Goal: Task Accomplishment & Management: Manage account settings

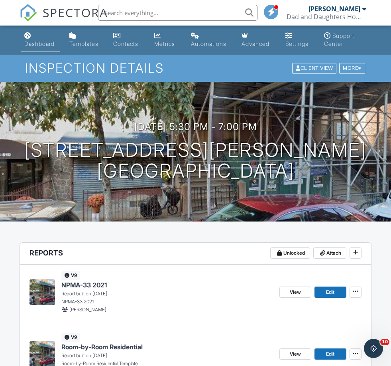
click at [31, 43] on div "Dashboard" at bounding box center [39, 43] width 30 height 7
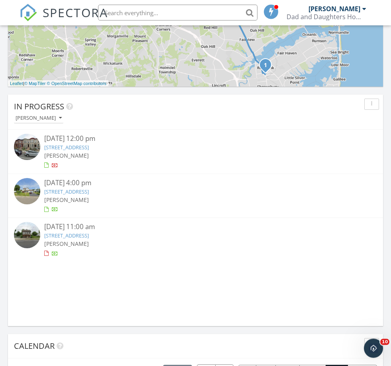
scroll to position [504, 0]
click at [89, 193] on link "[STREET_ADDRESS]" at bounding box center [66, 191] width 45 height 7
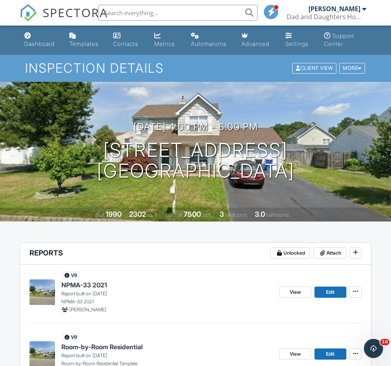
scroll to position [8, 0]
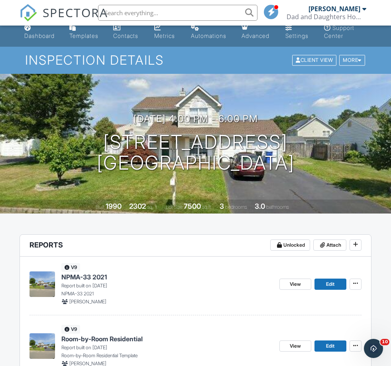
click at [98, 337] on span "Room-by-Room Residential" at bounding box center [101, 338] width 81 height 9
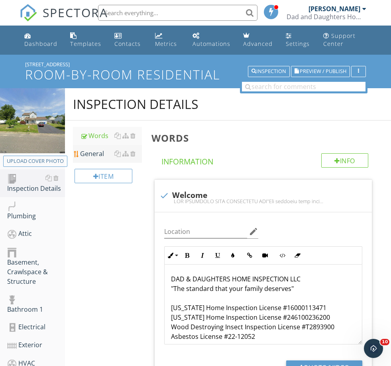
click at [90, 157] on div "General" at bounding box center [110, 154] width 61 height 10
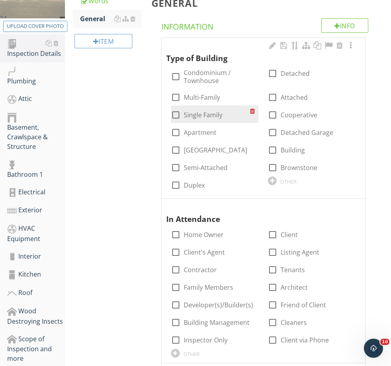
scroll to position [135, 0]
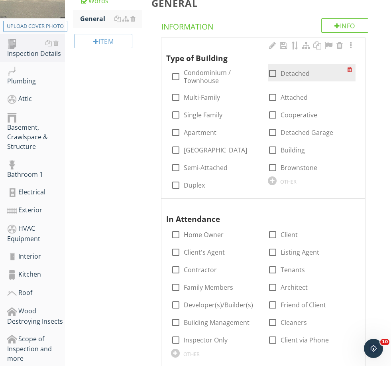
click at [291, 73] on label "Detached" at bounding box center [295, 73] width 29 height 8
checkbox input "true"
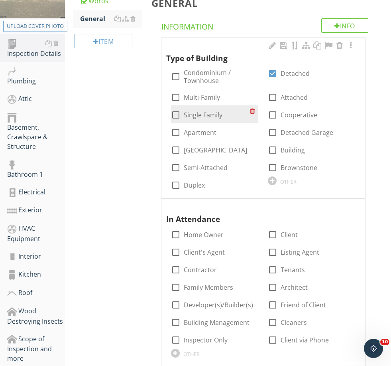
click at [193, 113] on label "Single Family" at bounding box center [203, 115] width 39 height 8
checkbox input "true"
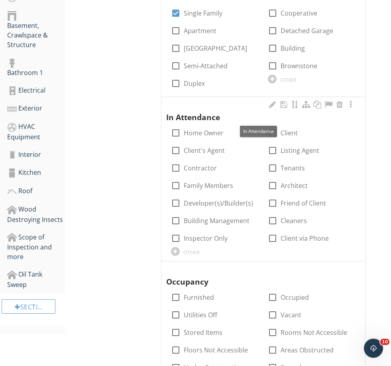
scroll to position [236, 0]
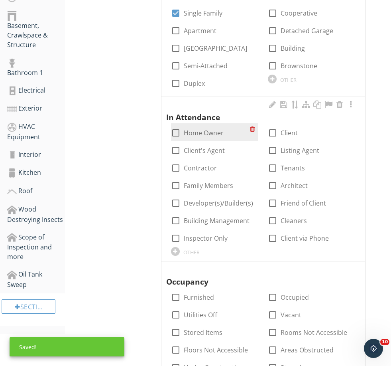
click at [199, 133] on label "Home Owner" at bounding box center [204, 133] width 40 height 8
checkbox input "true"
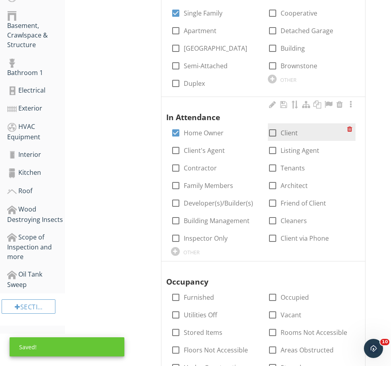
click at [293, 132] on label "Client" at bounding box center [289, 133] width 17 height 8
checkbox input "true"
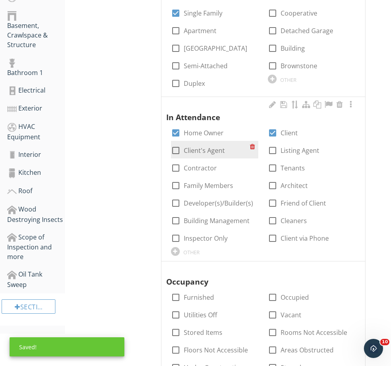
click at [195, 153] on label "Client's Agent" at bounding box center [204, 150] width 41 height 8
checkbox input "true"
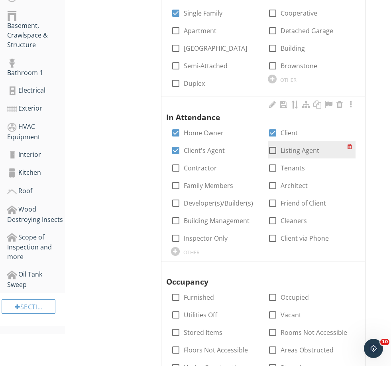
click at [292, 148] on label "Listing Agent" at bounding box center [300, 150] width 39 height 8
checkbox input "true"
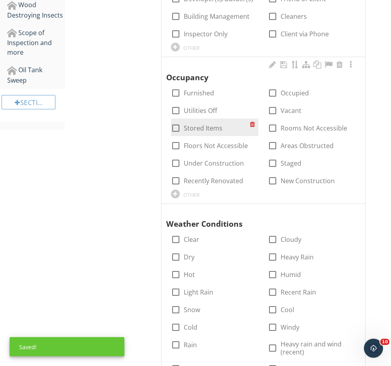
scroll to position [448, 0]
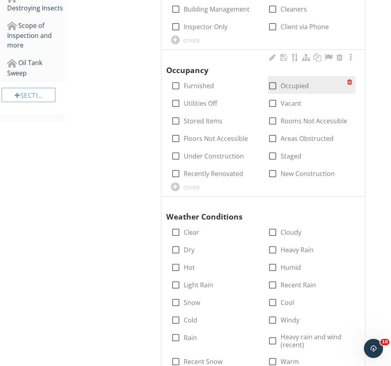
click at [291, 87] on label "Occupied" at bounding box center [295, 86] width 28 height 8
click at [288, 82] on label "Occupied" at bounding box center [295, 86] width 28 height 8
checkbox input "false"
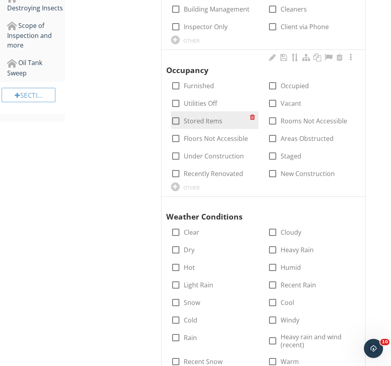
click at [209, 118] on label "Stored Items" at bounding box center [203, 121] width 39 height 8
checkbox input "true"
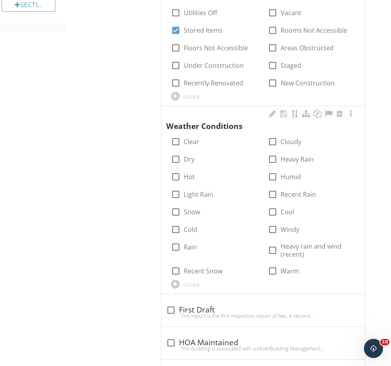
scroll to position [543, 0]
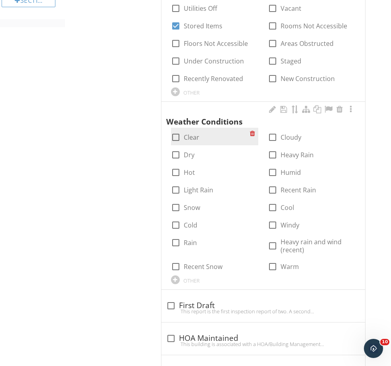
click at [189, 135] on label "Clear" at bounding box center [192, 137] width 16 height 8
checkbox input "true"
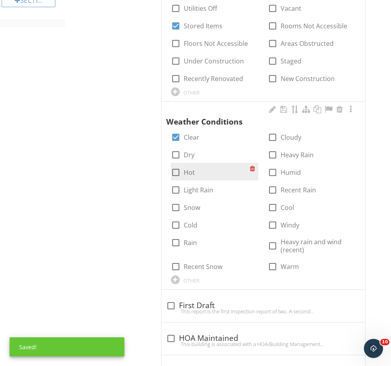
click at [193, 170] on label "Hot" at bounding box center [189, 172] width 11 height 8
checkbox input "true"
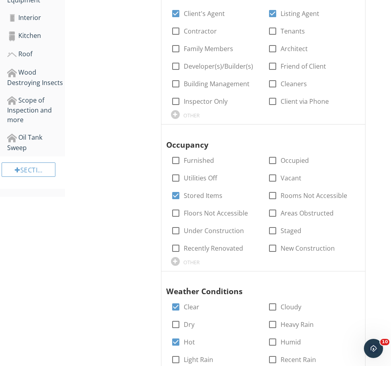
scroll to position [431, 0]
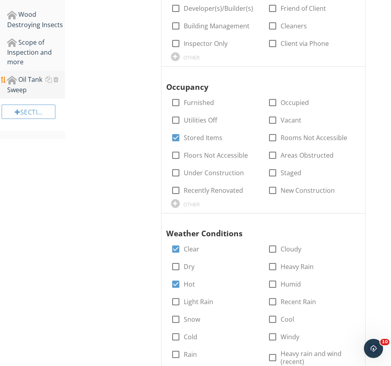
click at [31, 85] on div "Oil Tank Sweep" at bounding box center [36, 85] width 58 height 20
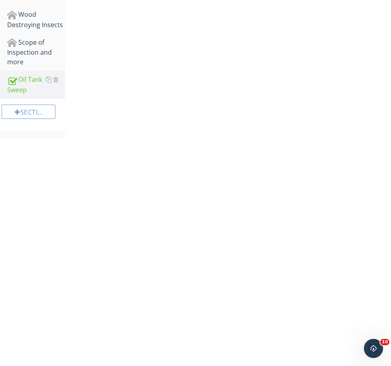
scroll to position [174, 0]
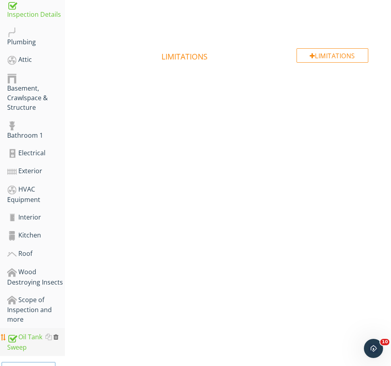
click at [57, 336] on div at bounding box center [55, 336] width 5 height 6
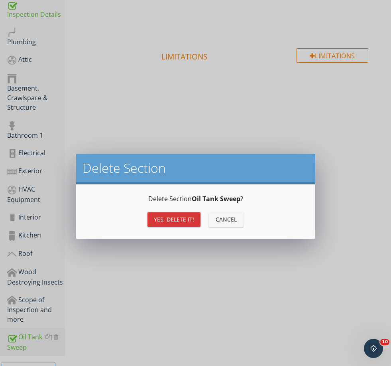
click at [181, 219] on div "Yes, Delete it!" at bounding box center [174, 219] width 40 height 8
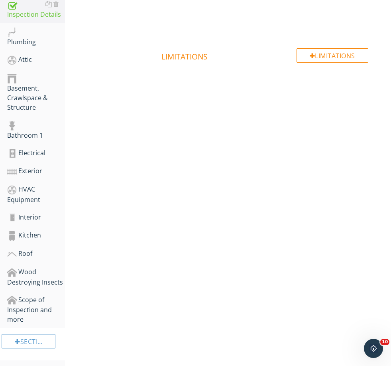
scroll to position [150, 0]
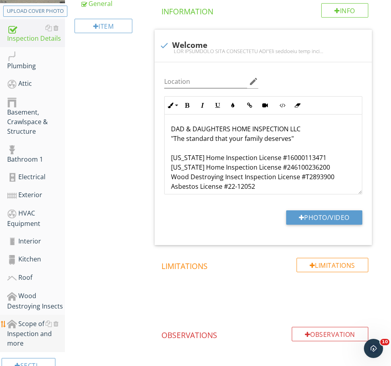
click at [24, 324] on div "Scope of Inspection and more" at bounding box center [36, 334] width 58 height 30
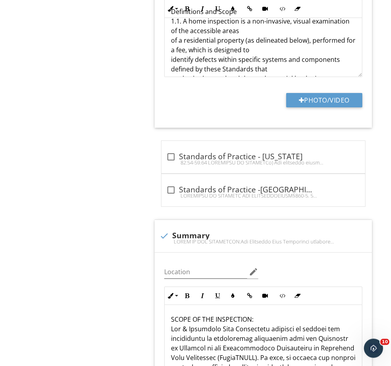
scroll to position [1040, 0]
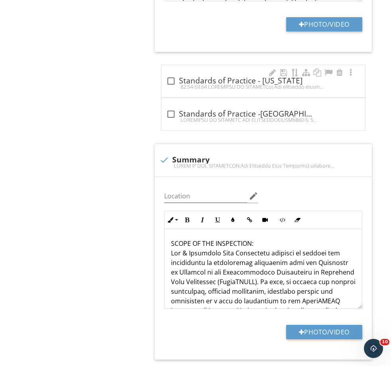
click at [210, 75] on div "check_box_outline_blank Standards of Practice - New Jersey" at bounding box center [263, 80] width 194 height 11
checkbox input "true"
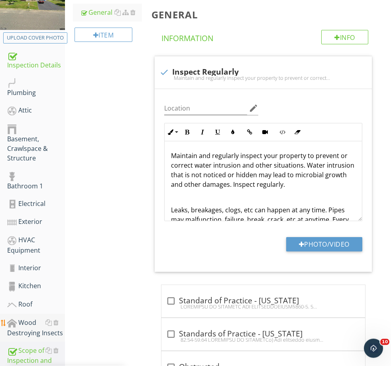
scroll to position [123, 0]
click at [24, 328] on div "Wood Destroying Insects" at bounding box center [36, 327] width 58 height 20
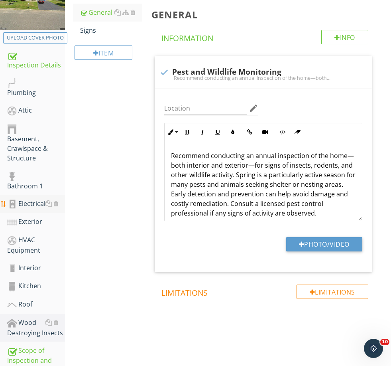
scroll to position [150, 0]
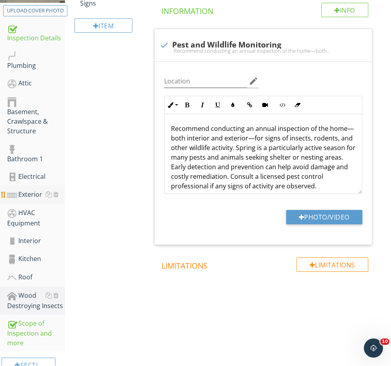
drag, startPoint x: 24, startPoint y: 93, endPoint x: 55, endPoint y: 185, distance: 96.8
click at [55, 185] on div "Inspection Details Plumbing Attic Basement, Crawlspace & Structure Bathroom 1 E…" at bounding box center [32, 185] width 65 height 333
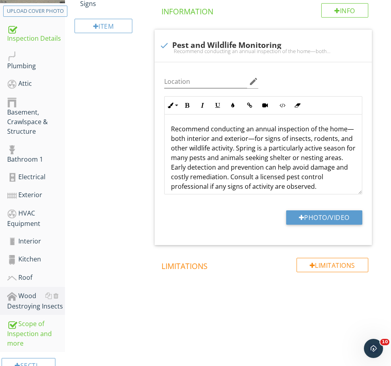
click at [95, 89] on div "Wood Destroying Insects General Signs Item General Info Information check Pest …" at bounding box center [228, 137] width 326 height 399
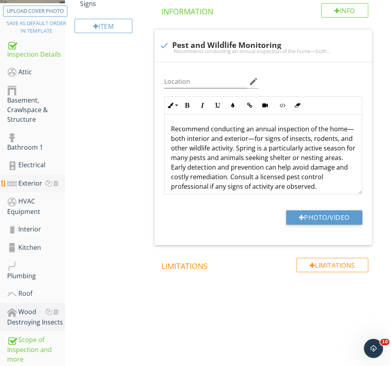
click at [28, 181] on div "Exterior" at bounding box center [36, 183] width 58 height 10
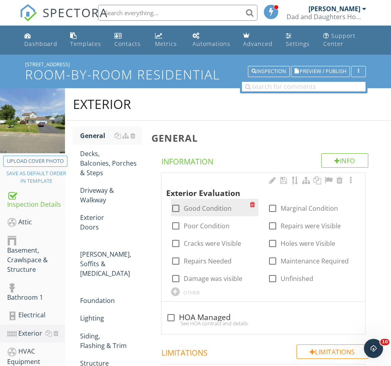
click at [199, 204] on label "Good Condition" at bounding box center [208, 208] width 48 height 8
checkbox input "true"
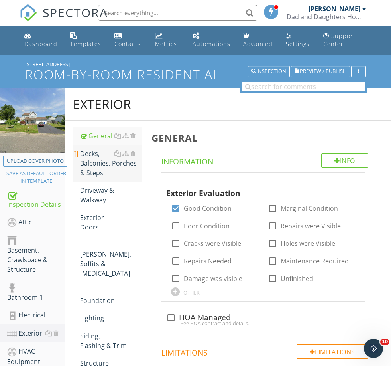
click at [99, 170] on div "Decks, Balconies, Porches & Steps" at bounding box center [110, 163] width 61 height 29
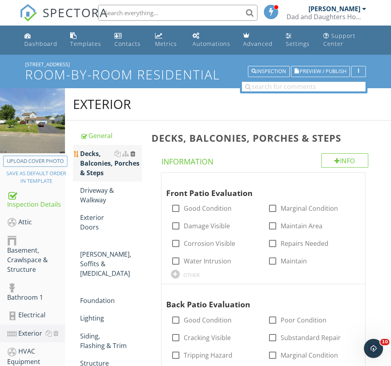
click at [133, 154] on div at bounding box center [132, 153] width 5 height 6
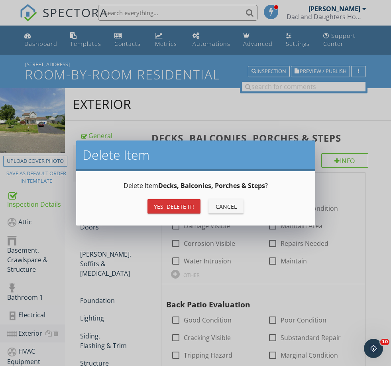
click at [246, 208] on div "Yes, Delete it! Cancel" at bounding box center [196, 206] width 220 height 19
click at [231, 204] on div "Cancel" at bounding box center [226, 206] width 22 height 8
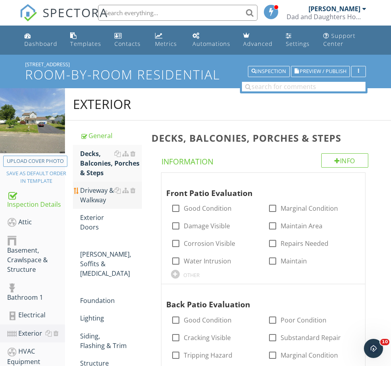
click at [93, 195] on div "Driveway & Walkway" at bounding box center [110, 194] width 61 height 19
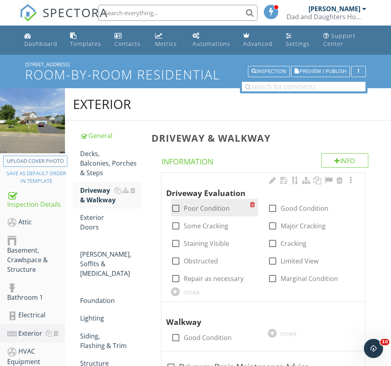
click at [206, 204] on label "Poor Condition" at bounding box center [207, 208] width 46 height 8
checkbox input "true"
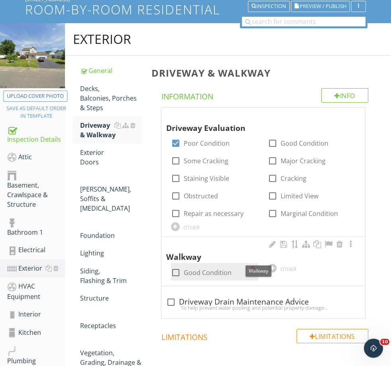
scroll to position [65, 0]
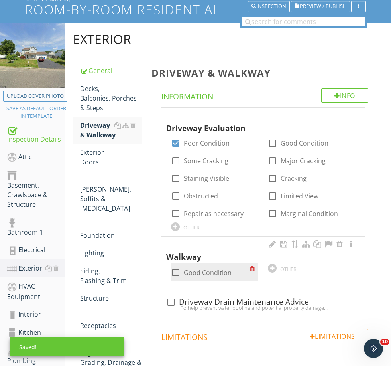
click at [198, 270] on label "Good Condition" at bounding box center [208, 272] width 48 height 8
checkbox input "true"
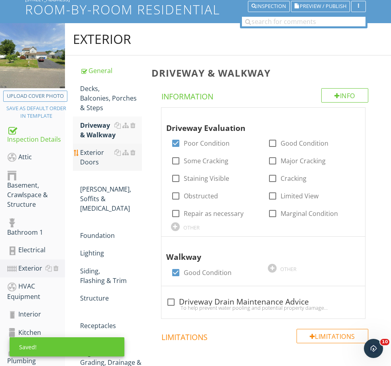
click at [101, 161] on div "Exterior Doors" at bounding box center [110, 157] width 61 height 19
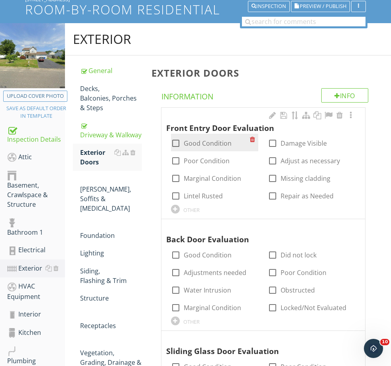
click at [202, 139] on label "Good Condition" at bounding box center [208, 143] width 48 height 8
checkbox input "true"
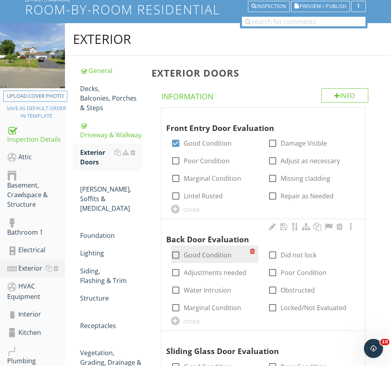
click at [206, 258] on div "check_box_outline_blank Good Condition" at bounding box center [215, 254] width 88 height 18
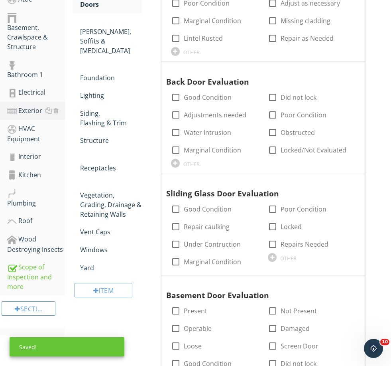
scroll to position [232, 0]
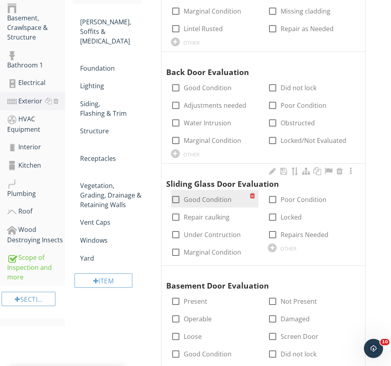
click at [212, 198] on label "Good Condition" at bounding box center [208, 199] width 48 height 8
click at [211, 199] on label "Good Condition" at bounding box center [208, 199] width 48 height 8
checkbox input "false"
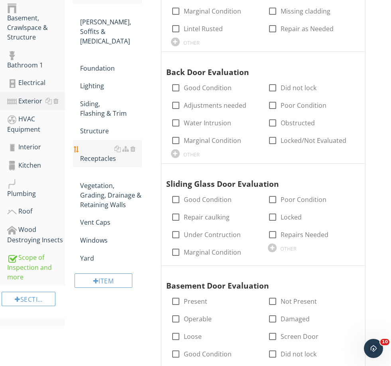
click at [98, 144] on div "Receptacles" at bounding box center [110, 153] width 61 height 19
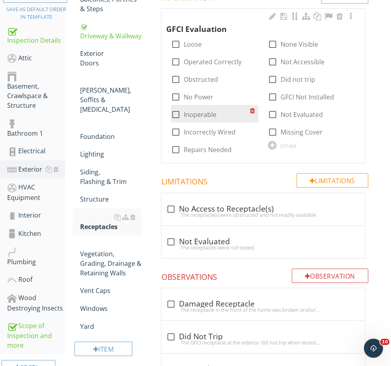
scroll to position [164, 0]
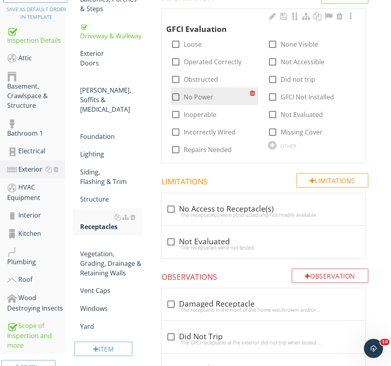
click at [197, 97] on label "No Power" at bounding box center [199, 97] width 30 height 8
checkbox input "true"
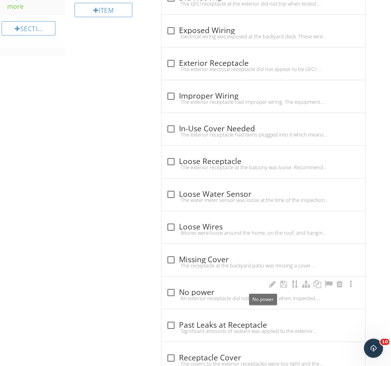
scroll to position [502, 0]
click at [213, 289] on div "check_box_outline_blank No power" at bounding box center [263, 292] width 194 height 10
checkbox input "true"
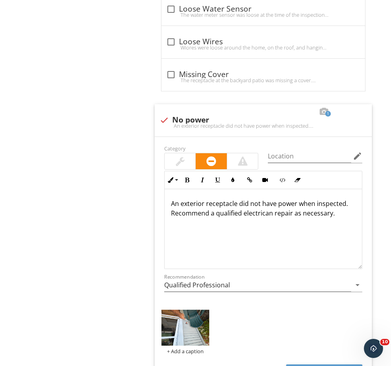
scroll to position [0, 0]
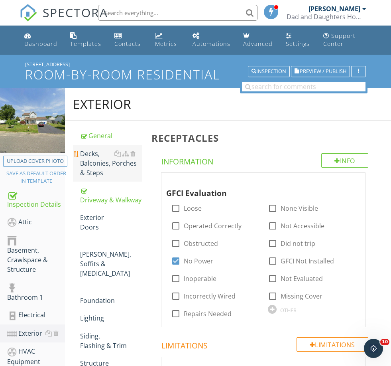
click at [93, 165] on div "Decks, Balconies, Porches & Steps" at bounding box center [110, 163] width 61 height 29
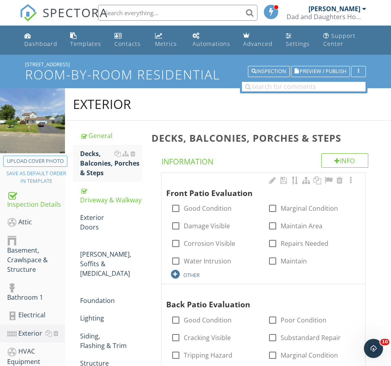
click at [187, 275] on div "OTHER" at bounding box center [191, 275] width 16 height 6
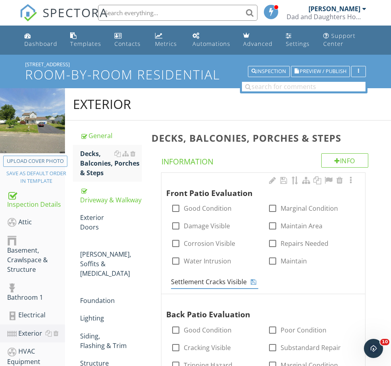
type input "Settlement Cracks Visible"
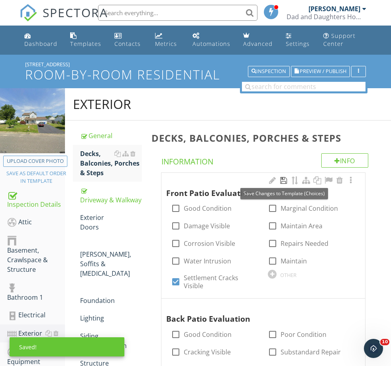
click at [283, 182] on div at bounding box center [284, 180] width 10 height 8
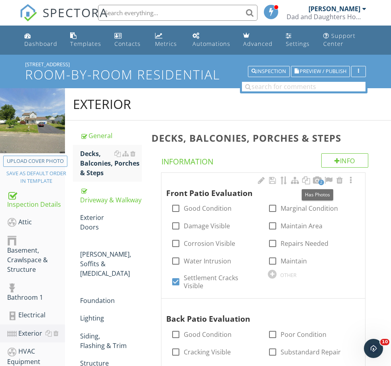
click at [319, 180] on span "2" at bounding box center [322, 182] width 6 height 6
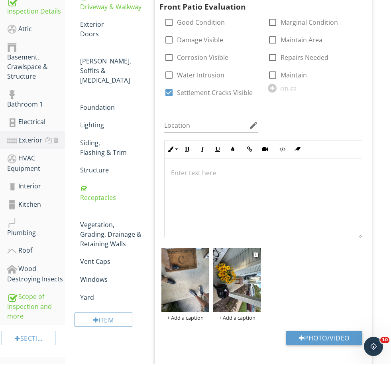
scroll to position [193, 0]
click at [187, 289] on img at bounding box center [185, 280] width 48 height 64
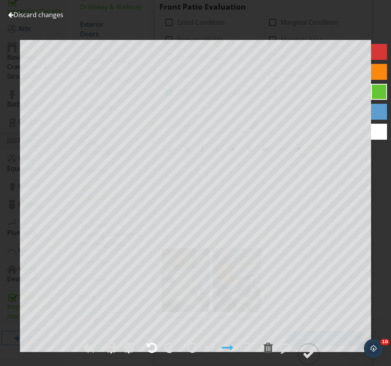
click at [152, 353] on div at bounding box center [152, 347] width 10 height 12
click at [307, 360] on div at bounding box center [309, 354] width 12 height 12
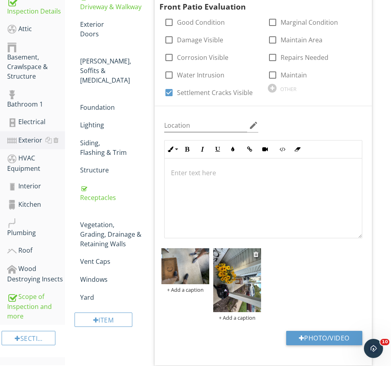
click at [239, 288] on img at bounding box center [237, 280] width 48 height 64
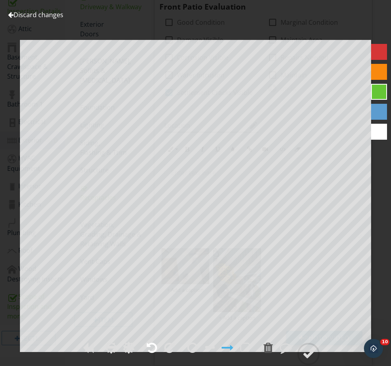
click at [154, 353] on div at bounding box center [152, 347] width 10 height 12
click at [313, 360] on div at bounding box center [309, 354] width 12 height 12
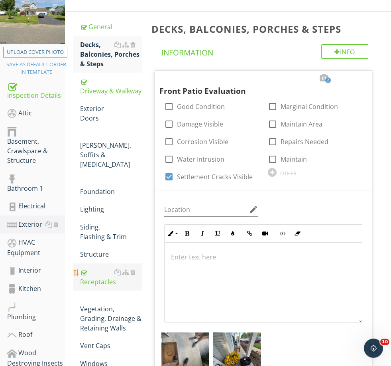
scroll to position [78, 0]
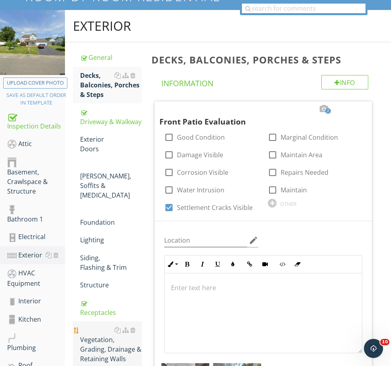
click at [96, 325] on div "Vegetation, Grading, Drainage & Retaining Walls" at bounding box center [110, 344] width 61 height 38
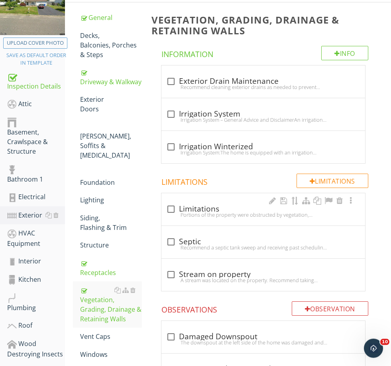
click at [189, 216] on div "Portions of the property were obstructed by vegetation, storage, finishes, or o…" at bounding box center [263, 215] width 194 height 6
checkbox input "true"
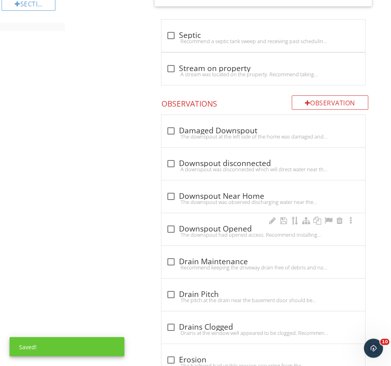
scroll to position [540, 0]
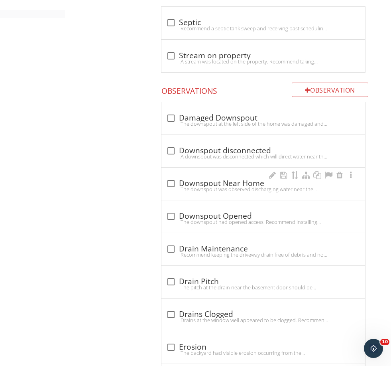
click at [216, 192] on div "check_box_outline_blank Downspout Near Home The downspout was observed discharg…" at bounding box center [263, 186] width 194 height 18
checkbox input "true"
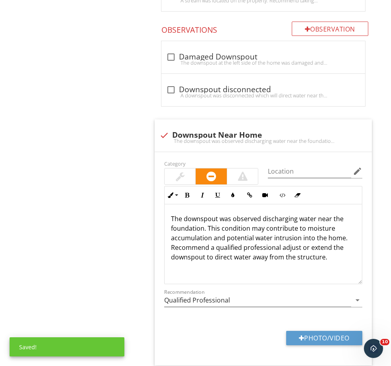
scroll to position [602, 0]
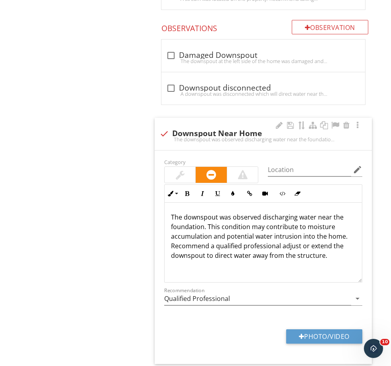
click at [193, 178] on div at bounding box center [211, 174] width 94 height 17
click at [193, 178] on div at bounding box center [180, 175] width 31 height 16
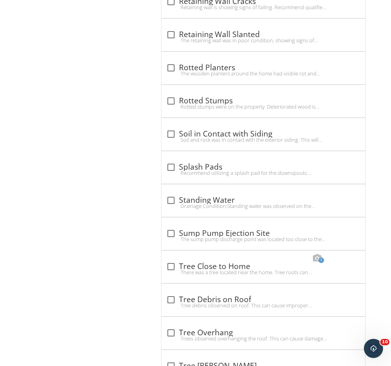
scroll to position [1576, 0]
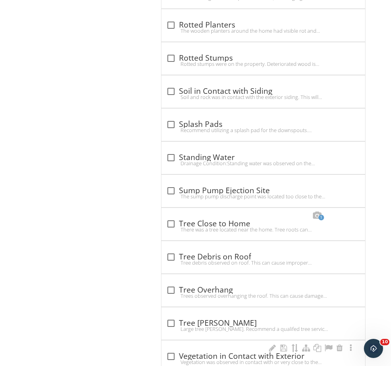
click at [218, 362] on div "Vegetation was observed in contact with or very close to the exterior of the ho…" at bounding box center [263, 361] width 194 height 6
checkbox input "true"
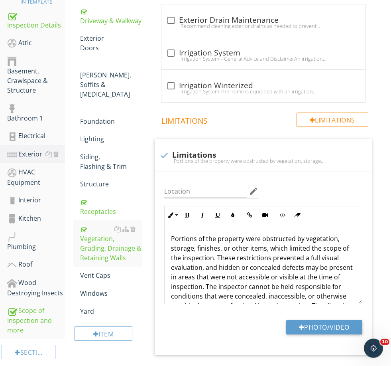
scroll to position [0, 0]
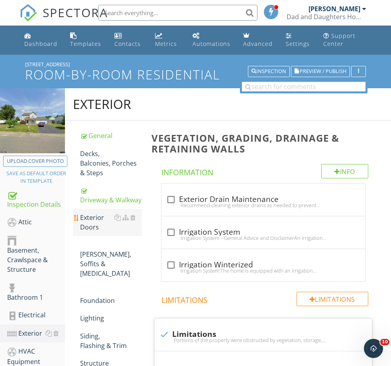
click at [93, 222] on div "Exterior Doors" at bounding box center [110, 222] width 61 height 19
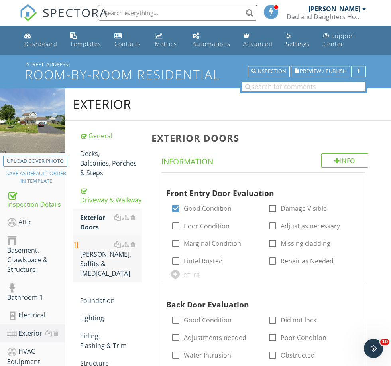
click at [94, 249] on div "Eaves, Soffits & Fascia" at bounding box center [110, 259] width 61 height 38
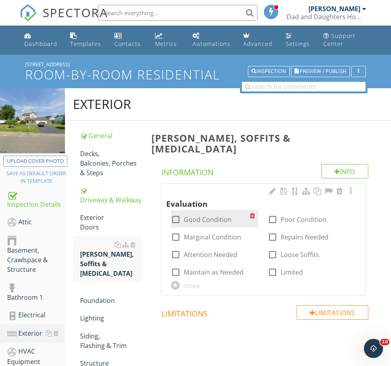
click at [192, 215] on label "Good Condition" at bounding box center [208, 219] width 48 height 8
checkbox input "true"
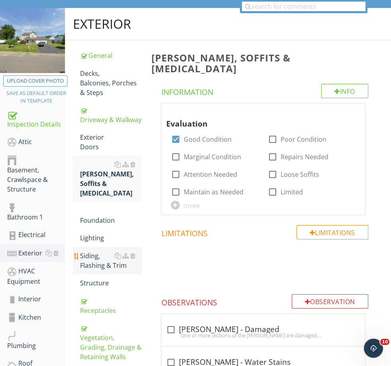
scroll to position [81, 0]
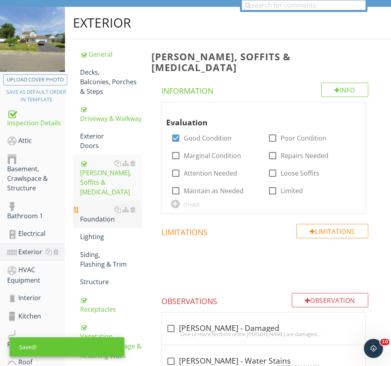
click at [94, 201] on link "Foundation" at bounding box center [110, 214] width 61 height 27
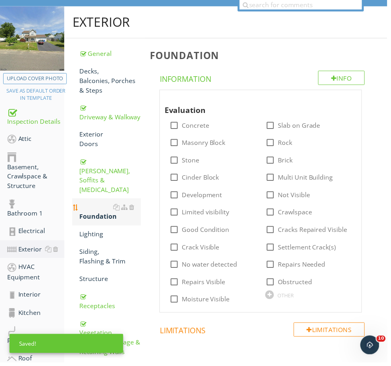
scroll to position [81, 0]
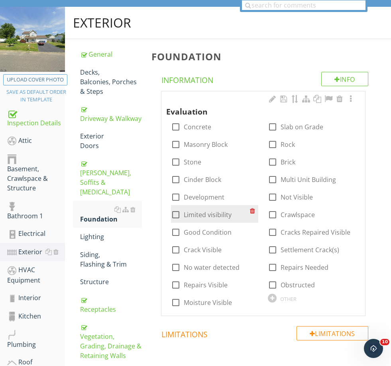
click at [196, 216] on label "Limited visibility" at bounding box center [208, 215] width 48 height 8
checkbox input "true"
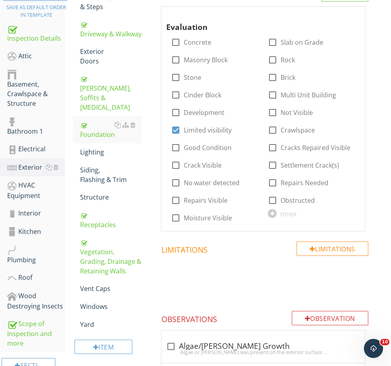
scroll to position [149, 0]
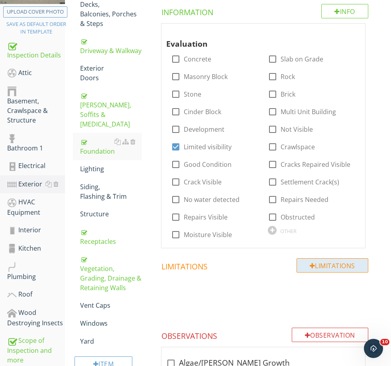
click at [341, 262] on div "Limitations" at bounding box center [333, 265] width 72 height 14
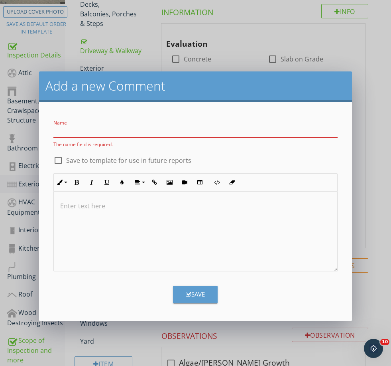
drag, startPoint x: 142, startPoint y: 229, endPoint x: 142, endPoint y: 217, distance: 12.0
click at [142, 227] on div at bounding box center [195, 231] width 283 height 80
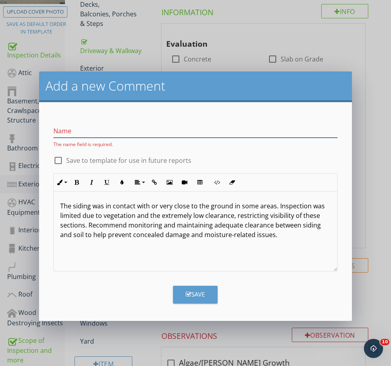
click at [103, 131] on input "Name" at bounding box center [195, 130] width 284 height 13
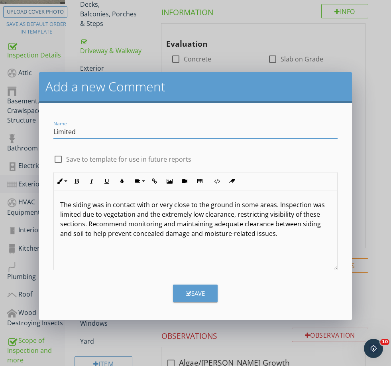
type input "Limited"
click at [65, 160] on div at bounding box center [58, 159] width 14 height 14
checkbox input "true"
click at [279, 234] on p "The siding was in contact with or very close to the ground in some areas. Inspe…" at bounding box center [195, 219] width 271 height 38
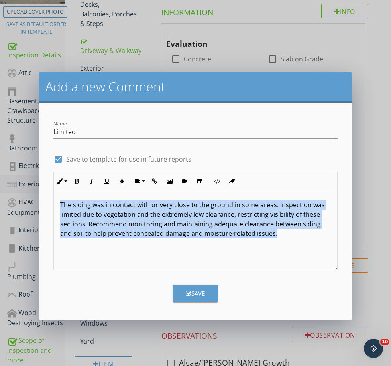
drag, startPoint x: 274, startPoint y: 240, endPoint x: 24, endPoint y: 187, distance: 255.5
click at [24, 187] on div "Add a new Comment Name Limited check_box Save to template for use in future rep…" at bounding box center [195, 183] width 391 height 366
type textarea "<p>The siding was in contact with or very close to the ground in some areas, an…"
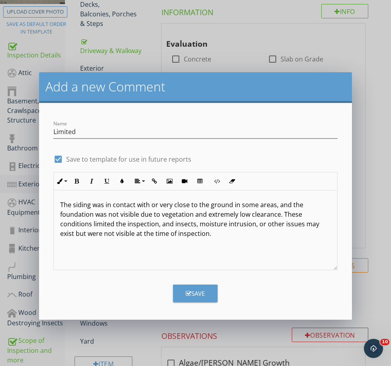
click at [200, 293] on div "Save" at bounding box center [195, 293] width 19 height 9
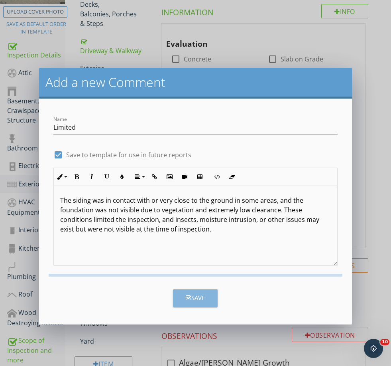
checkbox input "false"
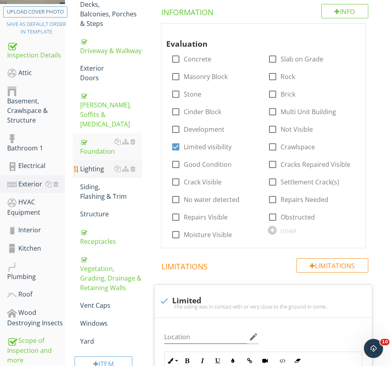
click at [95, 164] on div "Lighting" at bounding box center [110, 169] width 61 height 10
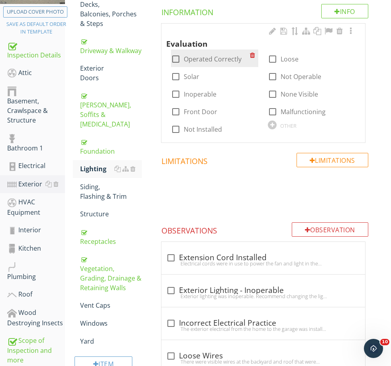
click at [197, 56] on label "Operated Correctly" at bounding box center [213, 59] width 58 height 8
checkbox input "true"
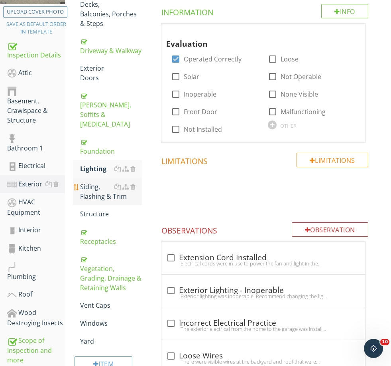
click at [96, 182] on div "Siding, Flashing & Trim" at bounding box center [110, 191] width 61 height 19
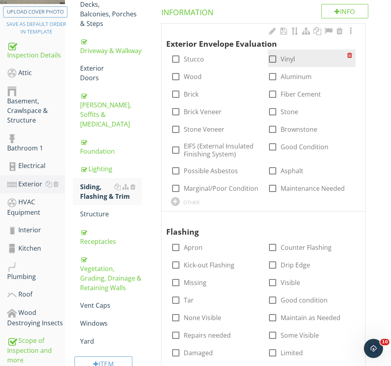
click at [285, 55] on label "Vinyl" at bounding box center [288, 59] width 14 height 8
checkbox input "true"
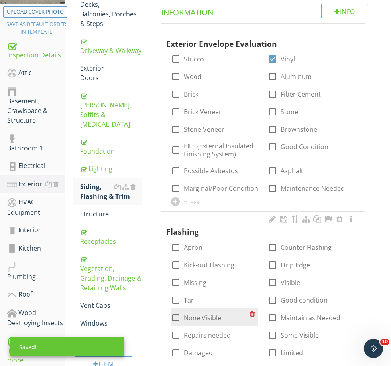
scroll to position [208, 0]
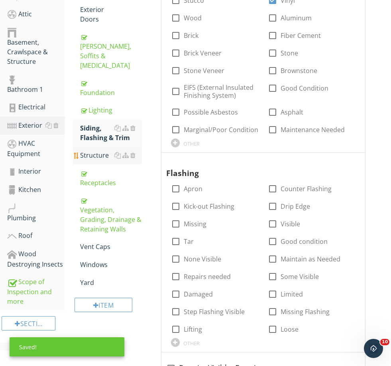
click at [89, 150] on div "Structure" at bounding box center [110, 155] width 61 height 10
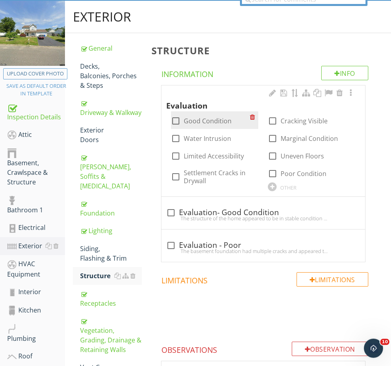
scroll to position [87, 0]
click at [199, 122] on label "Good Condition" at bounding box center [208, 121] width 48 height 8
checkbox input "true"
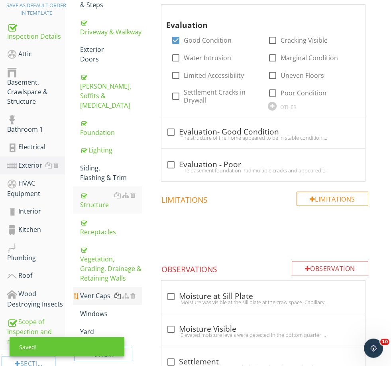
scroll to position [168, 0]
click at [99, 291] on div "Vent Caps" at bounding box center [110, 296] width 61 height 10
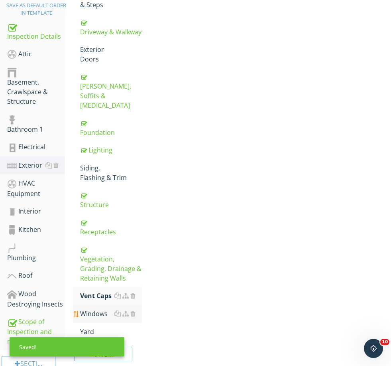
click at [100, 305] on link "Windows" at bounding box center [110, 314] width 61 height 18
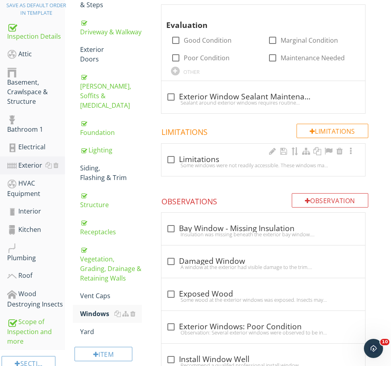
click at [201, 164] on div "Some windows were not readily accessible. These windows may have been out of re…" at bounding box center [263, 165] width 194 height 6
checkbox input "true"
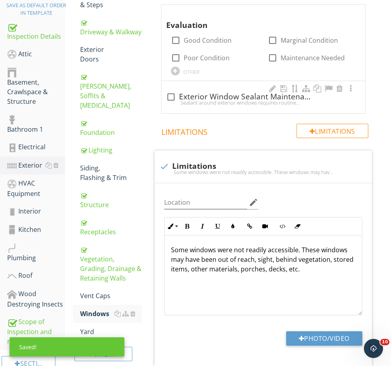
click at [200, 103] on div "Sealant around exterior windows requires routine maintenance, typically on an a…" at bounding box center [263, 102] width 194 height 6
checkbox input "true"
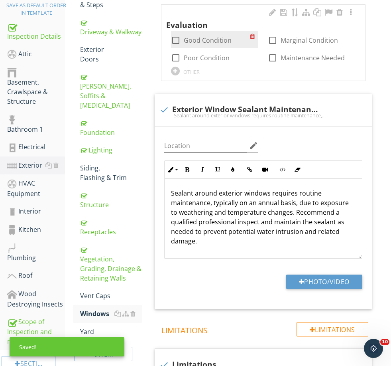
click at [195, 39] on label "Good Condition" at bounding box center [208, 40] width 48 height 8
checkbox input "true"
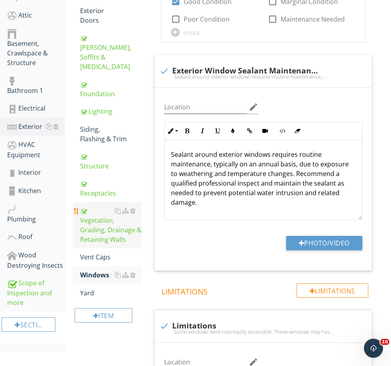
scroll to position [207, 0]
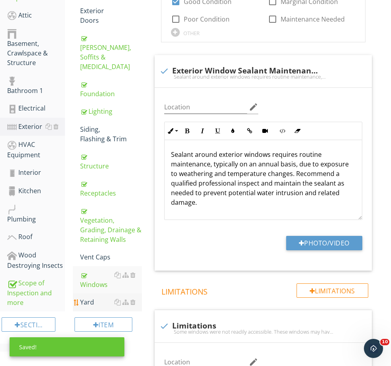
click at [93, 297] on div "Yard" at bounding box center [110, 302] width 61 height 10
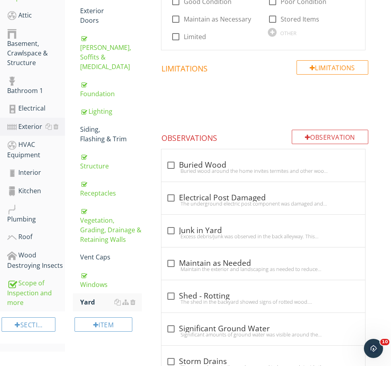
scroll to position [140, 0]
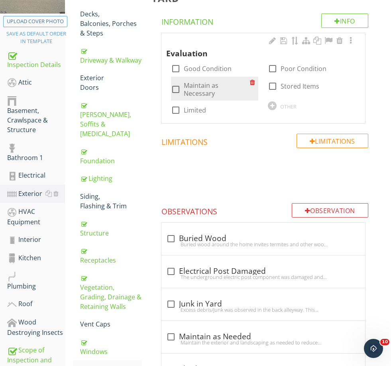
click at [205, 86] on label "Maintain as Necessary" at bounding box center [217, 89] width 67 height 16
checkbox input "true"
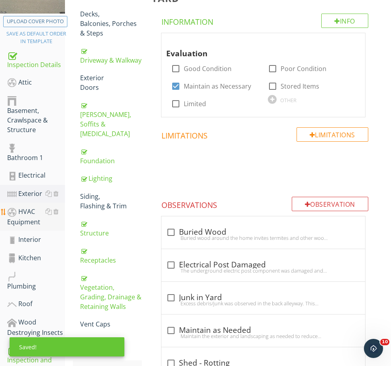
click at [25, 217] on div "HVAC Equipment" at bounding box center [36, 217] width 58 height 20
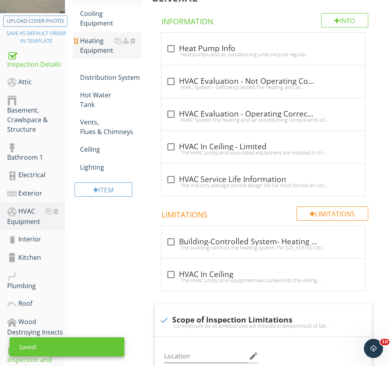
scroll to position [140, 0]
click at [96, 22] on div "Cooling Equipment" at bounding box center [110, 18] width 61 height 19
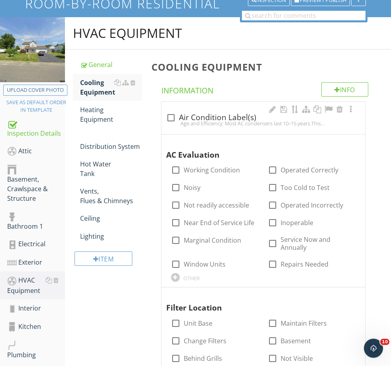
click at [193, 121] on div "Age and Efficiency: Most AC condensers last 10–15 years.This unit was manufactu…" at bounding box center [263, 123] width 194 height 6
checkbox input "true"
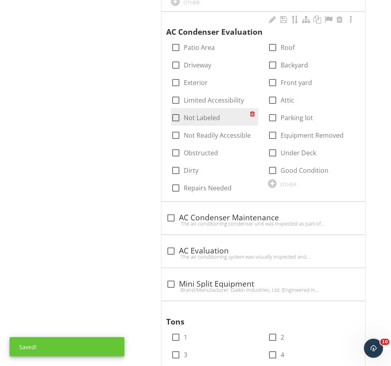
scroll to position [679, 0]
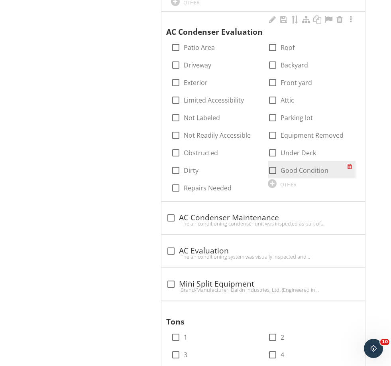
click at [301, 167] on label "Good Condition" at bounding box center [305, 170] width 48 height 8
checkbox input "true"
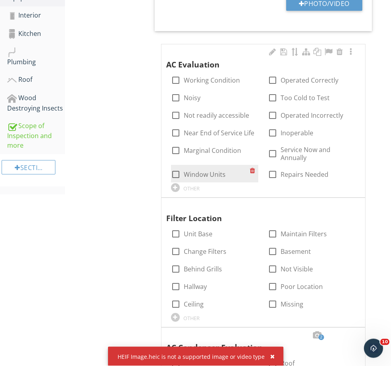
scroll to position [364, 0]
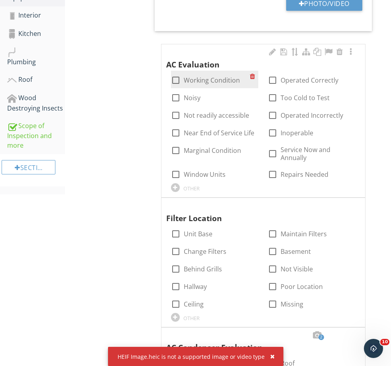
click at [209, 79] on label "Working Condition" at bounding box center [212, 80] width 56 height 8
checkbox input "true"
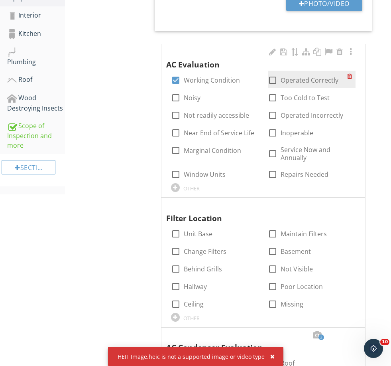
click at [303, 83] on div "check_box_outline_blank Operated Correctly" at bounding box center [303, 80] width 71 height 10
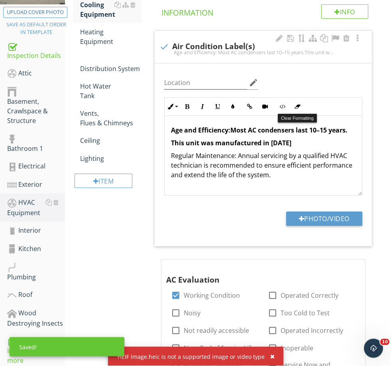
scroll to position [138, 0]
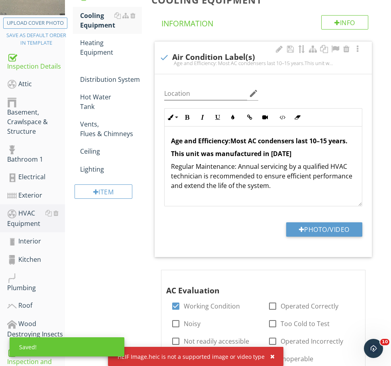
click at [287, 153] on p "This unit was manufactured in 2015" at bounding box center [263, 154] width 185 height 10
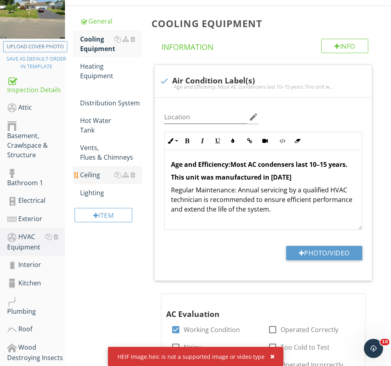
scroll to position [130, 0]
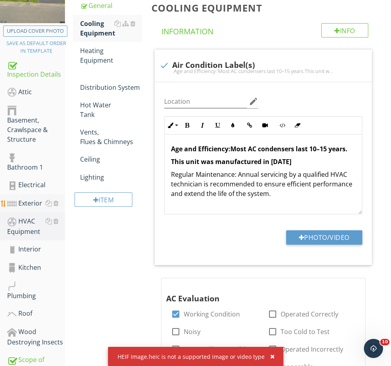
click at [31, 200] on div "Exterior" at bounding box center [36, 203] width 58 height 10
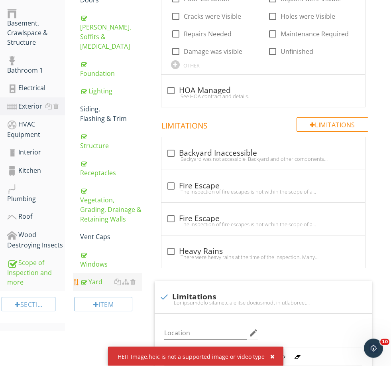
scroll to position [234, 0]
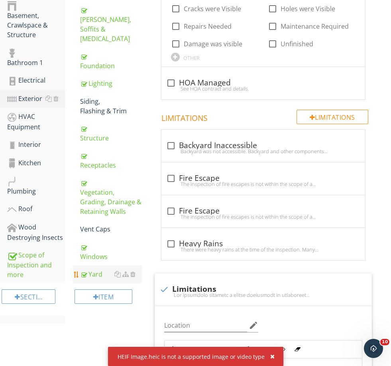
click at [100, 269] on div "Yard" at bounding box center [110, 274] width 61 height 10
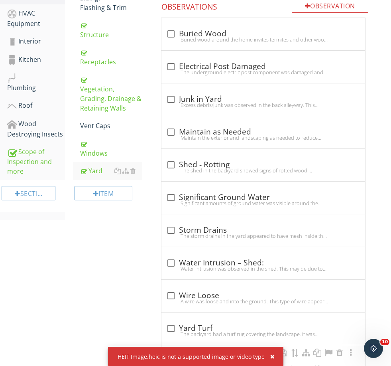
scroll to position [342, 0]
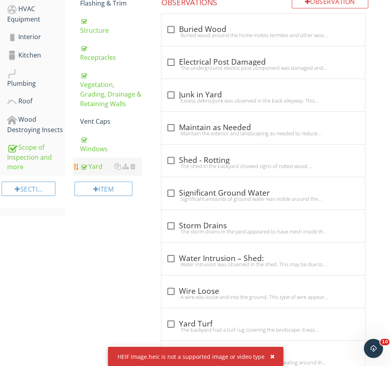
click at [93, 157] on link "Yard" at bounding box center [110, 166] width 61 height 18
click at [112, 77] on div "Vegetation, Grading, Drainage & Retaining Walls" at bounding box center [110, 89] width 61 height 38
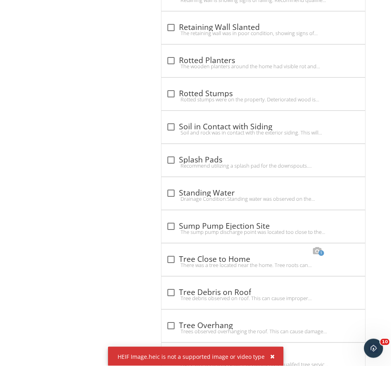
scroll to position [1892, 0]
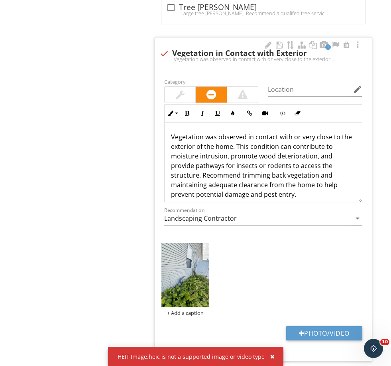
click at [232, 145] on p "Vegetation was observed in contact with or very close to the exterior of the ho…" at bounding box center [263, 165] width 185 height 67
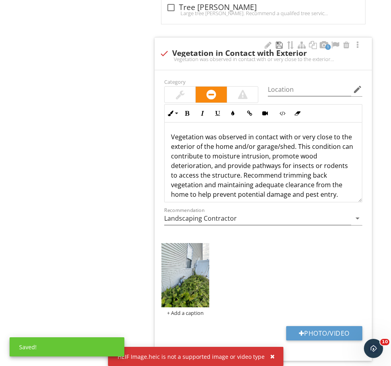
click at [278, 41] on div at bounding box center [280, 45] width 10 height 8
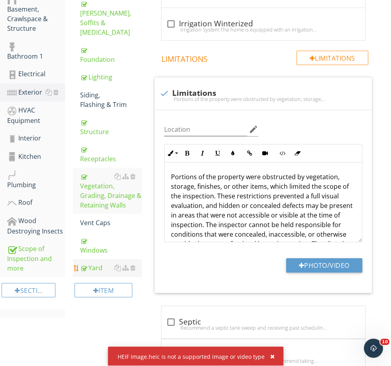
scroll to position [241, 0]
click at [30, 227] on div "Wood Destroying Insects" at bounding box center [36, 226] width 58 height 20
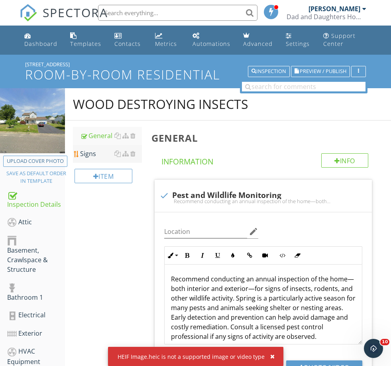
click at [85, 154] on div "Signs" at bounding box center [110, 154] width 61 height 10
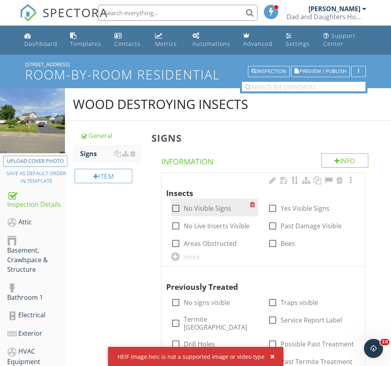
click at [204, 206] on label "No Visible Signs" at bounding box center [207, 208] width 47 height 8
checkbox input "true"
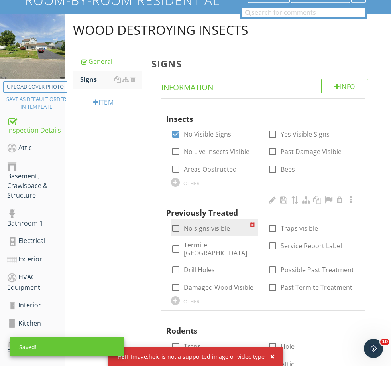
click at [207, 226] on label "No signs visible" at bounding box center [207, 228] width 46 height 8
checkbox input "true"
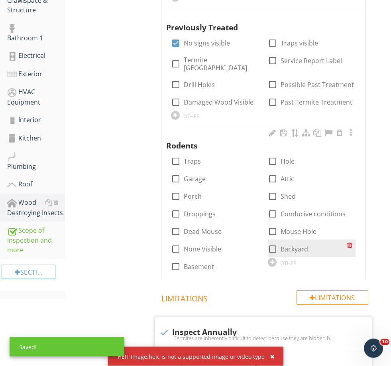
scroll to position [259, 0]
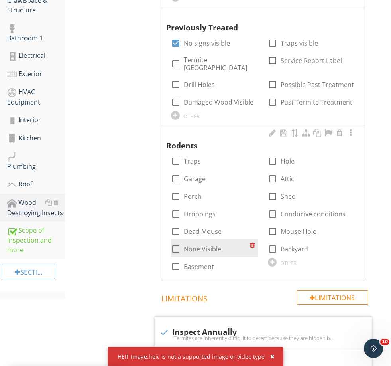
click at [197, 239] on div "check_box_outline_blank None Visible" at bounding box center [215, 248] width 88 height 18
click at [194, 245] on label "None Visible" at bounding box center [202, 249] width 37 height 8
checkbox input "true"
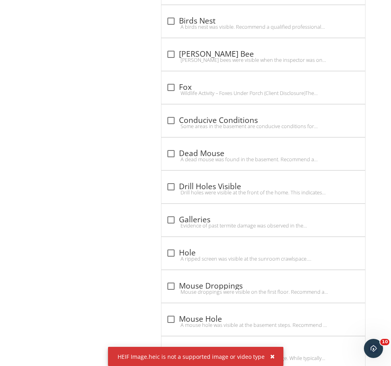
scroll to position [1641, 0]
click at [197, 214] on div "check_box_outline_blank Galleries" at bounding box center [263, 219] width 194 height 10
checkbox input "true"
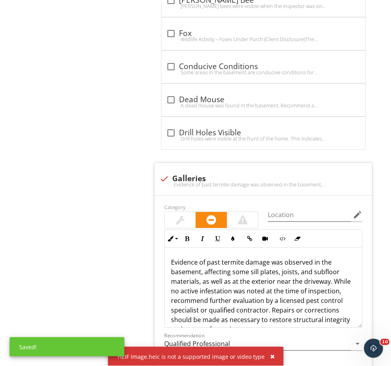
scroll to position [1695, 0]
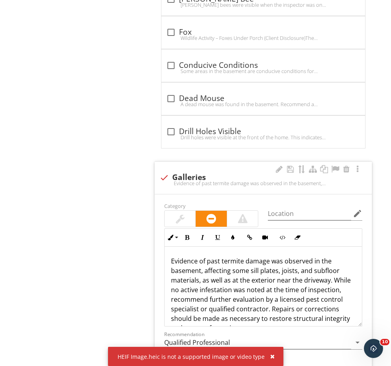
click at [196, 260] on p "Evidence of past termite damage was observed in the basement, affecting some si…" at bounding box center [263, 294] width 185 height 77
click at [173, 260] on p "Evidence of past termite damage was observed in the basement, affecting some si…" at bounding box center [263, 294] width 185 height 77
drag, startPoint x: 173, startPoint y: 260, endPoint x: 270, endPoint y: 266, distance: 97.0
click at [261, 266] on p "Evidence of past termite damage was observed in the basement, affecting some si…" at bounding box center [263, 294] width 185 height 77
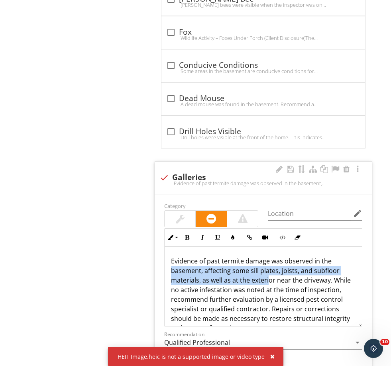
drag, startPoint x: 191, startPoint y: 266, endPoint x: 201, endPoint y: 258, distance: 11.6
click at [193, 263] on p "Evidence of past termite damage was observed in the basement, affecting some si…" at bounding box center [263, 294] width 185 height 77
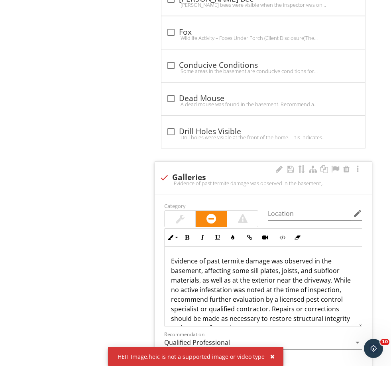
click at [202, 260] on p "Evidence of past termite damage was observed in the basement, affecting some si…" at bounding box center [263, 294] width 185 height 77
drag, startPoint x: 201, startPoint y: 260, endPoint x: 313, endPoint y: 249, distance: 113.3
click at [313, 256] on p "Evidence of past termite damage was observed in the basement, affecting some si…" at bounding box center [263, 294] width 185 height 77
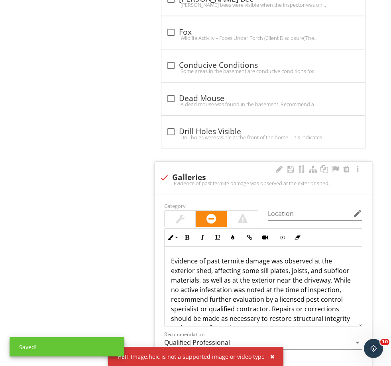
click at [185, 260] on p "Evidence of past termite damage was observed at the exterior shed, affecting so…" at bounding box center [263, 294] width 185 height 77
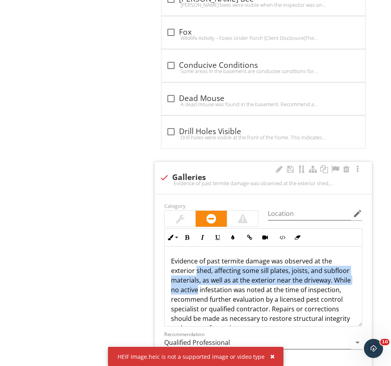
drag, startPoint x: 185, startPoint y: 260, endPoint x: 337, endPoint y: 266, distance: 151.6
click at [337, 266] on p "Evidence of past termite damage was observed at the exterior shed, affecting so…" at bounding box center [263, 294] width 185 height 77
click at [349, 261] on p "Evidence of past termite damage was observed at the exterior shed, affecting so…" at bounding box center [263, 294] width 185 height 77
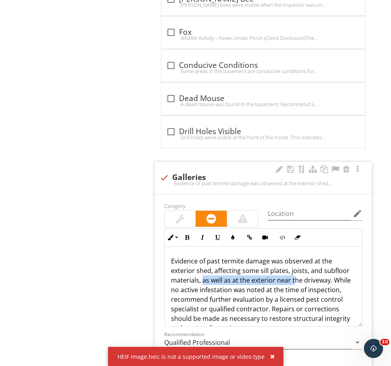
drag, startPoint x: 354, startPoint y: 262, endPoint x: 264, endPoint y: 268, distance: 90.4
click at [265, 268] on p "Evidence of past termite damage was observed at the exterior shed, affecting so…" at bounding box center [263, 294] width 185 height 77
drag, startPoint x: 306, startPoint y: 282, endPoint x: 302, endPoint y: 265, distance: 17.3
click at [304, 272] on p "Evidence of past termite damage was observed at the exterior shed, affecting so…" at bounding box center [263, 294] width 185 height 77
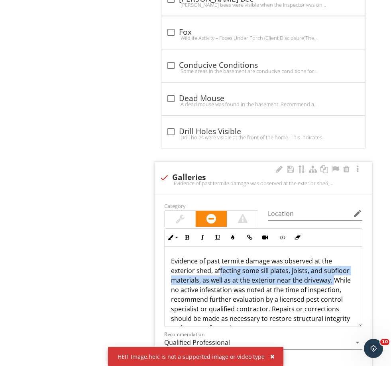
drag, startPoint x: 301, startPoint y: 269, endPoint x: 193, endPoint y: 258, distance: 108.2
click at [193, 258] on p "Evidence of past termite damage was observed at the exterior shed, affecting so…" at bounding box center [263, 294] width 185 height 77
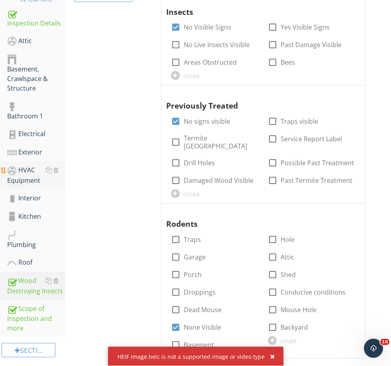
scroll to position [181, 0]
click at [37, 355] on div "Section" at bounding box center [29, 350] width 54 height 14
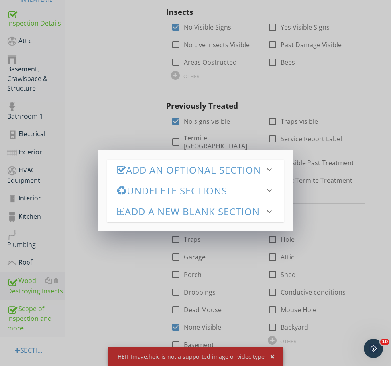
click at [144, 172] on h3 "Add an Optional Section" at bounding box center [191, 169] width 148 height 11
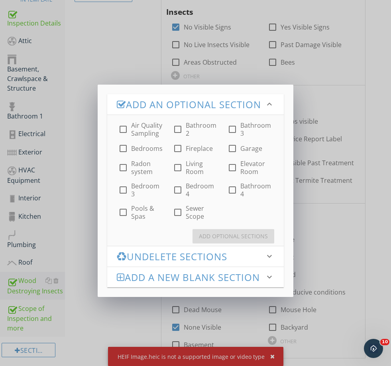
click at [255, 152] on label "Garage" at bounding box center [251, 148] width 22 height 8
click at [257, 152] on label "Garage" at bounding box center [251, 148] width 22 height 8
checkbox input "false"
click at [342, 218] on div "Add an Optional Section keyboard_arrow_down check_box_outline_blank Air Quality…" at bounding box center [195, 183] width 391 height 366
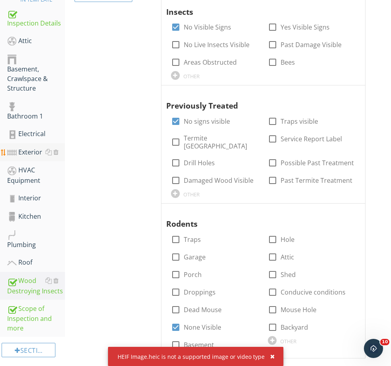
click at [30, 151] on div "Exterior" at bounding box center [36, 152] width 58 height 10
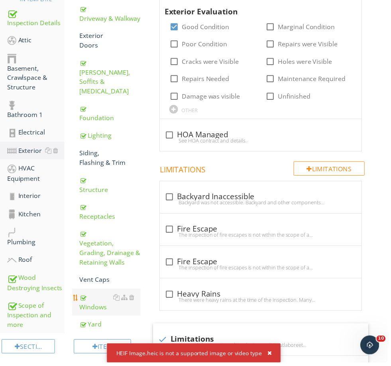
scroll to position [181, 0]
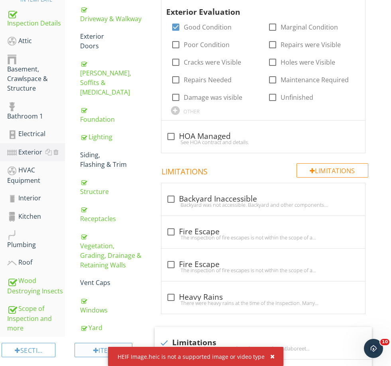
click at [101, 343] on div "Item" at bounding box center [103, 350] width 57 height 14
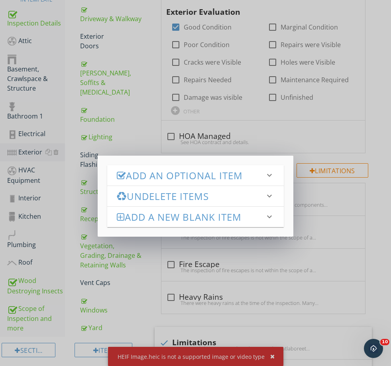
click at [159, 178] on h3 "Add an Optional Item" at bounding box center [191, 175] width 148 height 11
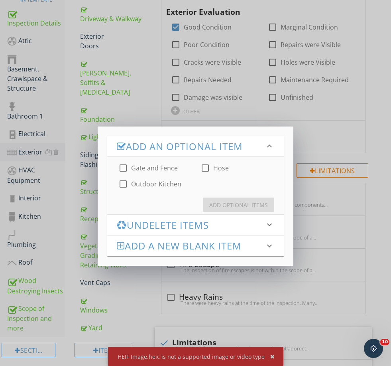
click at [205, 301] on div "Add an Optional Item keyboard_arrow_down check_box_outline_blank Gate and Fence…" at bounding box center [195, 183] width 391 height 366
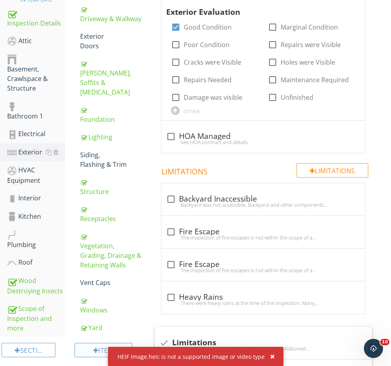
click at [96, 347] on div at bounding box center [96, 350] width 6 height 6
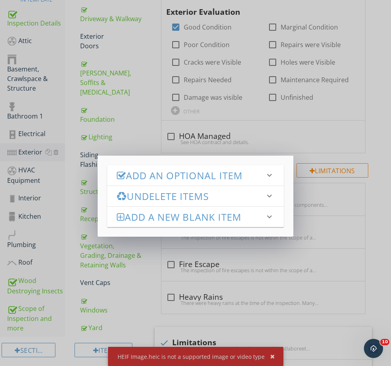
click at [150, 176] on h3 "Add an Optional Item" at bounding box center [191, 175] width 148 height 11
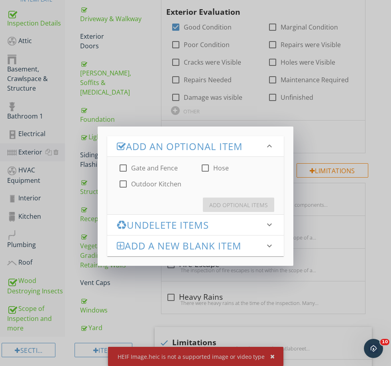
click at [170, 249] on h3 "Add a new Blank Item" at bounding box center [191, 245] width 148 height 11
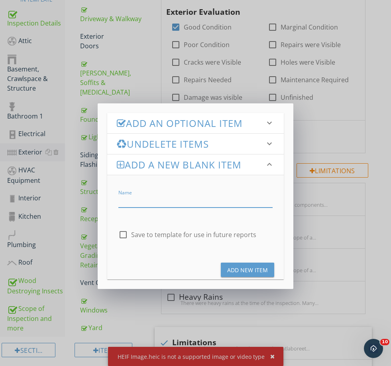
scroll to position [181, 0]
type input "Shed"
click at [144, 232] on label "Save to template for use in future reports" at bounding box center [193, 234] width 125 height 8
checkbox input "true"
click at [251, 270] on div "Add New Item" at bounding box center [247, 270] width 41 height 8
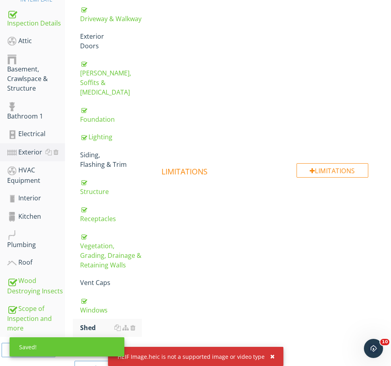
scroll to position [177, 0]
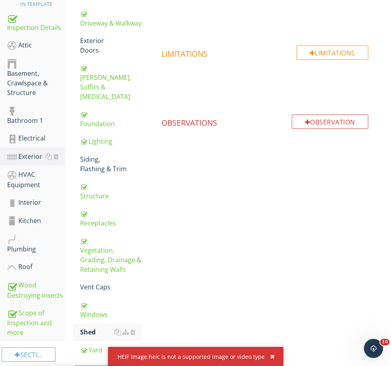
click at [270, 359] on div "button" at bounding box center [272, 356] width 4 height 6
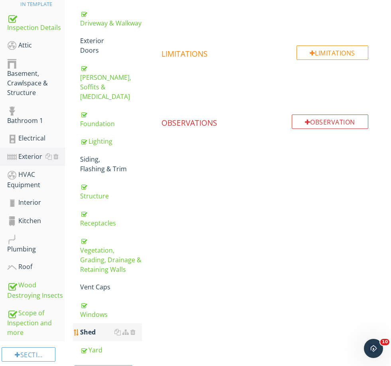
click at [94, 327] on div "Shed" at bounding box center [110, 332] width 61 height 10
click at [321, 121] on div "Observation" at bounding box center [330, 121] width 77 height 14
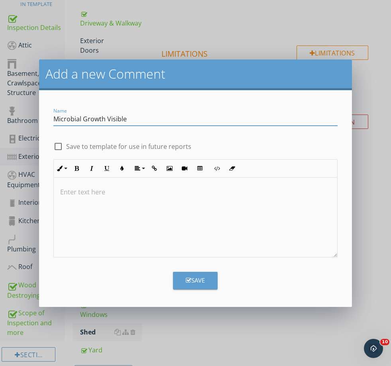
type input "Microbial Growth Visible"
click at [186, 147] on label "Save to template for use in future reports" at bounding box center [128, 146] width 125 height 8
checkbox input "true"
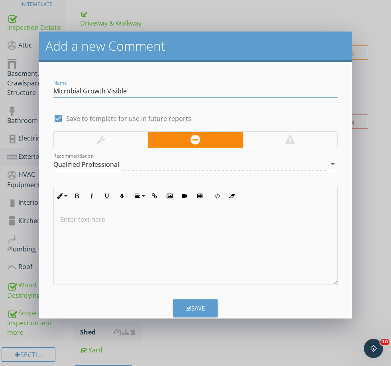
drag, startPoint x: 139, startPoint y: 94, endPoint x: 86, endPoint y: 95, distance: 53.4
click at [53, 87] on input "Microbial Growth Visible" at bounding box center [195, 91] width 284 height 13
drag, startPoint x: 136, startPoint y: 93, endPoint x: 0, endPoint y: 92, distance: 136.4
click at [0, 92] on div "Add a new Comment Name Microbial Growth Visible check_box Save to template for …" at bounding box center [195, 183] width 391 height 366
click at [200, 239] on div at bounding box center [195, 245] width 283 height 80
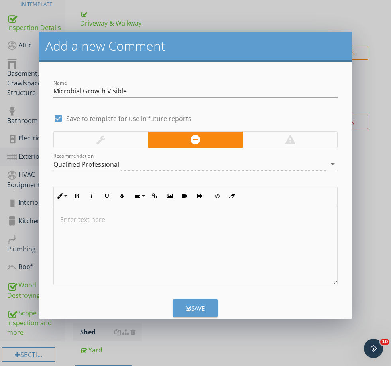
type textarea "<p>Microbial growth was visible at the shed. Water intrusion was also observed …"
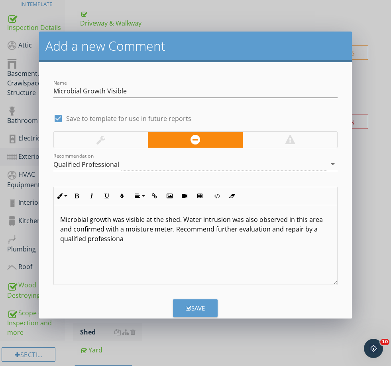
click at [191, 312] on button "Save" at bounding box center [195, 308] width 45 height 18
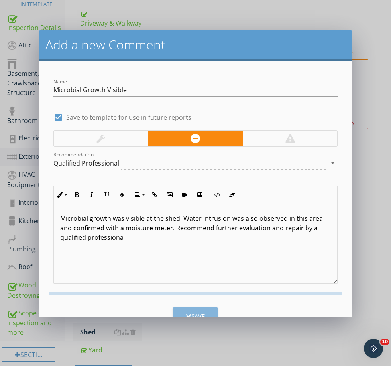
checkbox input "false"
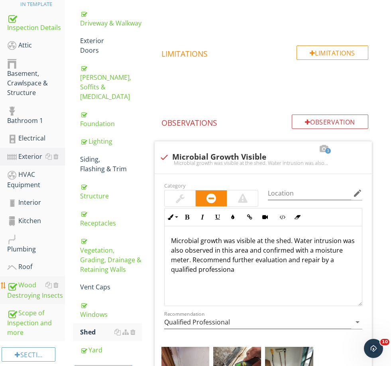
click at [27, 297] on div "Wood Destroying Insects" at bounding box center [36, 290] width 58 height 20
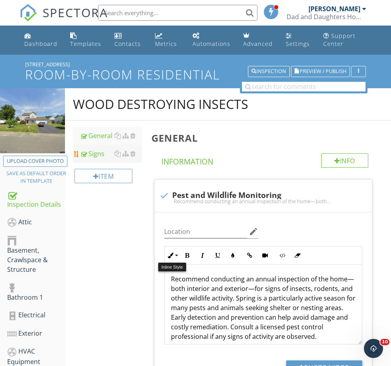
click at [97, 154] on div "Signs" at bounding box center [110, 154] width 61 height 10
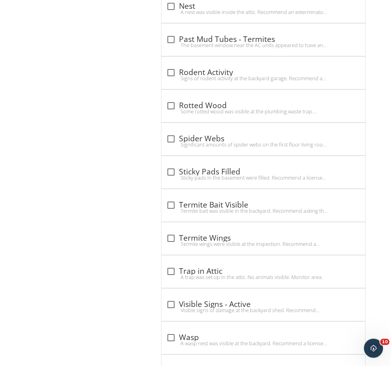
scroll to position [2374, 0]
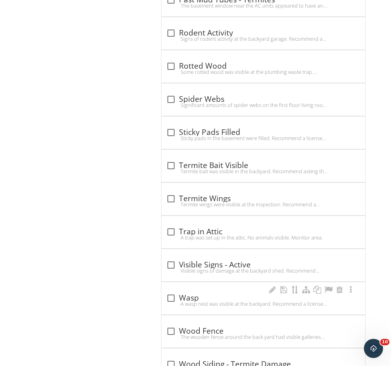
click at [196, 293] on div "check_box_outline_blank Wasp" at bounding box center [263, 298] width 194 height 10
checkbox input "true"
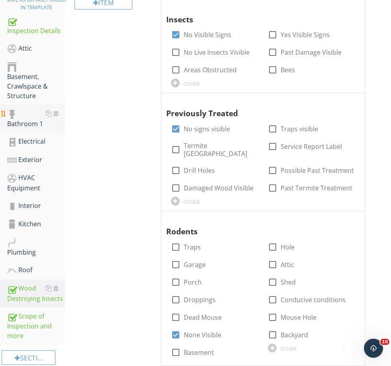
scroll to position [173, 0]
click at [32, 156] on div "Exterior" at bounding box center [36, 160] width 58 height 10
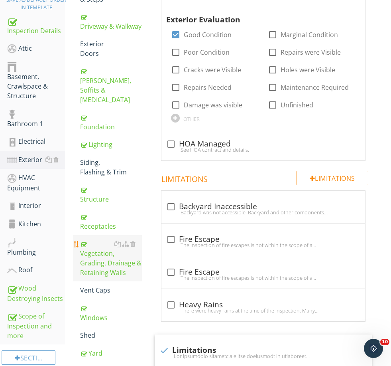
click at [102, 253] on div "Vegetation, Grading, Drainage & Retaining Walls" at bounding box center [110, 258] width 61 height 38
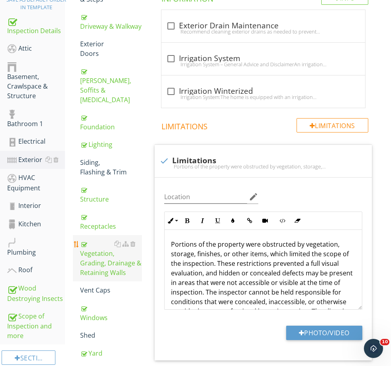
click at [110, 245] on div "Vegetation, Grading, Drainage & Retaining Walls" at bounding box center [110, 258] width 61 height 38
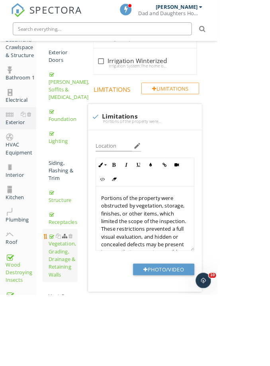
scroll to position [262, 0]
click at [75, 365] on div "Vent Caps" at bounding box center [78, 362] width 36 height 19
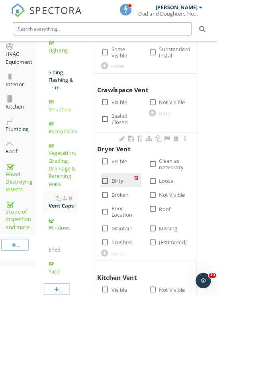
scroll to position [386, 0]
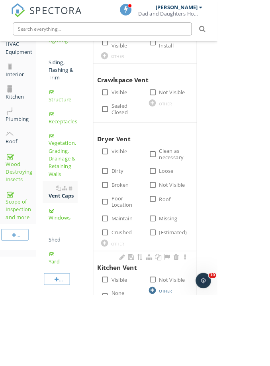
click at [202, 358] on div "OTHER" at bounding box center [205, 361] width 16 height 6
type input "Adjust As Necessary"
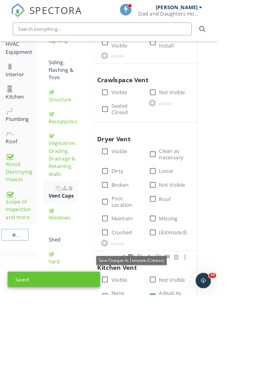
click at [162, 315] on div at bounding box center [163, 319] width 10 height 8
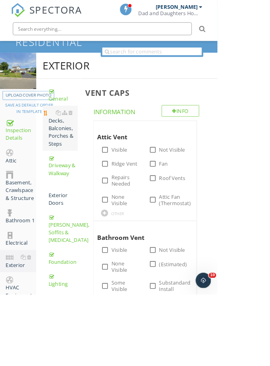
scroll to position [84, 0]
click at [80, 157] on div "Decks, Balconies, Porches & Steps" at bounding box center [78, 159] width 36 height 48
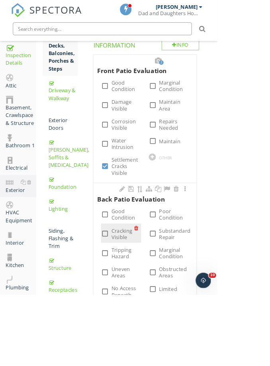
scroll to position [177, 0]
click at [149, 293] on label "Cracking Visible" at bounding box center [152, 290] width 29 height 16
checkbox input "true"
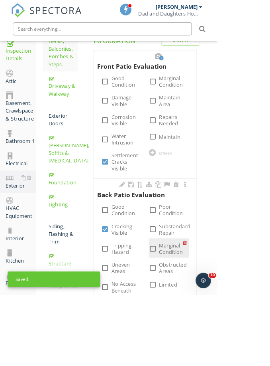
scroll to position [183, 0]
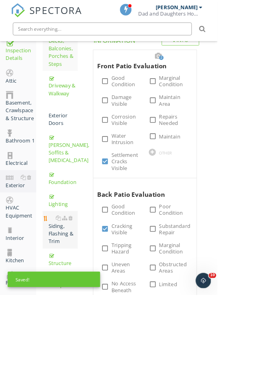
click at [79, 292] on div "Siding, Flashing & Trim" at bounding box center [78, 285] width 36 height 38
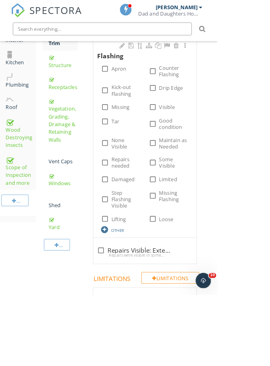
scroll to position [487, 0]
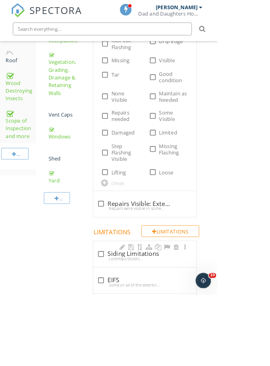
click at [163, 317] on div at bounding box center [180, 320] width 119 height 6
checkbox input "true"
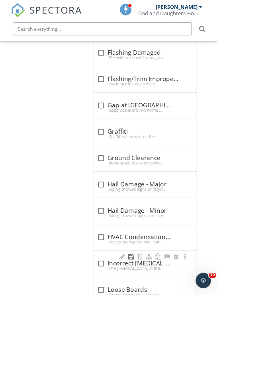
scroll to position [1553, 0]
checkbox input "true"
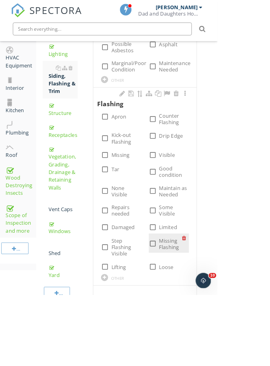
scroll to position [370, 0]
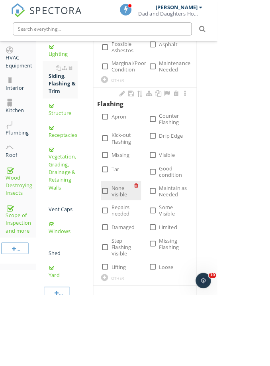
click at [149, 230] on label "None Visible" at bounding box center [152, 237] width 29 height 16
checkbox input "true"
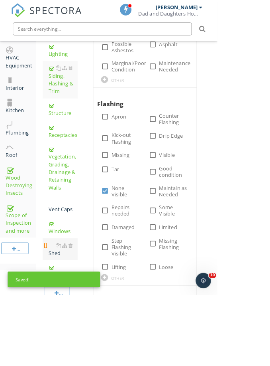
click at [72, 318] on div "Shed" at bounding box center [78, 308] width 36 height 19
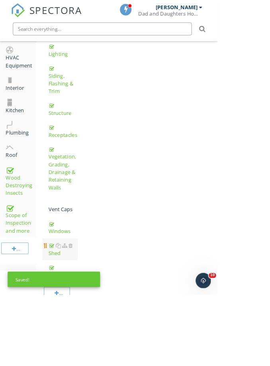
scroll to position [285, 0]
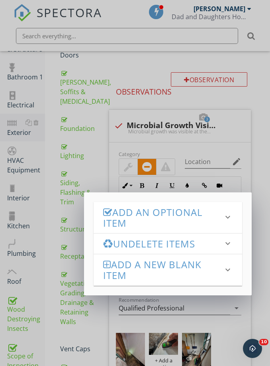
click at [132, 223] on h3 "Add an Optional Item" at bounding box center [163, 218] width 120 height 22
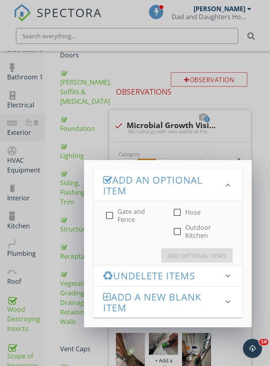
click at [131, 221] on label "Gate and Fence" at bounding box center [141, 215] width 46 height 16
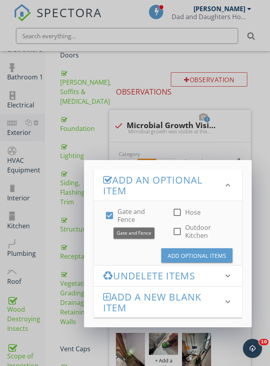
checkbox input "true"
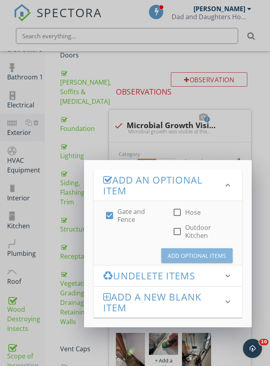
click at [197, 258] on div "Add Optional Items" at bounding box center [197, 255] width 59 height 8
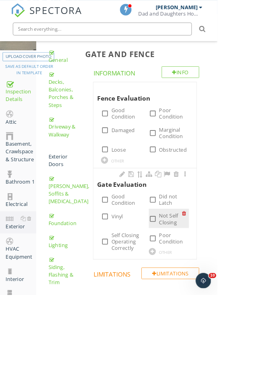
scroll to position [132, 0]
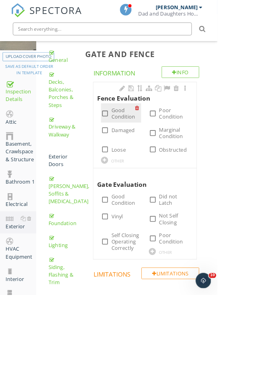
click at [156, 148] on div "check_box_outline_blank Good Condition" at bounding box center [151, 140] width 50 height 24
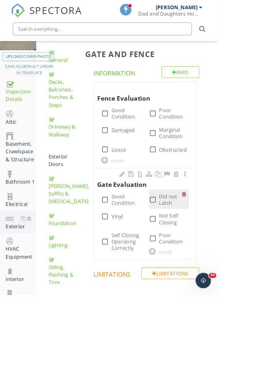
click at [205, 245] on label "Did not Latch" at bounding box center [212, 248] width 29 height 16
checkbox input "true"
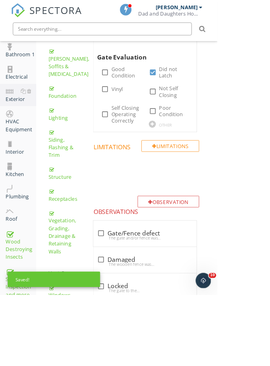
scroll to position [291, 0]
click at [177, 297] on div "check_box_outline_blank Gate/Fence defect The gate and/or fence was broken, mis…" at bounding box center [180, 292] width 119 height 18
checkbox input "true"
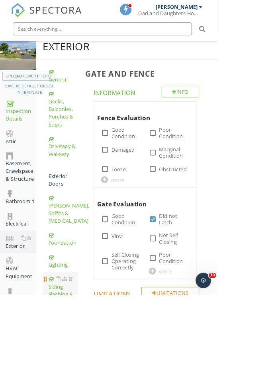
scroll to position [108, 0]
click at [75, 356] on div "Siding, Flashing & Trim" at bounding box center [78, 360] width 36 height 38
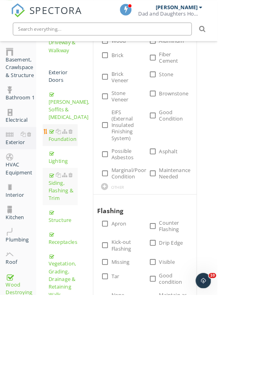
scroll to position [237, 0]
click at [80, 141] on div "Eaves, Soffits & Fascia" at bounding box center [78, 131] width 36 height 38
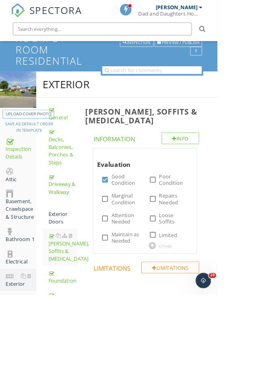
scroll to position [61, 0]
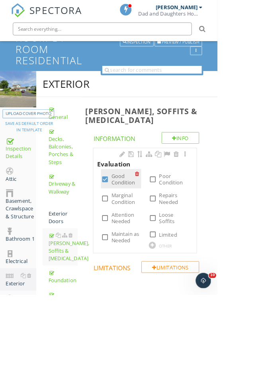
click at [146, 215] on label "Good Condition" at bounding box center [153, 223] width 30 height 16
checkbox input "false"
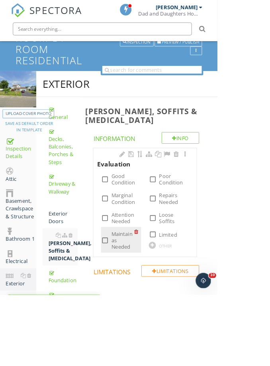
click at [153, 286] on label "Maintain as Needed" at bounding box center [152, 298] width 29 height 24
checkbox input "true"
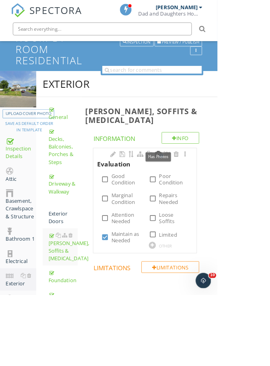
click at [198, 187] on div at bounding box center [197, 191] width 10 height 8
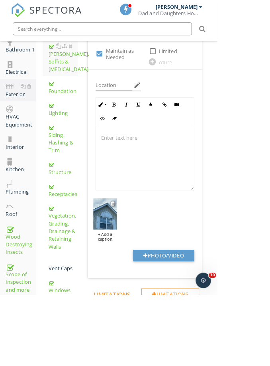
click at [125, 287] on div "+ Add a caption" at bounding box center [130, 293] width 29 height 13
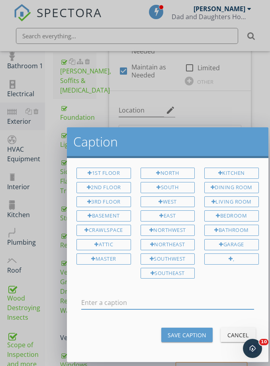
click at [163, 146] on div "Caption 1st Floor 2nd Floor 3rd Floor Basement Crawlspace Attic Master North So…" at bounding box center [135, 183] width 270 height 366
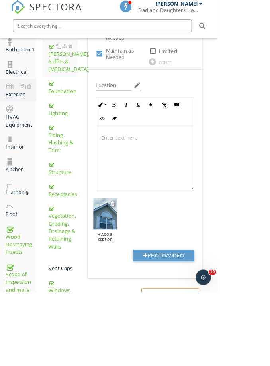
scroll to position [296, 0]
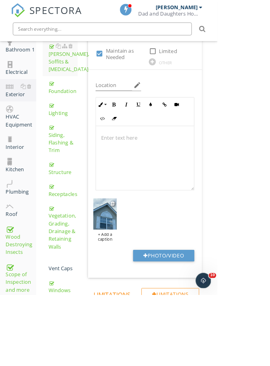
click at [136, 253] on img at bounding box center [130, 265] width 29 height 39
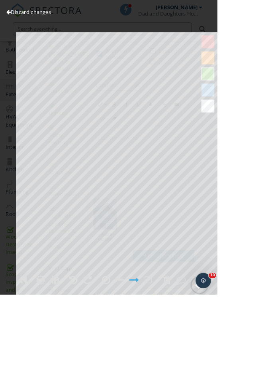
click at [254, 360] on div at bounding box center [248, 354] width 12 height 12
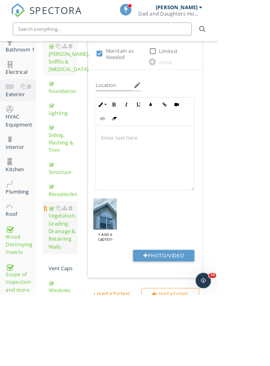
click at [88, 284] on div "Vegetation, Grading, Drainage & Retaining Walls" at bounding box center [78, 281] width 36 height 57
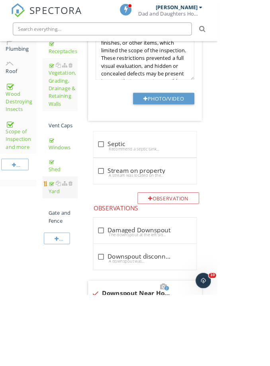
scroll to position [541, 0]
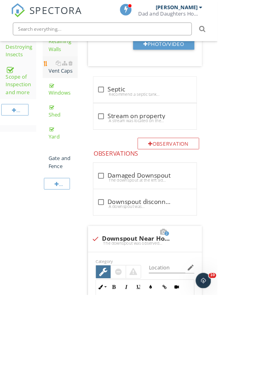
click at [71, 89] on div "Vent Caps" at bounding box center [78, 83] width 36 height 19
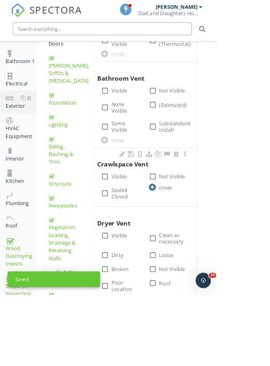
scroll to position [282, 0]
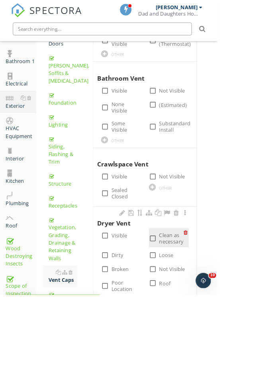
click at [206, 287] on label "Clean as necessary" at bounding box center [213, 295] width 30 height 16
checkbox input "true"
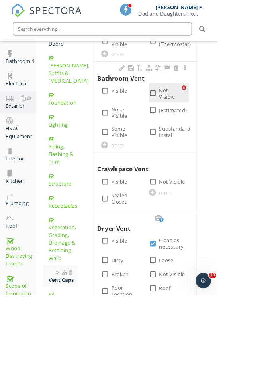
click at [213, 110] on label "Not Visible" at bounding box center [212, 116] width 29 height 16
checkbox input "true"
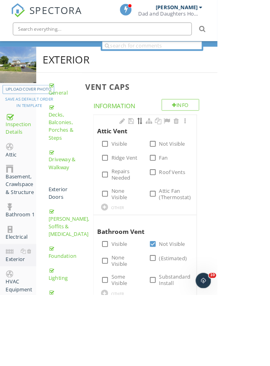
scroll to position [92, 0]
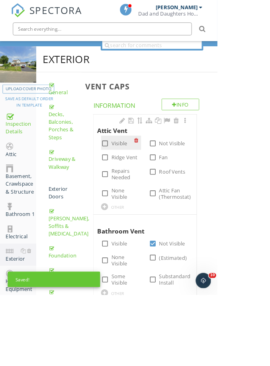
click at [146, 176] on label "Visible" at bounding box center [148, 178] width 20 height 8
checkbox input "true"
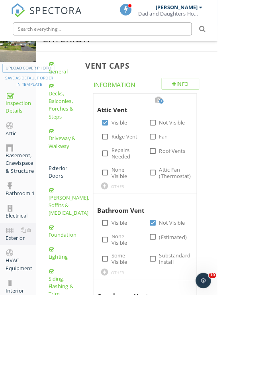
scroll to position [116, 0]
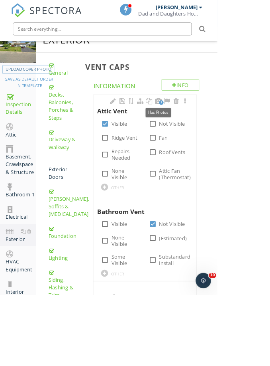
click at [197, 128] on div at bounding box center [197, 125] width 10 height 8
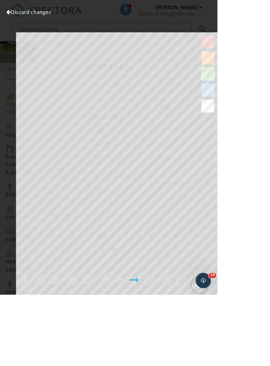
click at [254, 360] on div at bounding box center [248, 354] width 12 height 12
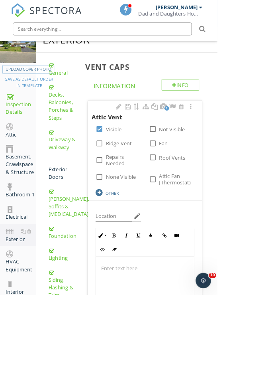
click at [142, 240] on div "OTHER" at bounding box center [139, 239] width 16 height 6
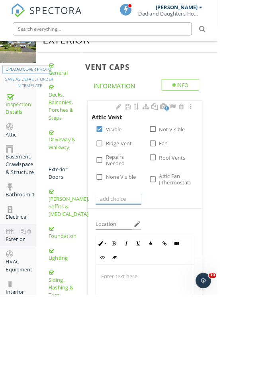
scroll to position [116, 0]
type input "R"
click at [226, 130] on div at bounding box center [226, 133] width 10 height 8
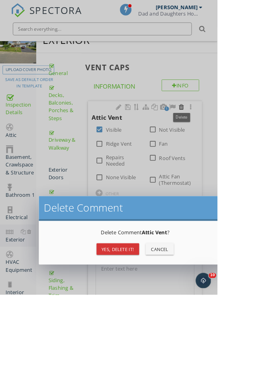
scroll to position [112, 0]
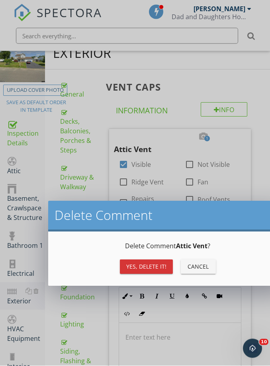
click at [149, 263] on div "Yes, Delete it!" at bounding box center [146, 266] width 40 height 8
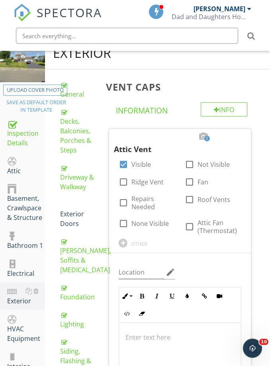
scroll to position [112, 0]
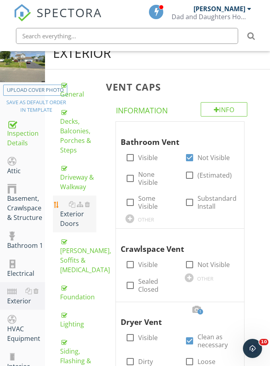
click at [67, 210] on div "Exterior Doors" at bounding box center [78, 213] width 36 height 29
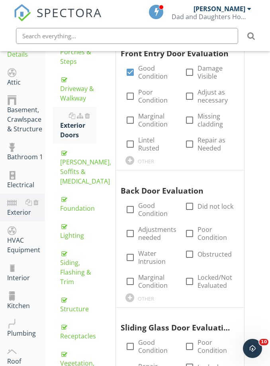
scroll to position [203, 0]
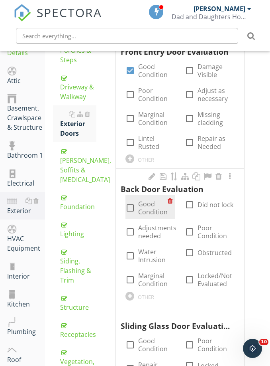
click at [150, 203] on label "Good Condition" at bounding box center [153, 208] width 30 height 16
checkbox input "true"
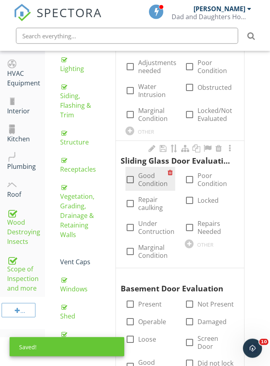
scroll to position [368, 0]
click at [149, 184] on label "Good Condition" at bounding box center [153, 179] width 30 height 16
checkbox input "true"
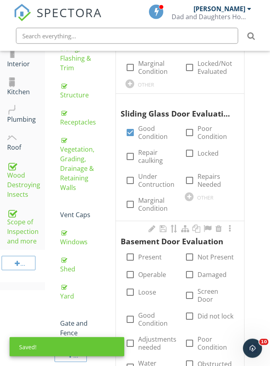
scroll to position [415, 0]
click at [218, 225] on div at bounding box center [219, 228] width 10 height 8
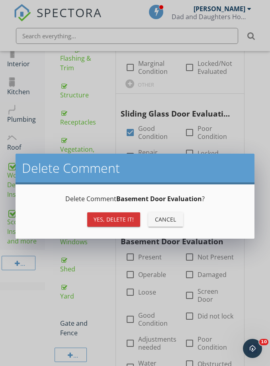
click at [127, 221] on div "Yes, Delete it!" at bounding box center [114, 219] width 40 height 8
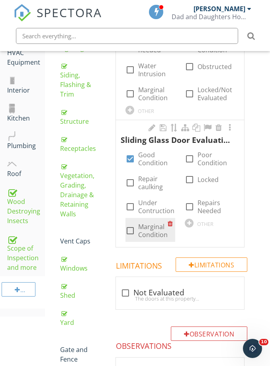
scroll to position [385, 0]
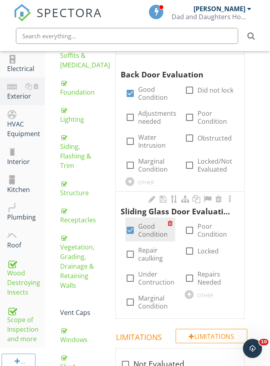
click at [156, 221] on div "check_box Good Condition" at bounding box center [151, 229] width 50 height 24
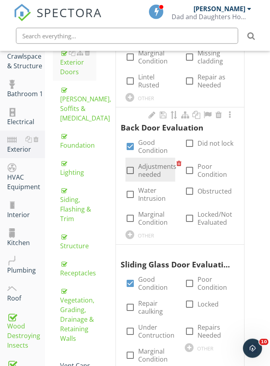
scroll to position [264, 0]
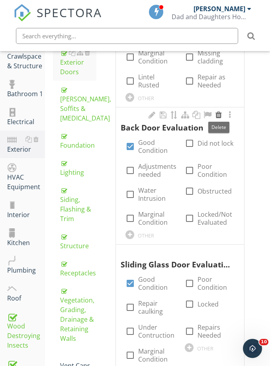
click at [217, 114] on div at bounding box center [219, 115] width 10 height 8
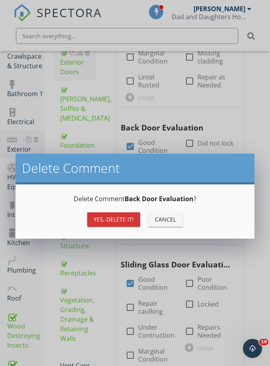
click at [163, 218] on div "Cancel" at bounding box center [166, 219] width 22 height 8
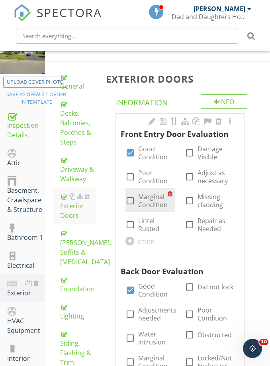
scroll to position [106, 0]
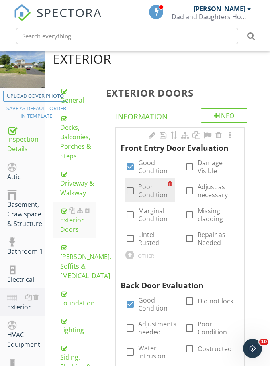
click at [152, 200] on div "check_box_outline_blank Poor Condition" at bounding box center [151, 190] width 50 height 24
click at [149, 193] on label "Poor Condition" at bounding box center [153, 191] width 30 height 16
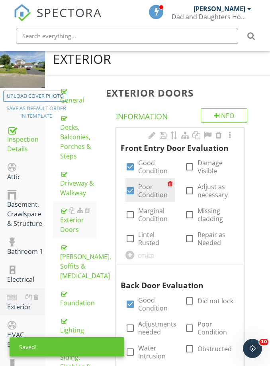
click at [149, 193] on label "Poor Condition" at bounding box center [153, 191] width 30 height 16
checkbox input "false"
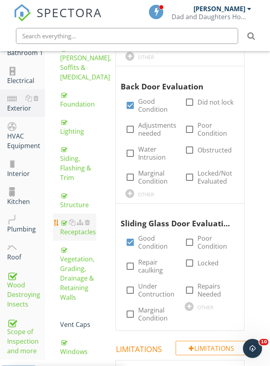
scroll to position [353, 0]
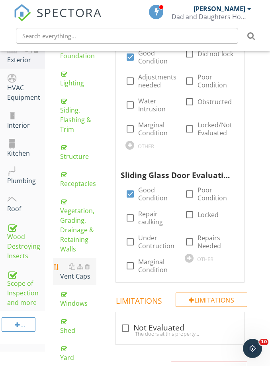
click at [77, 271] on div "Vent Caps" at bounding box center [78, 271] width 36 height 19
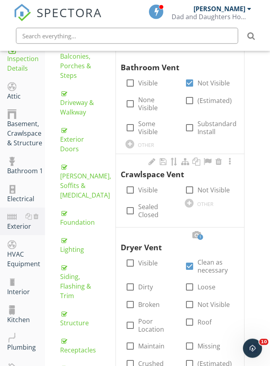
scroll to position [173, 0]
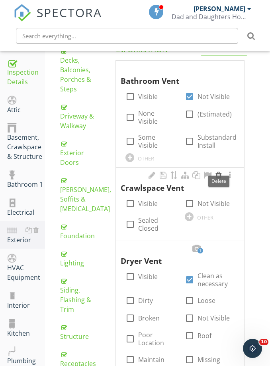
click at [219, 171] on div at bounding box center [219, 175] width 10 height 8
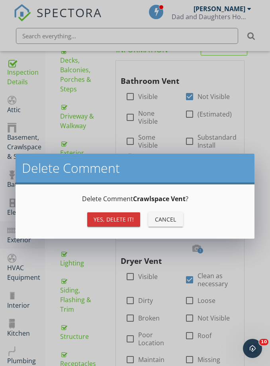
click at [126, 214] on button "Yes, Delete it!" at bounding box center [113, 219] width 53 height 14
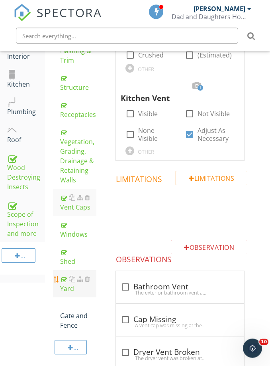
scroll to position [422, 0]
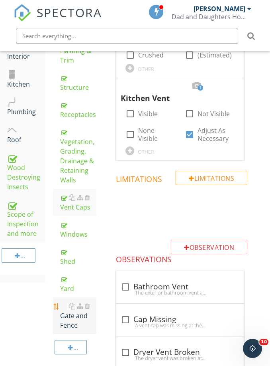
click at [73, 317] on div "Gate and Fence" at bounding box center [78, 315] width 36 height 29
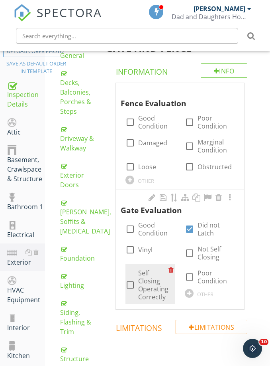
scroll to position [149, 0]
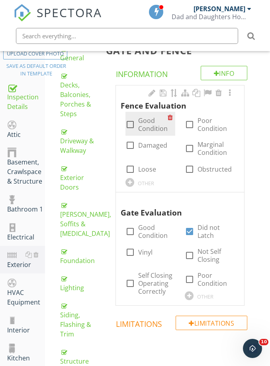
click at [146, 118] on label "Good Condition" at bounding box center [153, 124] width 30 height 16
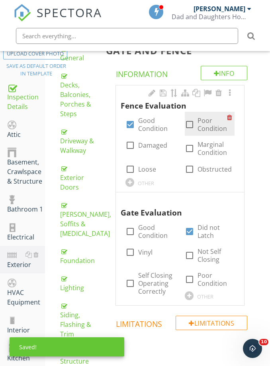
scroll to position [120, 0]
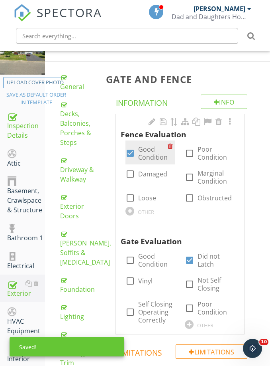
click at [144, 151] on label "Good Condition" at bounding box center [153, 153] width 30 height 16
checkbox input "false"
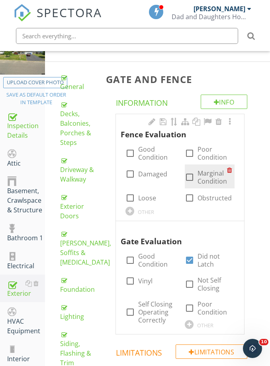
click at [215, 176] on label "Marginal Condition" at bounding box center [213, 177] width 30 height 16
checkbox input "true"
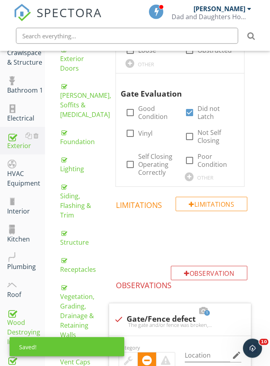
scroll to position [270, 0]
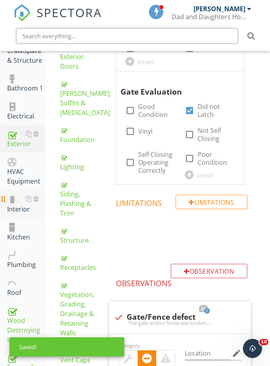
click at [20, 209] on div "Interior" at bounding box center [26, 204] width 38 height 20
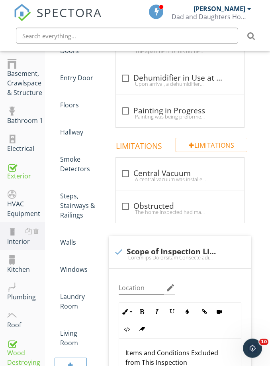
scroll to position [299, 0]
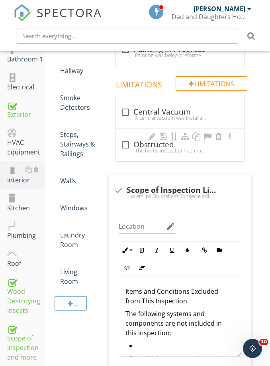
click at [143, 150] on div "The home inspected had many areas with stored items, appliances, furniture, etc…" at bounding box center [180, 150] width 119 height 6
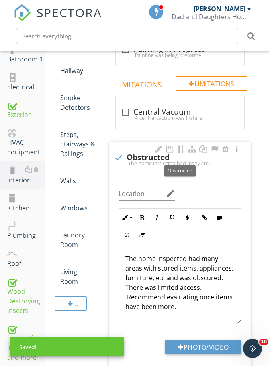
click at [143, 157] on div "check Obstructed" at bounding box center [180, 158] width 132 height 10
checkbox input "true"
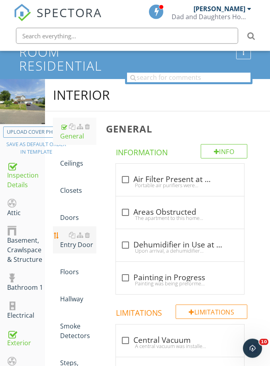
scroll to position [71, 0]
click at [75, 245] on div "Entry Door" at bounding box center [78, 239] width 36 height 19
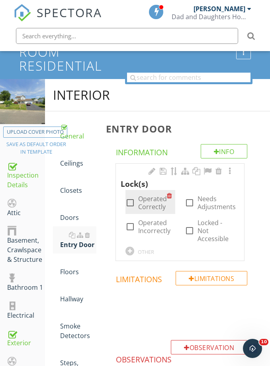
click at [148, 210] on div "check_box_outline_blank Operated Correctly" at bounding box center [151, 202] width 50 height 24
click at [146, 204] on label "Operated Correctly" at bounding box center [152, 203] width 29 height 16
checkbox input "true"
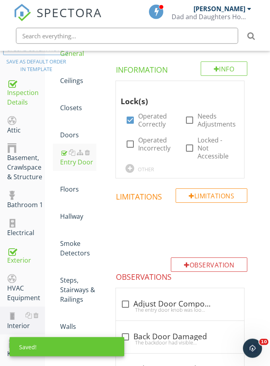
scroll to position [153, 0]
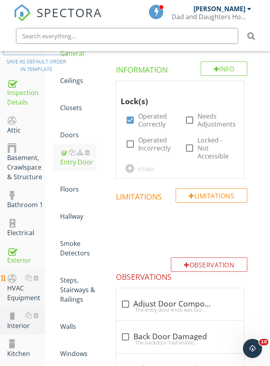
click at [23, 293] on div "HVAC Equipment" at bounding box center [26, 288] width 38 height 30
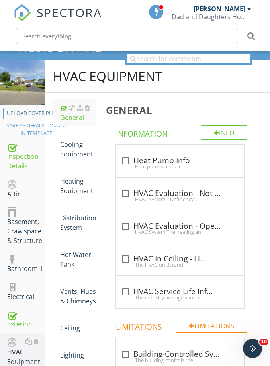
scroll to position [79, 0]
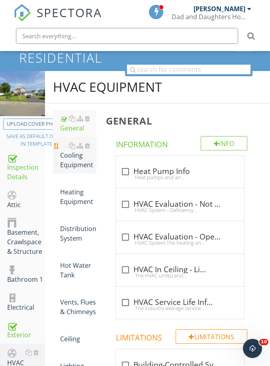
click at [69, 162] on div "Cooling Equipment" at bounding box center [78, 155] width 36 height 29
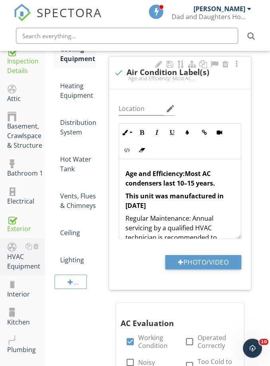
scroll to position [188, 0]
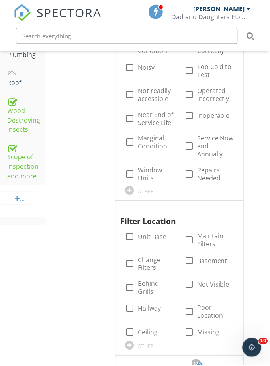
scroll to position [32, 0]
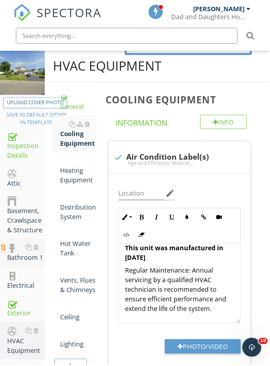
click at [22, 255] on div "Bathroom 1" at bounding box center [26, 253] width 38 height 20
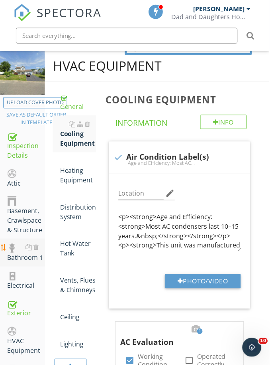
scroll to position [100, 0]
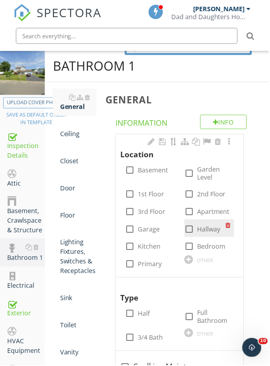
click at [209, 225] on label "Hallway" at bounding box center [209, 229] width 23 height 8
checkbox input "true"
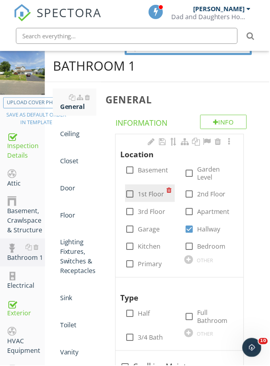
click at [148, 193] on label "1st Floor" at bounding box center [151, 194] width 26 height 8
checkbox input "true"
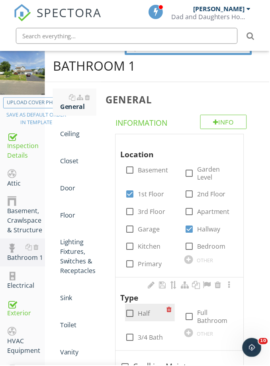
click at [143, 314] on label "Half" at bounding box center [144, 314] width 12 height 8
checkbox input "true"
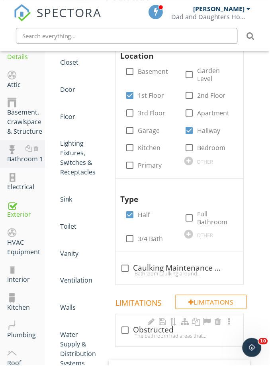
scroll to position [206, 0]
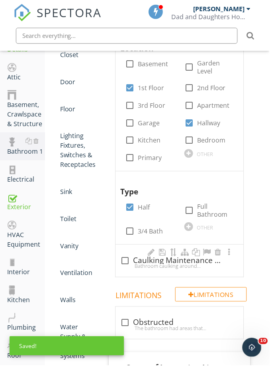
click at [168, 266] on div "Bathroom caulking around tubs, showers, sinks, and tile joints should be inspec…" at bounding box center [180, 267] width 119 height 6
checkbox input "true"
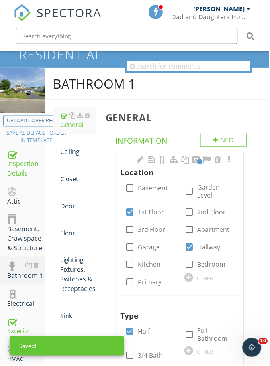
scroll to position [33, 0]
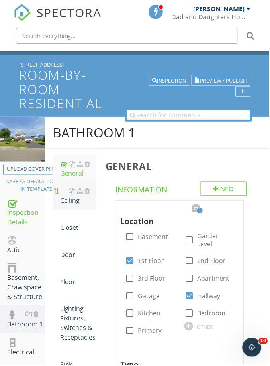
click at [75, 200] on div "Ceiling" at bounding box center [78, 196] width 36 height 19
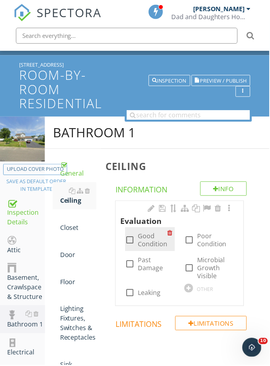
click at [142, 238] on label "Good Condition" at bounding box center [153, 240] width 30 height 16
checkbox input "true"
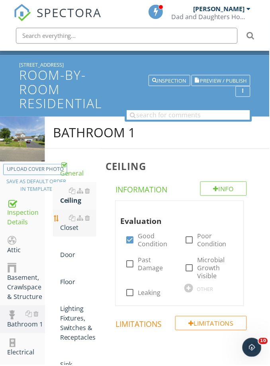
click at [69, 230] on div "Closet" at bounding box center [78, 223] width 36 height 19
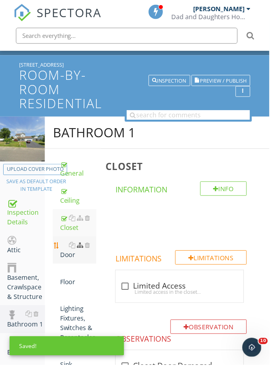
click at [80, 246] on link "Door" at bounding box center [78, 250] width 36 height 27
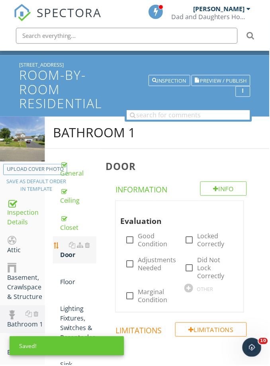
click at [69, 254] on div "Door" at bounding box center [78, 250] width 36 height 19
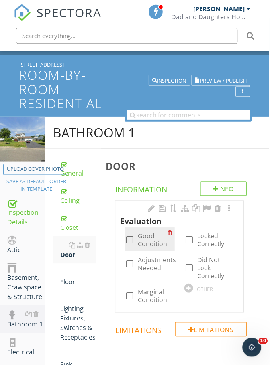
click at [143, 243] on label "Good Condition" at bounding box center [153, 240] width 30 height 16
checkbox input "true"
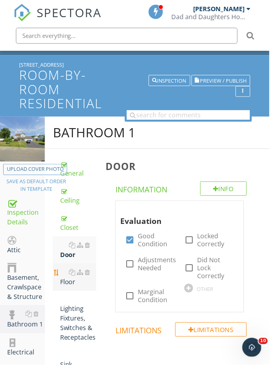
click at [71, 278] on div "Floor" at bounding box center [78, 277] width 36 height 19
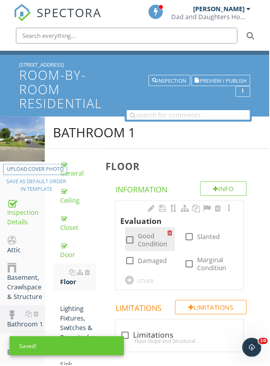
click at [147, 244] on label "Good Condition" at bounding box center [153, 240] width 30 height 16
checkbox input "true"
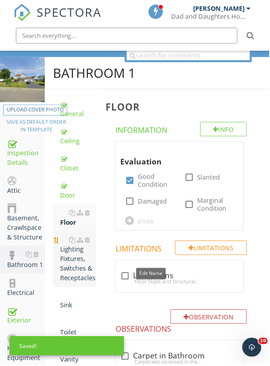
scroll to position [92, 0]
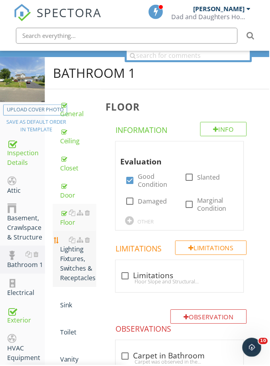
click at [77, 268] on div "Lighting Fixtures, Switches & Receptacles" at bounding box center [78, 260] width 36 height 48
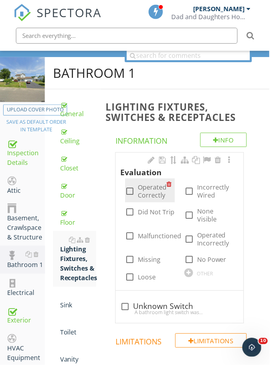
click at [149, 195] on label "Operated Correctly" at bounding box center [152, 192] width 29 height 16
click at [144, 192] on label "Operated Correctly" at bounding box center [152, 192] width 29 height 16
checkbox input "false"
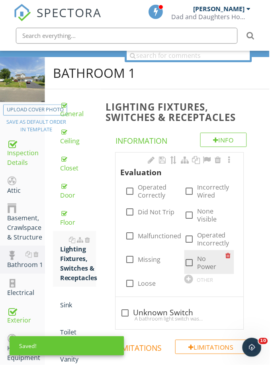
click at [202, 256] on label "No Power" at bounding box center [212, 264] width 29 height 16
checkbox input "true"
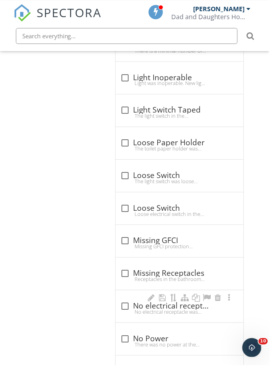
scroll to position [706, 0]
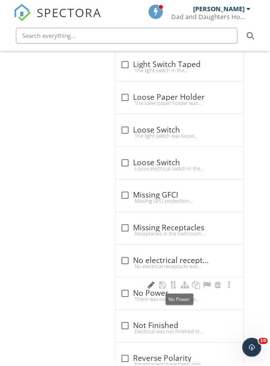
click at [156, 289] on div "check_box_outline_blank No Power" at bounding box center [180, 294] width 119 height 10
checkbox input "true"
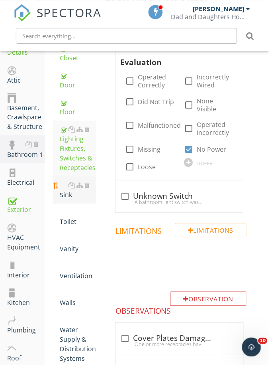
scroll to position [203, 0]
click at [73, 195] on div "Sink" at bounding box center [78, 190] width 36 height 19
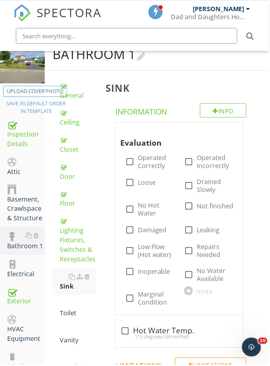
scroll to position [111, 0]
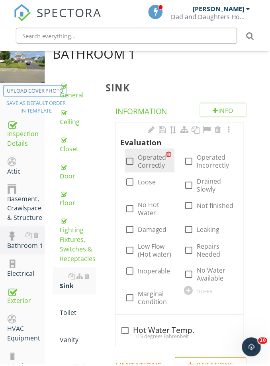
click at [149, 167] on label "Operated Correctly" at bounding box center [152, 162] width 29 height 16
checkbox input "true"
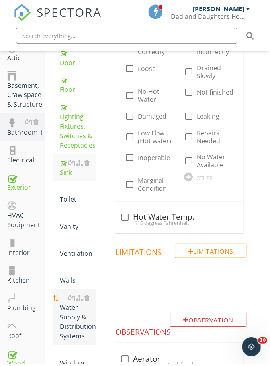
scroll to position [225, 0]
click at [64, 317] on div "Water Supply & Distribution Systems" at bounding box center [78, 318] width 36 height 48
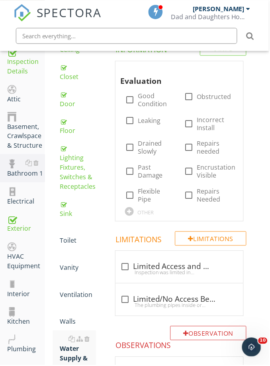
scroll to position [184, 0]
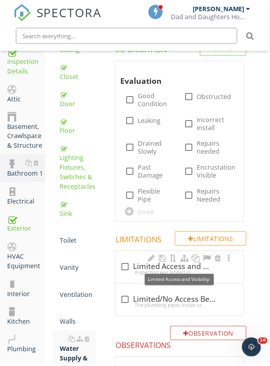
click at [138, 261] on div "check_box_outline_blank Limited Access and Visibility:" at bounding box center [180, 266] width 119 height 11
checkbox input "true"
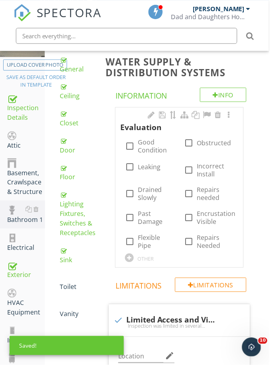
scroll to position [125, 0]
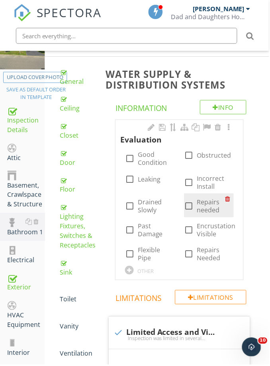
click at [198, 204] on label "Repairs needed" at bounding box center [212, 207] width 29 height 16
checkbox input "true"
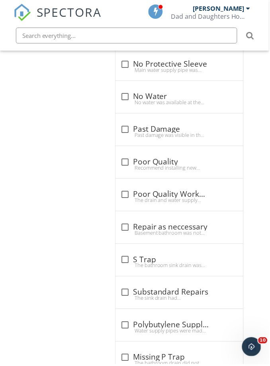
scroll to position [1138, 0]
click at [161, 304] on div "check_box_outline_blank Substandard Repairs The sink drain had substandard repa…" at bounding box center [180, 294] width 128 height 32
checkbox input "true"
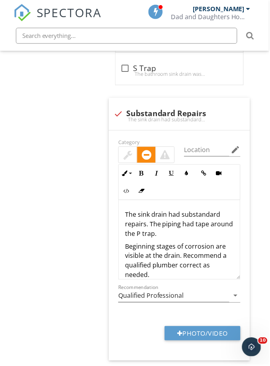
scroll to position [1331, 0]
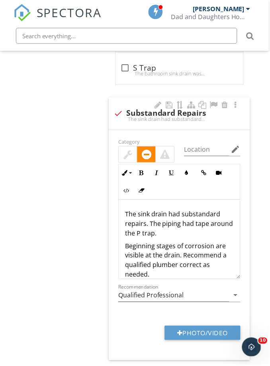
drag, startPoint x: 171, startPoint y: 227, endPoint x: 167, endPoint y: 231, distance: 5.6
click at [171, 227] on p "The sink drain had substandard repairs. The piping had tape around the P trap." at bounding box center [180, 224] width 109 height 29
drag, startPoint x: 163, startPoint y: 231, endPoint x: 150, endPoint y: 222, distance: 15.4
click at [150, 222] on p "The sink drain had substandard repairs. The piping had tape around the P trap." at bounding box center [180, 224] width 109 height 29
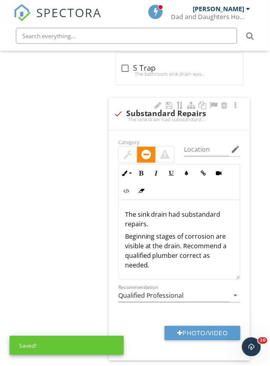
drag, startPoint x: 183, startPoint y: 242, endPoint x: 174, endPoint y: 222, distance: 21.3
click at [174, 222] on div "The sink drain had substandard repairs. Beginning stages of corrosion are visib…" at bounding box center [180, 241] width 122 height 80
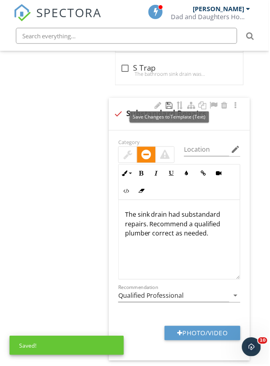
click at [171, 104] on div at bounding box center [170, 106] width 10 height 8
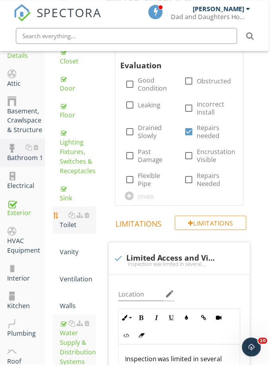
scroll to position [200, 0]
click at [69, 224] on div "Toilet" at bounding box center [78, 220] width 36 height 19
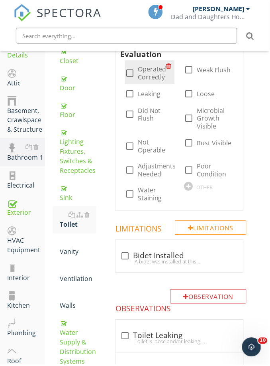
click at [149, 77] on label "Operated Correctly" at bounding box center [152, 73] width 29 height 16
checkbox input "true"
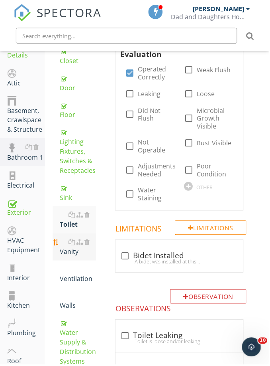
click at [71, 253] on div "Vanity" at bounding box center [78, 247] width 36 height 19
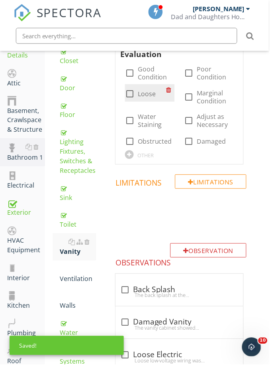
drag, startPoint x: 150, startPoint y: 74, endPoint x: 145, endPoint y: 85, distance: 11.6
click at [150, 74] on label "Good Condition" at bounding box center [156, 73] width 37 height 16
checkbox input "true"
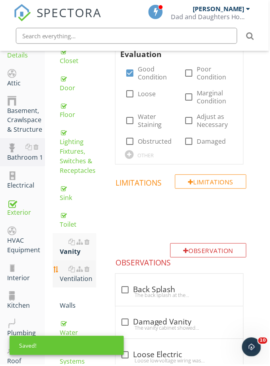
click at [73, 280] on div "Ventilation" at bounding box center [78, 274] width 36 height 19
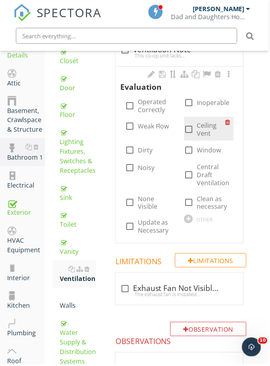
click at [210, 126] on label "Ceiling Vent" at bounding box center [212, 130] width 29 height 16
checkbox input "true"
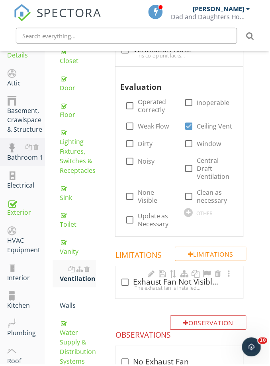
drag, startPoint x: 150, startPoint y: 287, endPoint x: 148, endPoint y: 291, distance: 4.5
click at [150, 287] on div "The exhaust fan is installed within the ceiling and was not visible or readily …" at bounding box center [180, 288] width 119 height 6
checkbox input "true"
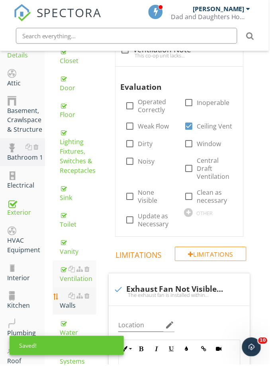
click at [72, 309] on div "Walls" at bounding box center [78, 301] width 36 height 19
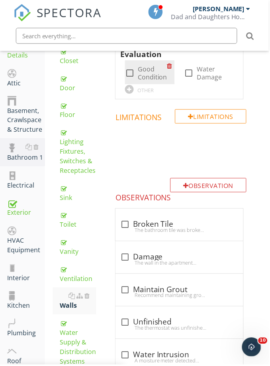
click at [142, 71] on label "Good Condition" at bounding box center [153, 73] width 30 height 16
checkbox input "true"
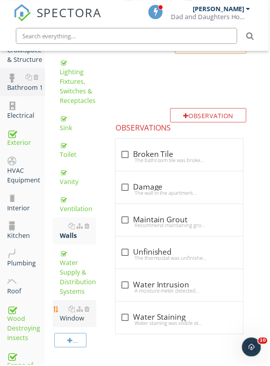
scroll to position [270, 0]
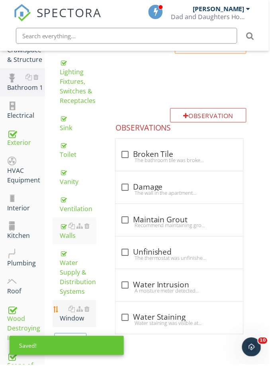
click at [73, 323] on div "Window" at bounding box center [78, 314] width 36 height 19
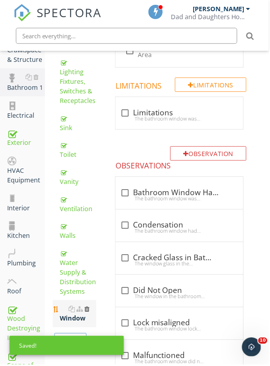
click at [86, 310] on div at bounding box center [87, 310] width 5 height 6
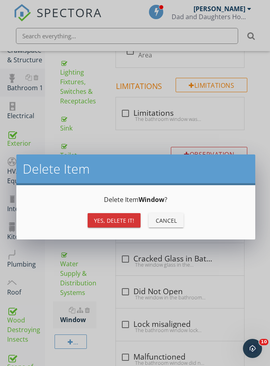
click at [112, 222] on div "Yes, Delete it!" at bounding box center [114, 220] width 40 height 8
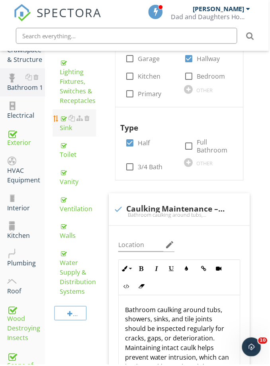
click at [68, 126] on div "Sink" at bounding box center [78, 123] width 36 height 19
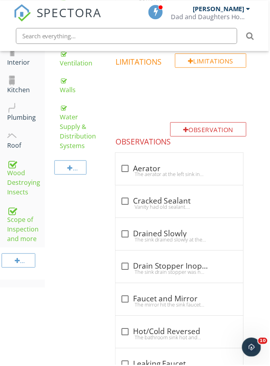
scroll to position [335, 0]
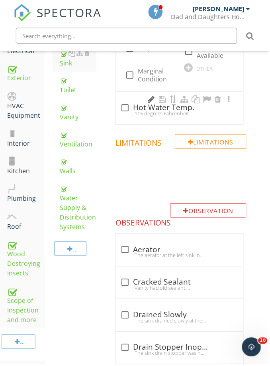
click at [154, 110] on div "115 degrees Fahrenheit" at bounding box center [180, 113] width 119 height 6
checkbox input "true"
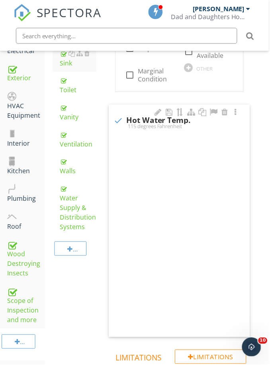
scroll to position [335, 0]
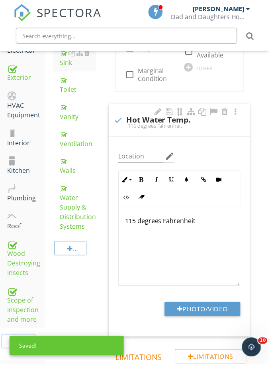
click at [134, 220] on p "115 degrees Fahrenheit" at bounding box center [180, 222] width 109 height 10
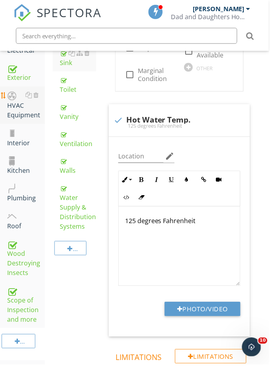
click at [19, 112] on div "HVAC Equipment" at bounding box center [26, 106] width 38 height 30
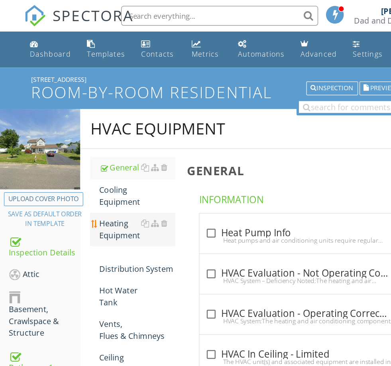
click at [94, 183] on div "Heating Equipment" at bounding box center [110, 185] width 61 height 19
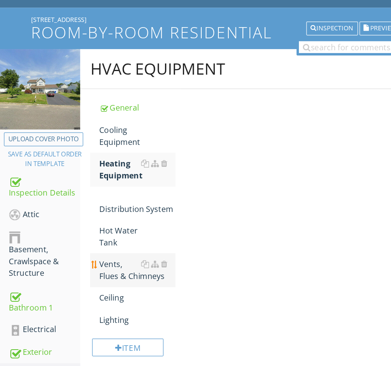
scroll to position [6, 0]
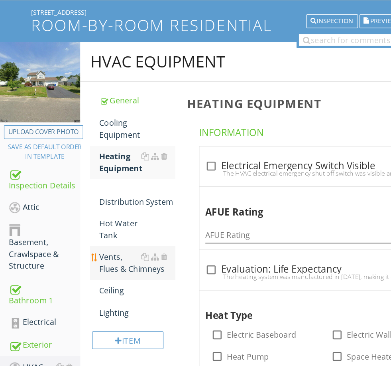
click at [93, 252] on div "Vents, Flues & Chimneys" at bounding box center [110, 261] width 61 height 19
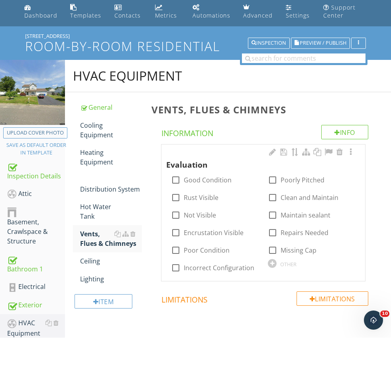
scroll to position [28, 0]
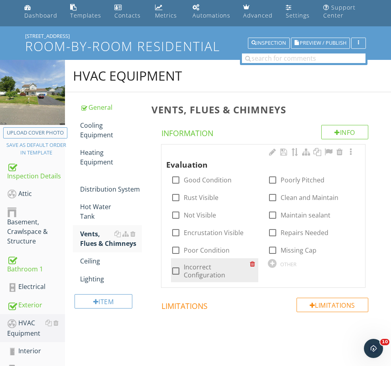
click at [197, 268] on label "Incorrect Configuration" at bounding box center [217, 271] width 67 height 16
checkbox input "true"
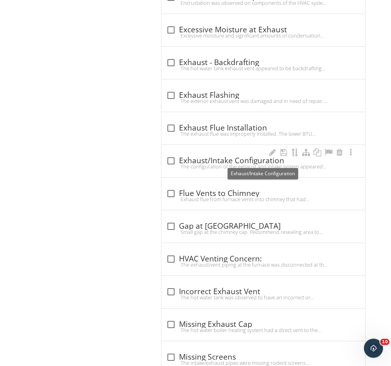
scroll to position [623, 0]
click at [207, 159] on div "check_box_outline_blank Exhaust/Intake Configuration" at bounding box center [263, 161] width 194 height 10
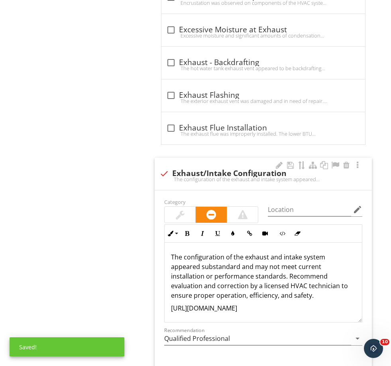
click at [197, 176] on div "The configuration of the exhaust and intake system appeared substandard and may…" at bounding box center [263, 179] width 208 height 6
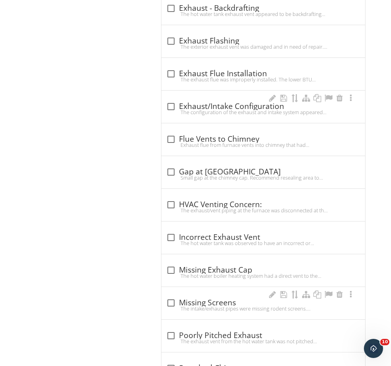
scroll to position [675, 0]
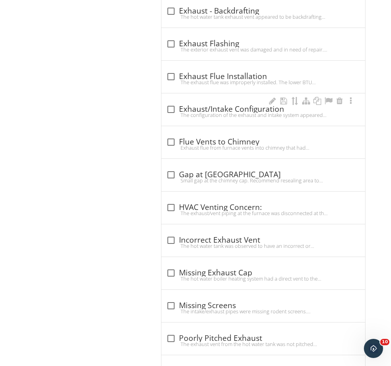
click at [207, 113] on div "The configuration of the exhaust and intake system appeared substandard and may…" at bounding box center [263, 115] width 194 height 6
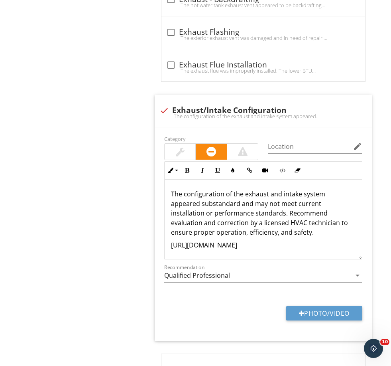
scroll to position [688, 0]
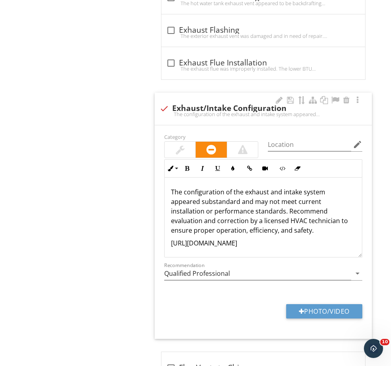
click at [202, 115] on div "The configuration of the exhaust and intake system appeared substandard and may…" at bounding box center [263, 114] width 208 height 6
checkbox input "true"
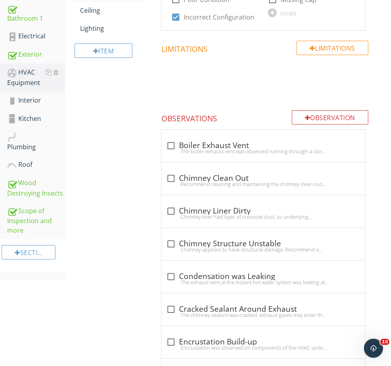
scroll to position [0, 0]
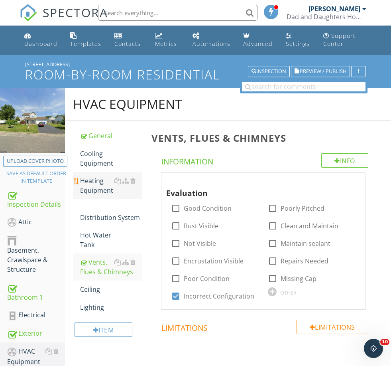
click at [93, 184] on div "Heating Equipment" at bounding box center [110, 185] width 61 height 19
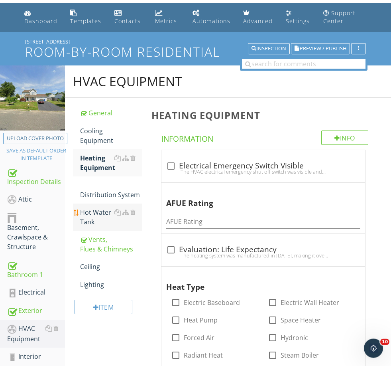
scroll to position [24, 0]
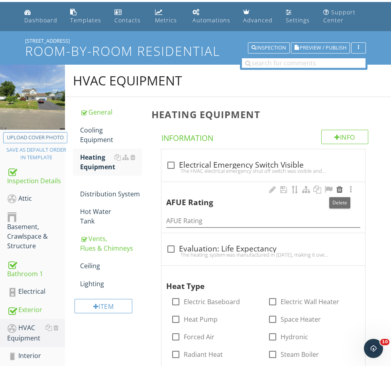
click at [270, 187] on div at bounding box center [340, 189] width 10 height 8
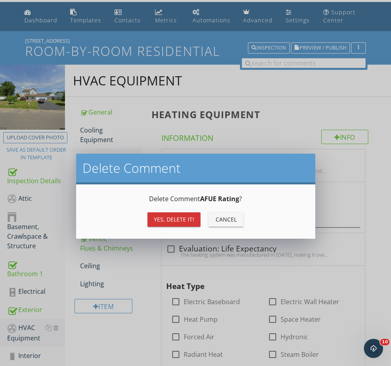
click at [183, 215] on button "Yes, Delete it!" at bounding box center [174, 219] width 53 height 14
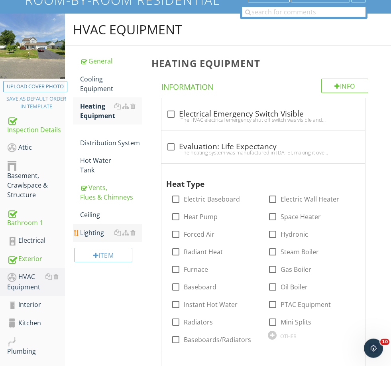
scroll to position [88, 0]
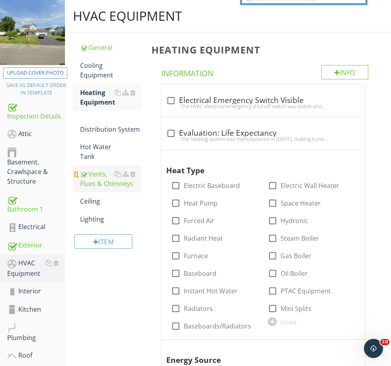
click at [92, 177] on div "Vents, Flues & Chimneys" at bounding box center [110, 178] width 61 height 19
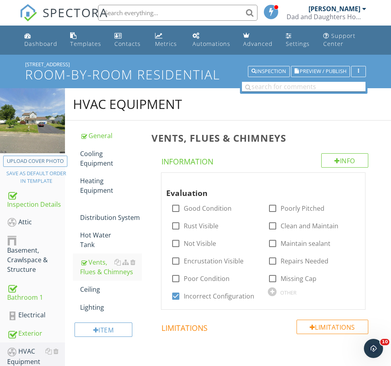
click at [270, 86] on input "text" at bounding box center [304, 87] width 124 height 10
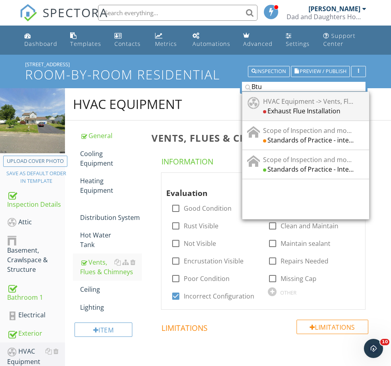
type input "Btu"
click at [270, 111] on div "Exhaust Flue Installation" at bounding box center [308, 111] width 91 height 10
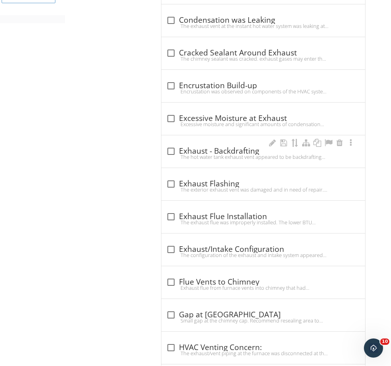
scroll to position [535, 0]
click at [218, 219] on div "The exhaust flue was improperly installed. The lower BTU appliance is positione…" at bounding box center [263, 222] width 194 height 6
checkbox input "true"
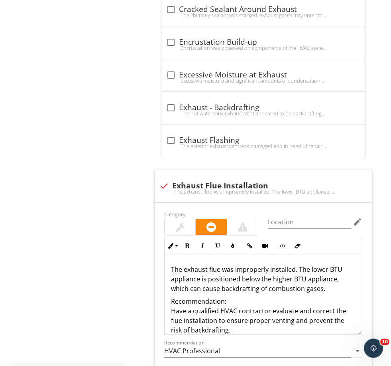
scroll to position [578, 0]
click at [270, 175] on div at bounding box center [280, 177] width 10 height 8
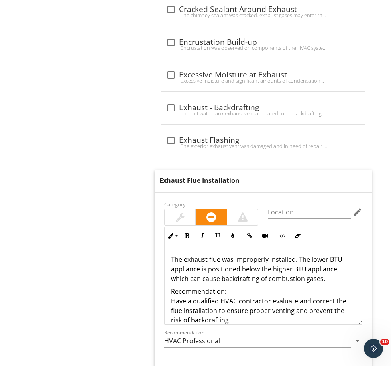
drag, startPoint x: 246, startPoint y: 178, endPoint x: 241, endPoint y: 178, distance: 4.4
click at [241, 178] on input "Exhaust Flue Installation" at bounding box center [257, 180] width 197 height 13
drag, startPoint x: 231, startPoint y: 178, endPoint x: 188, endPoint y: 179, distance: 42.7
click at [188, 183] on input "Exhaust Flue Installation" at bounding box center [257, 180] width 197 height 13
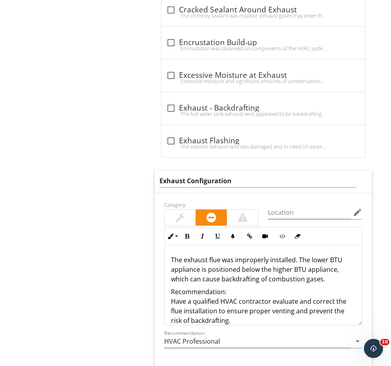
type input "Exhaust Configuration"
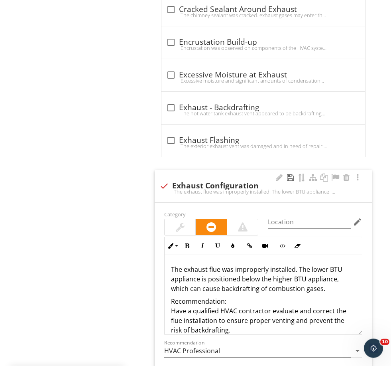
scroll to position [578, 0]
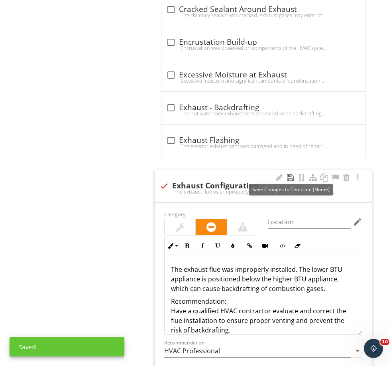
click at [270, 177] on div at bounding box center [291, 177] width 10 height 8
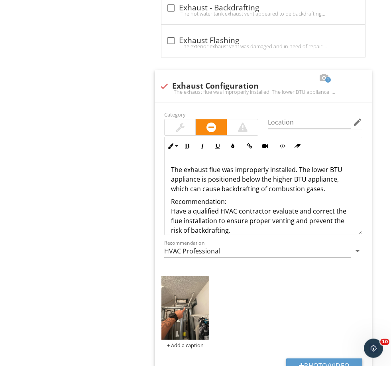
scroll to position [683, 0]
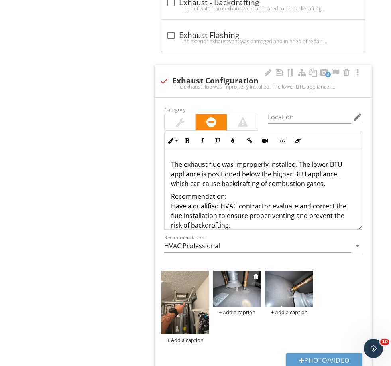
click at [236, 291] on img at bounding box center [237, 288] width 48 height 36
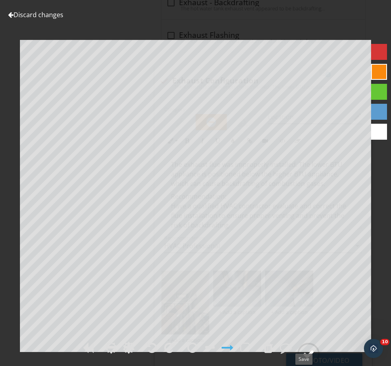
click at [270, 360] on div at bounding box center [309, 354] width 12 height 12
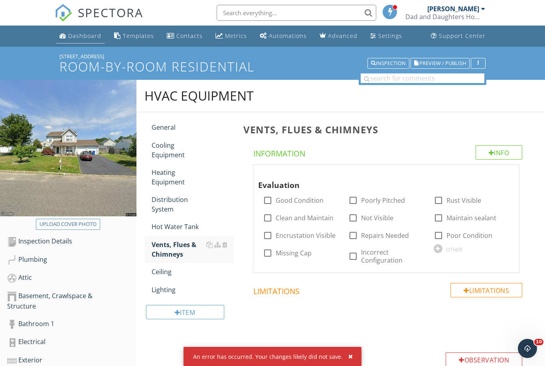
click at [83, 41] on link "Dashboard" at bounding box center [80, 36] width 48 height 15
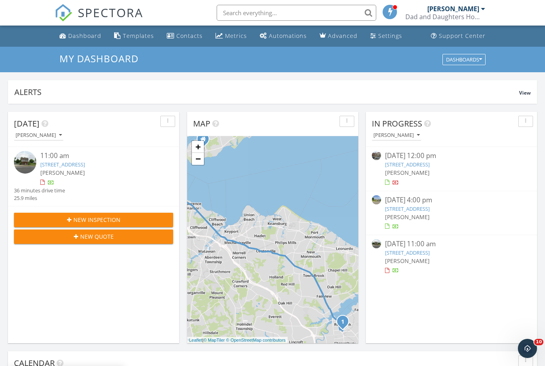
click at [404, 209] on link "[STREET_ADDRESS]" at bounding box center [407, 208] width 45 height 7
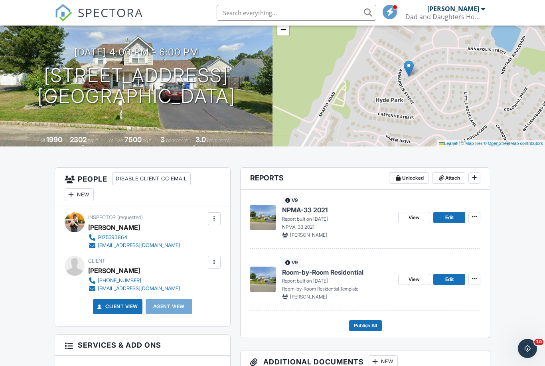
click at [341, 269] on span "Room-by-Room Residential" at bounding box center [322, 272] width 81 height 9
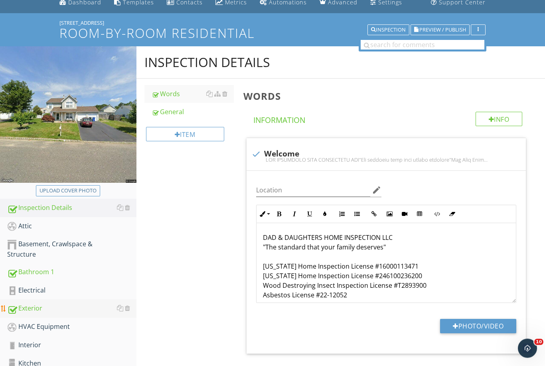
scroll to position [33, 0]
click at [32, 324] on div "HVAC Equipment" at bounding box center [71, 326] width 129 height 10
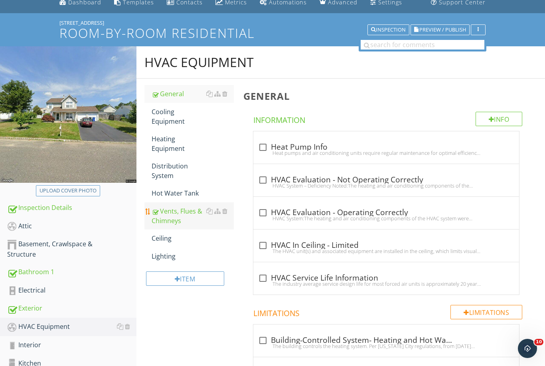
click at [173, 215] on div "Vents, Flues & Chimneys" at bounding box center [193, 215] width 82 height 19
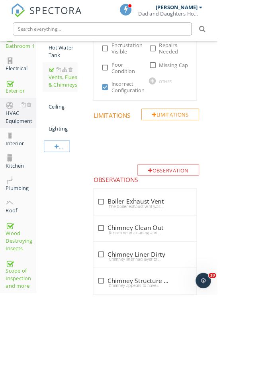
scroll to position [183, 0]
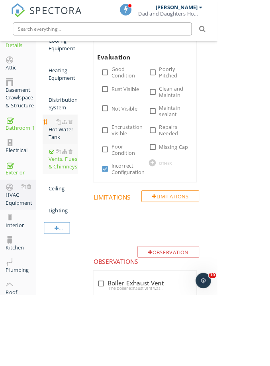
click at [69, 155] on div at bounding box center [79, 151] width 21 height 10
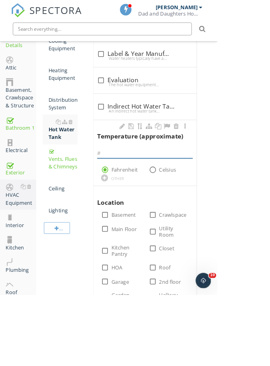
click at [147, 191] on input "text" at bounding box center [180, 189] width 119 height 13
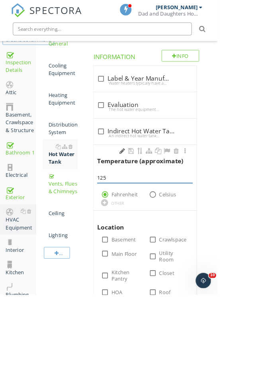
scroll to position [152, 0]
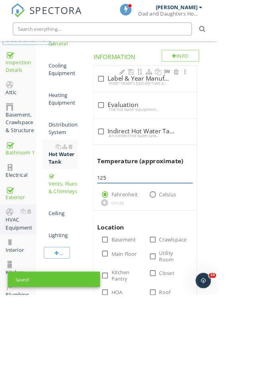
type input "125"
click at [152, 95] on div "check_box_outline_blank Label & Year Manufactured" at bounding box center [180, 98] width 119 height 10
checkbox input "true"
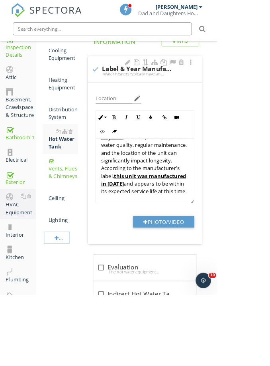
scroll to position [35, 0]
click at [147, 227] on u "this unit was manufactured in 2014" at bounding box center [179, 223] width 106 height 18
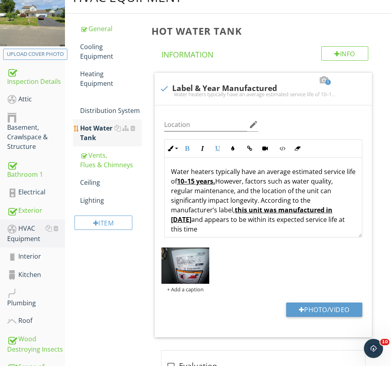
scroll to position [105, 0]
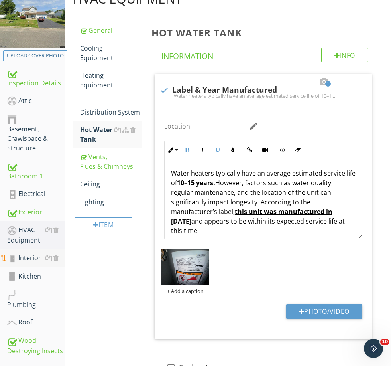
click at [27, 258] on div "Interior" at bounding box center [36, 258] width 58 height 10
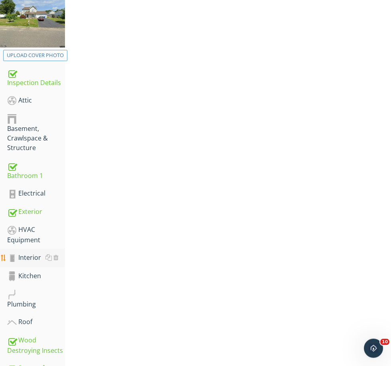
scroll to position [106, 0]
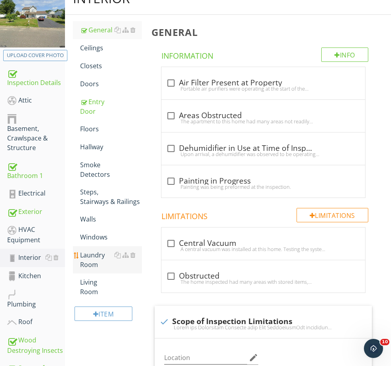
click at [93, 260] on div "Laundry Room" at bounding box center [110, 259] width 61 height 19
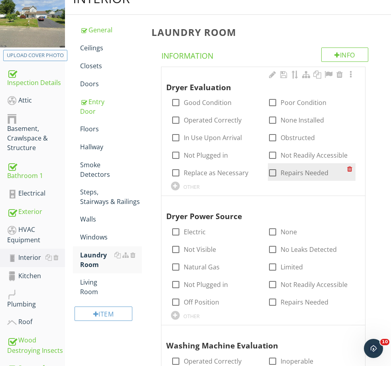
click at [290, 172] on label "Repairs Needed" at bounding box center [305, 173] width 48 height 8
checkbox input "true"
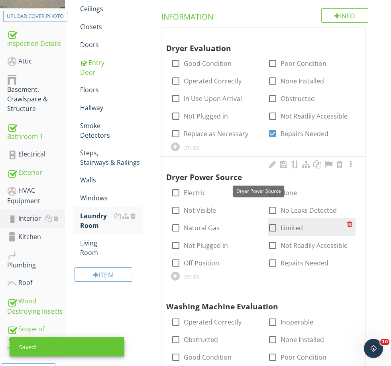
scroll to position [163, 0]
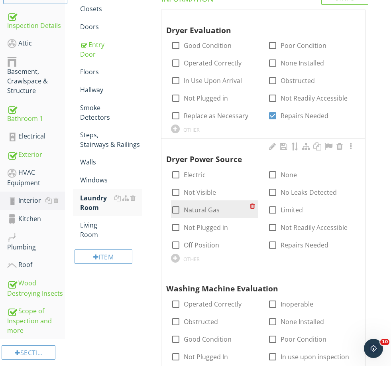
click at [201, 208] on label "Natural Gas" at bounding box center [202, 210] width 36 height 8
checkbox input "true"
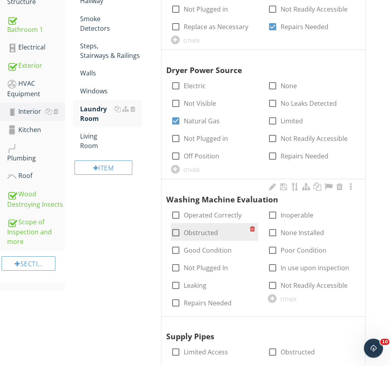
scroll to position [273, 0]
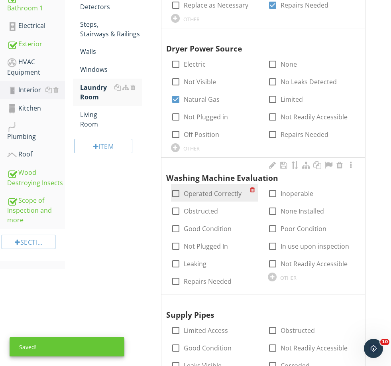
click at [195, 193] on label "Operated Correctly" at bounding box center [213, 193] width 58 height 8
checkbox input "true"
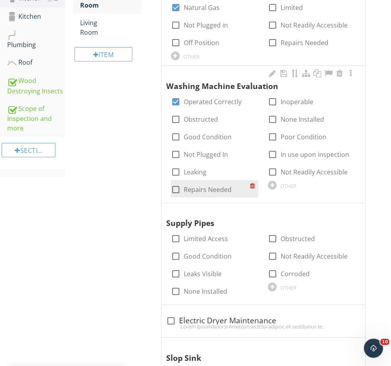
scroll to position [365, 0]
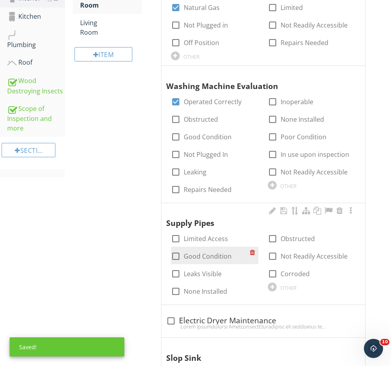
click at [203, 259] on div "check_box_outline_blank Good Condition" at bounding box center [215, 255] width 88 height 18
click at [195, 254] on label "Good Condition" at bounding box center [208, 256] width 48 height 8
checkbox input "true"
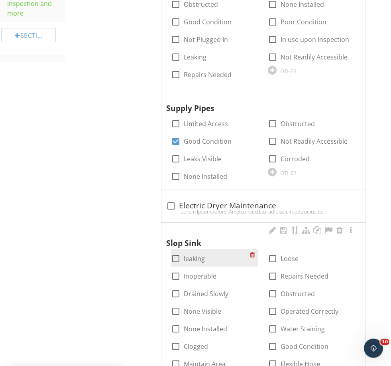
scroll to position [481, 0]
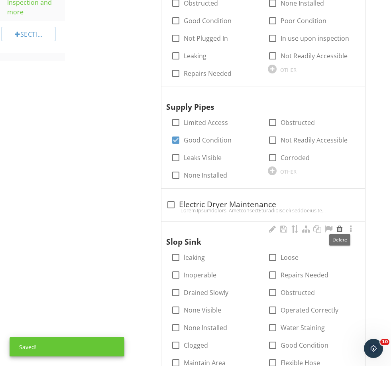
click at [338, 229] on div at bounding box center [340, 229] width 10 height 8
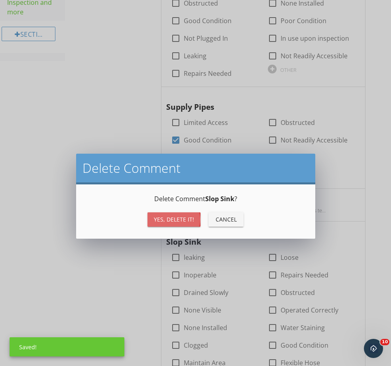
click at [173, 218] on div "Yes, Delete it!" at bounding box center [174, 219] width 40 height 8
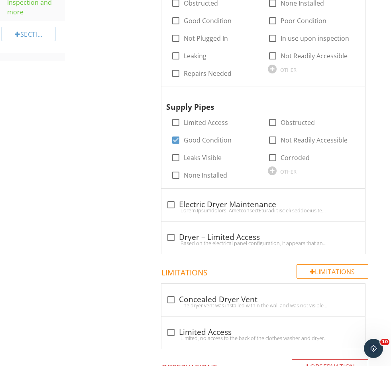
scroll to position [504, 0]
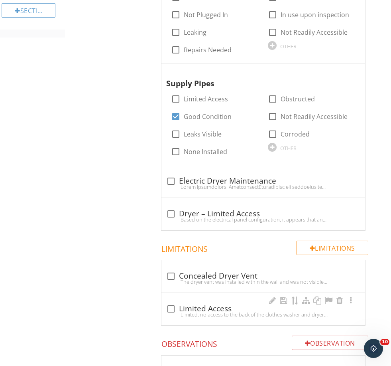
click at [208, 312] on div "Limited, no access to the back of the clothes washer and dryer area, utility ho…" at bounding box center [263, 314] width 194 height 6
checkbox input "true"
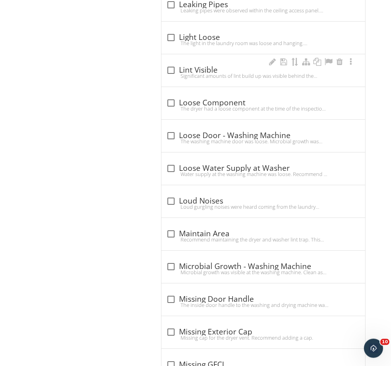
scroll to position [1821, 0]
click at [210, 68] on div "check_box_outline_blank Lint Visible" at bounding box center [263, 70] width 194 height 10
checkbox input "true"
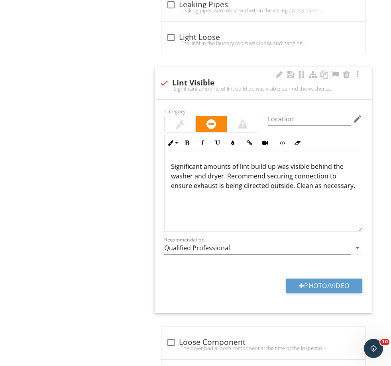
drag, startPoint x: 222, startPoint y: 171, endPoint x: 226, endPoint y: 172, distance: 4.3
click at [222, 171] on p "Significant amounts of lint build up was visible behind the washer and dryer. R…" at bounding box center [263, 175] width 185 height 29
click at [325, 174] on p "Significant amounts of lint build up was visible behind the washer and dryer an…" at bounding box center [263, 180] width 185 height 38
drag, startPoint x: 325, startPoint y: 173, endPoint x: 339, endPoint y: 195, distance: 25.5
click at [339, 195] on p "Significant amounts of lint build up was visible behind the washer and dryer an…" at bounding box center [263, 180] width 185 height 38
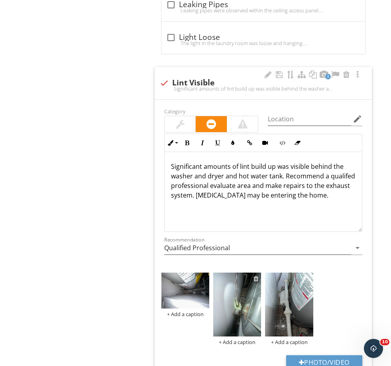
click at [256, 275] on div at bounding box center [256, 278] width 5 height 6
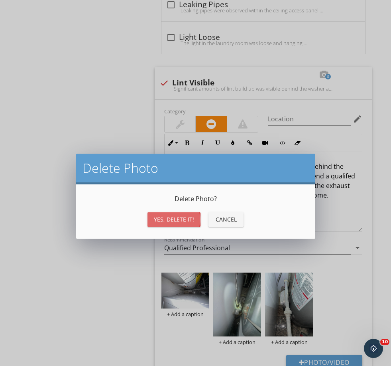
click at [186, 214] on button "Yes, Delete it!" at bounding box center [174, 219] width 53 height 14
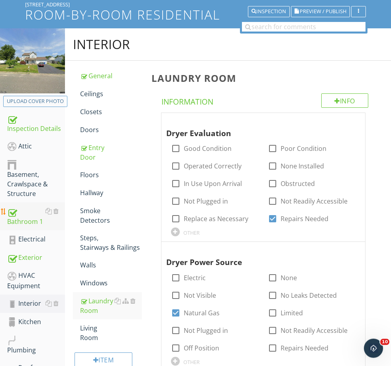
scroll to position [60, 0]
click at [26, 276] on div "HVAC Equipment" at bounding box center [36, 280] width 58 height 20
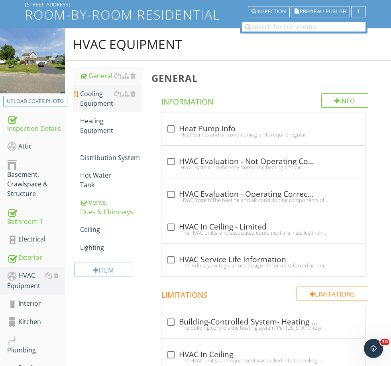
click at [92, 100] on div "Cooling Equipment" at bounding box center [110, 98] width 61 height 19
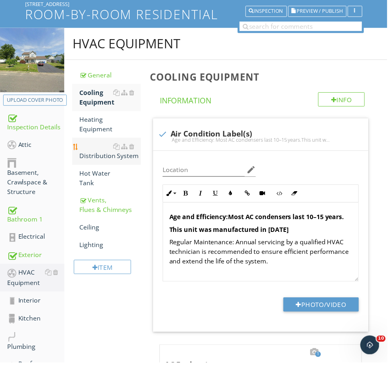
scroll to position [60, 0]
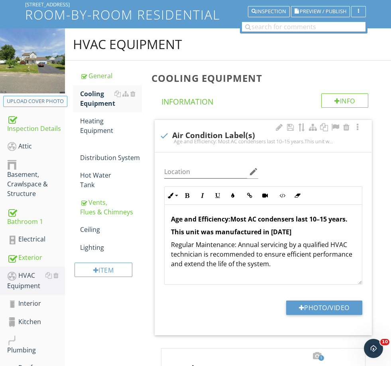
click at [270, 230] on strong "This unit was manufactured in 2022" at bounding box center [231, 231] width 120 height 9
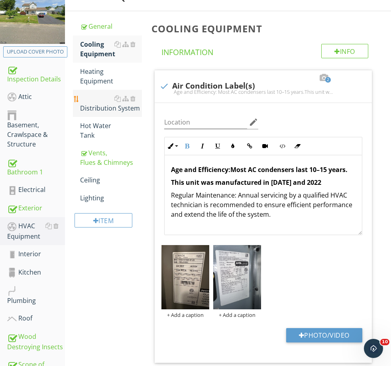
scroll to position [107, 0]
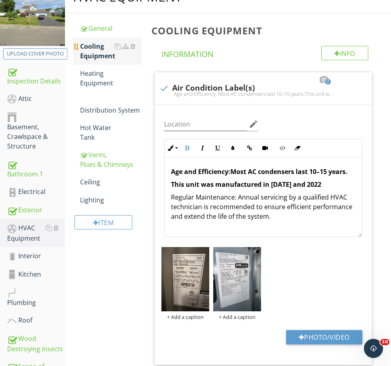
click at [91, 53] on div "Cooling Equipment" at bounding box center [110, 50] width 61 height 19
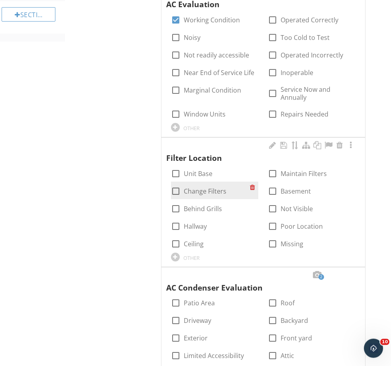
scroll to position [504, 0]
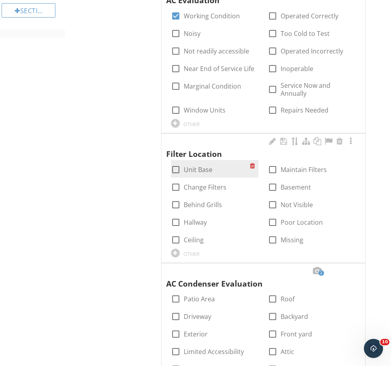
click at [195, 165] on label "Unit Base" at bounding box center [198, 169] width 29 height 8
checkbox input "true"
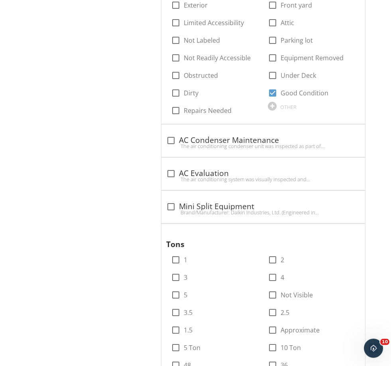
scroll to position [841, 0]
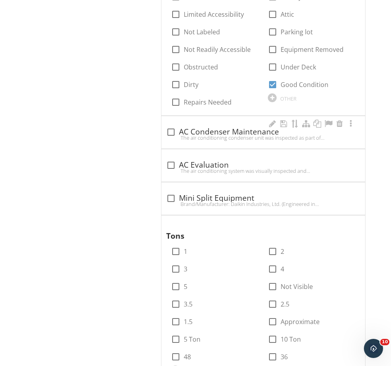
click at [221, 136] on div "The air conditioning condenser unit was inspected as part of the accessible and…" at bounding box center [263, 137] width 194 height 6
checkbox input "true"
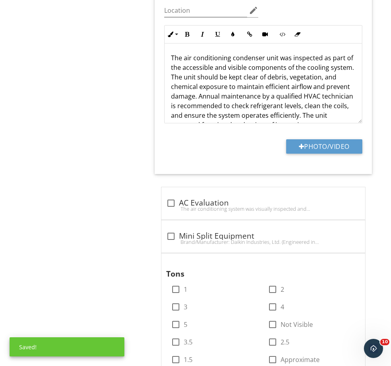
scroll to position [1075, 0]
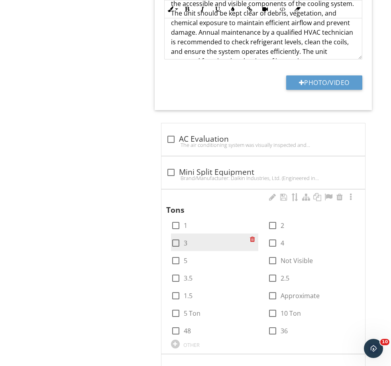
click at [177, 240] on div at bounding box center [176, 243] width 14 height 14
checkbox input "true"
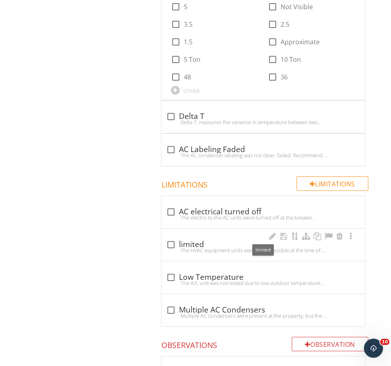
scroll to position [1329, 0]
click at [186, 241] on div "check_box_outline_blank limited" at bounding box center [263, 245] width 194 height 10
checkbox input "true"
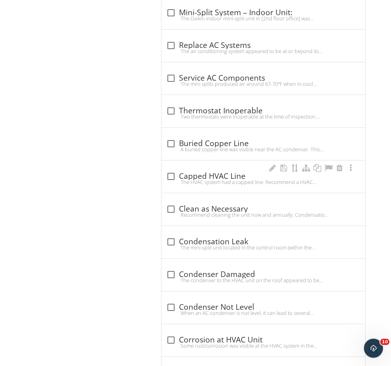
scroll to position [2324, 0]
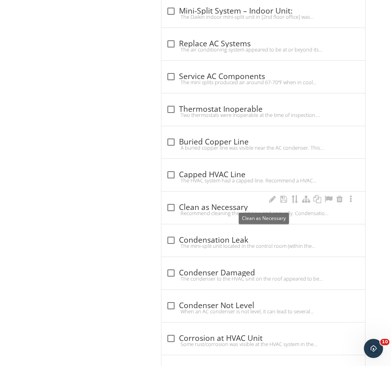
click at [203, 203] on div "check_box_outline_blank Clean as Necessary" at bounding box center [263, 208] width 194 height 10
checkbox input "true"
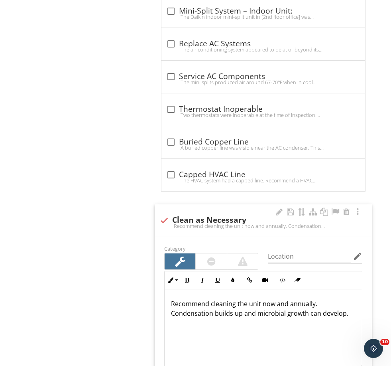
click at [211, 261] on div at bounding box center [211, 261] width 8 height 10
click at [173, 299] on p "Recommend cleaning the unit now and annually. Condensation builds up and microb…" at bounding box center [263, 308] width 185 height 19
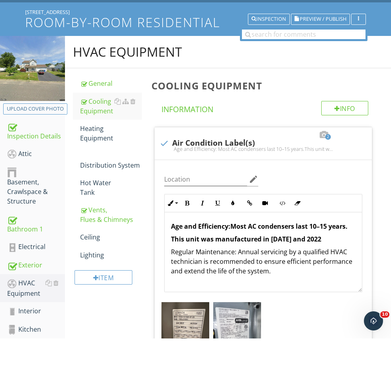
scroll to position [0, 0]
click at [28, 333] on div "Interior" at bounding box center [36, 338] width 58 height 10
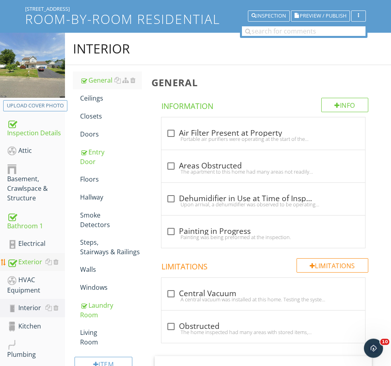
scroll to position [55, 0]
click at [26, 260] on div "Exterior" at bounding box center [36, 262] width 58 height 10
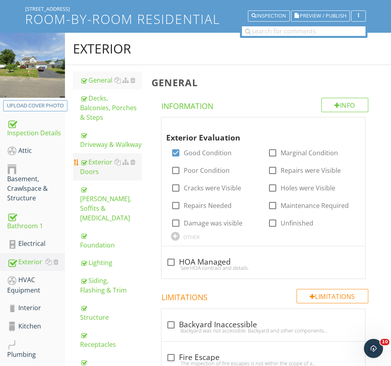
click at [100, 174] on div "Exterior Doors" at bounding box center [110, 166] width 61 height 19
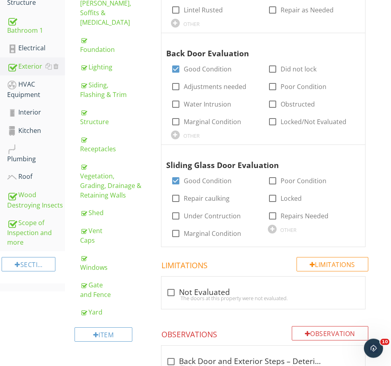
scroll to position [251, 0]
click at [209, 177] on label "Good Condition" at bounding box center [208, 181] width 48 height 8
checkbox input "false"
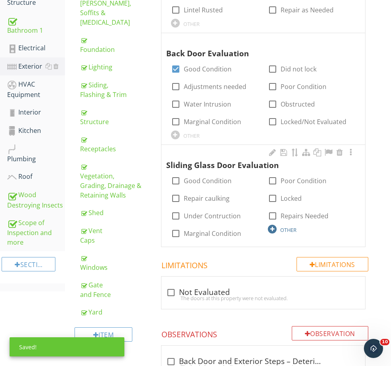
click at [292, 226] on div "OTHER" at bounding box center [288, 229] width 16 height 6
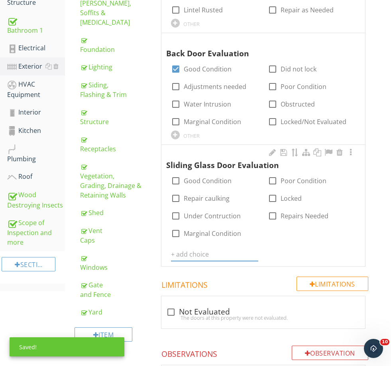
scroll to position [250, 0]
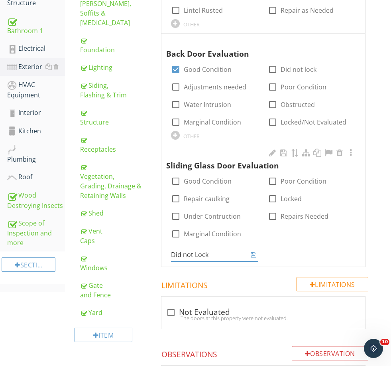
type input "Did not Lock"
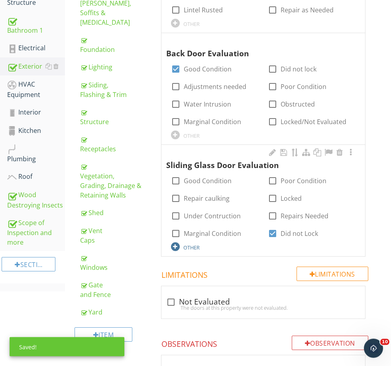
scroll to position [251, 0]
click at [281, 154] on div at bounding box center [284, 152] width 10 height 8
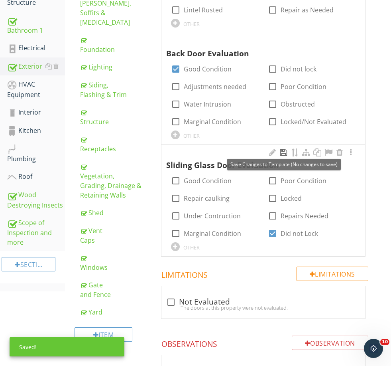
click at [281, 151] on div at bounding box center [284, 152] width 10 height 8
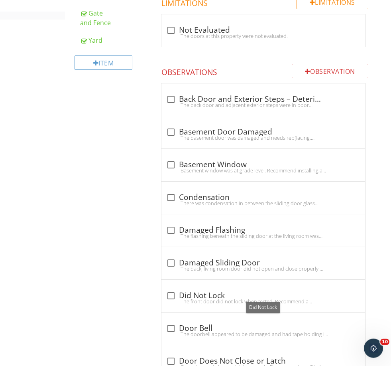
scroll to position [566, 0]
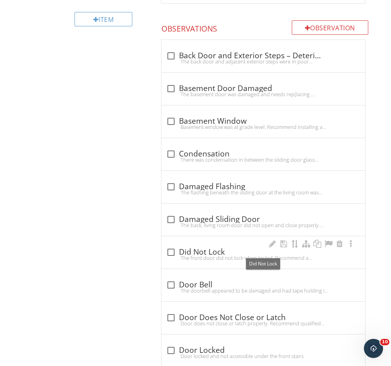
click at [209, 247] on div "check_box_outline_blank Did Not Lock" at bounding box center [263, 252] width 194 height 10
checkbox input "true"
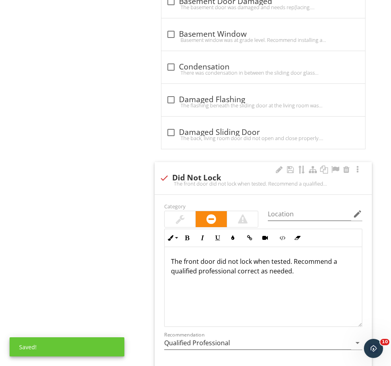
scroll to position [655, 0]
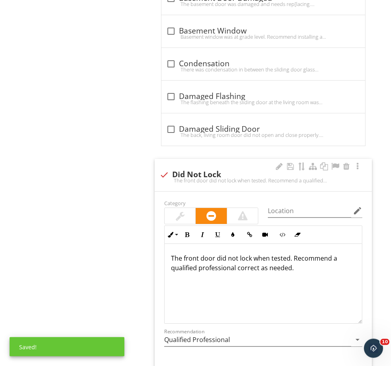
click at [198, 254] on p "The front door did not lock when tested. Recommend a qualified professional cor…" at bounding box center [263, 263] width 185 height 19
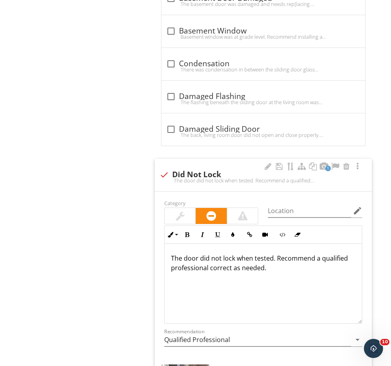
click at [182, 253] on p "The door did not lock when tested. Recommend a qualified professional correct a…" at bounding box center [263, 262] width 185 height 19
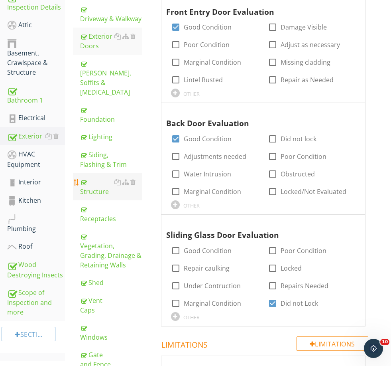
scroll to position [194, 0]
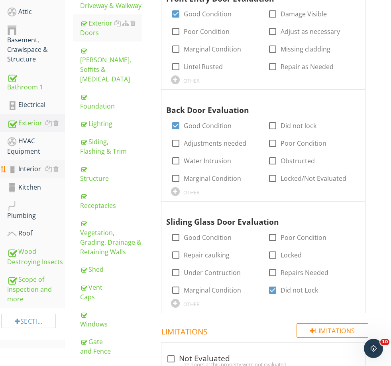
click at [28, 166] on div "Interior" at bounding box center [36, 169] width 58 height 10
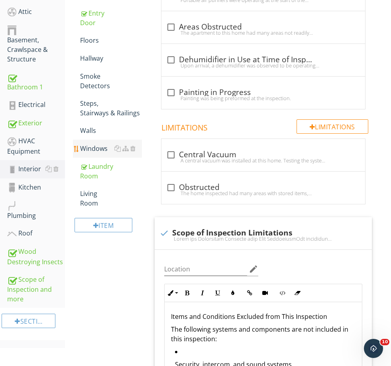
click at [96, 154] on link "Windows" at bounding box center [110, 149] width 61 height 18
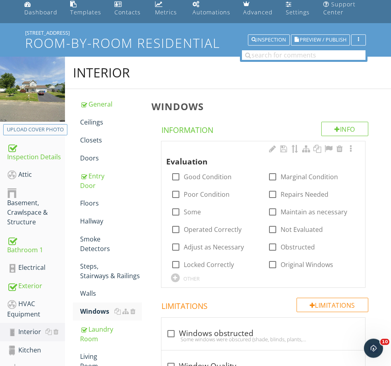
scroll to position [31, 0]
click at [293, 173] on label "Marginal Condition" at bounding box center [309, 177] width 57 height 8
checkbox input "true"
click at [213, 191] on label "Poor Condition" at bounding box center [207, 194] width 46 height 8
checkbox input "true"
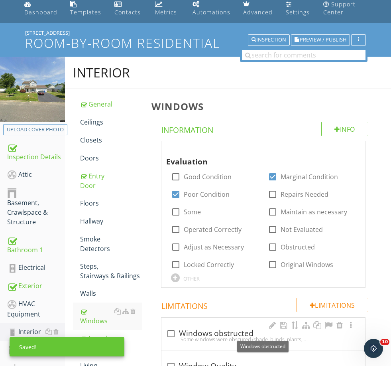
click at [217, 332] on div "check_box_outline_blank Windows obstructed" at bounding box center [263, 334] width 194 height 10
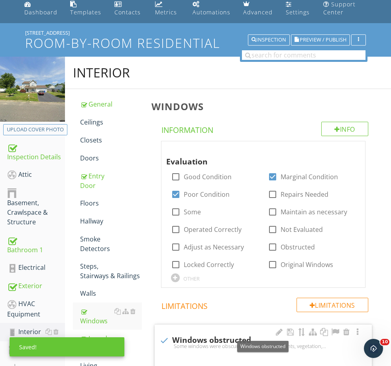
checkbox input "true"
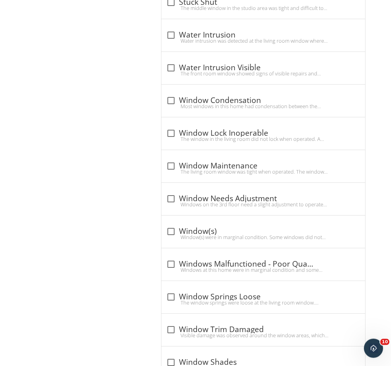
scroll to position [1575, 0]
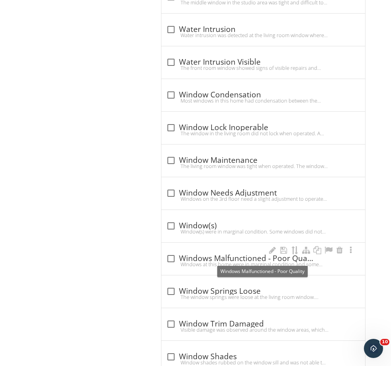
click at [214, 256] on div "check_box_outline_blank Windows Malfunctioned - Poor Quality" at bounding box center [263, 259] width 194 height 10
checkbox input "true"
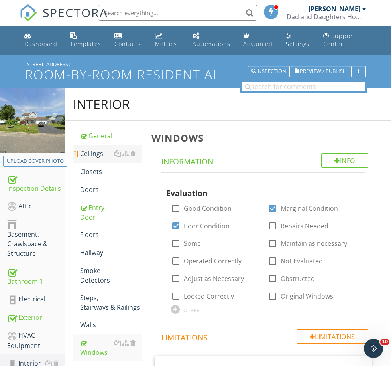
scroll to position [22, 0]
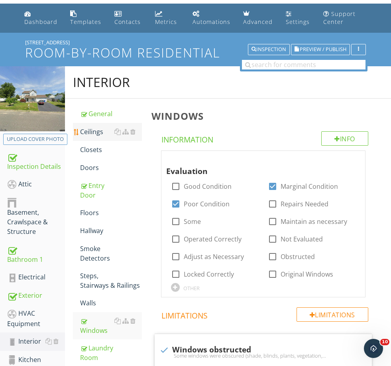
click at [93, 125] on link "Ceilings" at bounding box center [110, 132] width 61 height 18
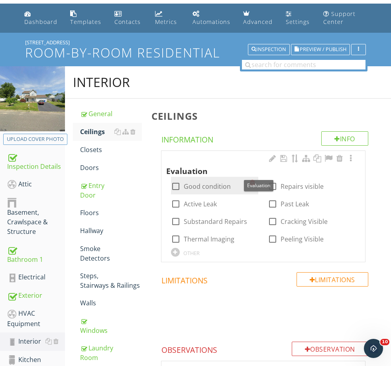
click at [194, 184] on label "Good condition" at bounding box center [207, 186] width 47 height 8
checkbox input "true"
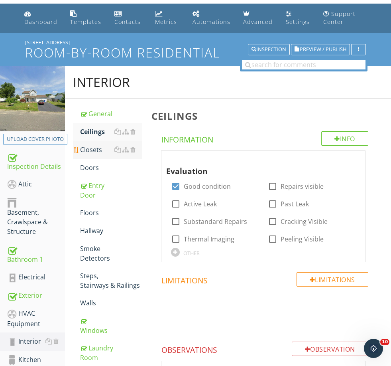
click at [102, 151] on div "Closets" at bounding box center [110, 150] width 61 height 10
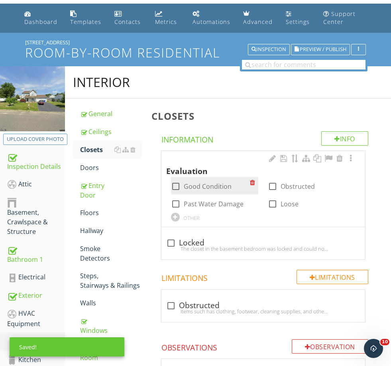
click at [195, 187] on label "Good Condition" at bounding box center [208, 186] width 48 height 8
checkbox input "true"
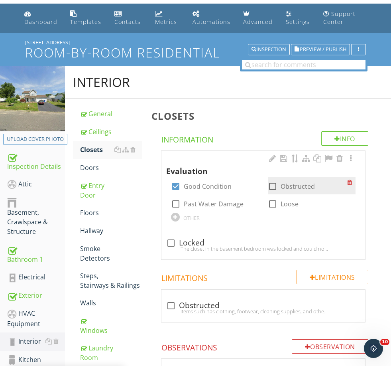
click at [300, 188] on label "Obstructed" at bounding box center [298, 186] width 34 height 8
checkbox input "true"
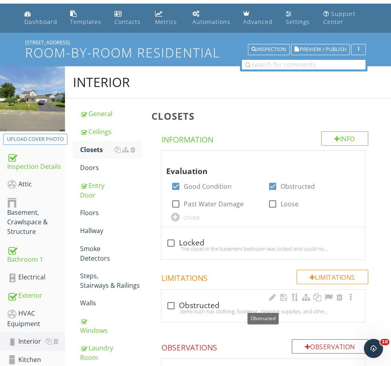
click at [187, 304] on div "check_box_outline_blank Obstructed" at bounding box center [263, 306] width 194 height 10
checkbox input "true"
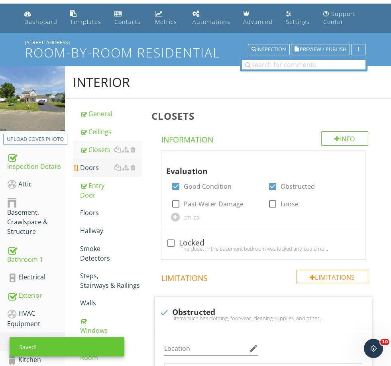
click at [97, 165] on div "Doors" at bounding box center [110, 168] width 61 height 10
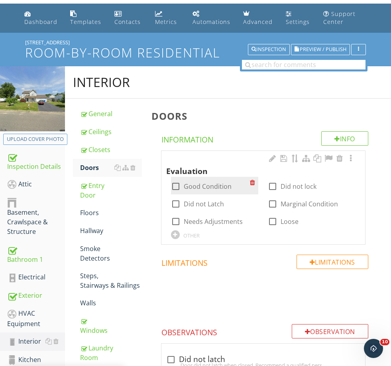
click at [193, 184] on label "Good Condition" at bounding box center [208, 186] width 48 height 8
checkbox input "true"
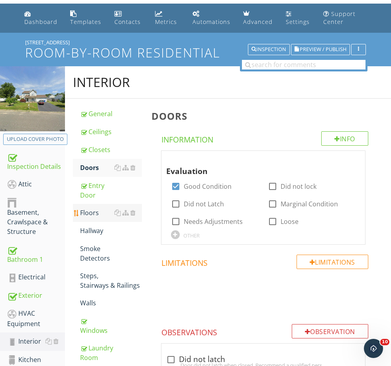
click at [84, 216] on div "Floors" at bounding box center [110, 213] width 61 height 10
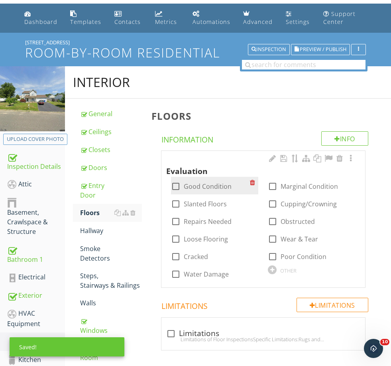
click at [198, 182] on label "Good Condition" at bounding box center [208, 186] width 48 height 8
checkbox input "true"
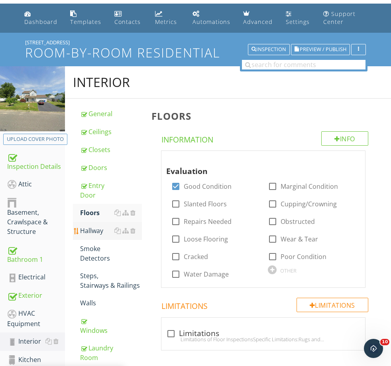
click at [89, 228] on div "Hallway" at bounding box center [110, 231] width 61 height 10
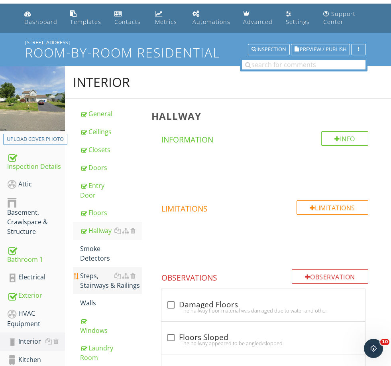
click at [100, 276] on div "Steps, Stairways & Railings" at bounding box center [110, 280] width 61 height 19
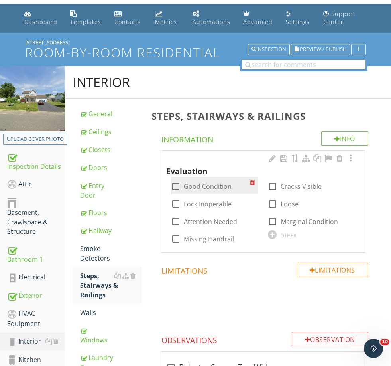
click at [197, 187] on label "Good Condition" at bounding box center [208, 186] width 48 height 8
checkbox input "true"
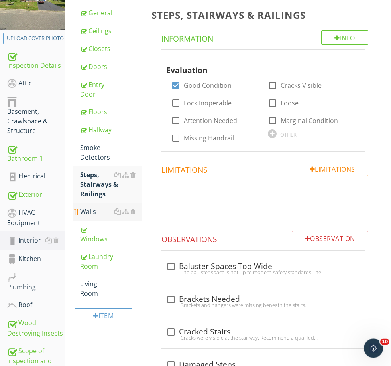
scroll to position [123, 0]
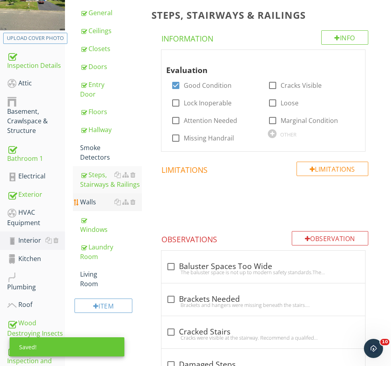
click at [92, 209] on link "Walls" at bounding box center [110, 202] width 61 height 18
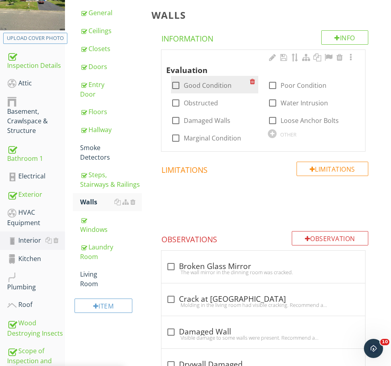
click at [194, 85] on label "Good Condition" at bounding box center [208, 85] width 48 height 8
checkbox input "true"
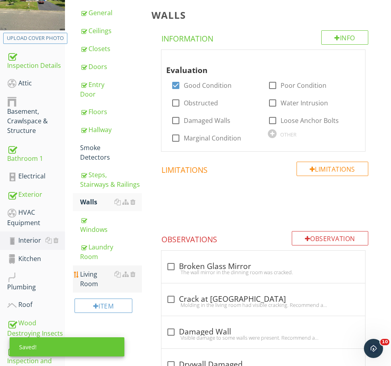
click at [97, 281] on div "Living Room" at bounding box center [110, 278] width 61 height 19
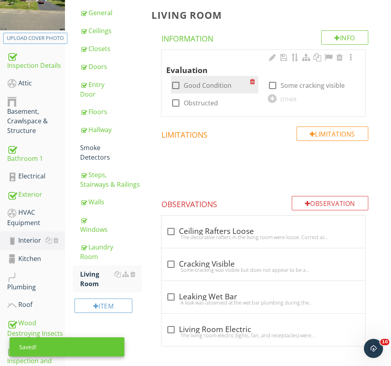
click at [205, 79] on div "check_box_outline_blank Good Condition" at bounding box center [210, 84] width 79 height 11
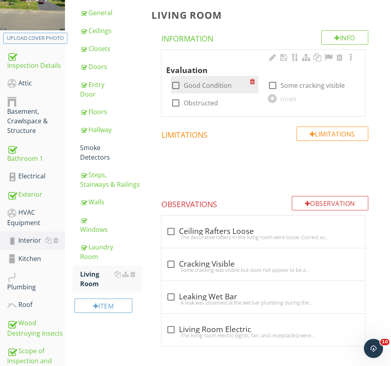
click at [193, 85] on label "Good Condition" at bounding box center [208, 85] width 48 height 8
checkbox input "true"
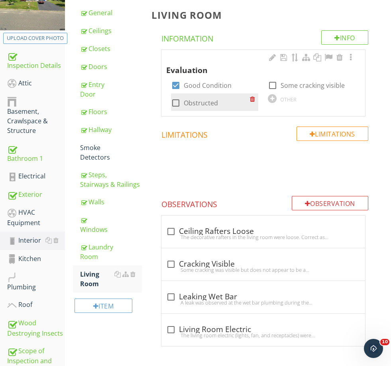
click at [190, 103] on label "Obstructed" at bounding box center [201, 103] width 34 height 8
checkbox input "true"
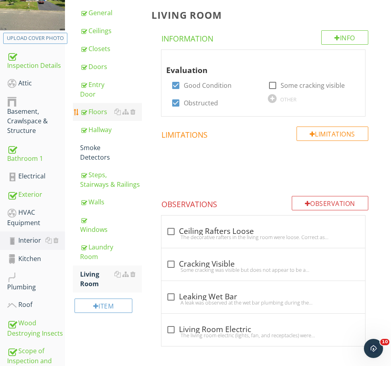
click at [95, 107] on div "Floors" at bounding box center [110, 112] width 61 height 10
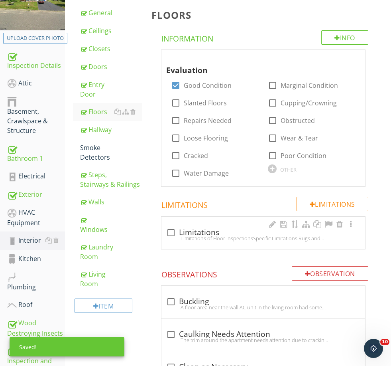
click at [202, 228] on div "check_box_outline_blank Limitations" at bounding box center [263, 233] width 194 height 10
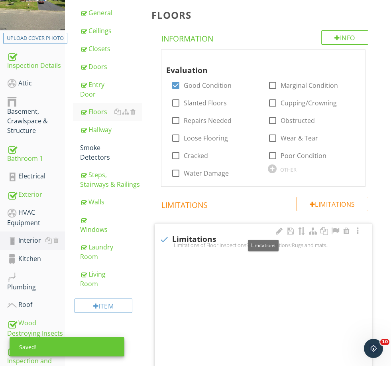
checkbox input "true"
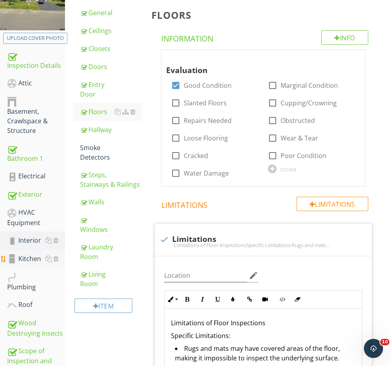
click at [31, 259] on div "Kitchen" at bounding box center [36, 259] width 58 height 10
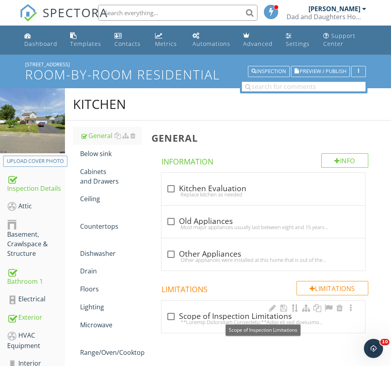
click at [211, 316] on div "check_box_outline_blank Scope of Inspection Limitations" at bounding box center [263, 316] width 194 height 10
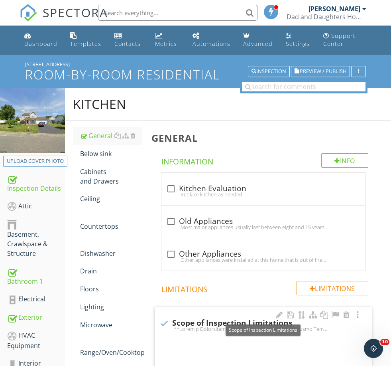
checkbox input "true"
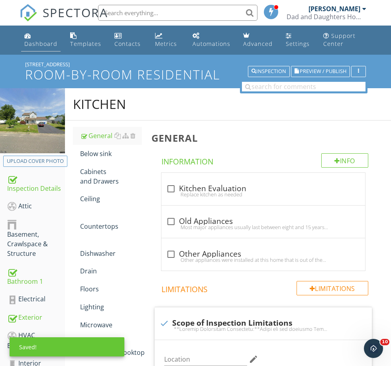
click at [35, 37] on link "Dashboard" at bounding box center [40, 40] width 39 height 23
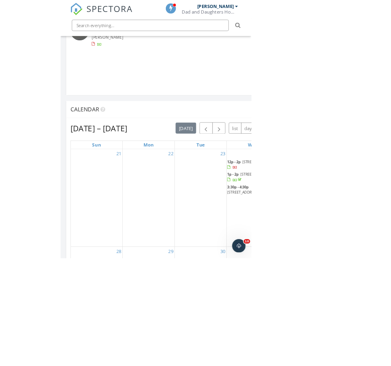
scroll to position [4, 4]
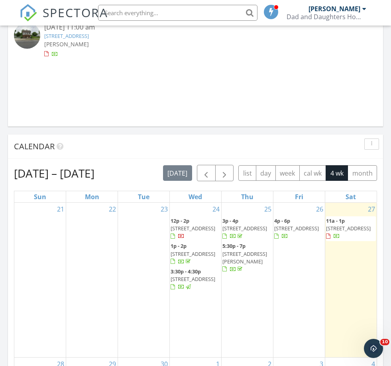
click at [300, 228] on span "7 Augusta St, Tinton Falls 07712" at bounding box center [296, 227] width 45 height 7
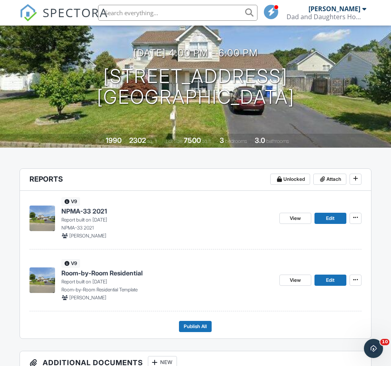
click at [130, 273] on span "Room-by-Room Residential" at bounding box center [101, 272] width 81 height 9
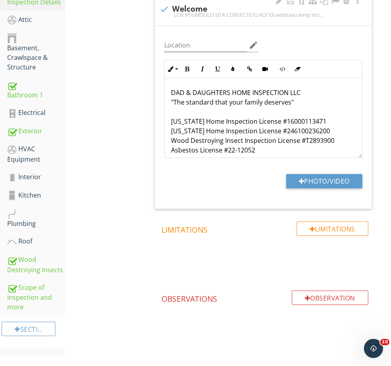
scroll to position [189, 0]
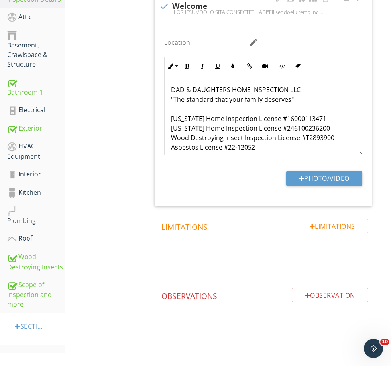
click at [0, 0] on html "SPECTORA [PERSON_NAME] Dad and Daughters Home Inspection Role: Inspector Change…" at bounding box center [195, 89] width 391 height 556
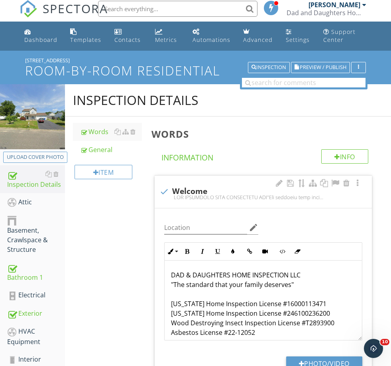
scroll to position [35, 0]
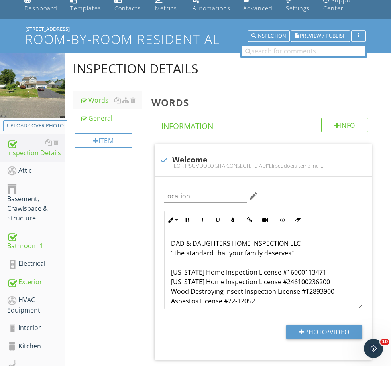
click at [41, 8] on div "Dashboard" at bounding box center [40, 8] width 33 height 8
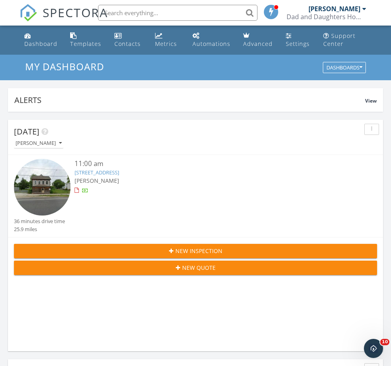
click at [179, 247] on span "New Inspection" at bounding box center [198, 250] width 47 height 8
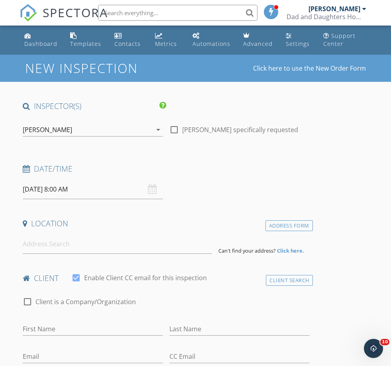
click at [179, 247] on input at bounding box center [117, 244] width 189 height 20
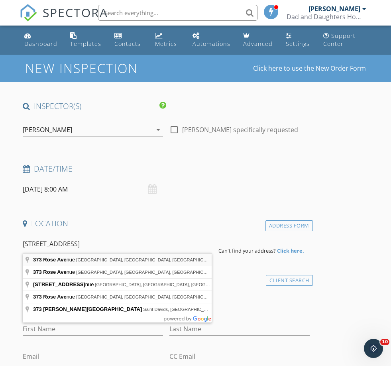
type input "[STREET_ADDRESS]"
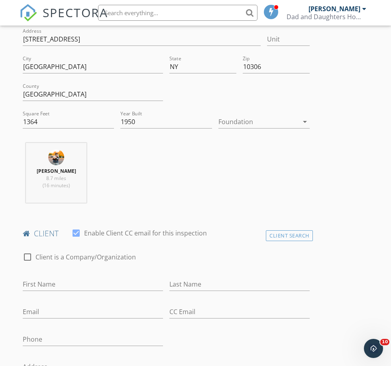
scroll to position [208, 0]
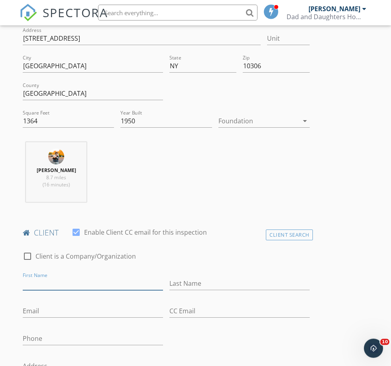
click at [77, 280] on input "First Name" at bounding box center [93, 283] width 140 height 13
type input "Jordan"
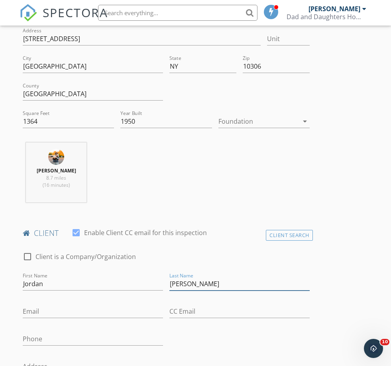
type input "[PERSON_NAME]"
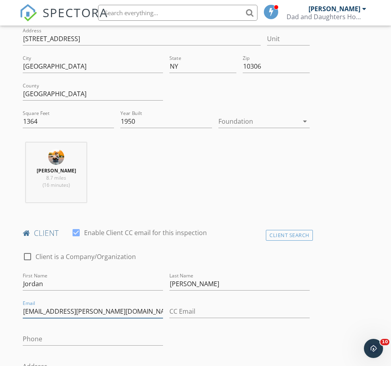
type input "[EMAIL_ADDRESS][PERSON_NAME][DOMAIN_NAME]"
click at [52, 337] on input "Phone" at bounding box center [93, 338] width 140 height 13
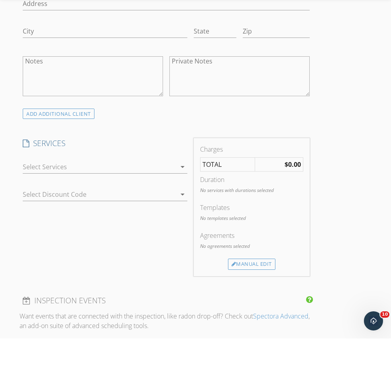
scroll to position [543, 0]
type input "[PHONE_NUMBER]"
click at [64, 187] on div at bounding box center [100, 193] width 154 height 13
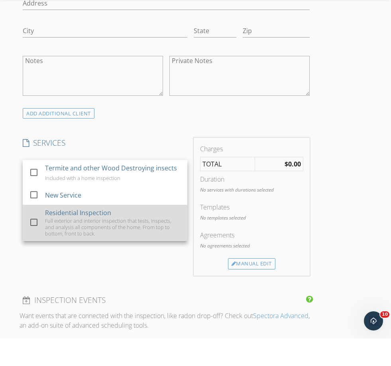
scroll to position [571, 0]
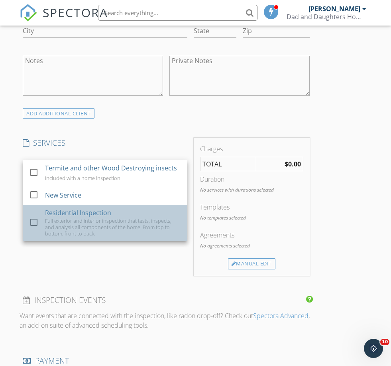
click at [74, 211] on div "Residential Inspection" at bounding box center [78, 213] width 66 height 10
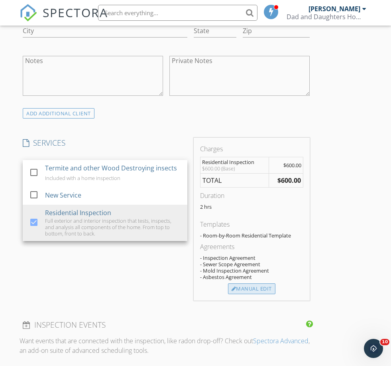
click at [254, 290] on div "Manual Edit" at bounding box center [251, 288] width 47 height 11
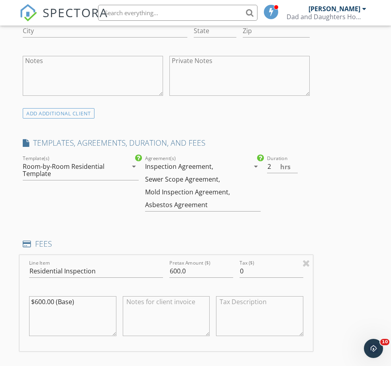
click at [167, 309] on textarea at bounding box center [166, 316] width 87 height 40
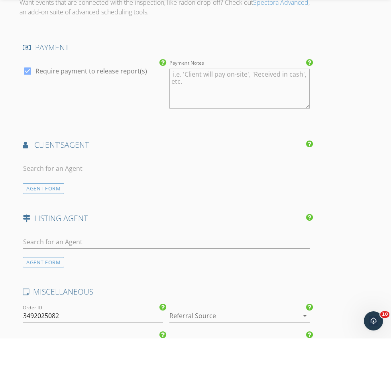
scroll to position [998, 0]
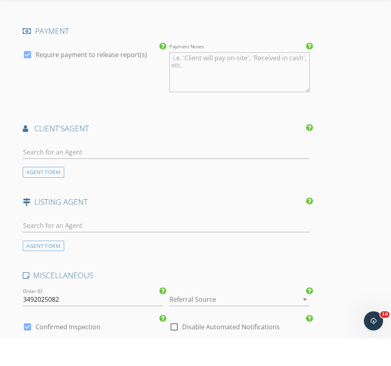
type textarea "CASH PRICE Friend and Family $400"
click at [194, 320] on div at bounding box center [228, 326] width 118 height 13
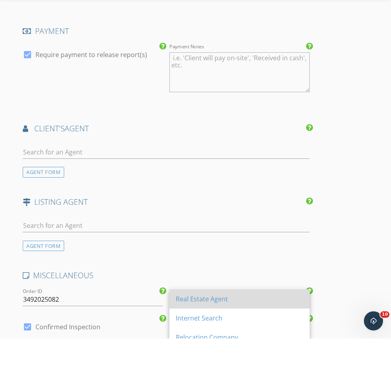
scroll to position [1026, 0]
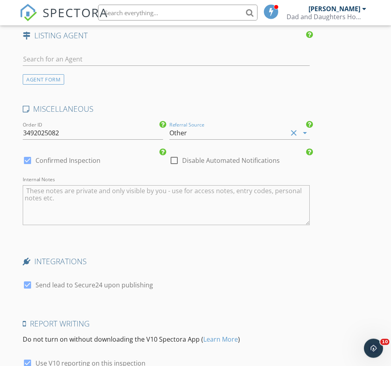
scroll to position [1203, 0]
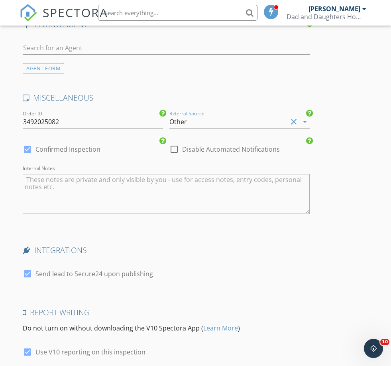
click at [93, 348] on label "Use V10 reporting on this inspection" at bounding box center [90, 352] width 110 height 8
checkbox input "false"
click at [119, 270] on label "Send lead to Secure24 upon publishing" at bounding box center [94, 274] width 118 height 8
checkbox input "false"
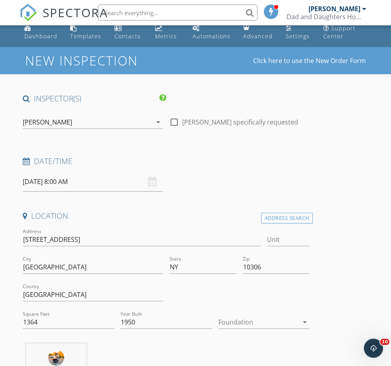
scroll to position [8, 0]
click at [64, 184] on input "[DATE] 8:00 AM" at bounding box center [93, 182] width 140 height 20
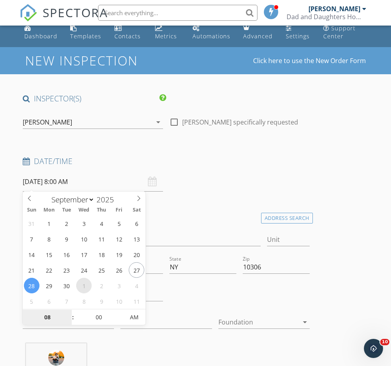
select select "9"
type input "[DATE] 8:00 AM"
type input "04"
type input "[DATE] 4:00 PM"
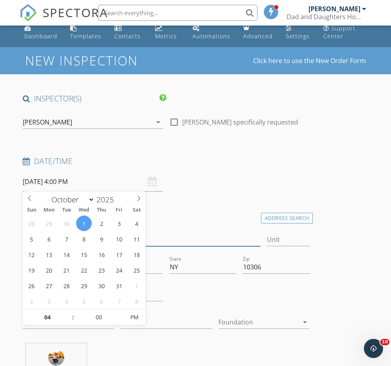
click at [175, 234] on input "[STREET_ADDRESS]" at bounding box center [142, 239] width 238 height 13
click at [195, 217] on h4 "Location" at bounding box center [166, 216] width 287 height 10
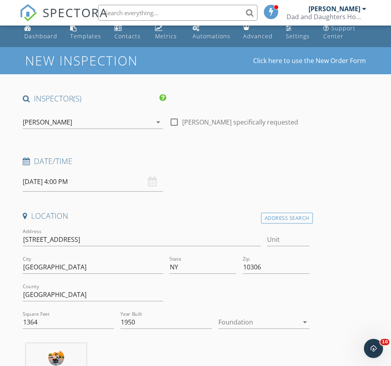
click at [206, 211] on h4 "Location" at bounding box center [166, 216] width 287 height 10
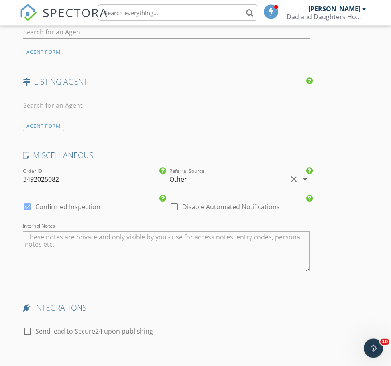
scroll to position [1240, 0]
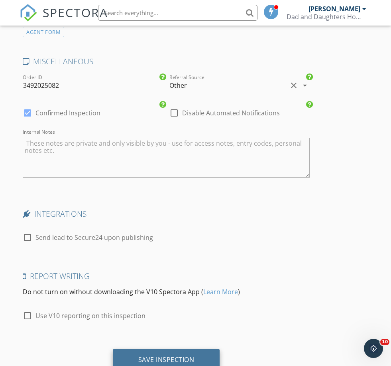
click at [164, 355] on div "Save Inspection" at bounding box center [166, 359] width 56 height 8
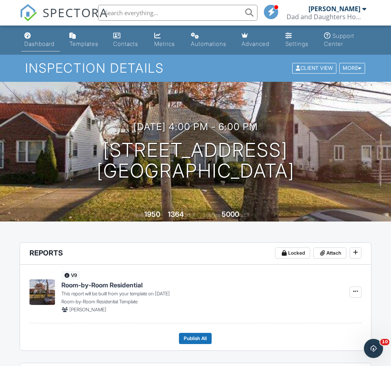
click at [36, 33] on link "Dashboard" at bounding box center [40, 40] width 39 height 23
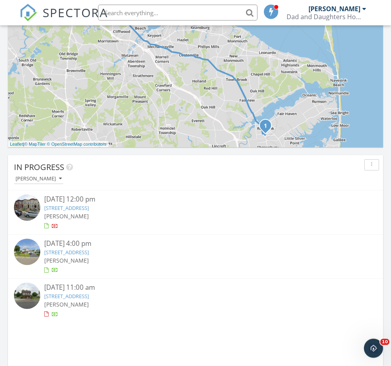
scroll to position [523, 0]
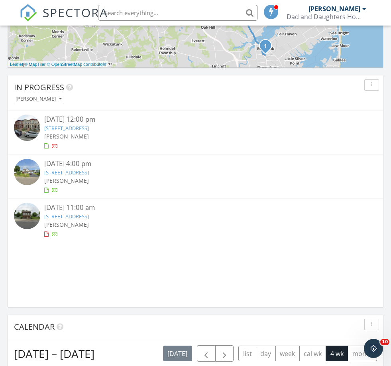
click at [84, 177] on span "[PERSON_NAME]" at bounding box center [66, 181] width 45 height 8
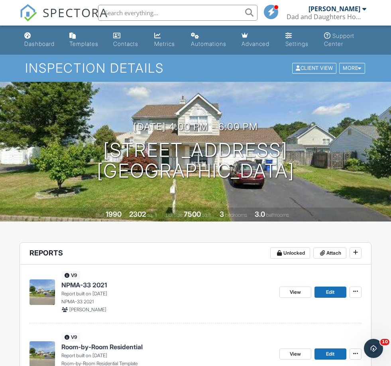
scroll to position [102, 0]
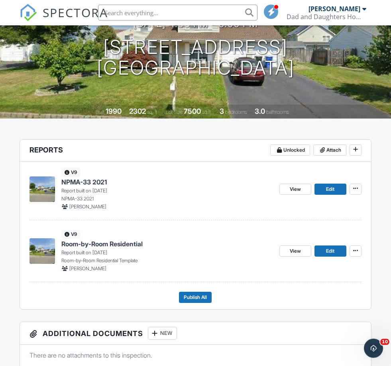
click at [118, 241] on span "Room-by-Room Residential" at bounding box center [101, 244] width 81 height 9
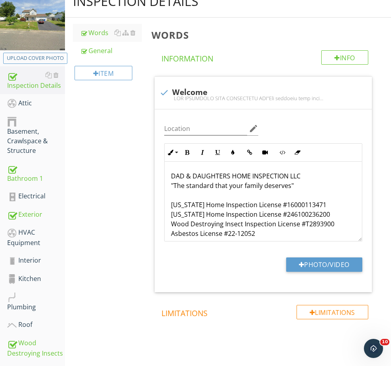
scroll to position [163, 0]
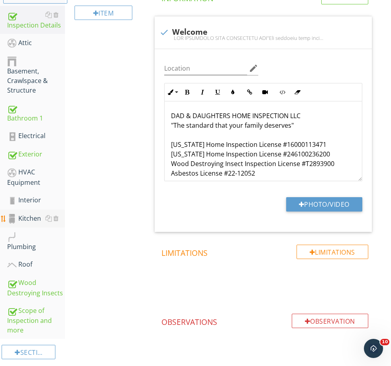
click at [27, 219] on div "Kitchen" at bounding box center [36, 218] width 58 height 10
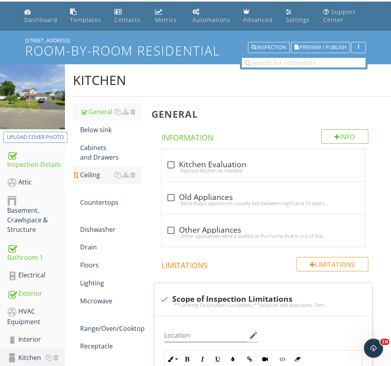
scroll to position [17, 0]
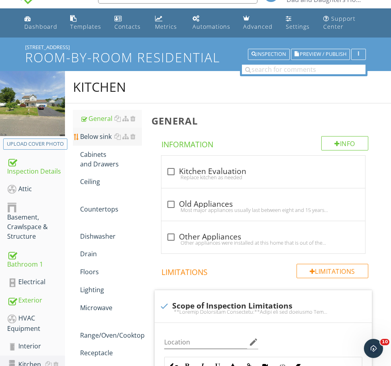
click at [98, 136] on div "Below sink" at bounding box center [110, 137] width 61 height 10
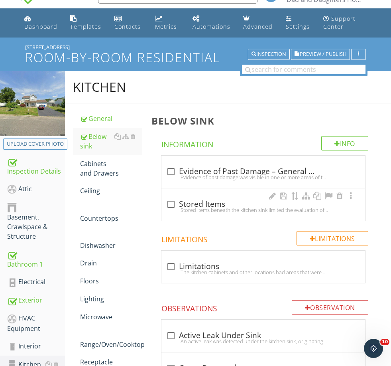
click at [191, 207] on div "Stored items beneath the kitchen sink limited the evaluation of plumbing compon…" at bounding box center [263, 210] width 194 height 6
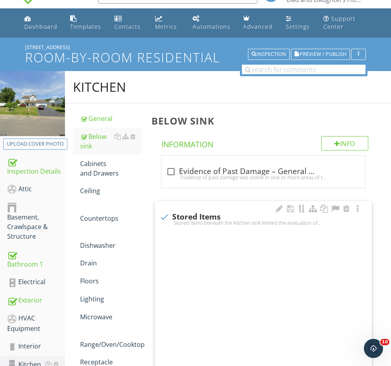
checkbox input "true"
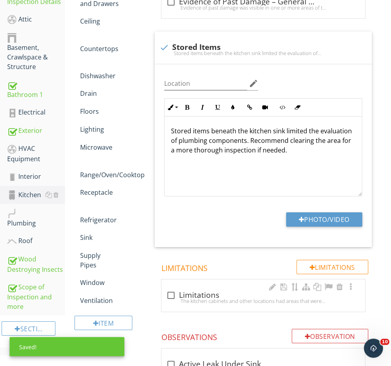
scroll to position [187, 0]
click at [199, 299] on div "The kitchen cabinets and other locations had areas that were obstructed by stor…" at bounding box center [263, 300] width 194 height 6
checkbox input "true"
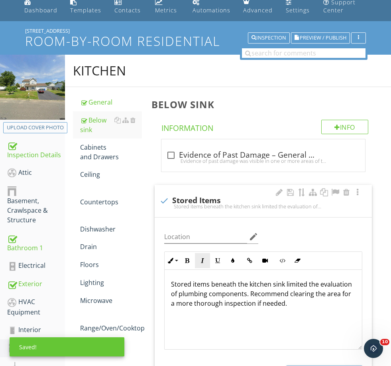
scroll to position [22, 0]
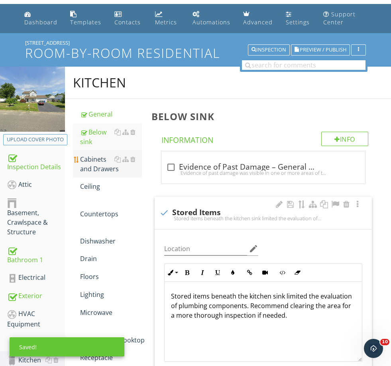
click at [87, 167] on div "Cabinets and Drawers" at bounding box center [110, 163] width 61 height 19
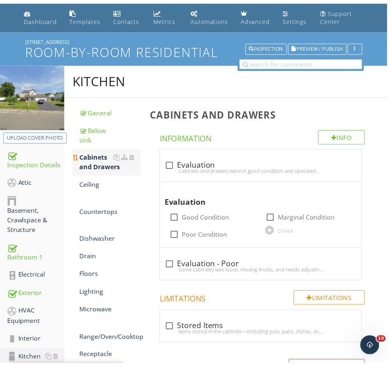
scroll to position [22, 0]
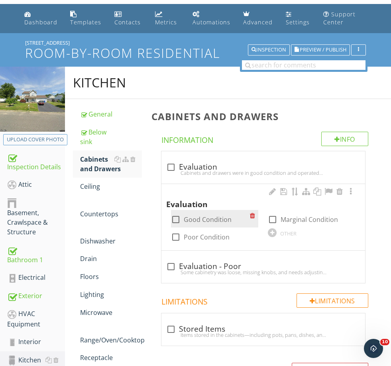
click at [201, 221] on label "Good Condition" at bounding box center [208, 219] width 48 height 8
checkbox input "true"
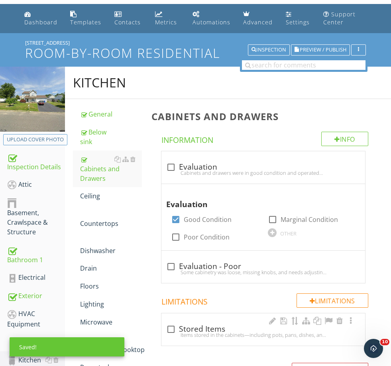
click at [193, 335] on div "Items stored in the cabinets—including pots, pans, dishes, and personal belongi…" at bounding box center [263, 334] width 194 height 6
checkbox input "true"
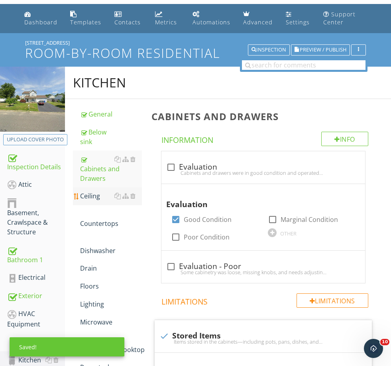
click at [92, 199] on div "Ceiling" at bounding box center [110, 196] width 61 height 10
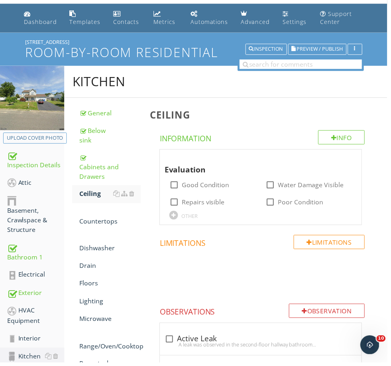
scroll to position [22, 0]
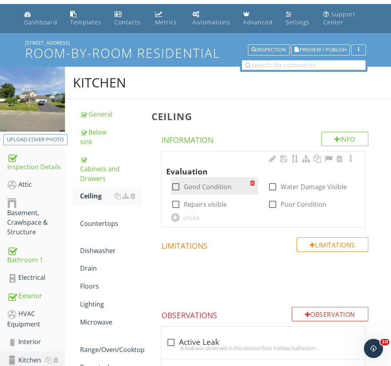
click at [202, 186] on label "Good Condition" at bounding box center [208, 187] width 48 height 8
checkbox input "true"
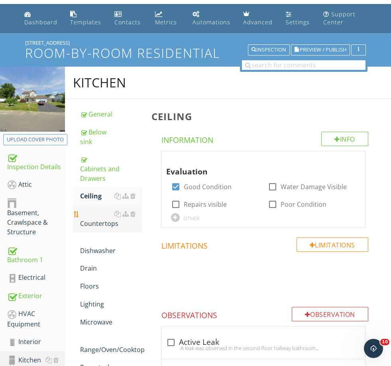
click at [92, 220] on div "Countertops" at bounding box center [110, 218] width 61 height 19
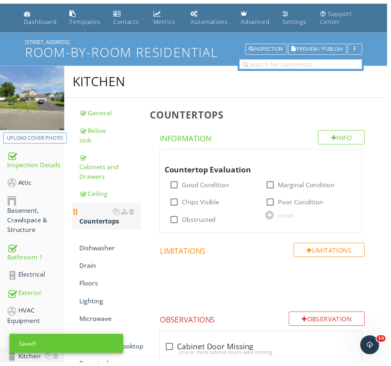
scroll to position [22, 0]
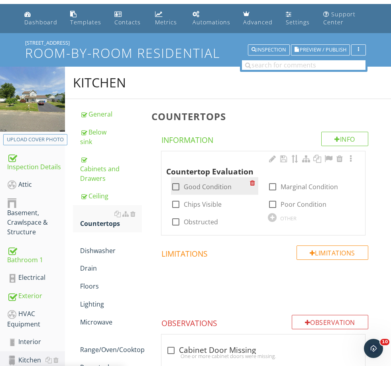
click at [198, 187] on label "Good Condition" at bounding box center [208, 187] width 48 height 8
checkbox input "true"
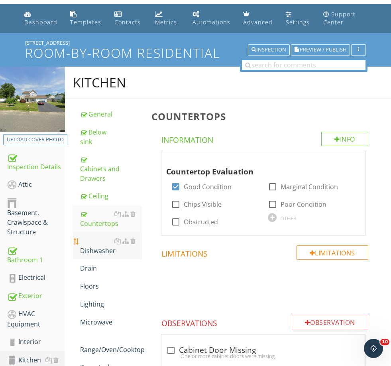
click at [98, 253] on div "Dishwasher" at bounding box center [110, 245] width 61 height 19
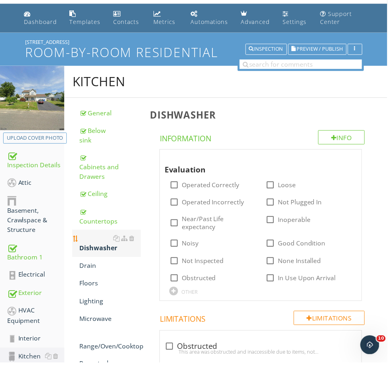
scroll to position [22, 0]
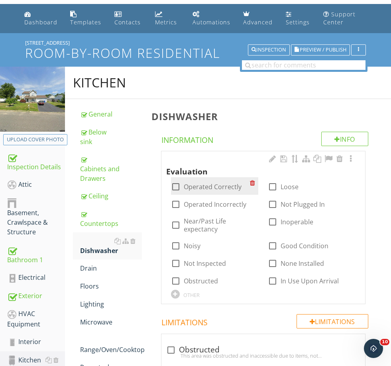
click at [196, 187] on label "Operated Correctly" at bounding box center [213, 187] width 58 height 8
checkbox input "true"
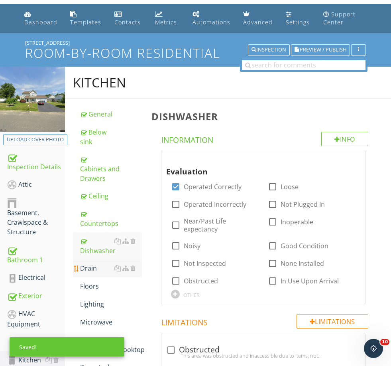
click at [92, 270] on div "Drain" at bounding box center [110, 268] width 61 height 10
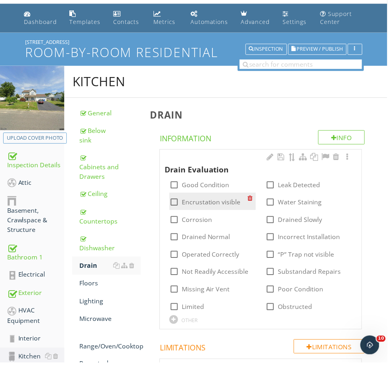
scroll to position [22, 0]
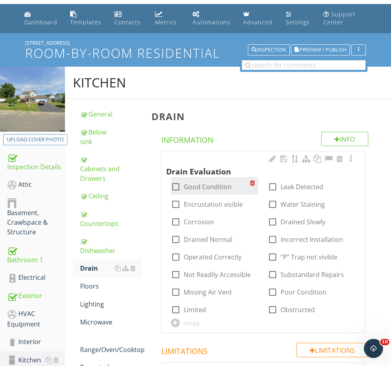
click at [211, 178] on div "check_box_outline_blank Good Condition" at bounding box center [215, 186] width 88 height 18
click at [206, 185] on label "Good Condition" at bounding box center [208, 187] width 48 height 8
click at [205, 189] on label "Good Condition" at bounding box center [208, 187] width 48 height 8
checkbox input "false"
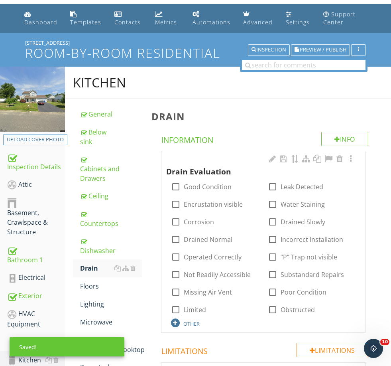
click at [193, 320] on div "OTHER" at bounding box center [191, 323] width 16 height 6
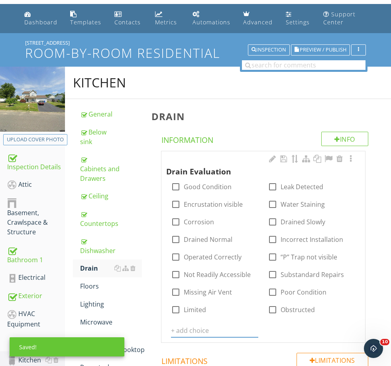
scroll to position [154, 0]
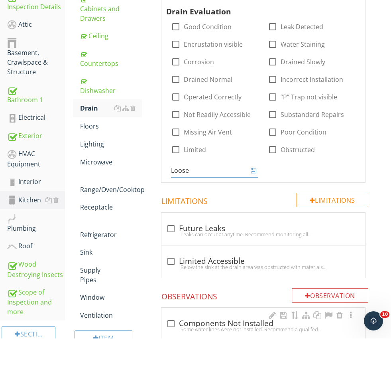
type input "Loose"
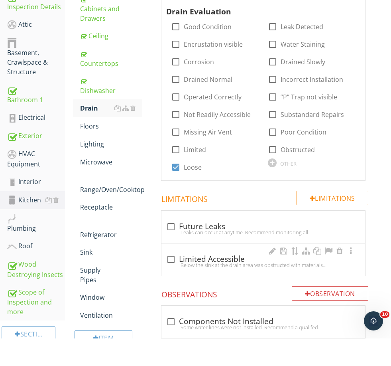
scroll to position [182, 0]
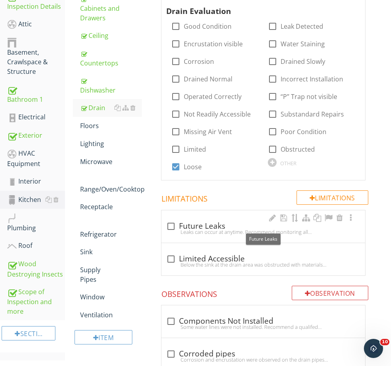
click at [197, 222] on div "check_box_outline_blank Future Leaks" at bounding box center [263, 226] width 194 height 10
checkbox input "true"
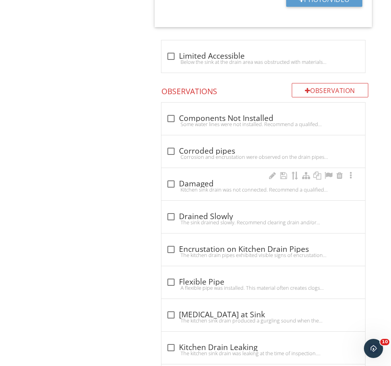
scroll to position [510, 0]
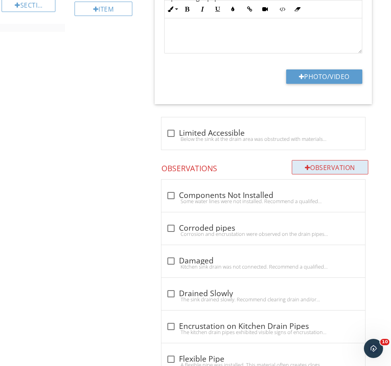
click at [330, 169] on div "Observation" at bounding box center [330, 167] width 77 height 14
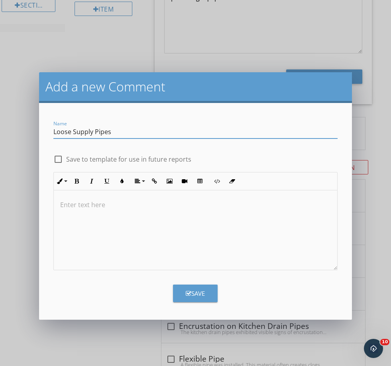
type input "Loose Supply Pipes"
click at [108, 162] on label "Save to template for use in future reports" at bounding box center [128, 159] width 125 height 8
checkbox input "true"
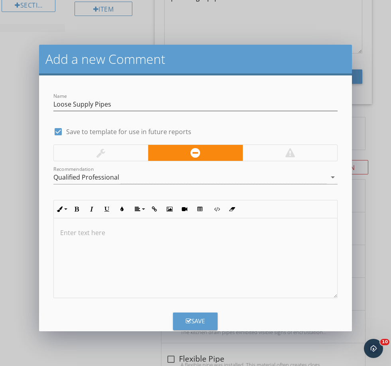
click at [152, 260] on div at bounding box center [195, 258] width 283 height 80
click at [118, 150] on div at bounding box center [101, 153] width 94 height 16
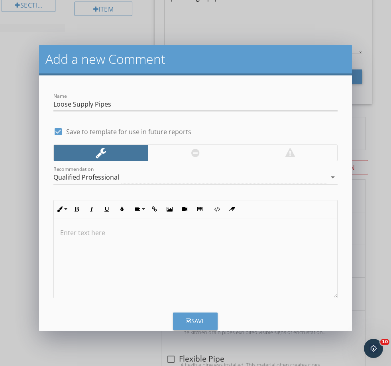
click at [208, 23] on div "Add a new Comment Name Loose Supply Pipes check_box Save to template for use in…" at bounding box center [195, 183] width 391 height 366
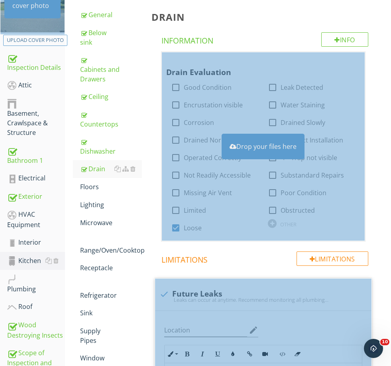
scroll to position [121, 0]
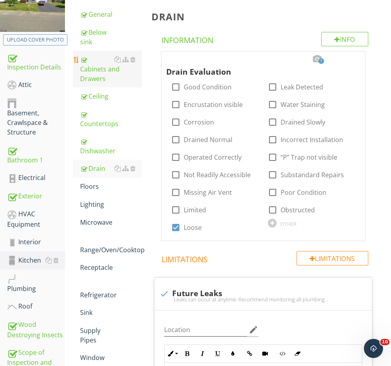
click at [98, 74] on div "Cabinets and Drawers" at bounding box center [110, 69] width 61 height 29
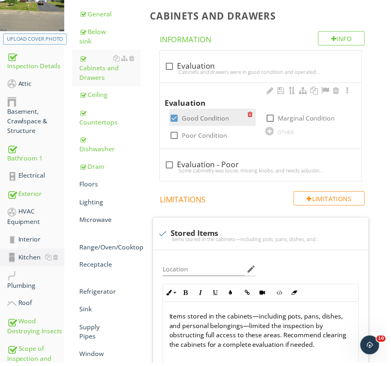
scroll to position [121, 0]
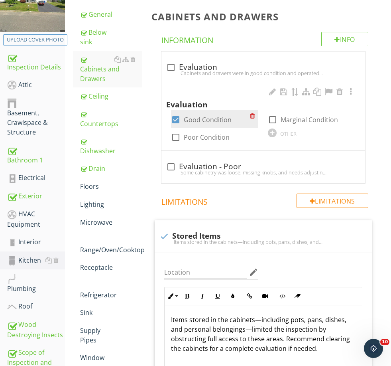
click at [215, 117] on label "Good Condition" at bounding box center [208, 120] width 48 height 8
checkbox input "false"
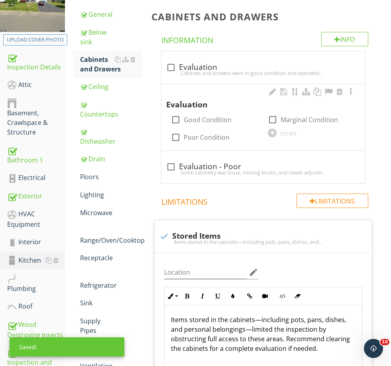
click at [289, 130] on div "OTHER" at bounding box center [288, 133] width 16 height 6
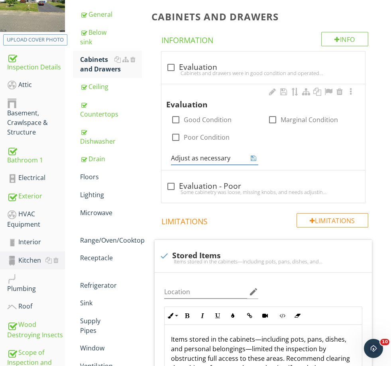
type input "Adjust as necessary"
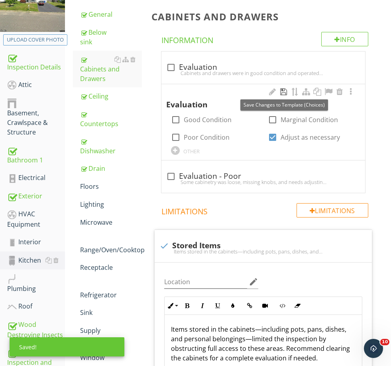
click at [284, 92] on div at bounding box center [284, 92] width 10 height 8
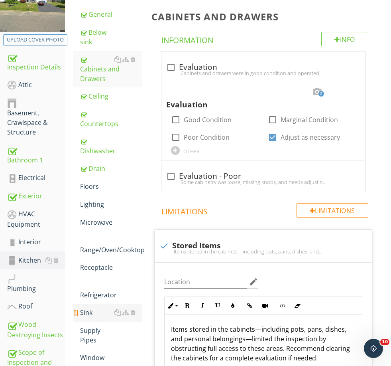
click at [94, 316] on div "Sink" at bounding box center [110, 312] width 61 height 10
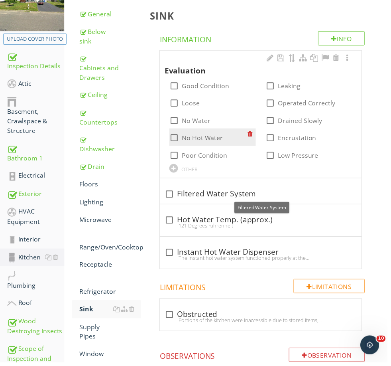
scroll to position [121, 0]
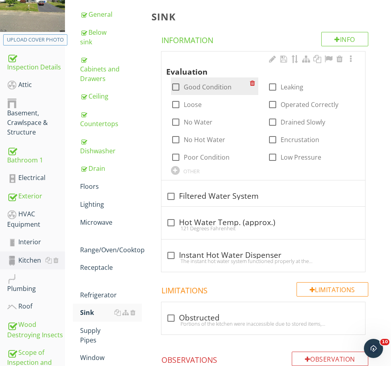
click at [197, 83] on label "Good Condition" at bounding box center [208, 87] width 48 height 8
checkbox input "true"
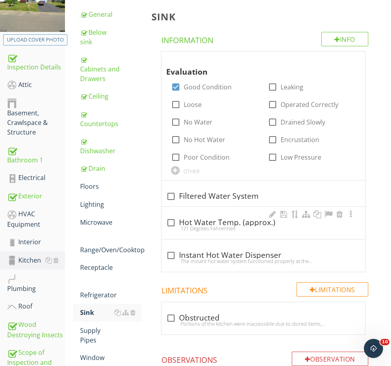
click at [205, 222] on div "check_box_outline_blank Hot Water Temp. (approx.)" at bounding box center [263, 223] width 194 height 10
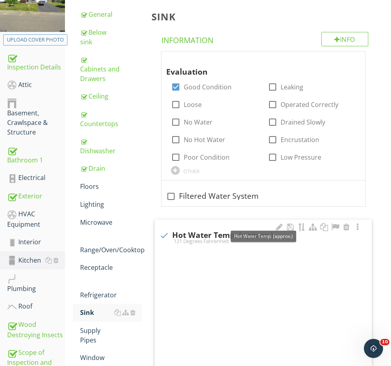
checkbox input "true"
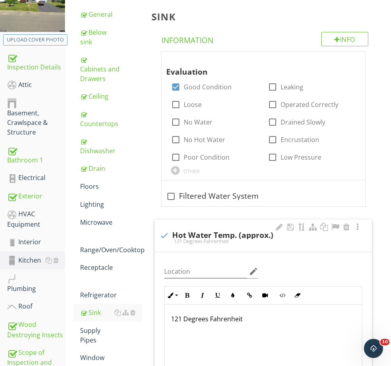
click at [179, 315] on p "121 Degrees Fahrenheit" at bounding box center [263, 319] width 185 height 10
click at [97, 221] on div "Microwave" at bounding box center [110, 222] width 61 height 10
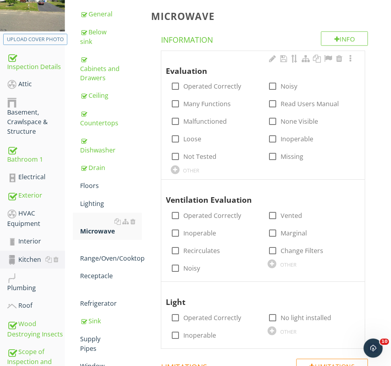
scroll to position [121, 0]
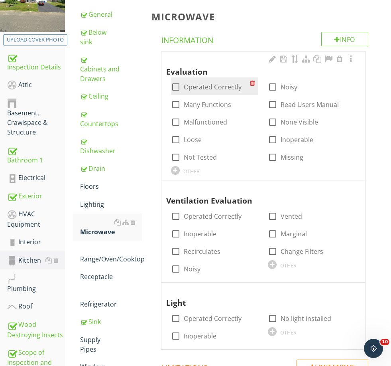
click at [200, 83] on label "Operated Correctly" at bounding box center [213, 87] width 58 height 8
checkbox input "true"
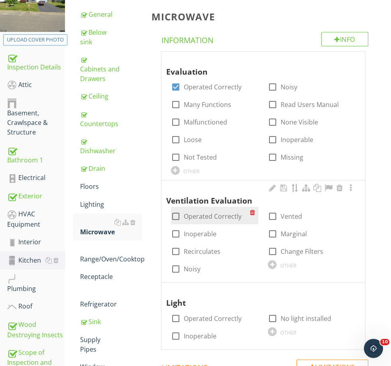
click at [207, 215] on label "Operated Correctly" at bounding box center [213, 216] width 58 height 8
checkbox input "true"
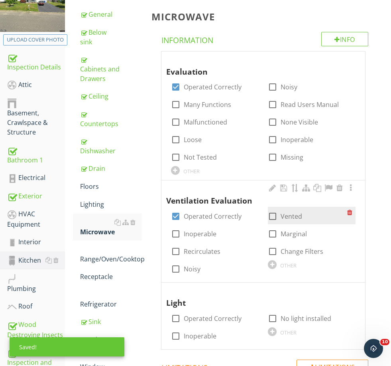
click at [293, 214] on label "Vented" at bounding box center [292, 216] width 22 height 8
checkbox input "true"
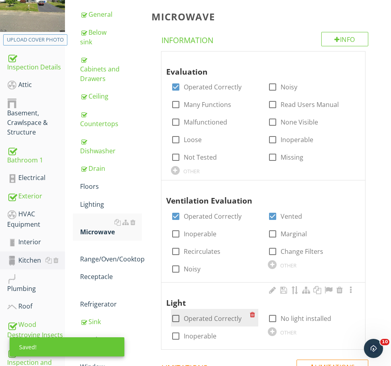
click at [209, 314] on label "Operated Correctly" at bounding box center [213, 318] width 58 height 8
checkbox input "true"
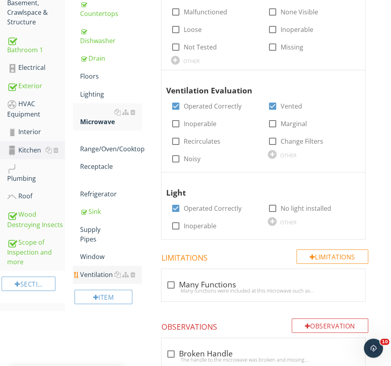
scroll to position [231, 0]
click at [95, 272] on div "Ventilation" at bounding box center [110, 275] width 61 height 10
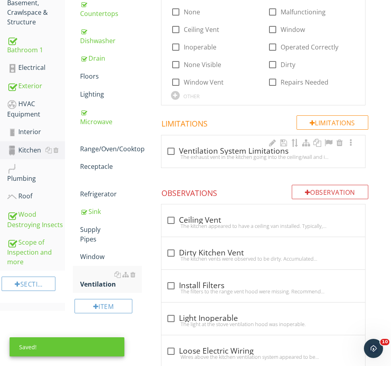
click at [211, 154] on div "The exhaust vent in the kitchen going into the ceiling/wall and is not visible.…" at bounding box center [263, 157] width 194 height 6
checkbox input "true"
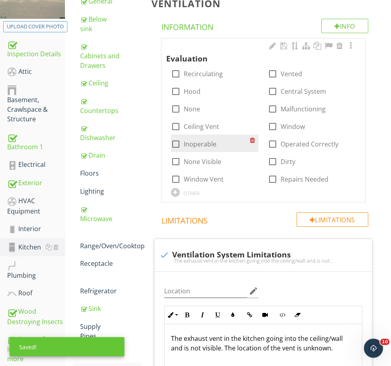
scroll to position [132, 0]
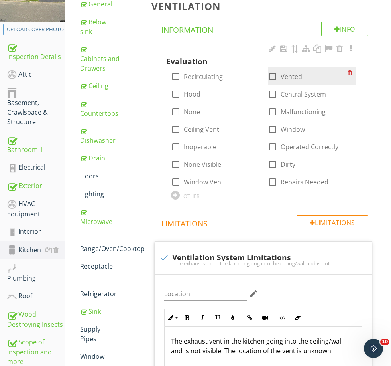
click at [296, 77] on label "Vented" at bounding box center [292, 77] width 22 height 8
checkbox input "true"
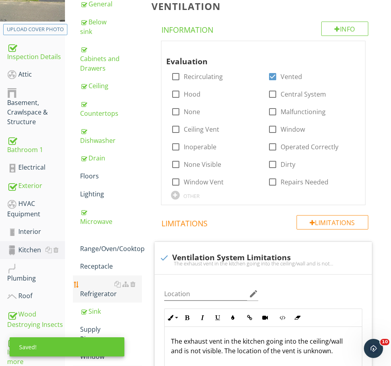
click at [98, 290] on div "Refrigerator" at bounding box center [110, 288] width 61 height 19
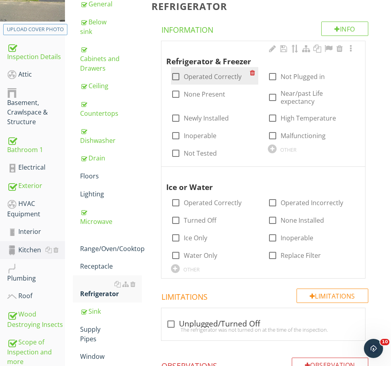
click at [200, 73] on label "Operated Correctly" at bounding box center [213, 77] width 58 height 8
checkbox input "true"
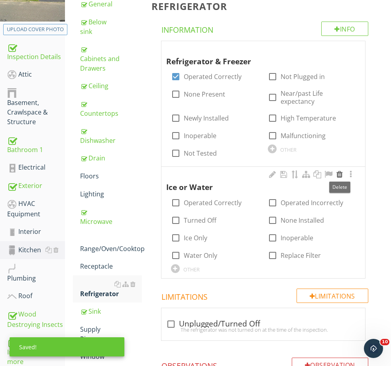
click at [340, 170] on div at bounding box center [340, 174] width 10 height 8
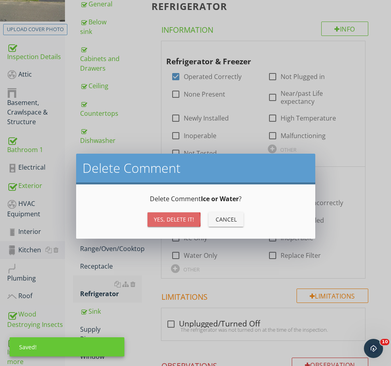
click at [163, 217] on div "Yes, Delete it!" at bounding box center [174, 219] width 40 height 8
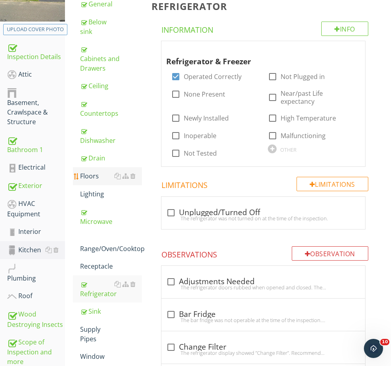
click at [92, 178] on div "Floors" at bounding box center [110, 176] width 61 height 10
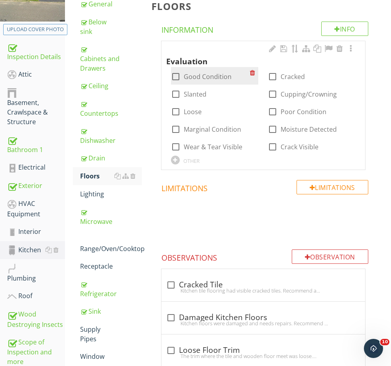
click at [199, 78] on label "Good Condition" at bounding box center [208, 77] width 48 height 8
checkbox input "true"
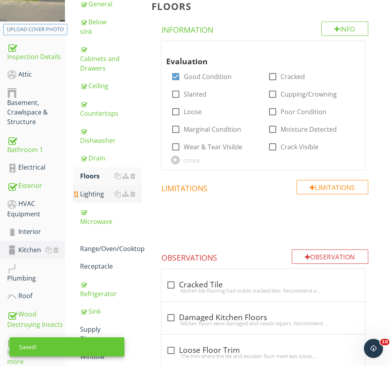
click at [95, 193] on div "Lighting" at bounding box center [110, 194] width 61 height 10
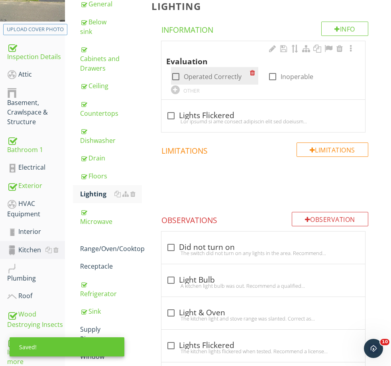
click at [201, 75] on label "Operated Correctly" at bounding box center [213, 77] width 58 height 8
checkbox input "true"
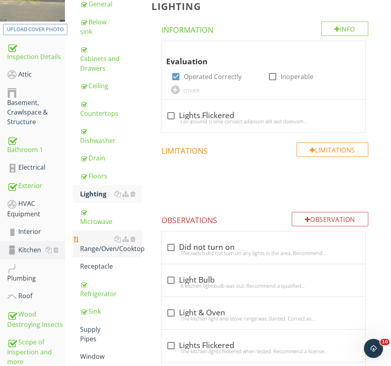
click at [104, 248] on div "Range/Oven/Cooktop" at bounding box center [110, 243] width 61 height 19
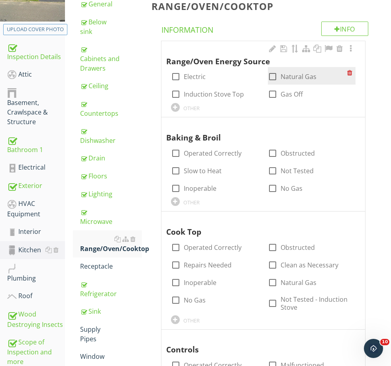
click at [289, 76] on label "Natural Gas" at bounding box center [299, 77] width 36 height 8
checkbox input "true"
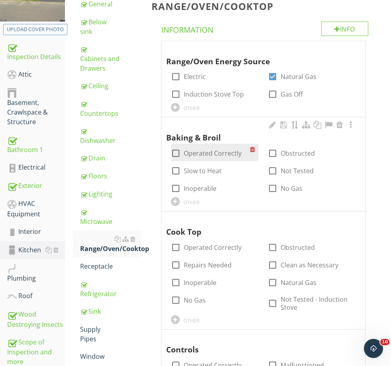
click at [203, 149] on label "Operated Correctly" at bounding box center [213, 153] width 58 height 8
checkbox input "true"
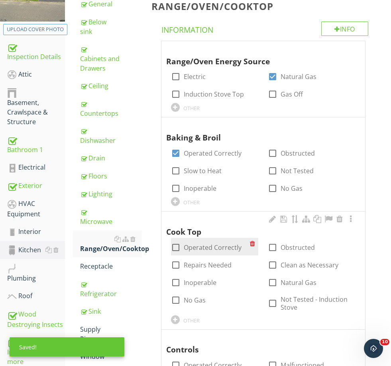
click at [203, 246] on label "Operated Correctly" at bounding box center [213, 247] width 58 height 8
checkbox input "true"
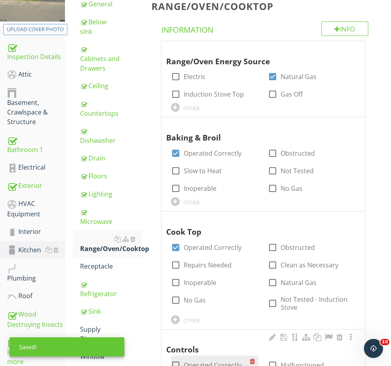
click at [213, 365] on div "check_box_outline_blank Operated Correctly" at bounding box center [206, 365] width 71 height 10
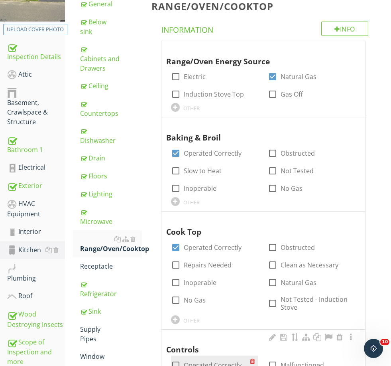
click at [216, 362] on label "Operated Correctly" at bounding box center [213, 365] width 58 height 8
checkbox input "true"
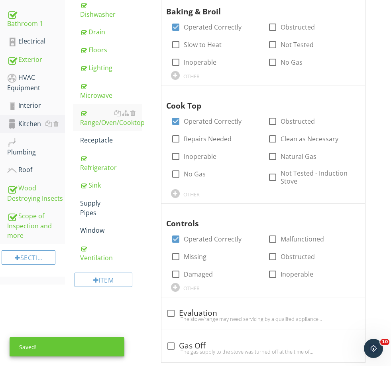
scroll to position [375, 0]
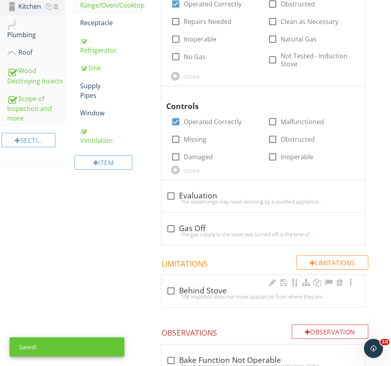
click at [217, 293] on div "The inspector does not move appliances from where they are installed. Behind th…" at bounding box center [263, 296] width 194 height 6
checkbox input "true"
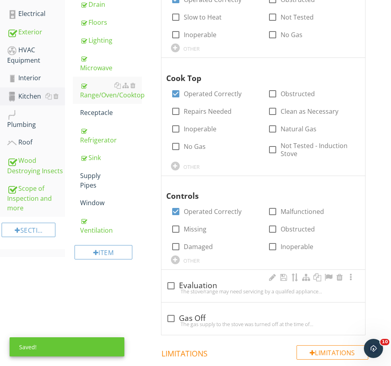
scroll to position [278, 0]
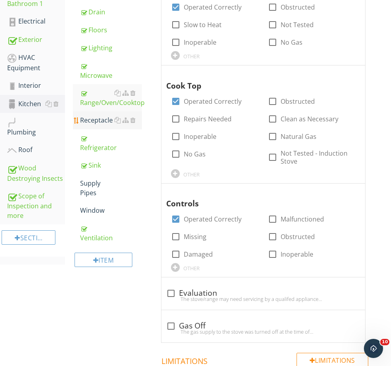
click at [94, 122] on div "Receptacle" at bounding box center [110, 120] width 61 height 10
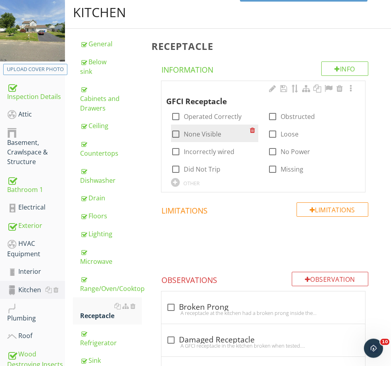
scroll to position [92, 0]
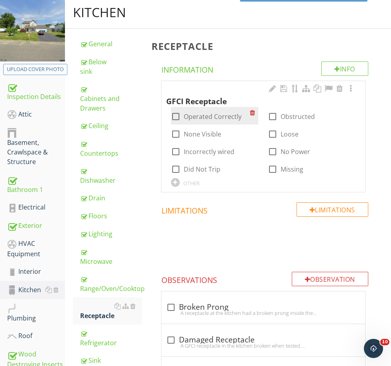
click at [205, 113] on label "Operated Correctly" at bounding box center [213, 116] width 58 height 8
checkbox input "true"
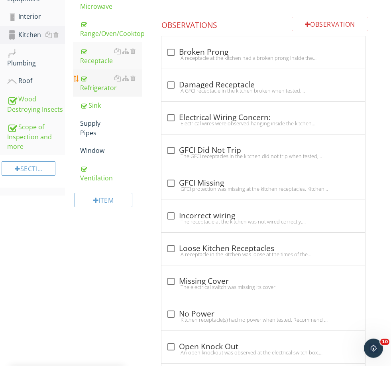
scroll to position [346, 0]
click at [90, 133] on div "Supply Pipes" at bounding box center [110, 127] width 61 height 19
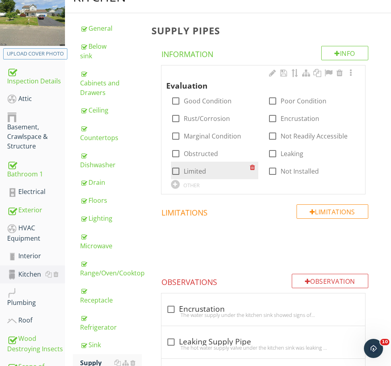
scroll to position [91, 0]
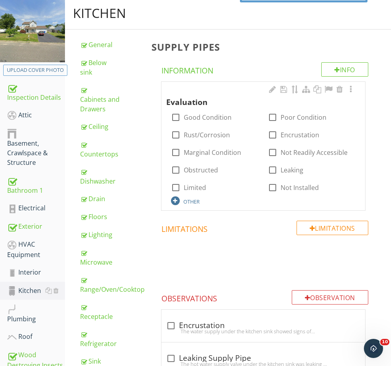
click at [197, 200] on div "OTHER" at bounding box center [191, 201] width 16 height 6
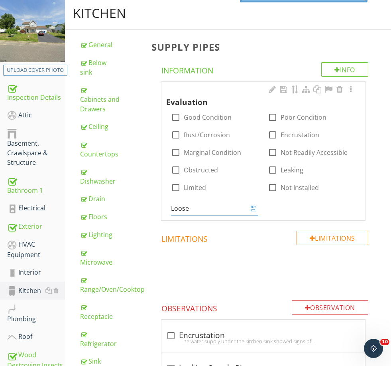
type input "Loose"
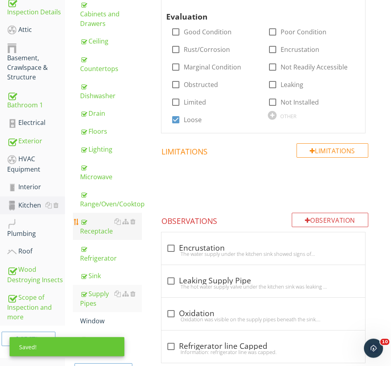
scroll to position [181, 0]
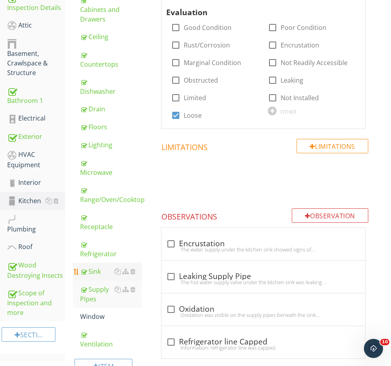
click at [95, 270] on div "Sink" at bounding box center [110, 271] width 61 height 10
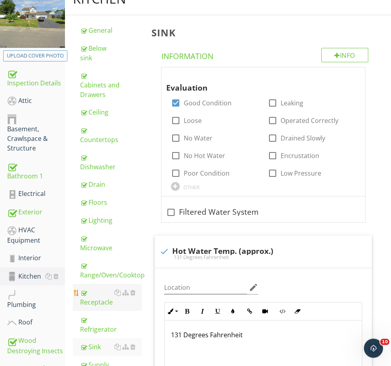
scroll to position [105, 0]
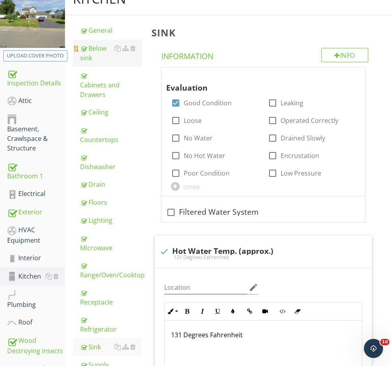
click at [98, 47] on div "Below sink" at bounding box center [110, 52] width 61 height 19
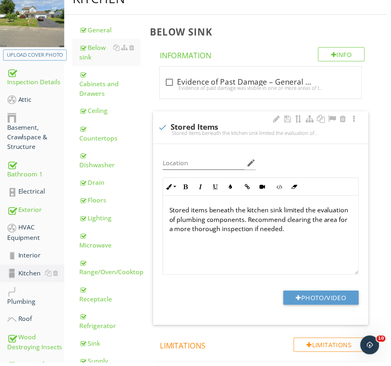
scroll to position [105, 0]
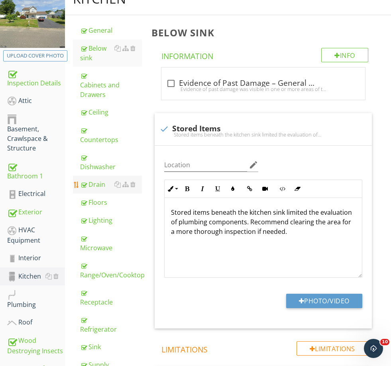
click at [98, 183] on div "Drain" at bounding box center [110, 184] width 61 height 10
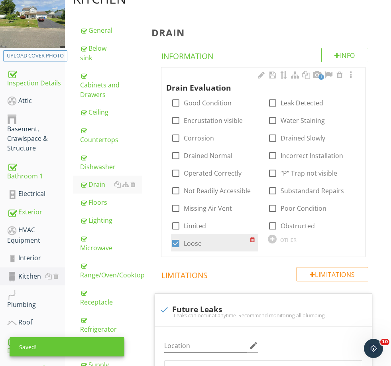
click at [187, 239] on label "Loose" at bounding box center [193, 243] width 18 height 8
checkbox input "false"
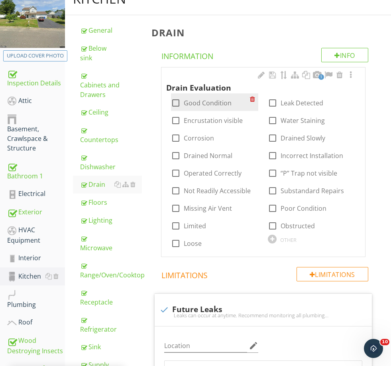
click at [207, 101] on label "Good Condition" at bounding box center [208, 103] width 48 height 8
checkbox input "true"
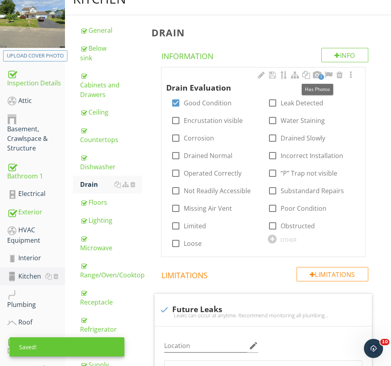
click at [317, 74] on div at bounding box center [318, 75] width 10 height 8
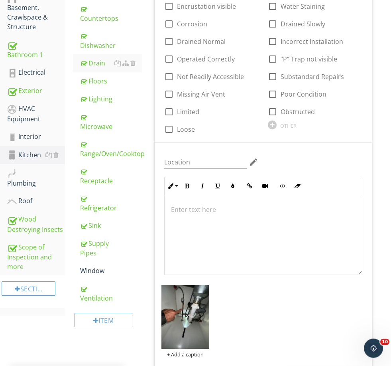
scroll to position [230, 0]
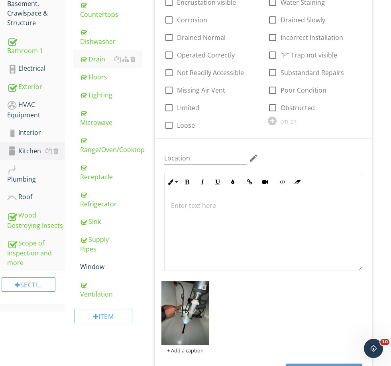
click at [204, 285] on div at bounding box center [204, 286] width 5 height 6
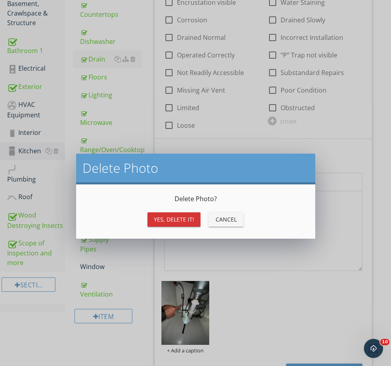
click at [173, 219] on div "Yes, Delete it!" at bounding box center [174, 219] width 40 height 8
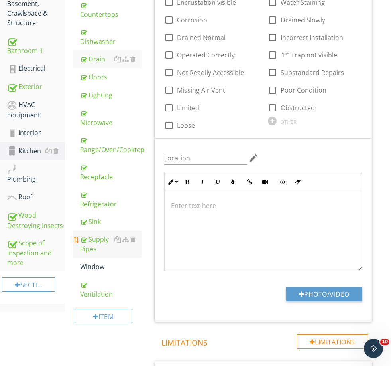
click at [97, 244] on div "Supply Pipes" at bounding box center [110, 243] width 61 height 19
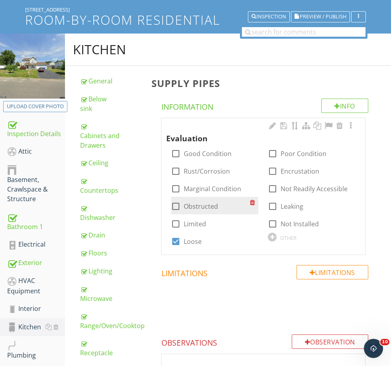
scroll to position [39, 0]
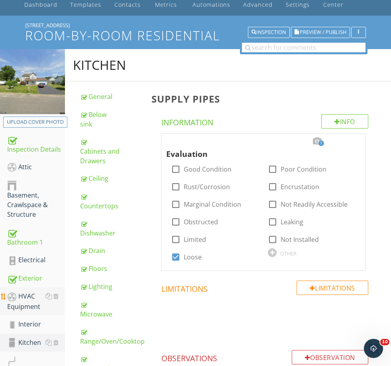
click at [28, 302] on div "HVAC Equipment" at bounding box center [36, 301] width 58 height 20
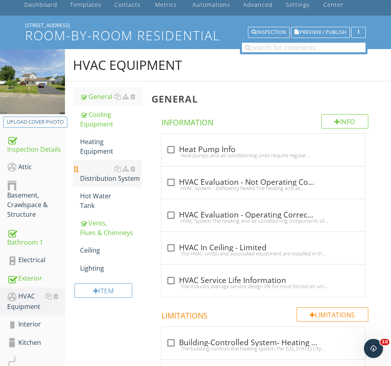
click at [105, 175] on div "Distribution System" at bounding box center [110, 173] width 61 height 19
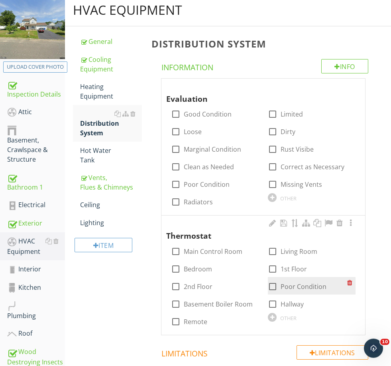
scroll to position [94, 0]
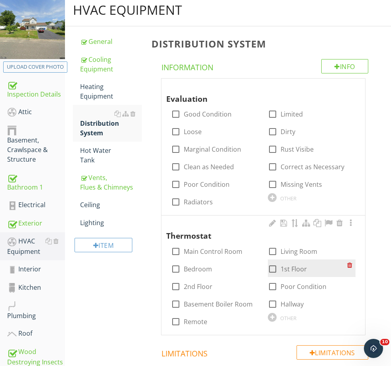
click at [298, 262] on div "check_box_outline_blank 1st Floor" at bounding box center [307, 267] width 79 height 11
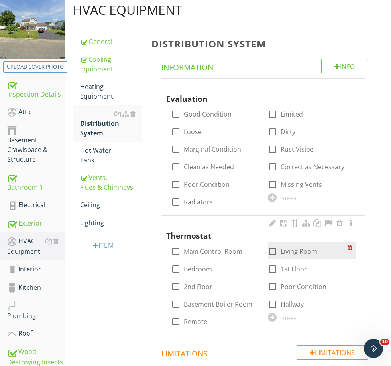
click at [296, 252] on label "Living Room" at bounding box center [299, 251] width 37 height 8
checkbox input "true"
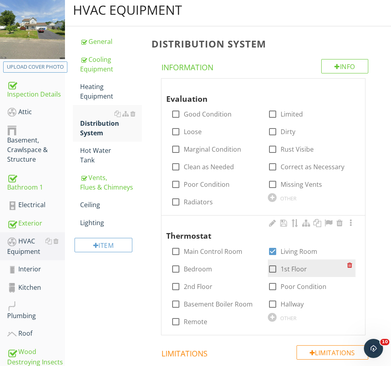
click at [291, 265] on label "1st Floor" at bounding box center [294, 269] width 26 height 8
checkbox input "true"
click at [28, 272] on div "Interior" at bounding box center [36, 269] width 58 height 10
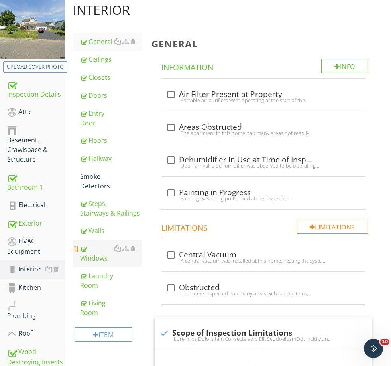
click at [100, 258] on div "Windows" at bounding box center [110, 253] width 61 height 19
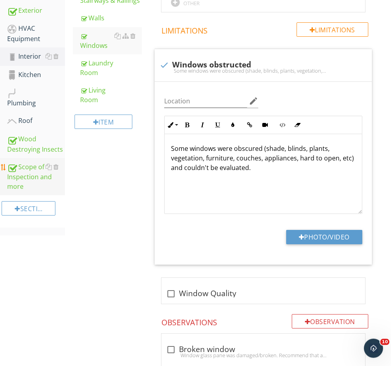
scroll to position [307, 0]
click at [18, 209] on div at bounding box center [18, 208] width 6 height 6
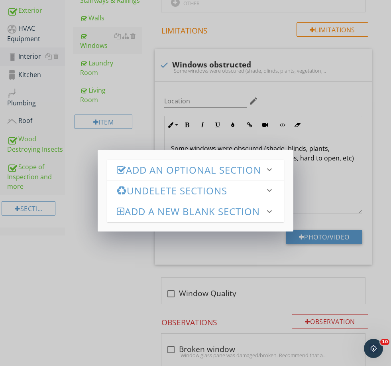
click at [165, 175] on h3 "Add an Optional Section" at bounding box center [191, 169] width 148 height 11
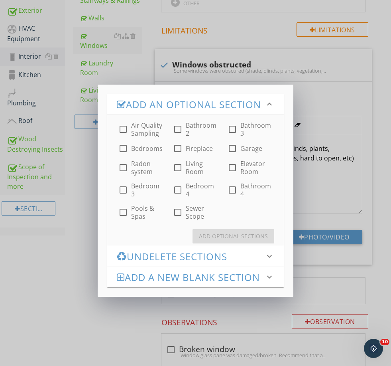
click at [142, 175] on label "Radon system" at bounding box center [147, 167] width 32 height 16
checkbox input "true"
click at [232, 240] on div "Add Optional Sections" at bounding box center [233, 236] width 69 height 8
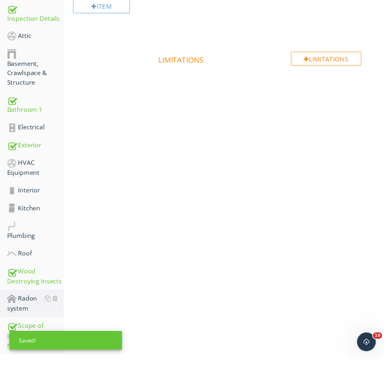
scroll to position [169, 0]
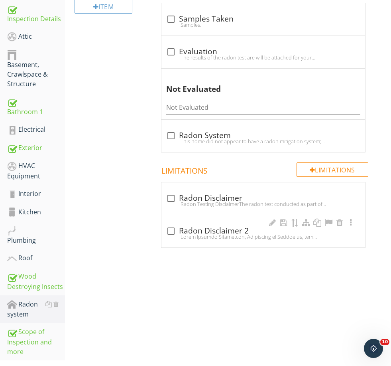
click at [218, 231] on div "check_box_outline_blank Radon Disclaimer 2" at bounding box center [263, 231] width 194 height 10
checkbox input "true"
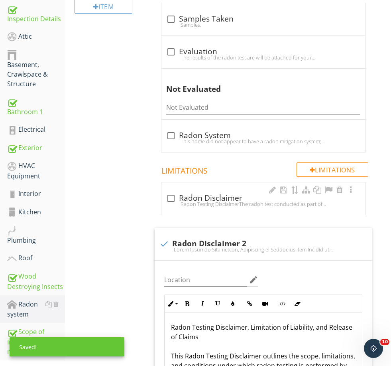
click at [203, 201] on div "Radon Testing DisclaimerThe radon test conducted as part of this inspection is …" at bounding box center [263, 204] width 194 height 6
checkbox input "true"
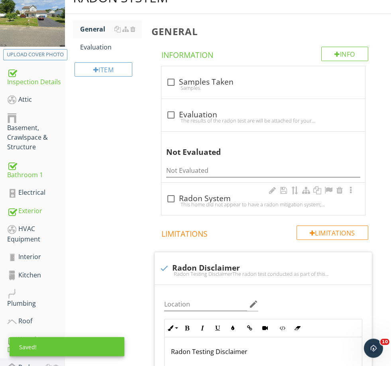
scroll to position [106, 0]
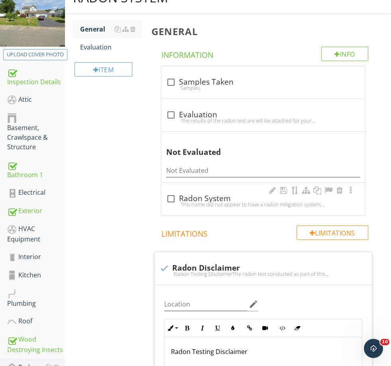
click at [211, 205] on div "This home did not appear to have a radon mitigation system; pumps, vacuums, gau…" at bounding box center [263, 204] width 194 height 6
checkbox input "true"
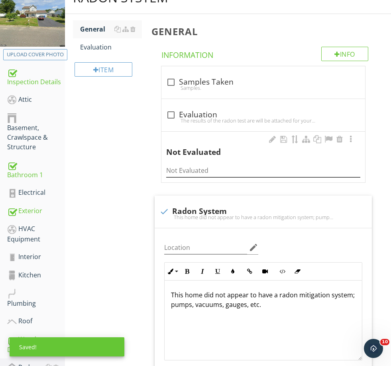
scroll to position [96, 0]
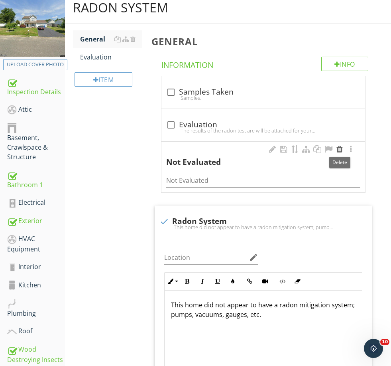
click at [342, 151] on div at bounding box center [340, 149] width 10 height 8
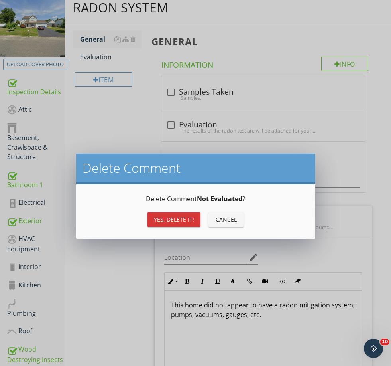
click at [171, 209] on div "Delete Comment Not Evaluated ? Yes, Delete it! Cancel" at bounding box center [196, 211] width 220 height 35
click at [171, 213] on button "Yes, Delete it!" at bounding box center [174, 219] width 53 height 14
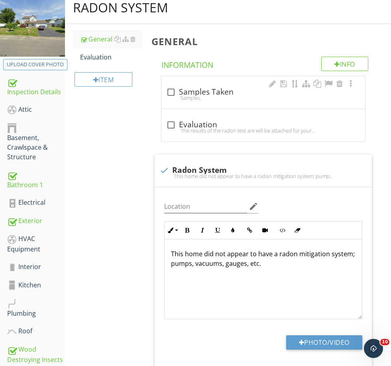
click at [203, 98] on div "Samples." at bounding box center [263, 97] width 194 height 6
checkbox input "true"
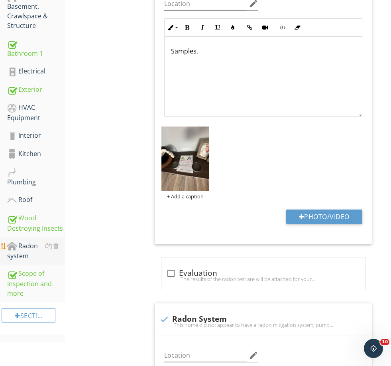
scroll to position [243, 0]
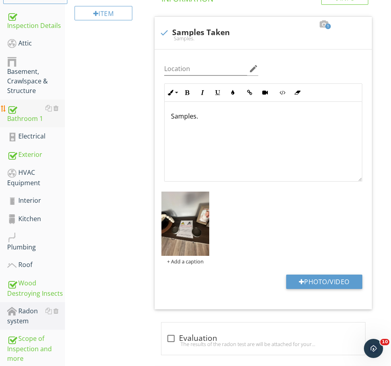
click at [31, 123] on link "Bathroom 1" at bounding box center [36, 113] width 58 height 28
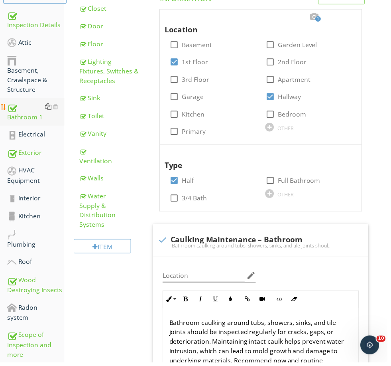
click at [49, 108] on div at bounding box center [48, 107] width 6 height 6
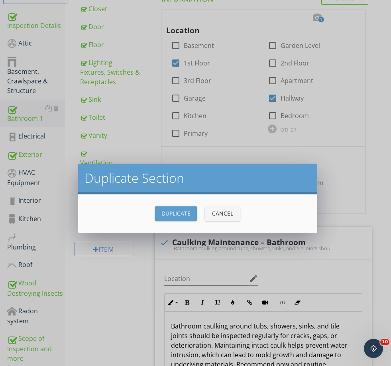
click at [176, 211] on div "Duplicate" at bounding box center [175, 213] width 29 height 8
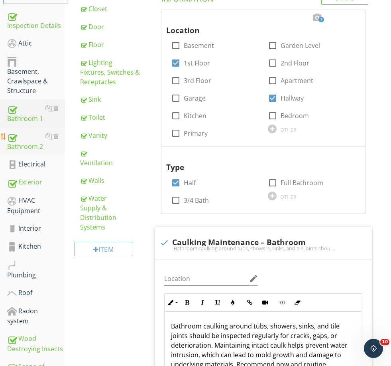
click at [26, 147] on div "Bathroom 2" at bounding box center [36, 141] width 58 height 20
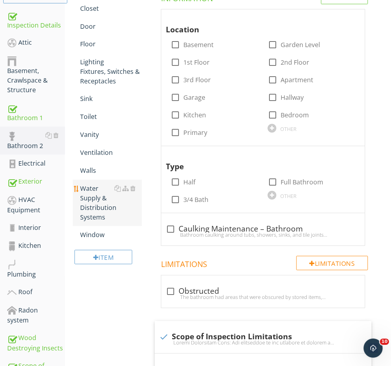
scroll to position [163, 0]
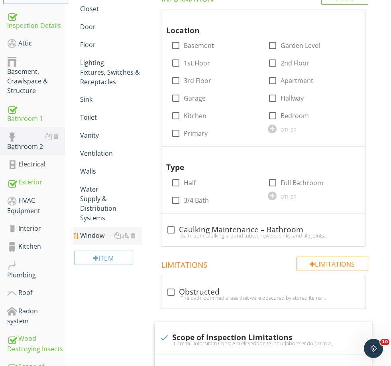
click at [95, 230] on div "Window" at bounding box center [110, 235] width 61 height 10
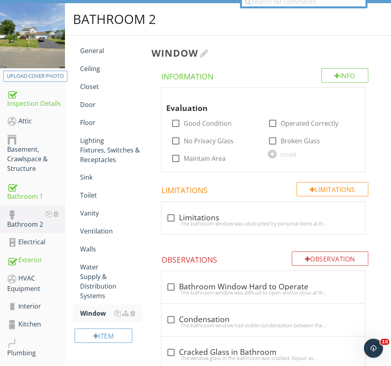
scroll to position [62, 0]
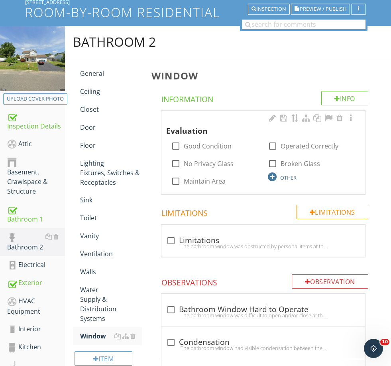
click at [292, 176] on div "OTHER" at bounding box center [288, 177] width 16 height 6
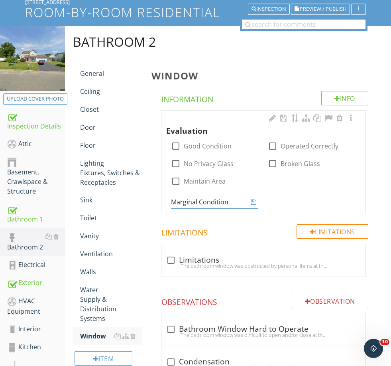
type input "Marginal Condition"
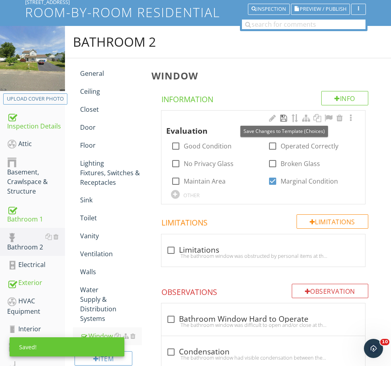
click at [284, 117] on div at bounding box center [284, 118] width 10 height 8
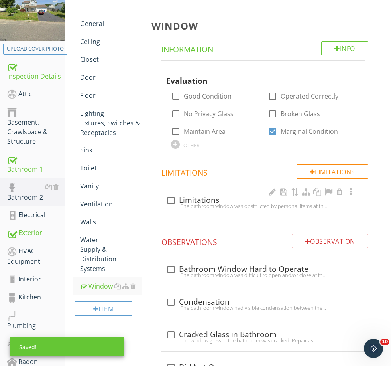
click at [207, 198] on div "check_box_outline_blank Limitations" at bounding box center [263, 200] width 194 height 10
checkbox input "true"
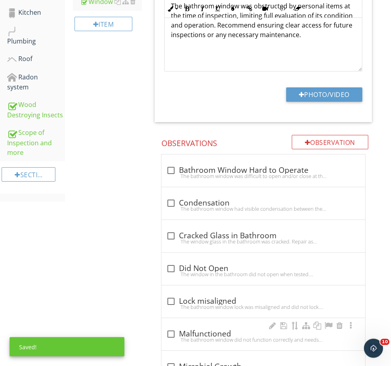
scroll to position [515, 0]
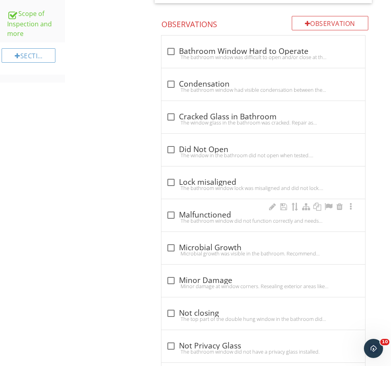
click at [198, 217] on div "The bathroom window did not function correctly and needs correction or adjustin…" at bounding box center [263, 220] width 194 height 6
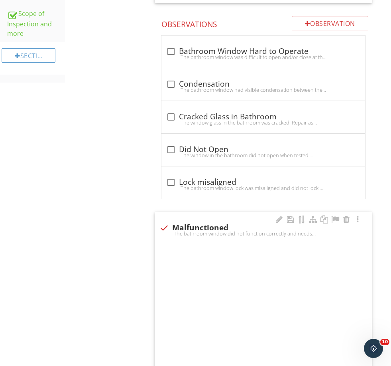
checkbox input "true"
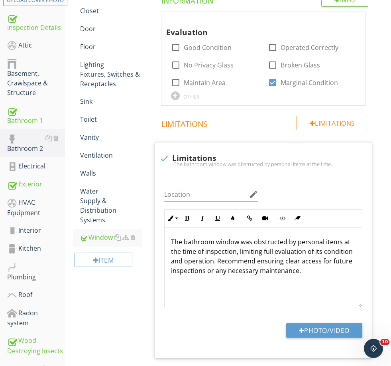
scroll to position [0, 0]
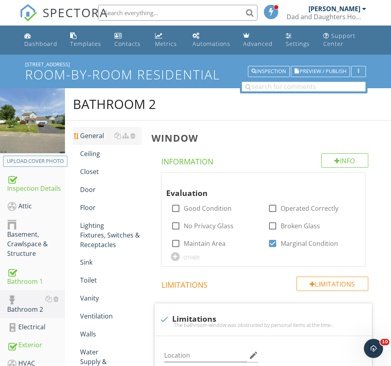
click at [85, 134] on div "General" at bounding box center [110, 136] width 61 height 10
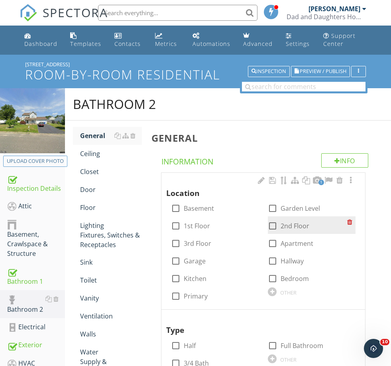
click at [297, 224] on label "2nd Floor" at bounding box center [295, 226] width 29 height 8
checkbox input "true"
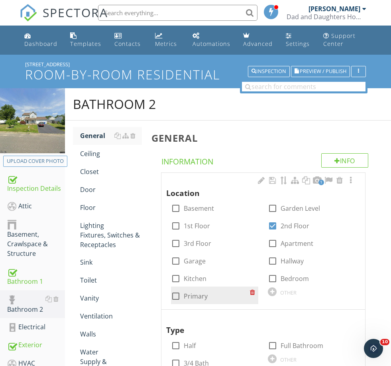
click at [193, 297] on label "Primary" at bounding box center [196, 296] width 24 height 8
checkbox input "true"
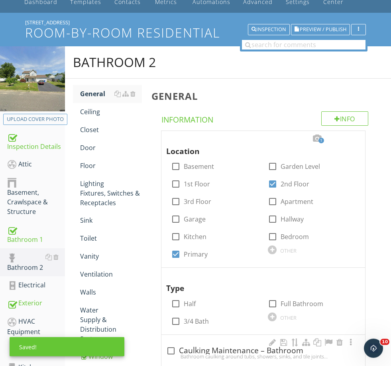
scroll to position [59, 0]
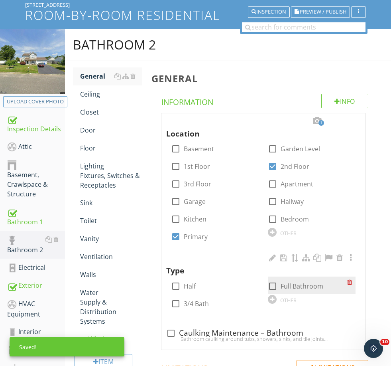
click at [288, 282] on label "Full Bathroom" at bounding box center [302, 286] width 43 height 8
checkbox input "true"
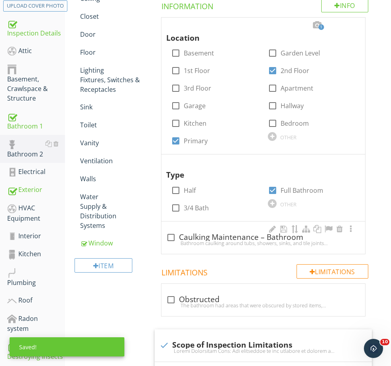
click at [226, 236] on div "check_box_outline_blank Caulking Maintenance – Bathroom" at bounding box center [263, 237] width 194 height 10
checkbox input "true"
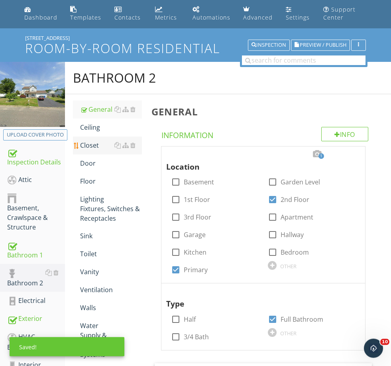
scroll to position [26, 0]
click at [93, 130] on div "Ceiling" at bounding box center [110, 127] width 61 height 10
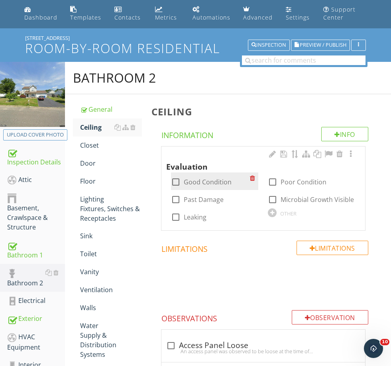
click at [198, 184] on label "Good Condition" at bounding box center [208, 182] width 48 height 8
checkbox input "true"
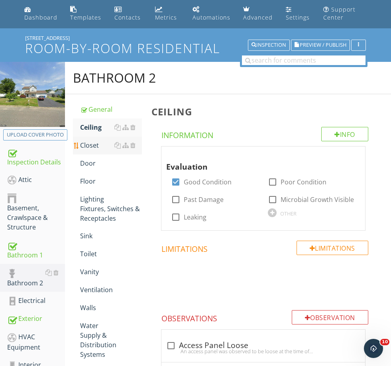
click at [95, 141] on div "Closet" at bounding box center [110, 145] width 61 height 10
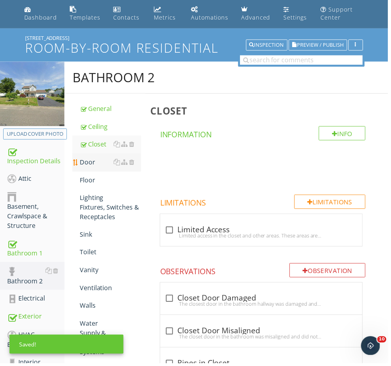
click at [94, 162] on div "Door" at bounding box center [110, 163] width 61 height 10
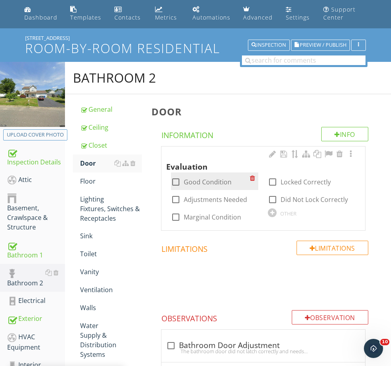
click at [199, 183] on label "Good Condition" at bounding box center [208, 182] width 48 height 8
checkbox input "true"
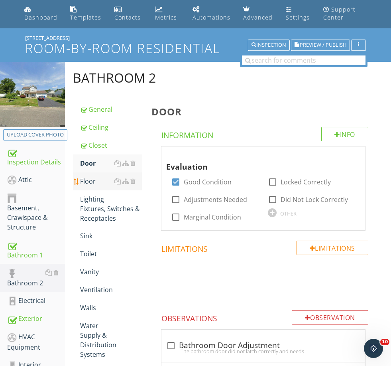
click at [91, 187] on link "Floor" at bounding box center [110, 181] width 61 height 18
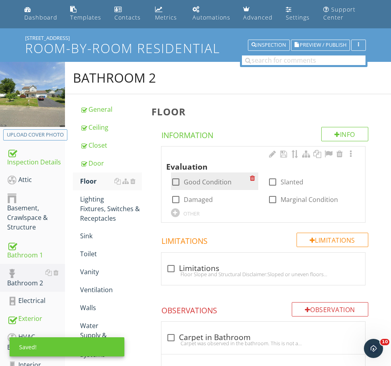
click at [212, 181] on label "Good Condition" at bounding box center [208, 182] width 48 height 8
checkbox input "true"
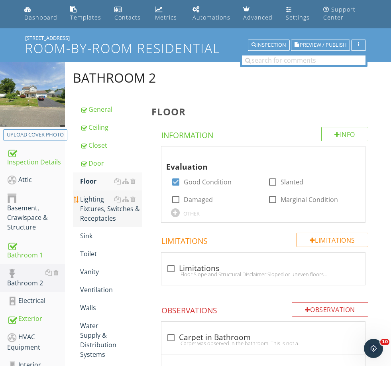
click at [90, 213] on div "Lighting Fixtures, Switches & Receptacles" at bounding box center [110, 208] width 61 height 29
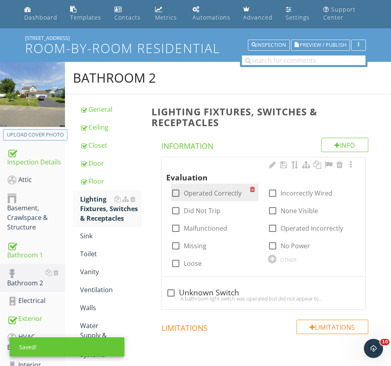
click at [195, 195] on label "Operated Correctly" at bounding box center [213, 193] width 58 height 8
checkbox input "true"
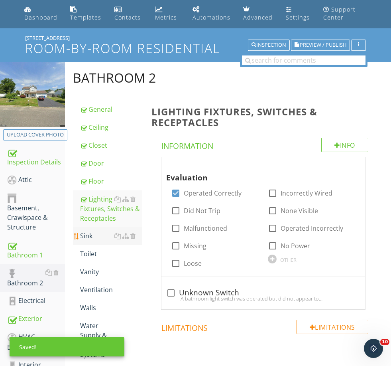
click at [89, 234] on div "Sink" at bounding box center [110, 236] width 61 height 10
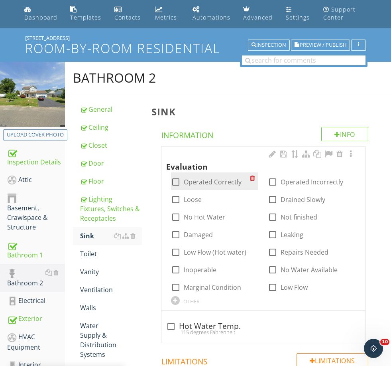
click at [206, 179] on label "Operated Correctly" at bounding box center [213, 182] width 58 height 8
checkbox input "true"
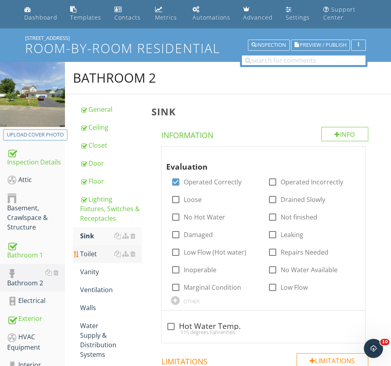
click at [92, 259] on link "Toilet" at bounding box center [110, 254] width 61 height 18
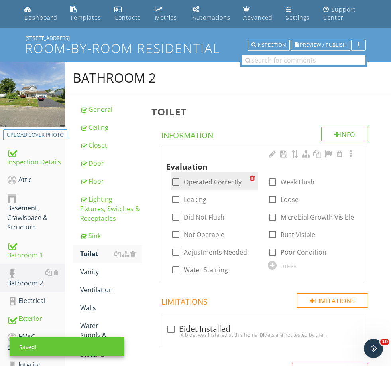
click at [194, 184] on label "Operated Correctly" at bounding box center [213, 182] width 58 height 8
checkbox input "true"
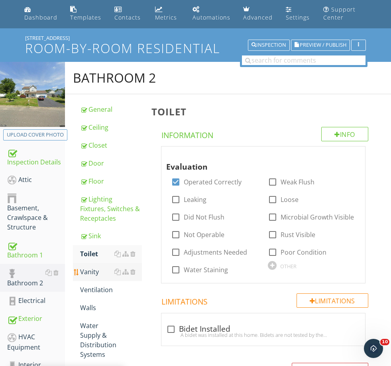
click at [92, 277] on link "Vanity" at bounding box center [110, 272] width 61 height 18
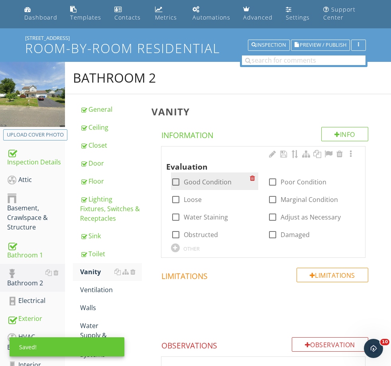
click at [206, 179] on label "Good Condition" at bounding box center [208, 182] width 48 height 8
checkbox input "true"
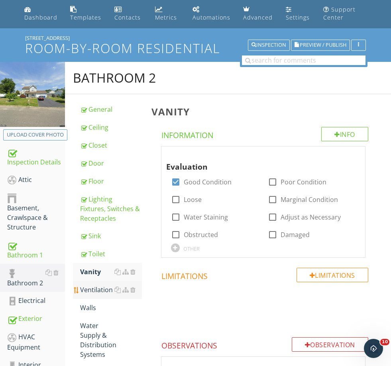
click at [107, 288] on div "Ventilation" at bounding box center [110, 290] width 61 height 10
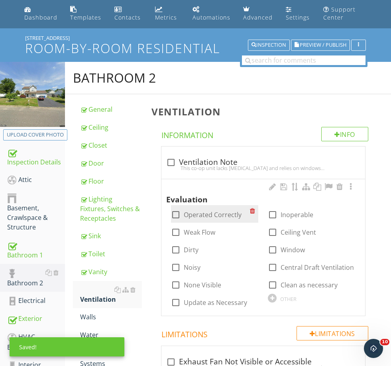
click at [195, 211] on label "Operated Correctly" at bounding box center [213, 215] width 58 height 8
checkbox input "true"
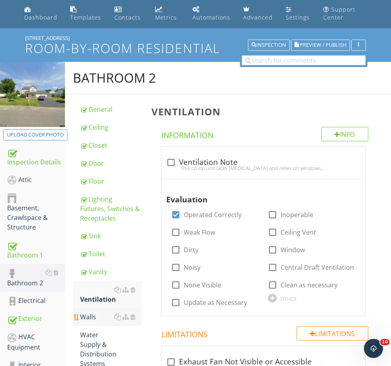
click at [97, 315] on div "Walls" at bounding box center [110, 317] width 61 height 10
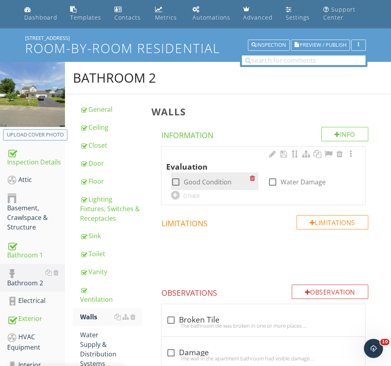
click at [196, 182] on label "Good Condition" at bounding box center [208, 182] width 48 height 8
checkbox input "true"
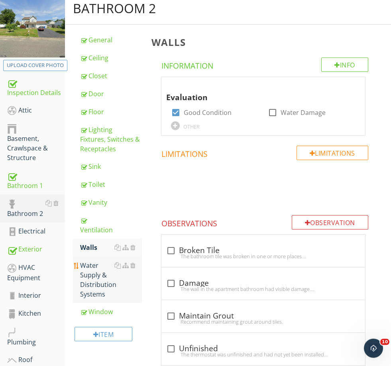
scroll to position [96, 0]
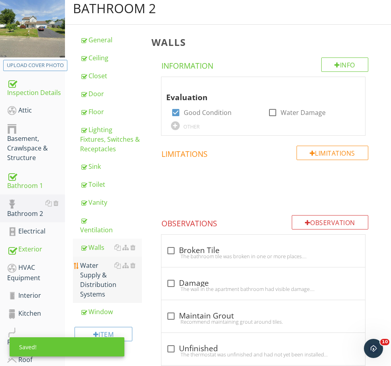
click at [105, 271] on div "Water Supply & Distribution Systems" at bounding box center [110, 279] width 61 height 38
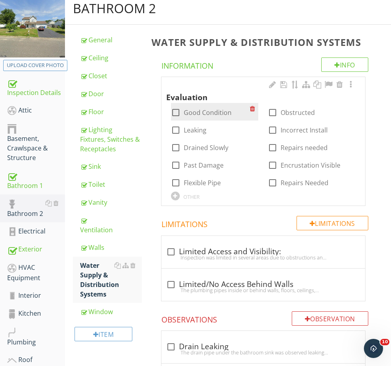
click at [195, 112] on label "Good Condition" at bounding box center [208, 112] width 48 height 8
checkbox input "true"
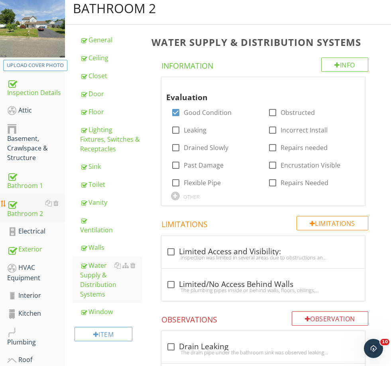
click at [27, 211] on div "Bathroom 2" at bounding box center [36, 208] width 58 height 20
click at [51, 195] on link "Bathroom 2" at bounding box center [36, 208] width 58 height 28
click at [47, 203] on div at bounding box center [48, 203] width 6 height 6
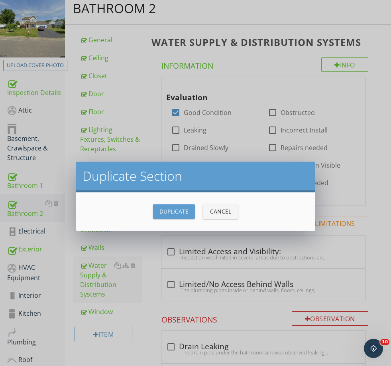
click at [189, 211] on button "Duplicate" at bounding box center [174, 211] width 42 height 14
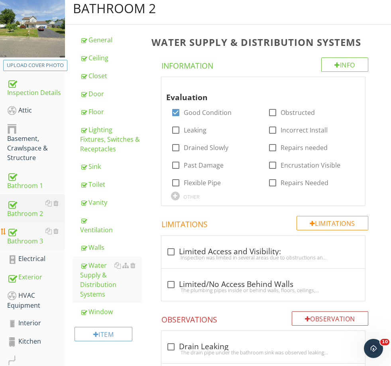
click at [27, 245] on div "Bathroom 3" at bounding box center [36, 236] width 58 height 20
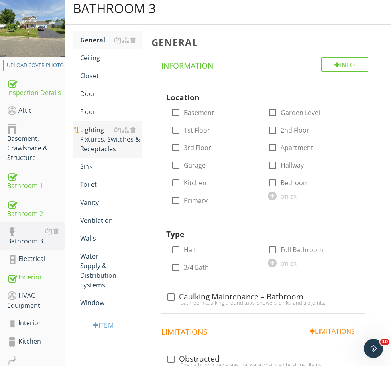
scroll to position [84, 0]
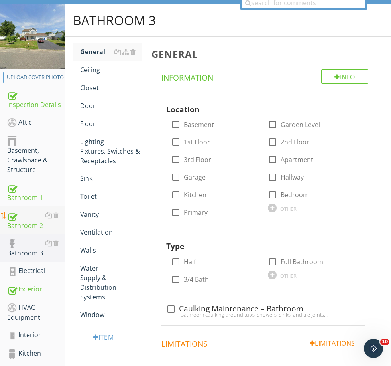
click at [24, 219] on div "Bathroom 2" at bounding box center [36, 220] width 58 height 20
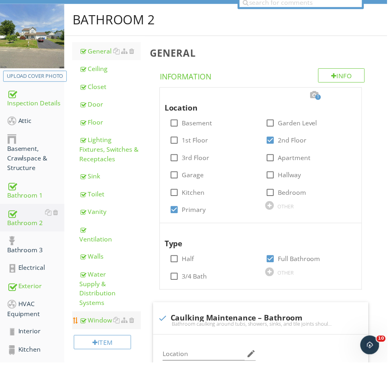
scroll to position [84, 0]
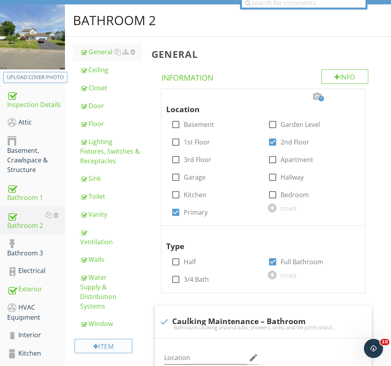
click at [98, 339] on div "Item" at bounding box center [103, 346] width 57 height 14
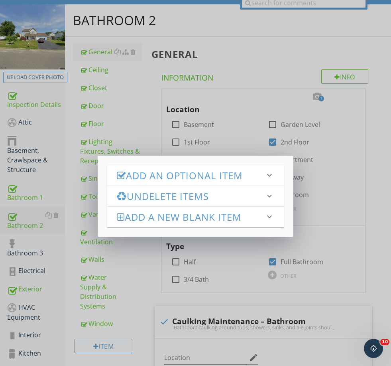
click at [144, 177] on h3 "Add an Optional Item" at bounding box center [191, 175] width 148 height 11
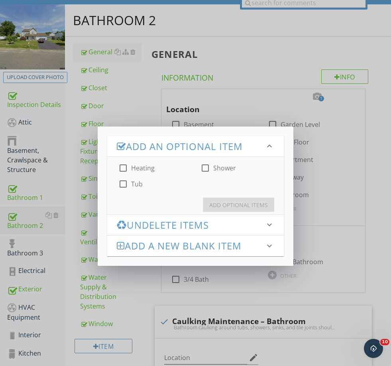
click at [138, 185] on label "Tub" at bounding box center [137, 184] width 12 height 8
checkbox input "true"
click at [225, 168] on label "Shower" at bounding box center [224, 168] width 23 height 8
checkbox input "true"
click at [233, 202] on div "Add Optional Items" at bounding box center [238, 205] width 59 height 8
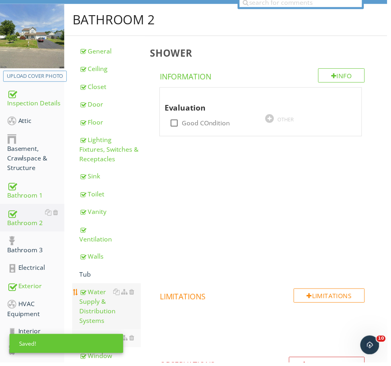
scroll to position [84, 0]
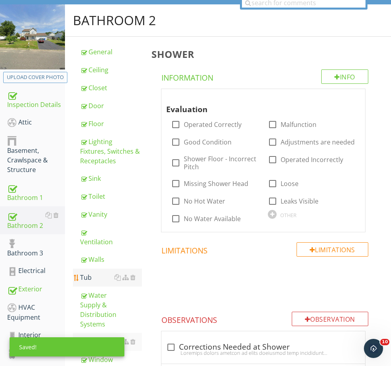
click at [89, 274] on div "Tub" at bounding box center [110, 277] width 61 height 10
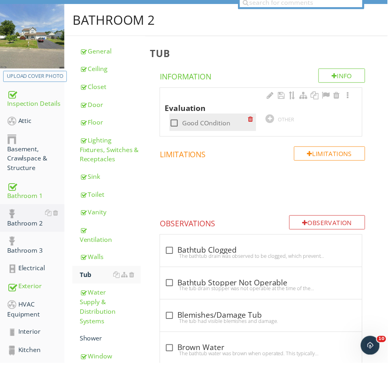
scroll to position [84, 0]
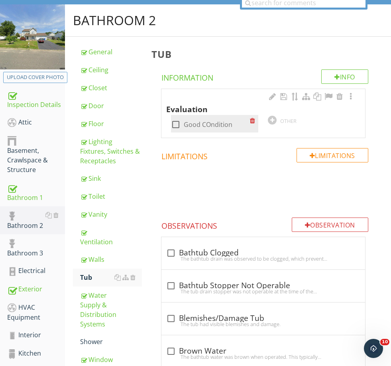
click at [199, 124] on label "Good COndition" at bounding box center [208, 124] width 49 height 8
checkbox input "true"
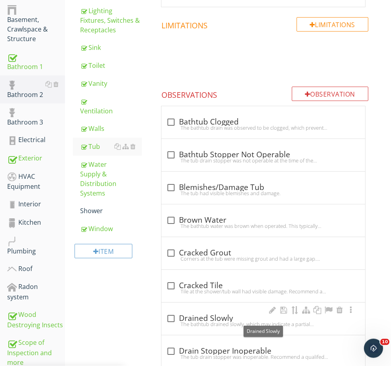
click at [191, 315] on div "check_box_outline_blank Drained Slowly" at bounding box center [263, 319] width 194 height 10
checkbox input "true"
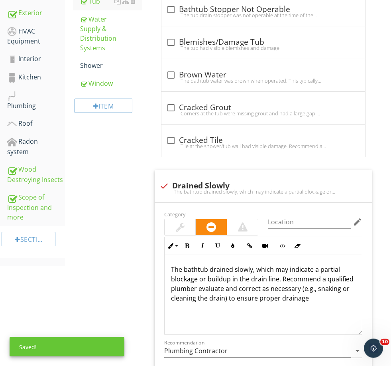
scroll to position [360, 0]
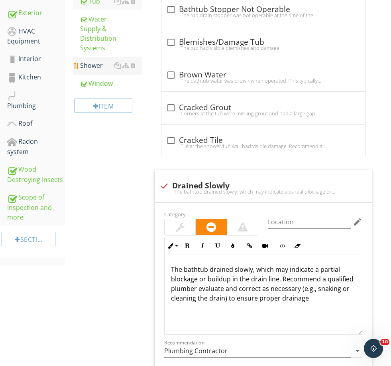
click at [97, 61] on div "Shower" at bounding box center [110, 66] width 61 height 10
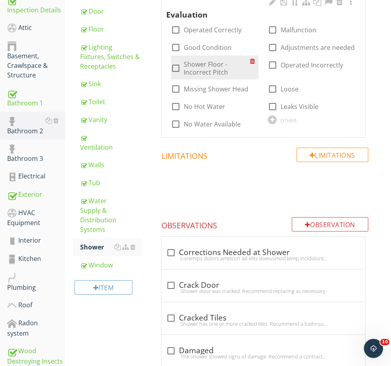
scroll to position [175, 0]
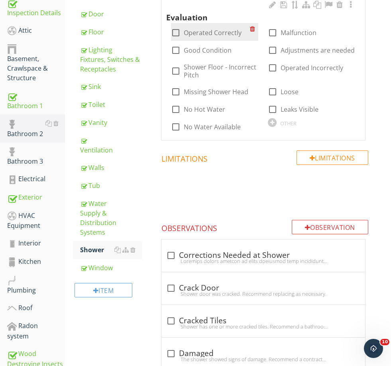
click at [203, 35] on label "Operated Correctly" at bounding box center [213, 33] width 58 height 8
checkbox input "true"
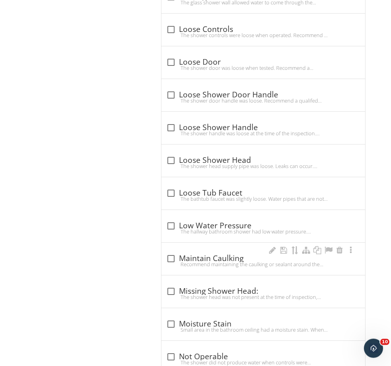
scroll to position [990, 0]
click at [197, 262] on div "Recommend maintaining the caulking or sealant around the shower corners. Over t…" at bounding box center [263, 264] width 194 height 6
checkbox input "true"
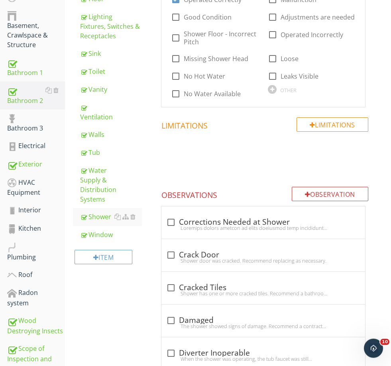
scroll to position [209, 0]
click at [33, 128] on div "Bathroom 3" at bounding box center [36, 123] width 58 height 20
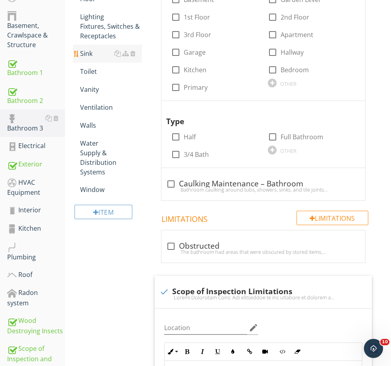
scroll to position [171, 0]
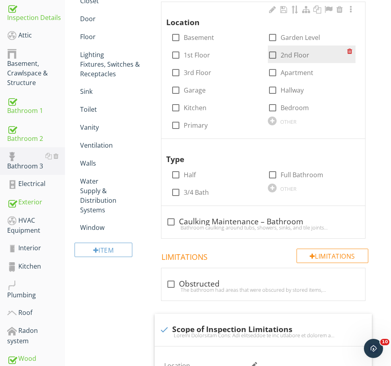
click at [293, 53] on label "2nd Floor" at bounding box center [295, 55] width 29 height 8
checkbox input "true"
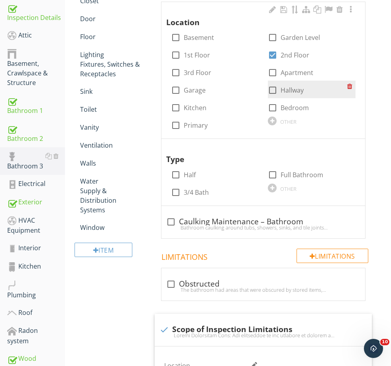
click at [294, 89] on label "Hallway" at bounding box center [292, 90] width 23 height 8
checkbox input "true"
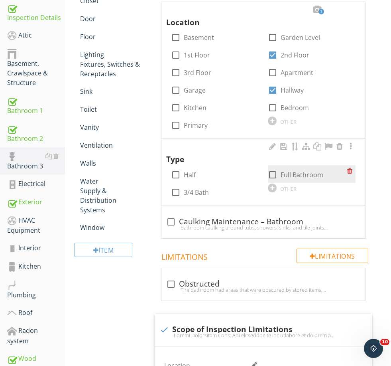
click at [295, 173] on label "Full Bathroom" at bounding box center [302, 175] width 43 height 8
checkbox input "true"
click at [199, 237] on div "Info Information 1 Location check_box_outline_blank Basement check_box_outline_…" at bounding box center [265, 255] width 227 height 547
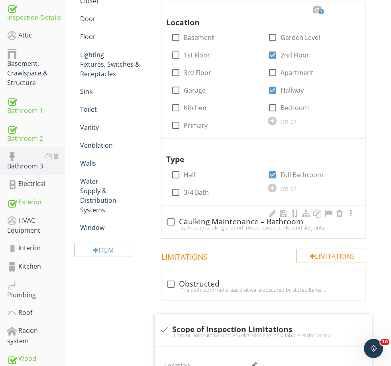
click at [195, 211] on div "check_box_outline_blank Caulking Maintenance – Bathroom Bathroom caulking aroun…" at bounding box center [263, 222] width 204 height 32
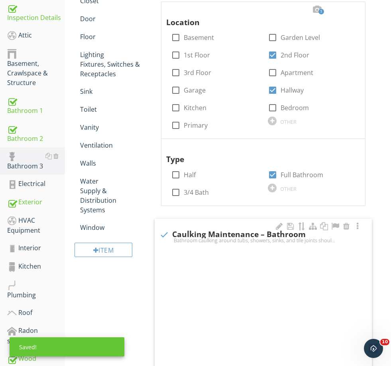
checkbox input "true"
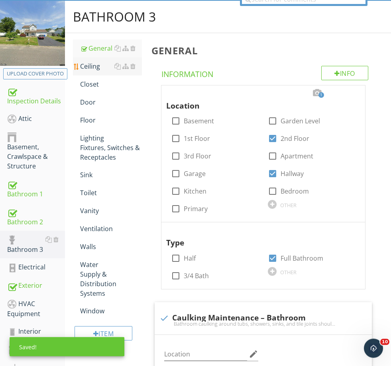
scroll to position [87, 0]
click at [94, 70] on div "Ceiling" at bounding box center [110, 66] width 61 height 10
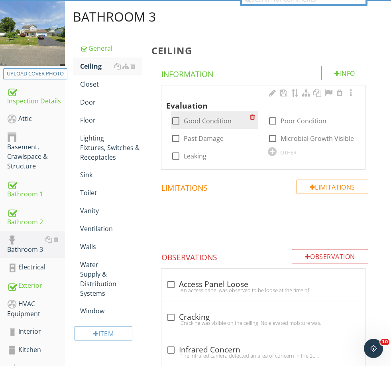
click at [217, 122] on label "Good Condition" at bounding box center [208, 121] width 48 height 8
checkbox input "true"
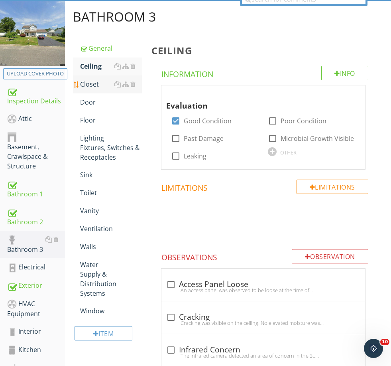
click at [93, 81] on div "Closet" at bounding box center [110, 84] width 61 height 10
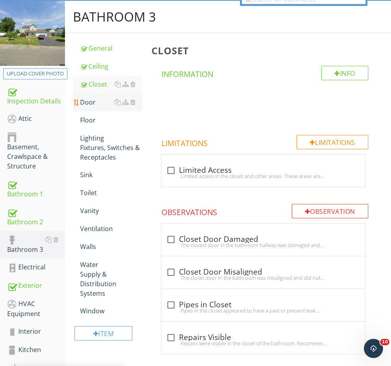
click at [91, 100] on div "Door" at bounding box center [110, 102] width 61 height 10
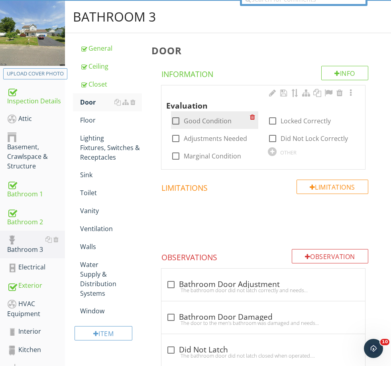
click at [209, 120] on label "Good Condition" at bounding box center [208, 121] width 48 height 8
checkbox input "true"
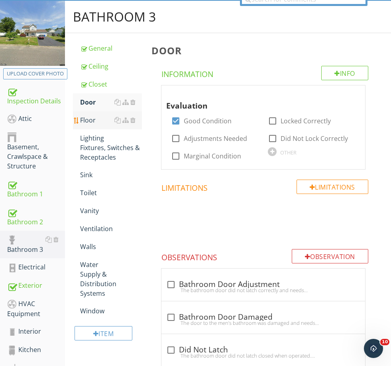
click at [98, 121] on div "Floor" at bounding box center [110, 120] width 61 height 10
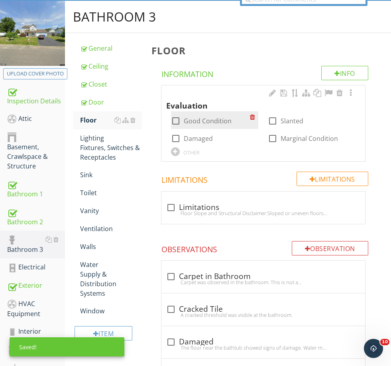
click at [203, 117] on label "Good Condition" at bounding box center [208, 121] width 48 height 8
checkbox input "true"
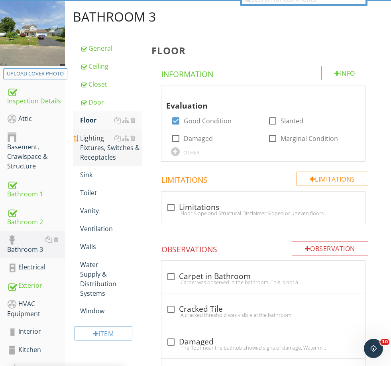
click at [99, 148] on div "Lighting Fixtures, Switches & Receptacles" at bounding box center [110, 147] width 61 height 29
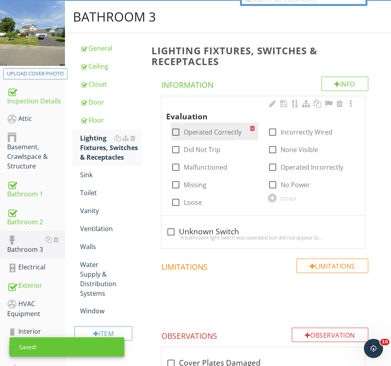
click at [197, 133] on label "Operated Correctly" at bounding box center [213, 132] width 58 height 8
checkbox input "true"
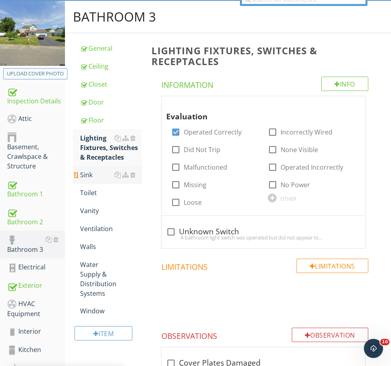
click at [96, 177] on div "Sink" at bounding box center [110, 175] width 61 height 10
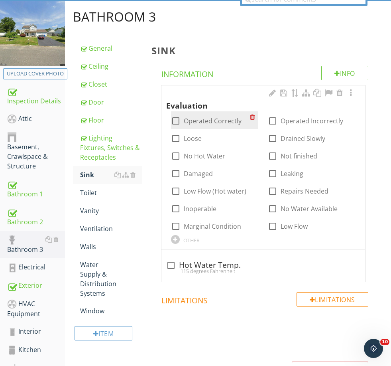
click at [215, 118] on label "Operated Correctly" at bounding box center [213, 121] width 58 height 8
checkbox input "true"
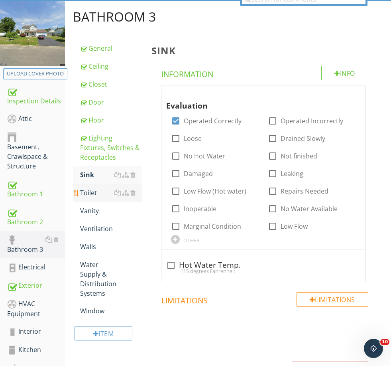
click at [87, 188] on div "Toilet" at bounding box center [110, 193] width 61 height 10
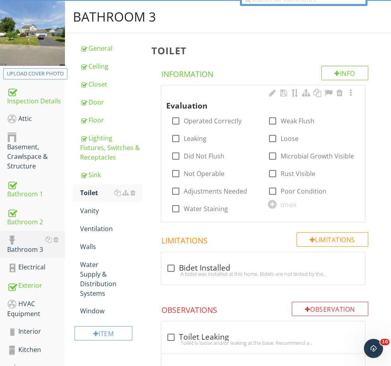
click at [291, 206] on div "OTHER" at bounding box center [288, 205] width 16 height 6
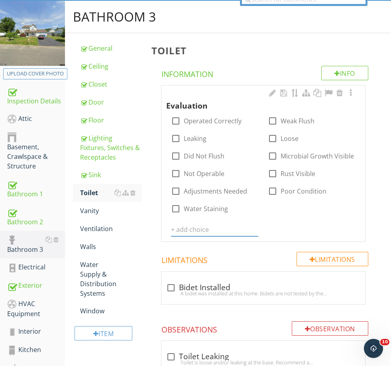
scroll to position [87, 0]
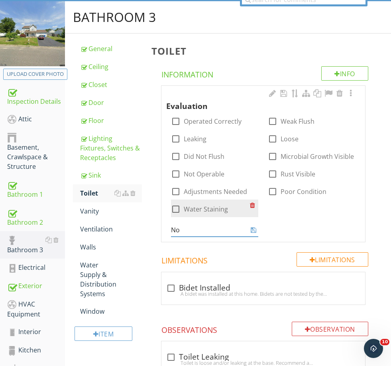
type input "N"
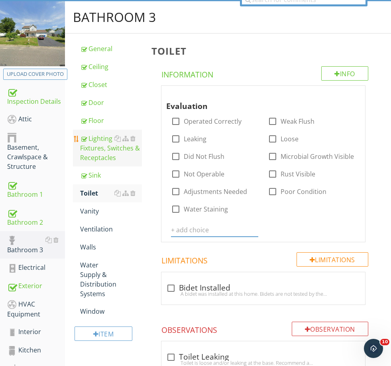
click at [103, 150] on div "Lighting Fixtures, Switches & Receptacles" at bounding box center [110, 148] width 61 height 29
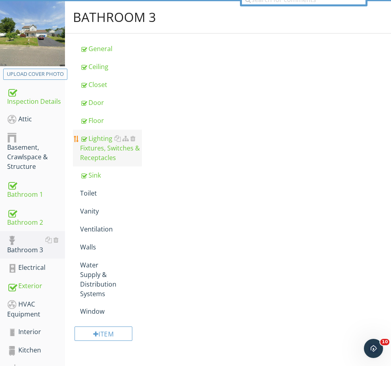
scroll to position [87, 0]
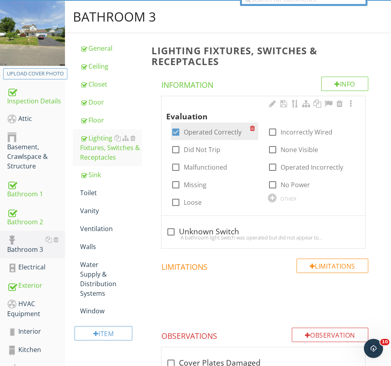
click at [206, 132] on label "Operated Correctly" at bounding box center [213, 132] width 58 height 8
checkbox input "false"
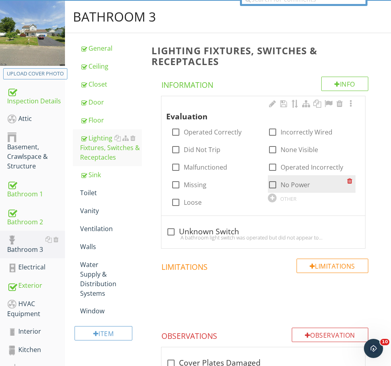
click at [296, 185] on label "No Power" at bounding box center [296, 185] width 30 height 8
checkbox input "true"
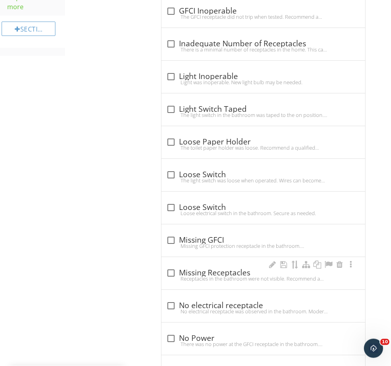
scroll to position [631, 0]
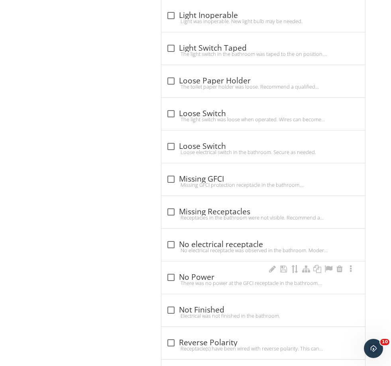
click at [200, 283] on div "There was no power at the GFCI receptacle in the bathroom. Recommend a licensed…" at bounding box center [263, 283] width 194 height 6
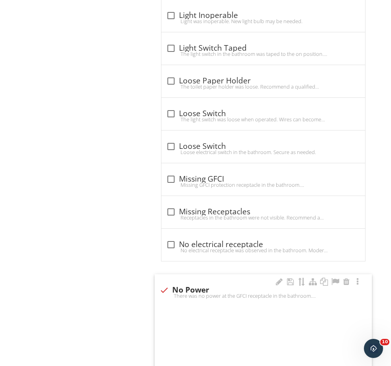
checkbox input "true"
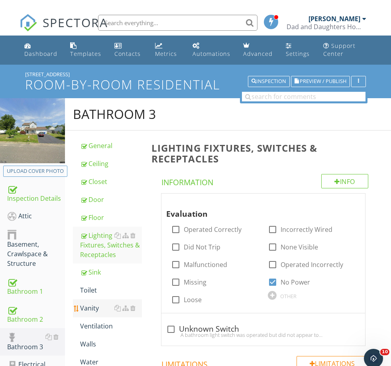
scroll to position [100, 0]
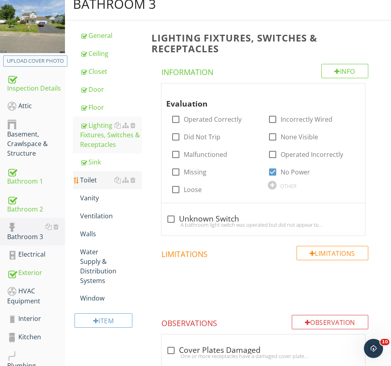
click at [91, 186] on link "Toilet" at bounding box center [110, 180] width 61 height 18
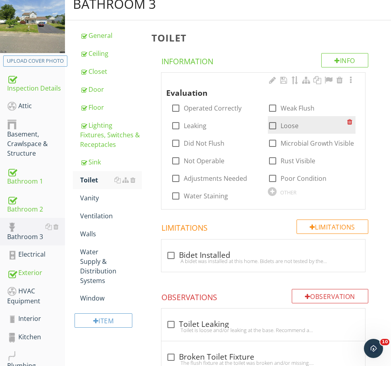
click at [300, 126] on div "check_box_outline_blank Loose" at bounding box center [307, 124] width 79 height 11
click at [274, 123] on div at bounding box center [273, 126] width 14 height 14
checkbox input "true"
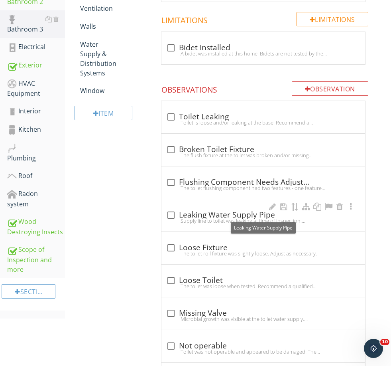
scroll to position [323, 0]
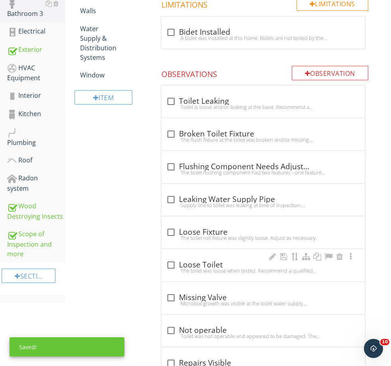
click at [207, 258] on div "check_box_outline_blank Loose Toilet" at bounding box center [263, 263] width 194 height 11
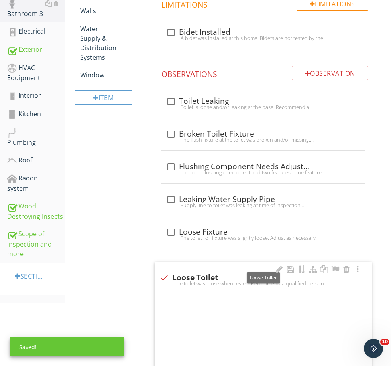
checkbox input "true"
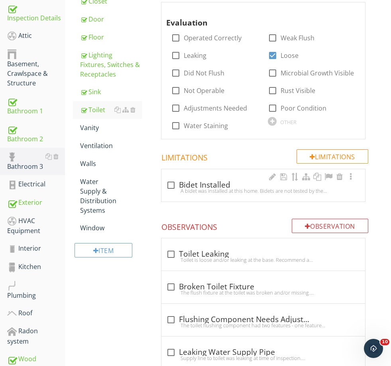
scroll to position [158, 0]
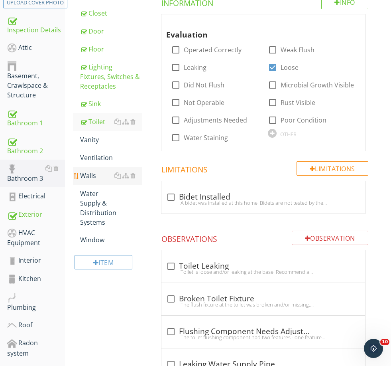
click at [93, 173] on div "Walls" at bounding box center [110, 176] width 61 height 10
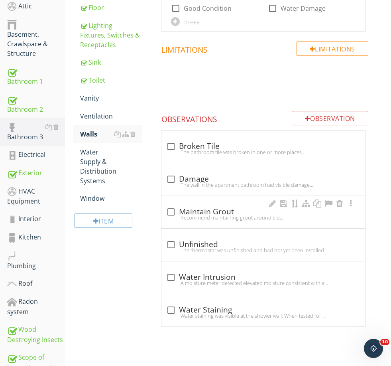
scroll to position [203, 0]
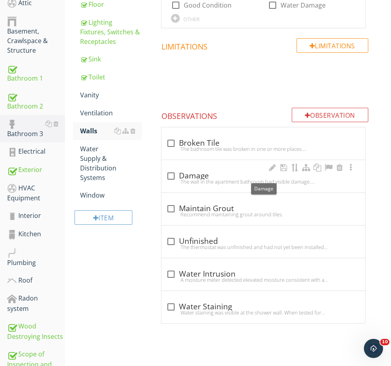
click at [195, 169] on div "check_box_outline_blank Damage" at bounding box center [263, 174] width 194 height 11
checkbox input "true"
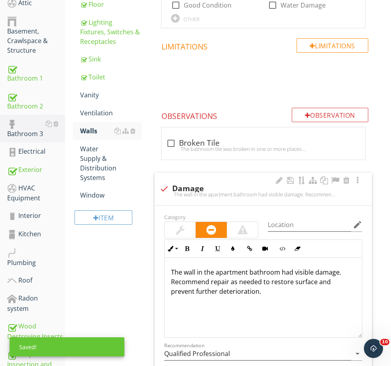
click at [248, 268] on p "The wall in the apartment bathroom had visible damage. Recommend repair as need…" at bounding box center [263, 281] width 185 height 29
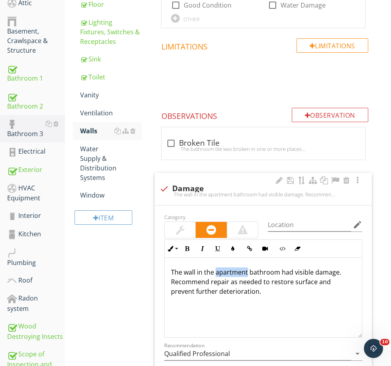
drag, startPoint x: 248, startPoint y: 268, endPoint x: 217, endPoint y: 268, distance: 31.1
click at [217, 268] on p "The wall in the apartment bathroom had visible damage. Recommend repair as need…" at bounding box center [263, 281] width 185 height 29
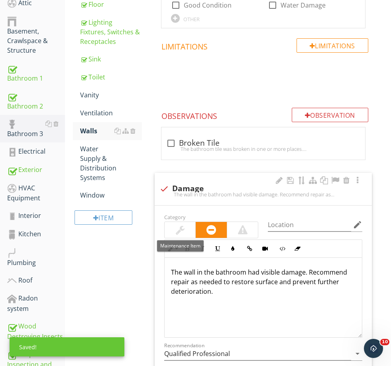
click at [175, 223] on div at bounding box center [180, 230] width 31 height 16
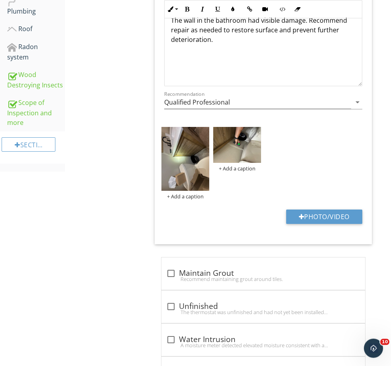
scroll to position [465, 0]
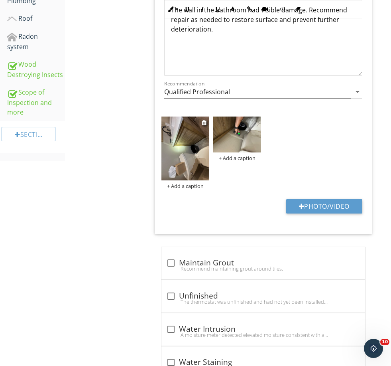
click at [184, 140] on img at bounding box center [185, 148] width 48 height 64
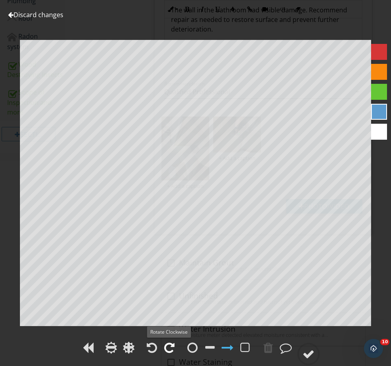
click at [170, 348] on div at bounding box center [169, 347] width 10 height 12
click at [310, 352] on div at bounding box center [309, 354] width 12 height 12
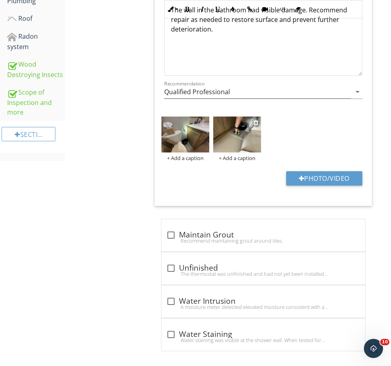
click at [236, 136] on img at bounding box center [237, 134] width 48 height 36
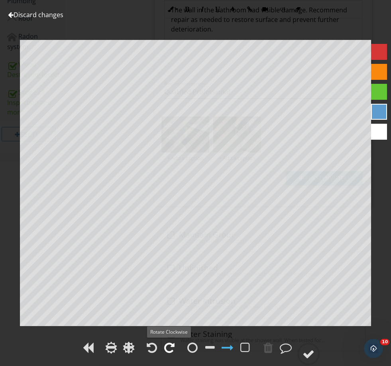
click at [167, 343] on div at bounding box center [169, 347] width 10 height 12
click at [169, 343] on div at bounding box center [169, 347] width 10 height 12
click at [304, 354] on div at bounding box center [309, 354] width 12 height 12
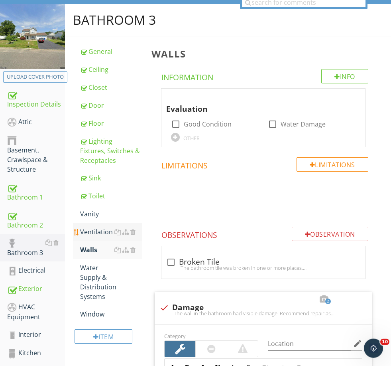
scroll to position [84, 0]
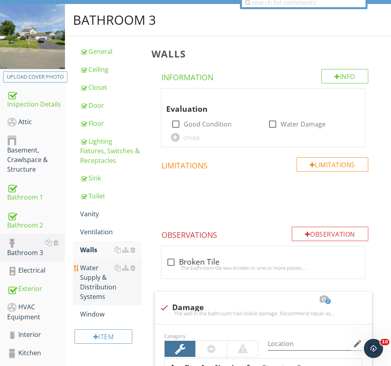
click at [90, 281] on div "Water Supply & Distribution Systems" at bounding box center [110, 282] width 61 height 38
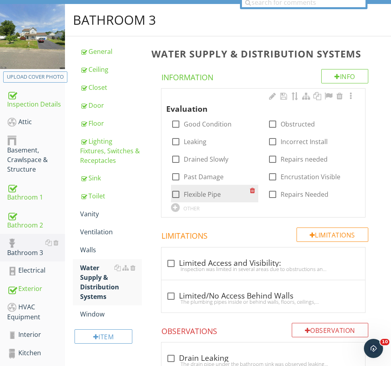
click at [199, 194] on label "Flexible Pipe" at bounding box center [202, 194] width 37 height 8
checkbox input "true"
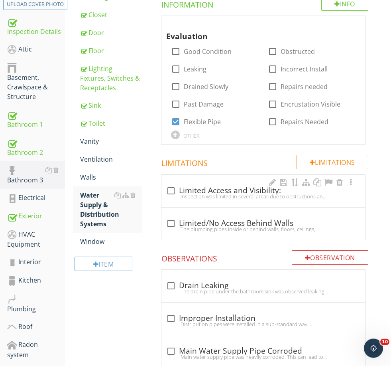
scroll to position [157, 0]
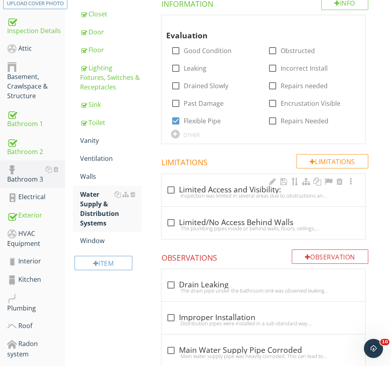
click at [198, 193] on div "Inspection was limited in several areas due to obstructions and normal restrict…" at bounding box center [263, 195] width 194 height 6
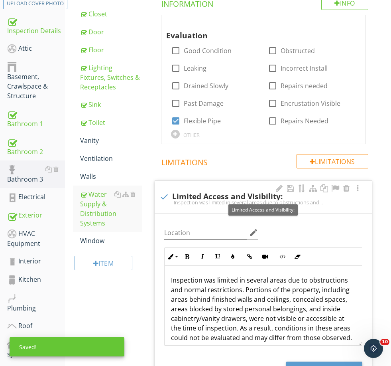
click at [198, 193] on div "check Limited Access and Visibility:" at bounding box center [263, 197] width 208 height 10
checkbox input "true"
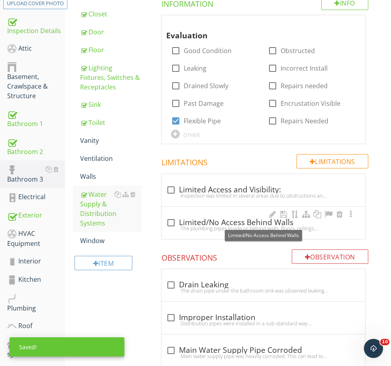
click at [195, 220] on div "check_box_outline_blank Limited/No Access Behind Walls" at bounding box center [263, 223] width 194 height 10
checkbox input "true"
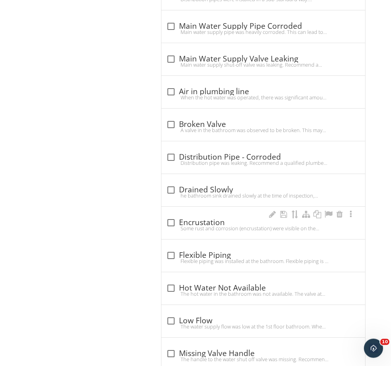
scroll to position [679, 0]
click at [192, 254] on div "check_box_outline_blank Flexible Piping" at bounding box center [263, 255] width 194 height 10
checkbox input "true"
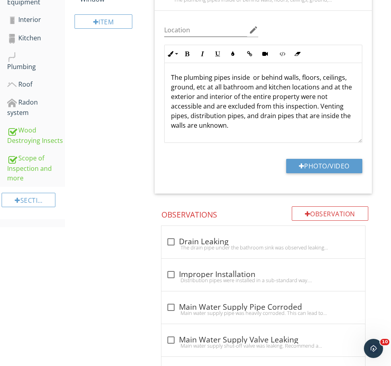
scroll to position [0, 0]
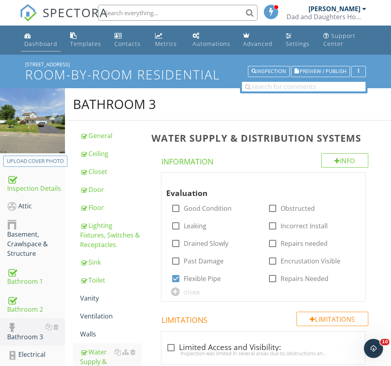
click at [43, 40] on div "Dashboard" at bounding box center [40, 44] width 33 height 8
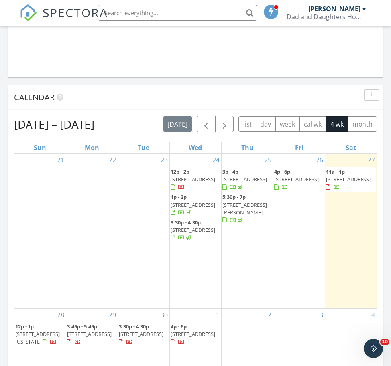
scroll to position [753, 0]
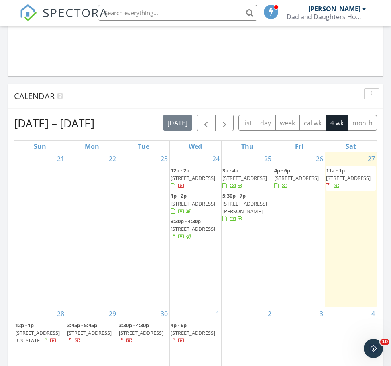
click at [238, 207] on span "[STREET_ADDRESS][PERSON_NAME]" at bounding box center [244, 207] width 45 height 15
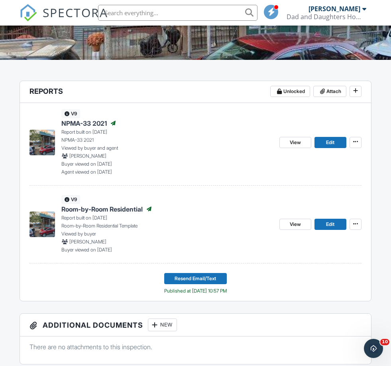
scroll to position [77, 0]
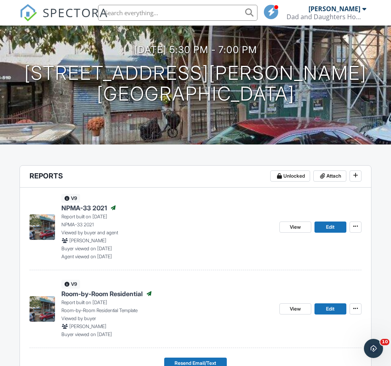
click at [123, 296] on span "Room-by-Room Residential" at bounding box center [101, 293] width 81 height 9
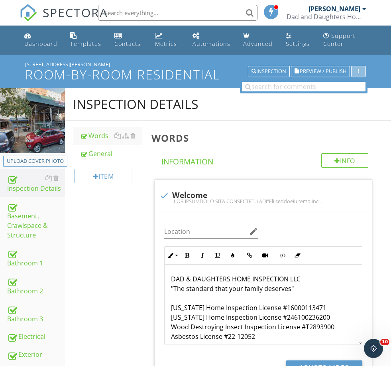
click at [356, 72] on div "button" at bounding box center [359, 72] width 8 height 6
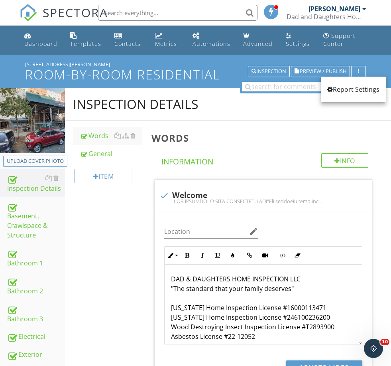
click at [297, 122] on div "Words Info Information check Welcome Location edit Inline Style XLarge Large No…" at bounding box center [269, 327] width 244 height 415
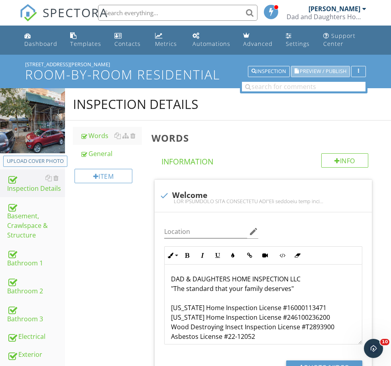
click at [319, 73] on span "Preview / Publish" at bounding box center [323, 71] width 47 height 5
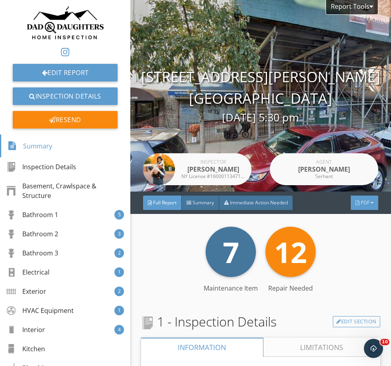
click at [364, 205] on span "PDF" at bounding box center [365, 202] width 9 height 7
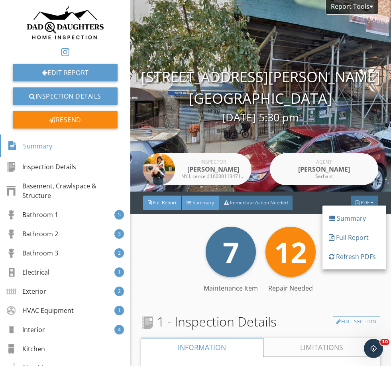
click at [208, 203] on span "Summary" at bounding box center [204, 202] width 22 height 7
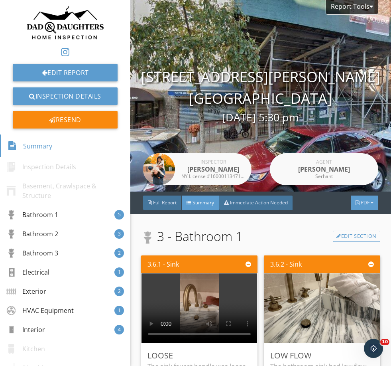
click at [366, 205] on span "PDF" at bounding box center [365, 202] width 9 height 7
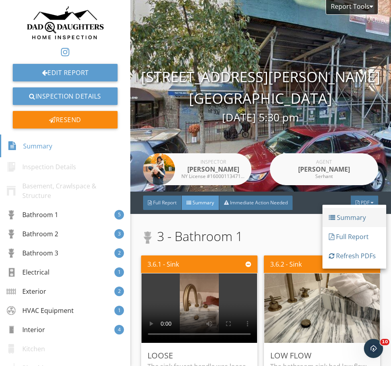
click at [353, 219] on div "Summary" at bounding box center [354, 218] width 51 height 10
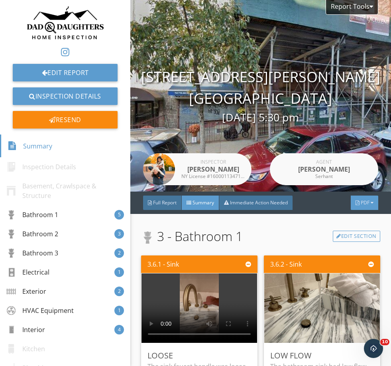
click at [367, 207] on div "PDF" at bounding box center [365, 202] width 28 height 14
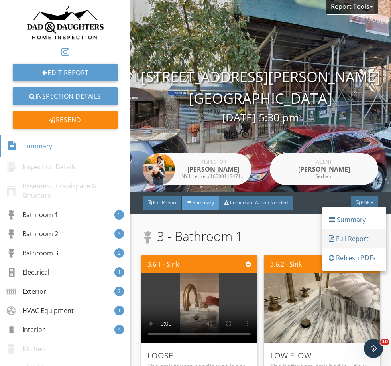
click at [357, 240] on div "Full Report" at bounding box center [354, 239] width 51 height 10
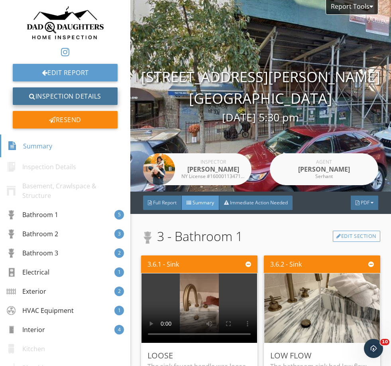
click at [77, 94] on link "Inspection Details" at bounding box center [65, 96] width 105 height 18
click at [78, 95] on link "Inspection Details" at bounding box center [65, 96] width 105 height 18
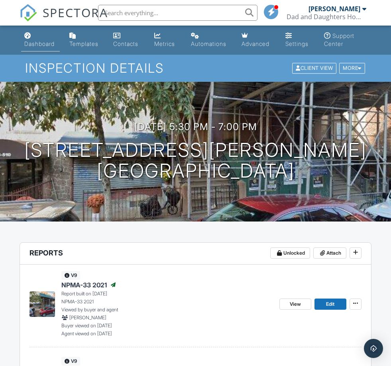
click at [36, 42] on div "Dashboard" at bounding box center [39, 43] width 30 height 7
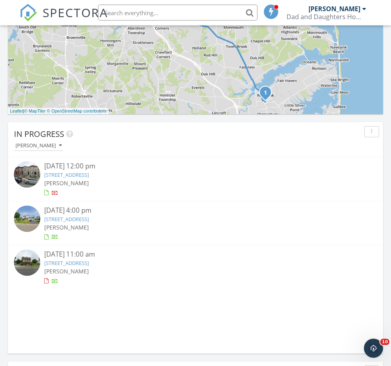
scroll to position [476, 0]
click at [89, 218] on link "[STREET_ADDRESS]" at bounding box center [66, 218] width 45 height 7
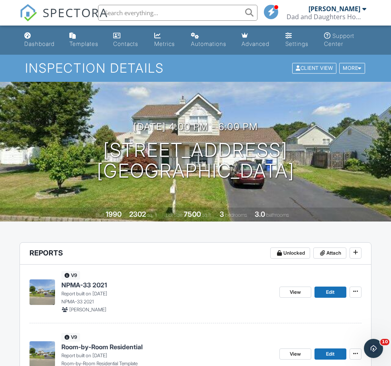
click at [105, 344] on span "Room-by-Room Residential" at bounding box center [101, 346] width 81 height 9
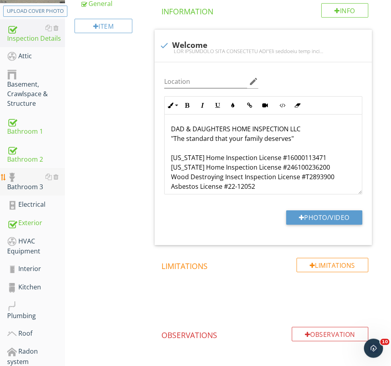
scroll to position [150, 0]
click at [30, 185] on div "Bathroom 3" at bounding box center [36, 182] width 58 height 20
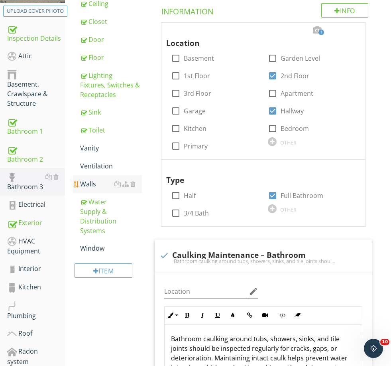
click at [86, 179] on div "Walls" at bounding box center [110, 184] width 61 height 10
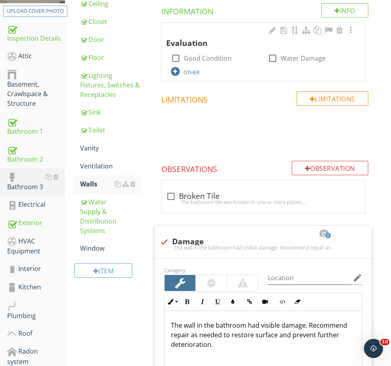
click at [195, 72] on div "OTHER" at bounding box center [191, 72] width 16 height 6
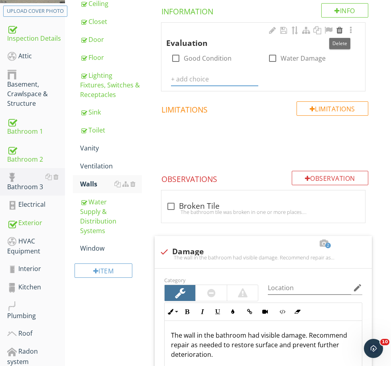
click at [341, 29] on div at bounding box center [340, 30] width 10 height 8
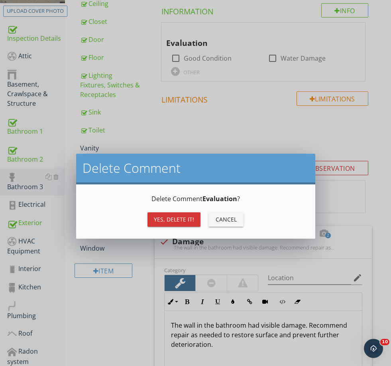
click at [179, 221] on div "Yes, Delete it!" at bounding box center [174, 219] width 40 height 8
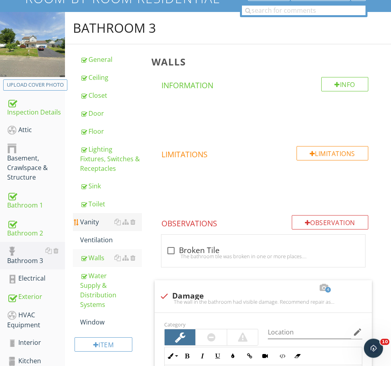
scroll to position [76, 0]
click at [86, 225] on div "Vanity" at bounding box center [110, 222] width 61 height 10
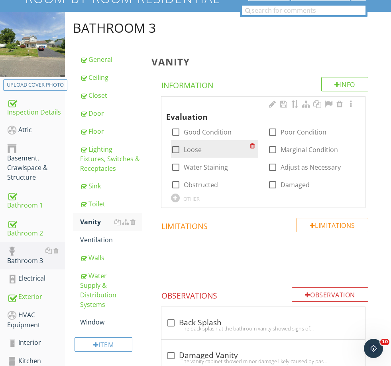
click at [194, 152] on label "Loose" at bounding box center [193, 150] width 18 height 8
checkbox input "true"
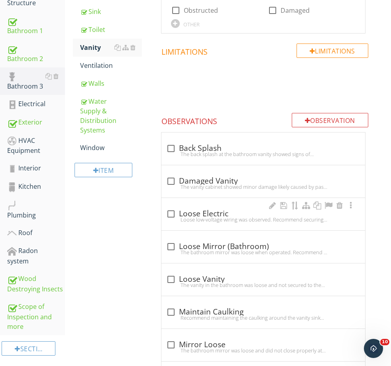
scroll to position [251, 0]
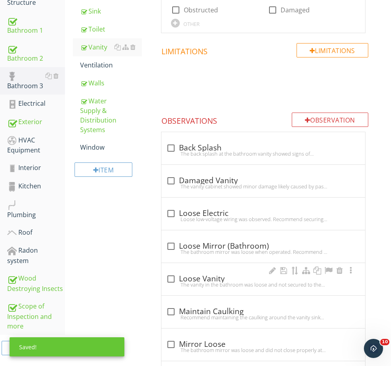
click at [205, 274] on div "check_box_outline_blank Loose Vanity" at bounding box center [263, 279] width 194 height 10
checkbox input "true"
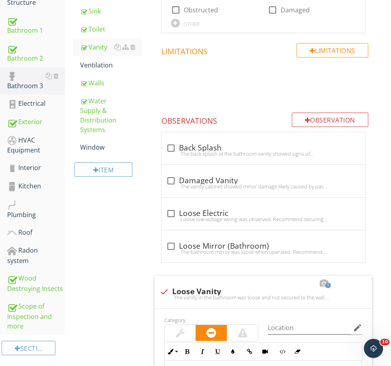
scroll to position [215, 0]
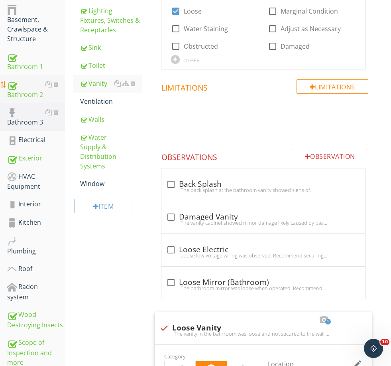
click at [28, 97] on div "Bathroom 2" at bounding box center [36, 89] width 58 height 20
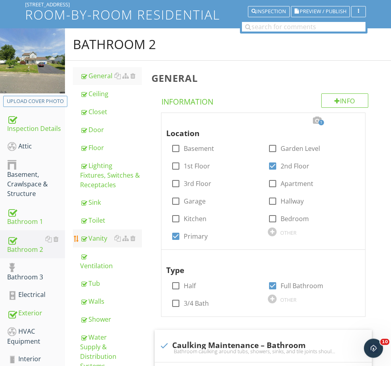
scroll to position [60, 0]
click at [95, 152] on div "Floor" at bounding box center [110, 148] width 61 height 10
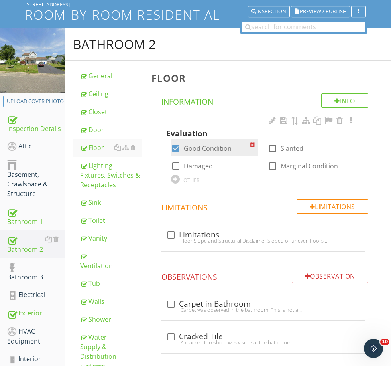
click at [200, 146] on label "Good Condition" at bounding box center [208, 148] width 48 height 8
checkbox input "false"
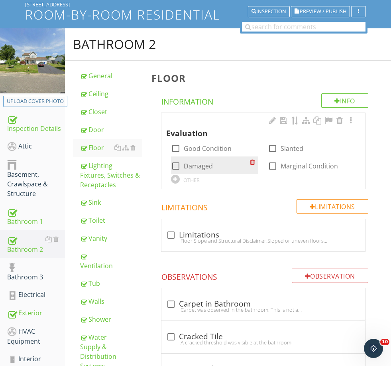
click at [189, 165] on label "Damaged" at bounding box center [198, 166] width 29 height 8
checkbox input "true"
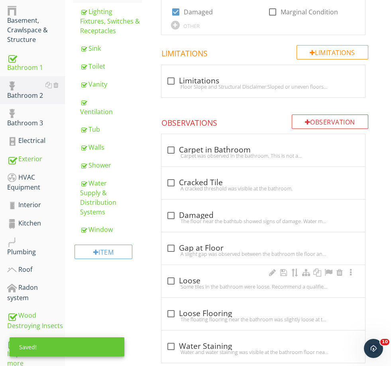
scroll to position [234, 0]
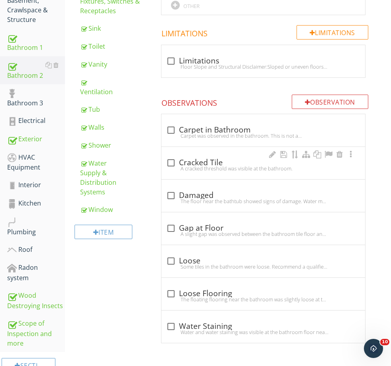
click at [197, 165] on div "A cracked threshold was visible at the bathroom." at bounding box center [263, 168] width 194 height 6
checkbox input "true"
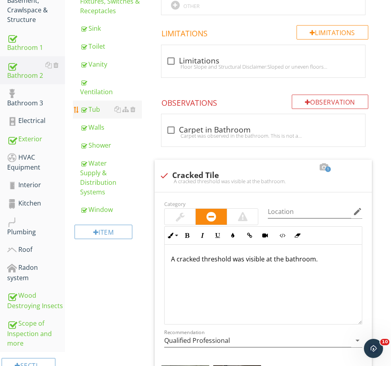
click at [100, 111] on div "Tub" at bounding box center [110, 109] width 61 height 10
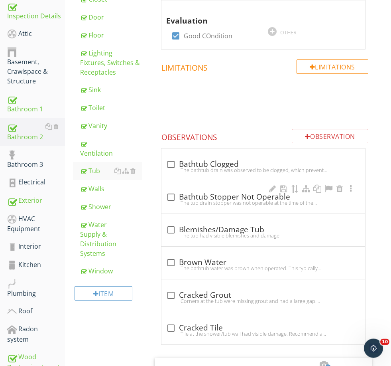
scroll to position [171, 0]
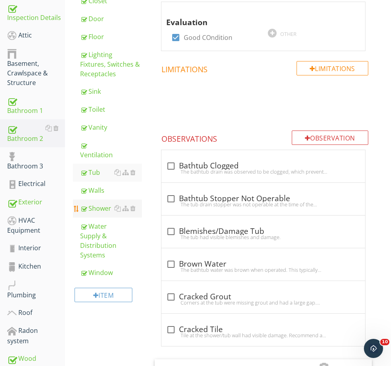
click at [103, 209] on div "Shower" at bounding box center [110, 208] width 61 height 10
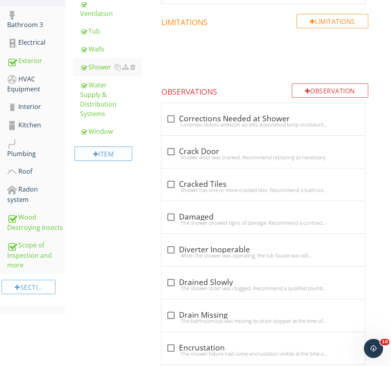
scroll to position [327, 0]
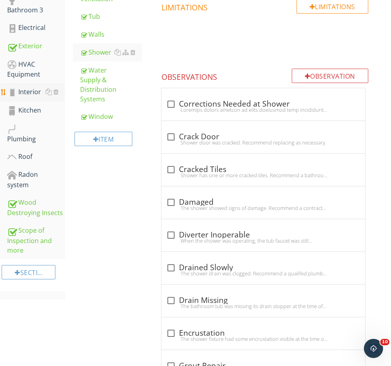
click at [25, 93] on div "Interior" at bounding box center [36, 92] width 58 height 10
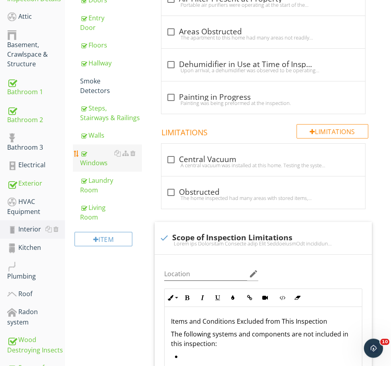
click at [98, 156] on div "Windows" at bounding box center [110, 158] width 61 height 19
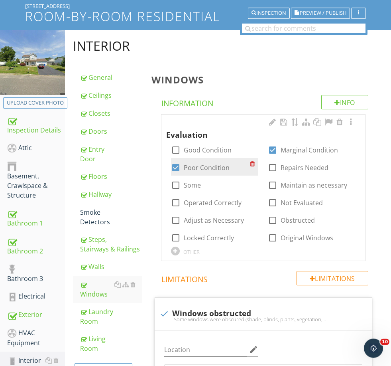
scroll to position [58, 0]
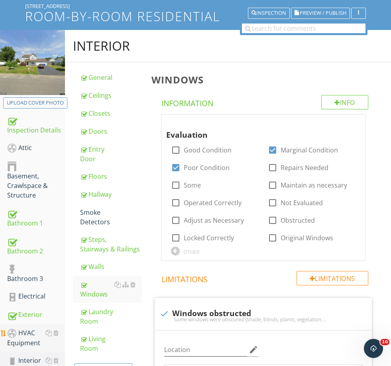
click at [27, 334] on div "HVAC Equipment" at bounding box center [36, 338] width 58 height 20
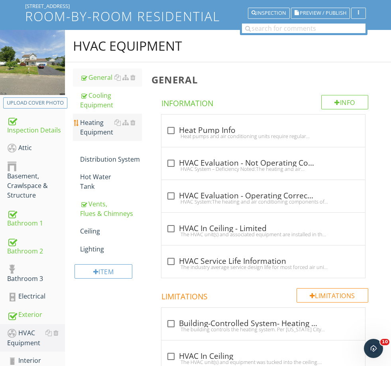
click at [112, 135] on div "Heating Equipment" at bounding box center [110, 127] width 61 height 19
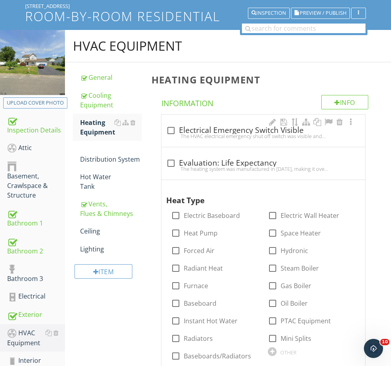
click at [205, 135] on div "The HVAC electrical emergency shut off switch was visible and operable at the t…" at bounding box center [263, 136] width 194 height 6
checkbox input "true"
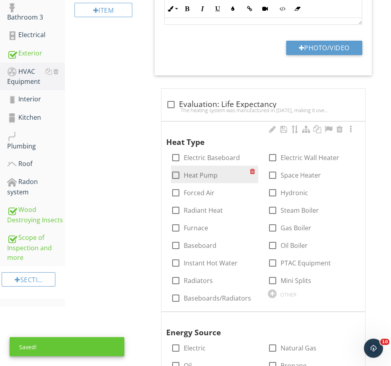
scroll to position [325, 0]
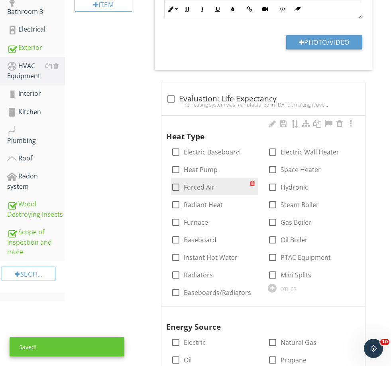
click at [193, 183] on label "Forced Air" at bounding box center [199, 187] width 31 height 8
checkbox input "true"
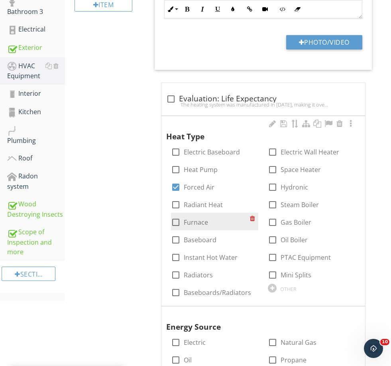
click at [193, 218] on label "Furnace" at bounding box center [196, 222] width 24 height 8
checkbox input "true"
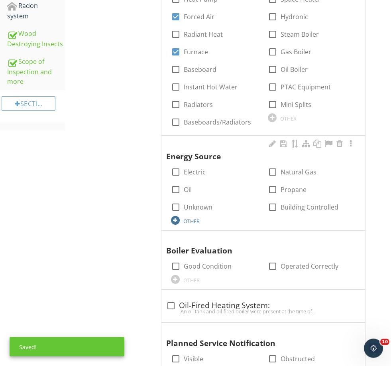
scroll to position [495, 0]
click at [294, 171] on label "Natural Gas" at bounding box center [299, 172] width 36 height 8
checkbox input "true"
click at [337, 237] on div at bounding box center [340, 238] width 10 height 8
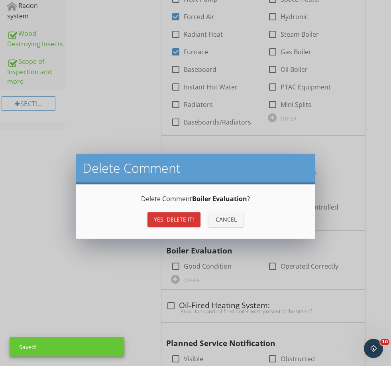
click at [162, 222] on div "Yes, Delete it!" at bounding box center [174, 219] width 40 height 8
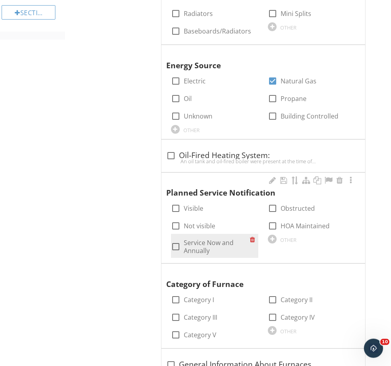
scroll to position [586, 0]
click at [208, 244] on label "Service Now and Annually" at bounding box center [217, 246] width 67 height 16
checkbox input "true"
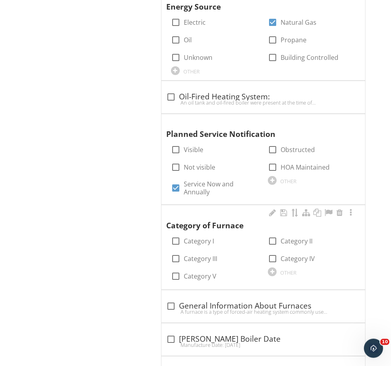
scroll to position [645, 0]
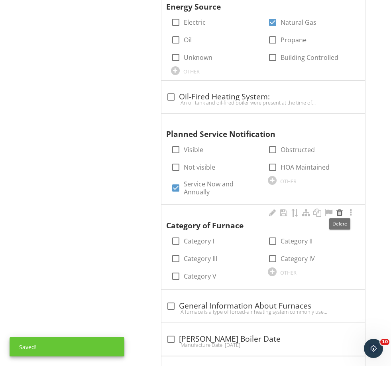
click at [341, 209] on div at bounding box center [340, 213] width 10 height 8
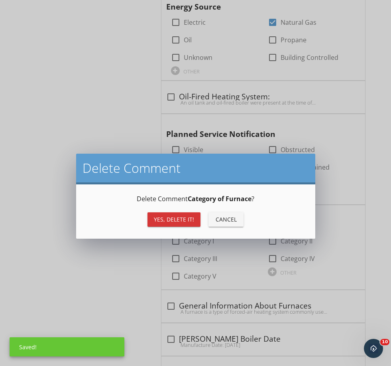
click at [175, 223] on button "Yes, Delete it!" at bounding box center [174, 219] width 53 height 14
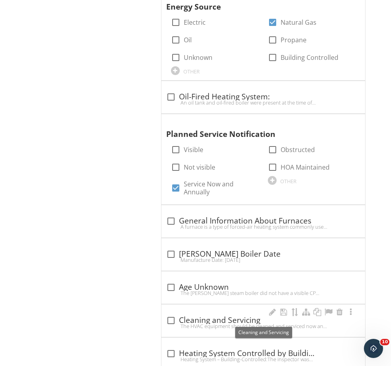
click at [213, 319] on div "check_box_outline_blank Cleaning and Servicing" at bounding box center [263, 320] width 194 height 10
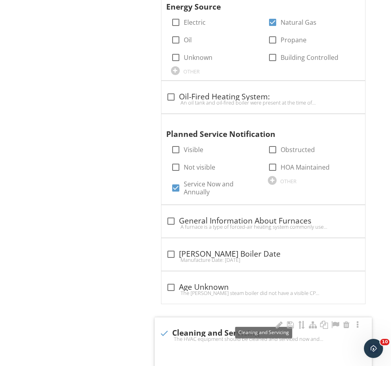
checkbox input "true"
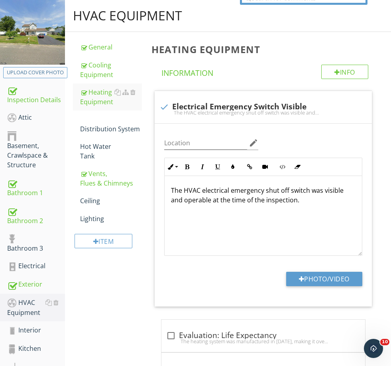
scroll to position [88, 0]
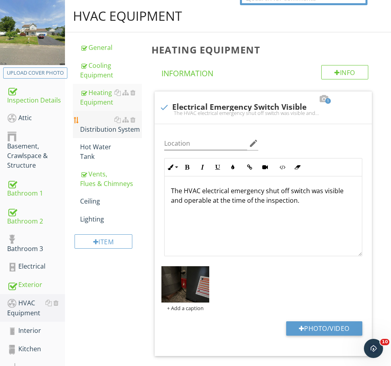
click at [93, 133] on div "Distribution System" at bounding box center [110, 124] width 61 height 19
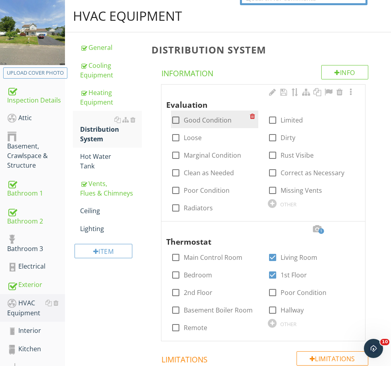
click at [189, 124] on div "check_box_outline_blank Good Condition" at bounding box center [201, 120] width 61 height 10
click at [191, 120] on label "Good Condition" at bounding box center [208, 120] width 48 height 8
checkbox input "true"
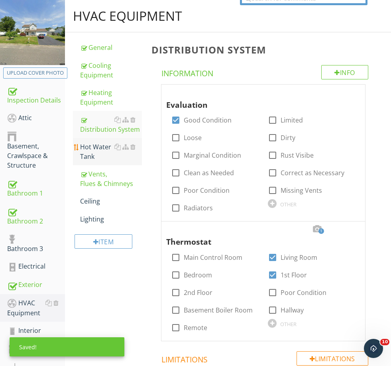
click at [94, 149] on div "Hot Water Tank" at bounding box center [110, 151] width 61 height 19
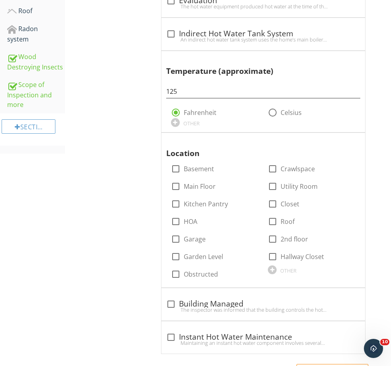
scroll to position [476, 0]
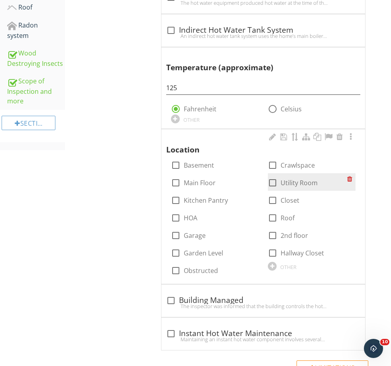
click at [293, 182] on label "Utility Room" at bounding box center [299, 183] width 37 height 8
checkbox input "true"
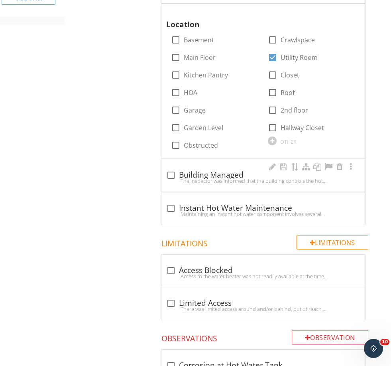
scroll to position [604, 0]
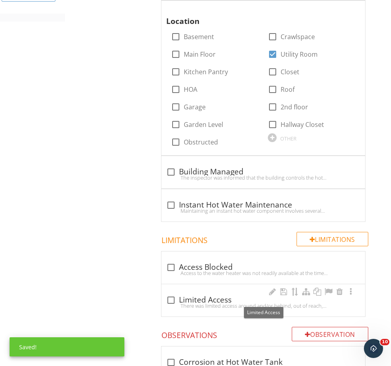
click at [195, 298] on div "check_box_outline_blank Limited Access" at bounding box center [263, 300] width 194 height 10
checkbox input "true"
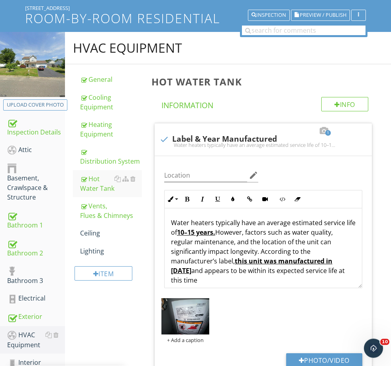
scroll to position [56, 0]
click at [32, 278] on div "Bathroom 3" at bounding box center [36, 276] width 58 height 20
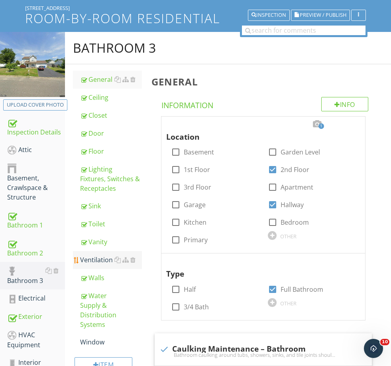
click at [93, 262] on div "Ventilation" at bounding box center [110, 260] width 61 height 10
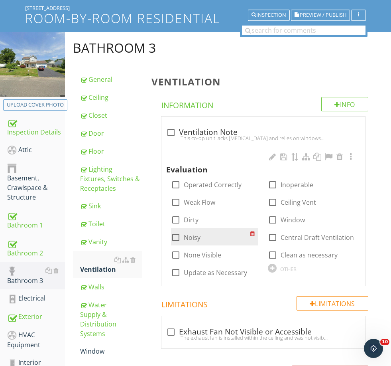
click at [193, 233] on label "Noisy" at bounding box center [192, 237] width 17 height 8
checkbox input "true"
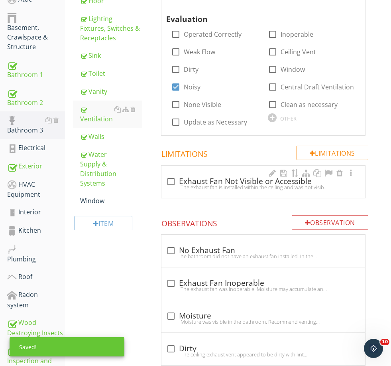
click at [206, 177] on div "check_box_outline_blank Exhaust Fan Not Visible or Accessible" at bounding box center [263, 182] width 194 height 10
checkbox input "true"
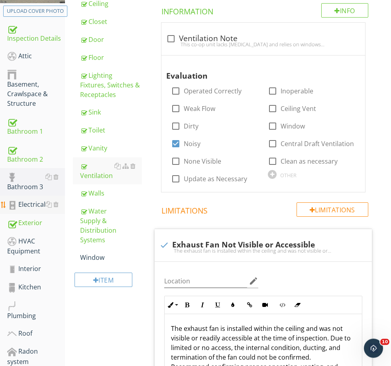
scroll to position [150, 0]
click at [96, 252] on div "Window" at bounding box center [110, 257] width 61 height 10
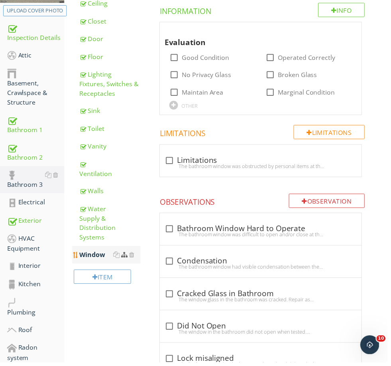
scroll to position [150, 0]
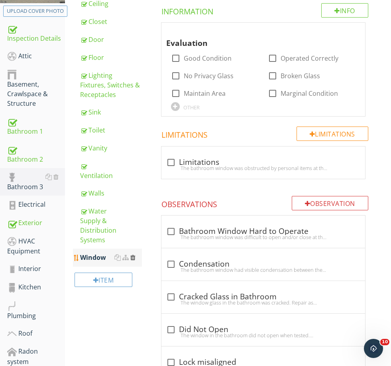
click at [132, 254] on div at bounding box center [132, 257] width 5 height 6
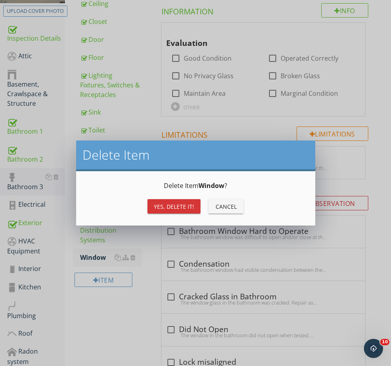
click at [174, 203] on div "Yes, Delete it!" at bounding box center [174, 206] width 40 height 8
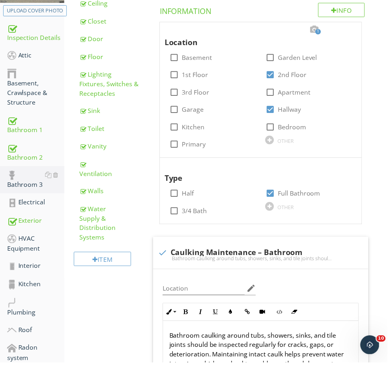
scroll to position [150, 0]
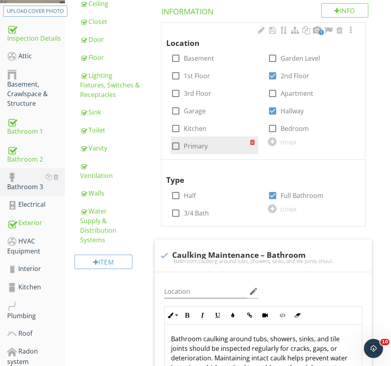
click at [190, 143] on label "Primary" at bounding box center [196, 146] width 24 height 8
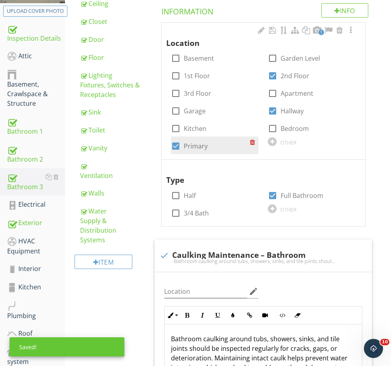
click at [190, 143] on label "Primary" at bounding box center [196, 146] width 24 height 8
checkbox input "false"
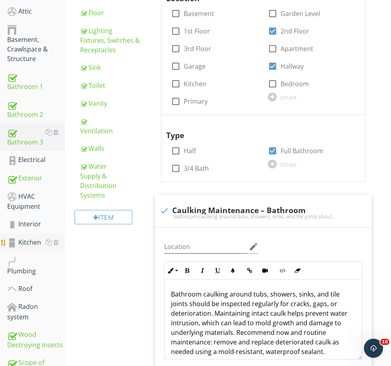
scroll to position [204, 0]
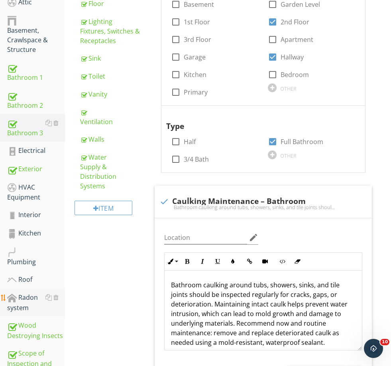
click at [23, 305] on div "Radon system" at bounding box center [36, 302] width 58 height 20
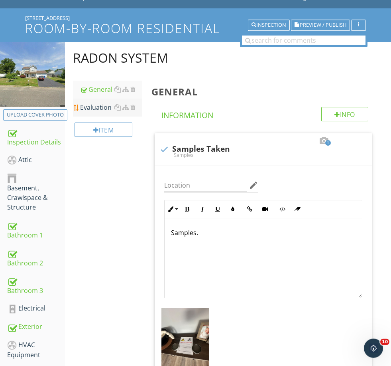
scroll to position [46, 0]
click at [95, 111] on div "Evaluation" at bounding box center [110, 107] width 61 height 10
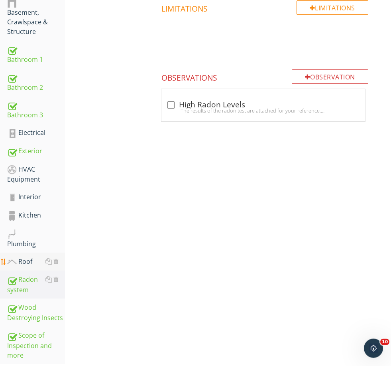
scroll to position [222, 0]
click at [26, 173] on div "HVAC Equipment" at bounding box center [36, 174] width 58 height 20
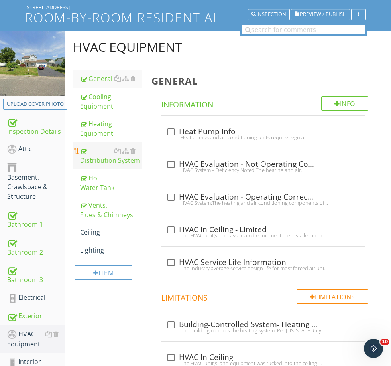
scroll to position [40, 0]
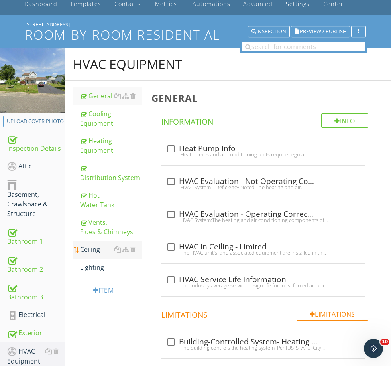
click at [98, 247] on div "Ceiling" at bounding box center [110, 249] width 61 height 10
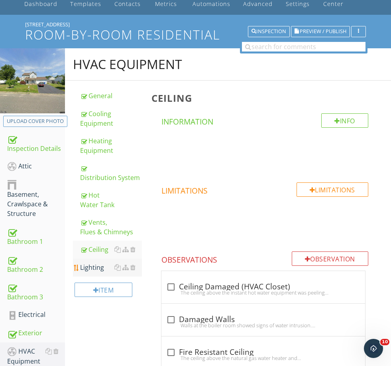
click at [102, 268] on div "Lighting" at bounding box center [110, 267] width 61 height 10
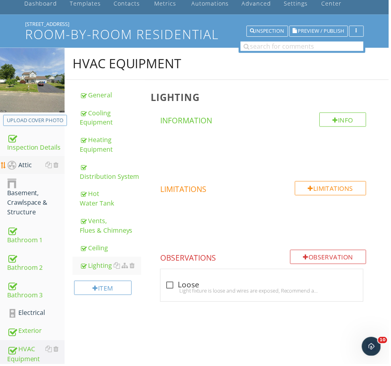
scroll to position [40, 0]
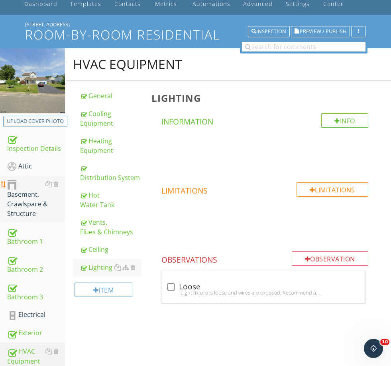
click at [25, 198] on div "Basement, Crawlspace & Structure" at bounding box center [36, 198] width 58 height 39
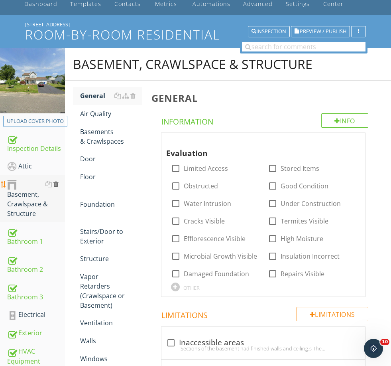
click at [57, 184] on div at bounding box center [55, 184] width 5 height 6
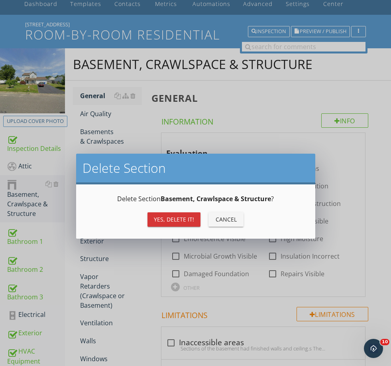
click at [169, 217] on div "Yes, Delete it!" at bounding box center [174, 219] width 40 height 8
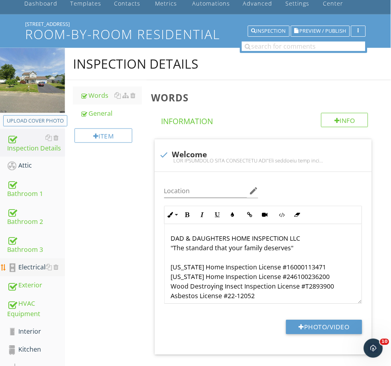
scroll to position [40, 0]
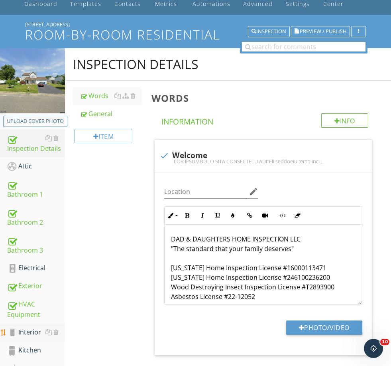
click at [29, 333] on div "Interior" at bounding box center [36, 332] width 58 height 10
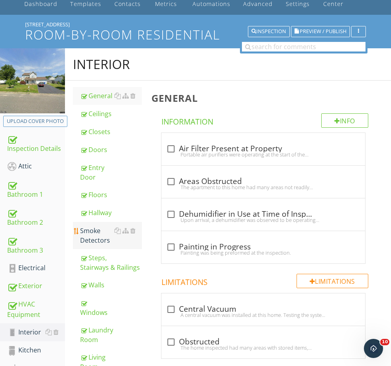
click at [97, 237] on div "Smoke Detectors" at bounding box center [110, 235] width 61 height 19
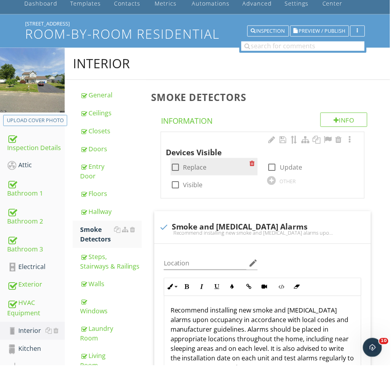
scroll to position [40, 0]
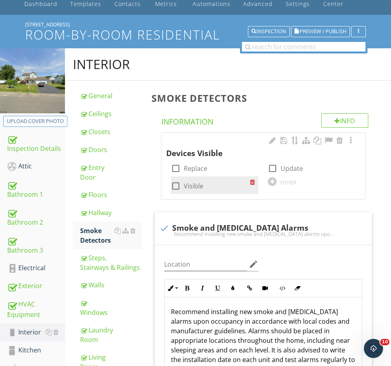
click at [188, 184] on label "Visible" at bounding box center [194, 186] width 20 height 8
checkbox input "true"
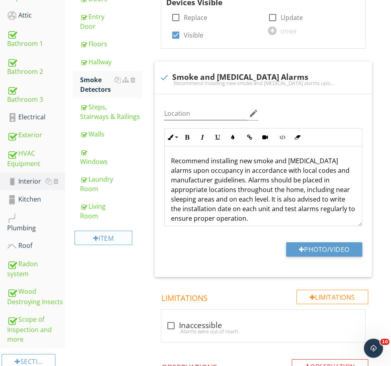
scroll to position [191, 0]
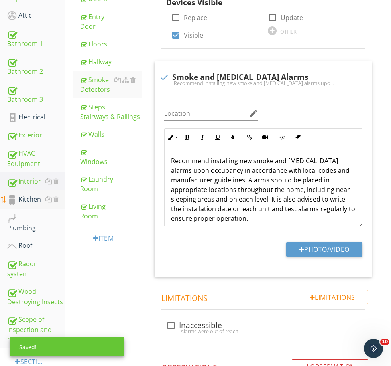
click at [27, 197] on div "Kitchen" at bounding box center [36, 199] width 58 height 10
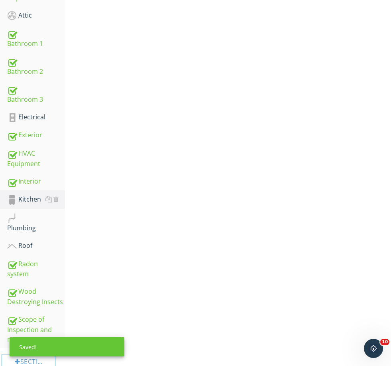
scroll to position [189, 0]
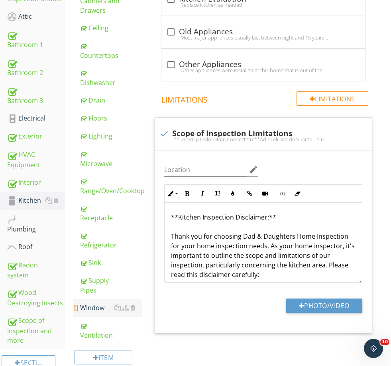
click at [97, 311] on div "Window" at bounding box center [110, 308] width 61 height 10
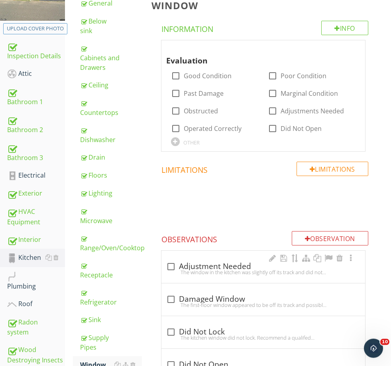
scroll to position [106, 0]
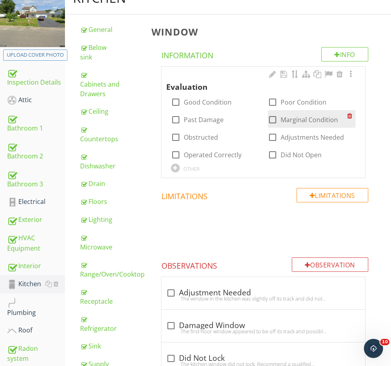
click at [297, 117] on label "Marginal Condition" at bounding box center [309, 120] width 57 height 8
checkbox input "true"
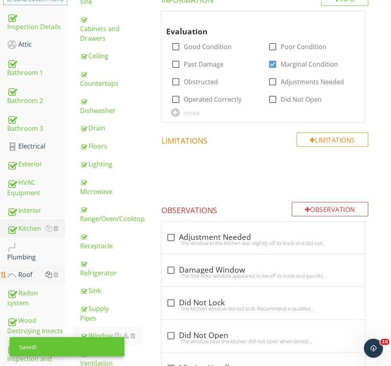
scroll to position [161, 0]
click at [27, 260] on div "Plumbing" at bounding box center [36, 252] width 58 height 20
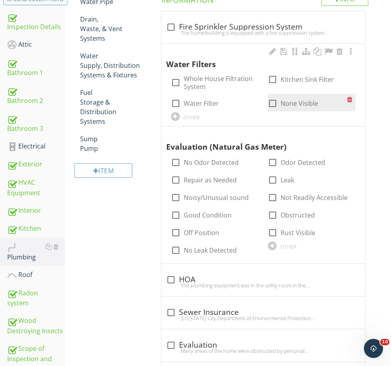
click at [304, 102] on label "None Visible" at bounding box center [299, 103] width 37 height 8
checkbox input "true"
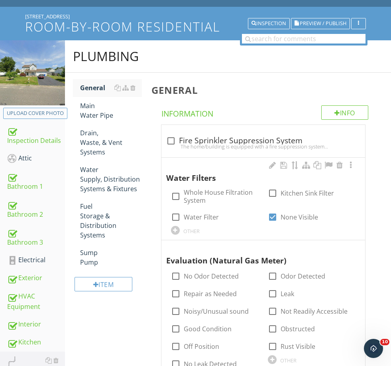
scroll to position [183, 0]
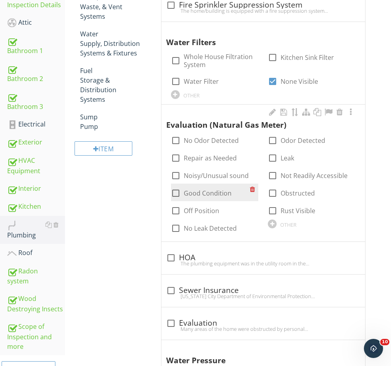
click at [204, 191] on label "Good Condition" at bounding box center [208, 193] width 48 height 8
checkbox input "true"
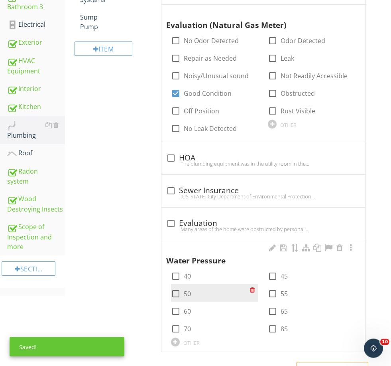
scroll to position [288, 0]
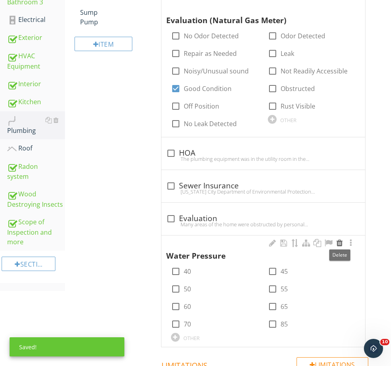
click at [341, 242] on div at bounding box center [340, 243] width 10 height 8
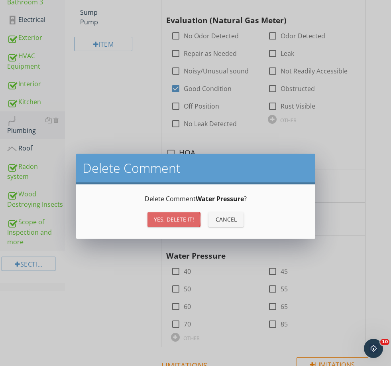
click at [183, 214] on button "Yes, Delete it!" at bounding box center [174, 219] width 53 height 14
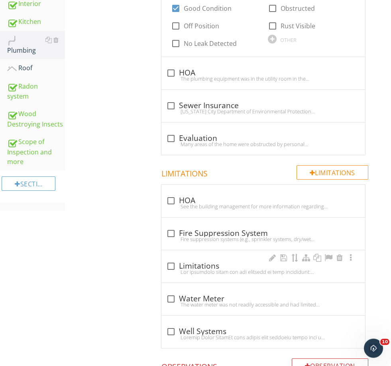
click at [214, 270] on div at bounding box center [263, 272] width 194 height 6
checkbox input "true"
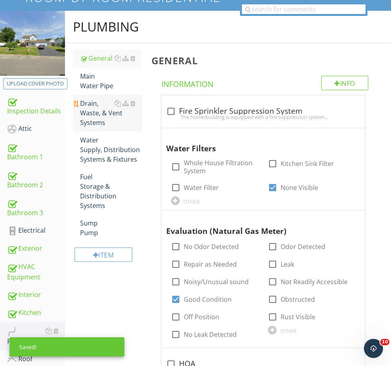
scroll to position [75, 0]
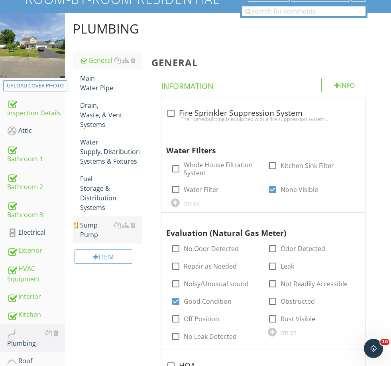
click at [97, 220] on div "Sump Pump" at bounding box center [110, 229] width 61 height 19
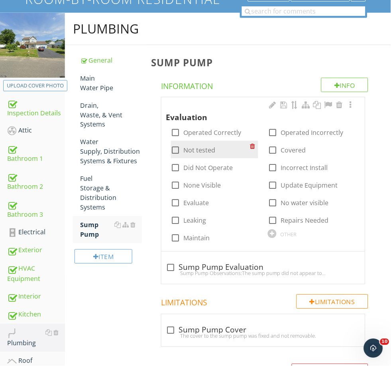
scroll to position [75, 0]
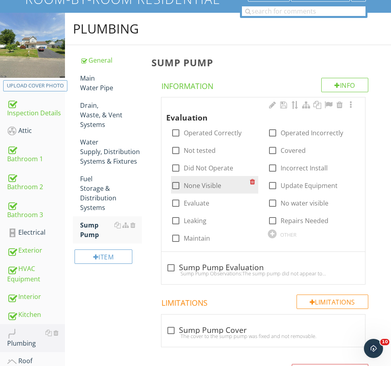
click at [195, 185] on label "None Visible" at bounding box center [202, 185] width 37 height 8
checkbox input "true"
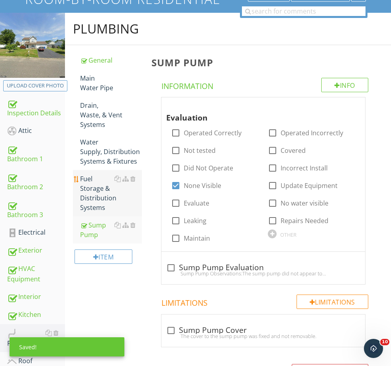
click at [95, 186] on div "Fuel Storage & Distribution Systems" at bounding box center [110, 193] width 61 height 38
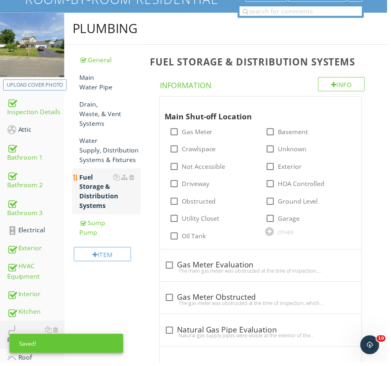
scroll to position [75, 0]
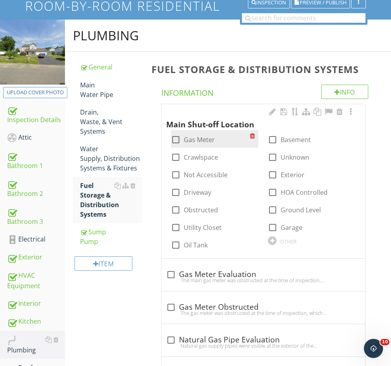
click at [194, 138] on label "Gas Meter" at bounding box center [199, 140] width 31 height 8
checkbox input "true"
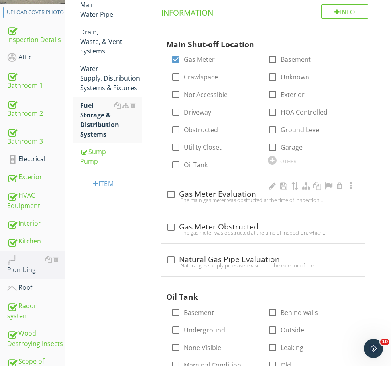
scroll to position [208, 0]
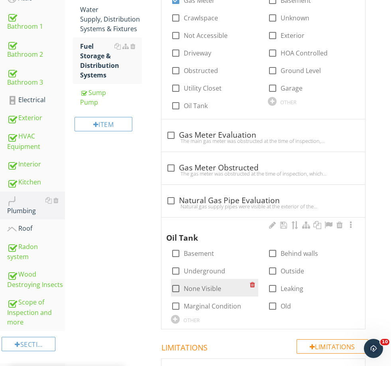
click at [203, 288] on label "None Visible" at bounding box center [202, 288] width 37 height 8
checkbox input "true"
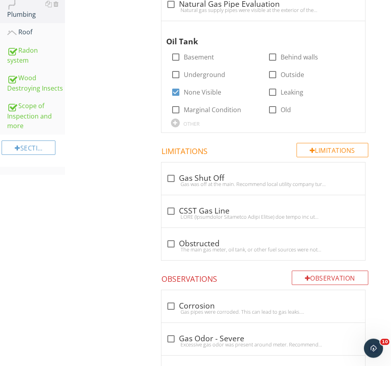
scroll to position [460, 0]
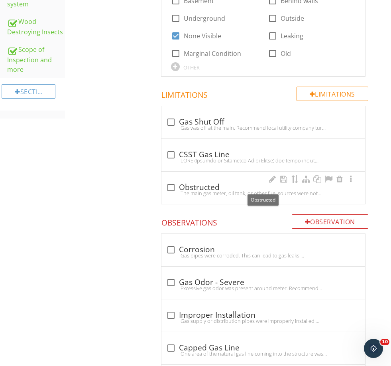
click at [193, 183] on div "check_box_outline_blank Obstructed" at bounding box center [263, 188] width 194 height 10
checkbox input "true"
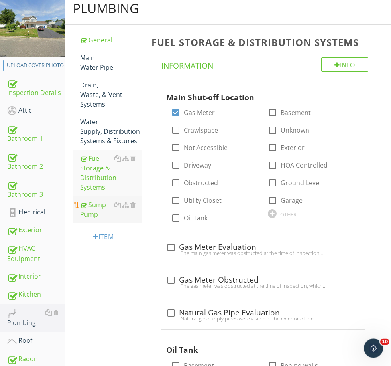
scroll to position [96, 0]
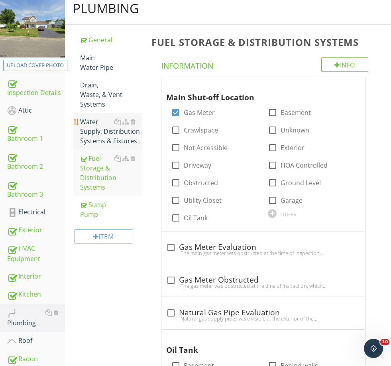
click at [97, 132] on div "Water Supply, Distribution Systems & Fixtures" at bounding box center [110, 131] width 61 height 29
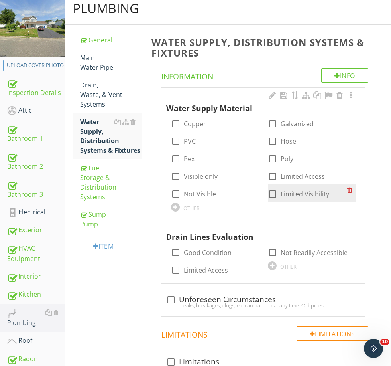
drag, startPoint x: 305, startPoint y: 195, endPoint x: 299, endPoint y: 190, distance: 8.5
click at [302, 192] on label "Limited Visibility" at bounding box center [305, 194] width 49 height 8
checkbox input "true"
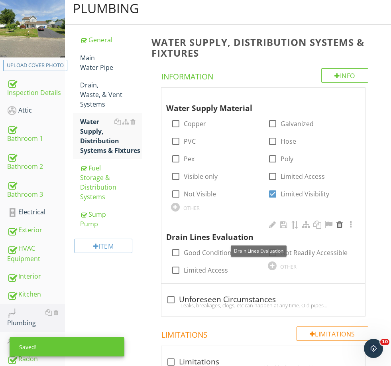
click at [338, 222] on div at bounding box center [340, 224] width 10 height 8
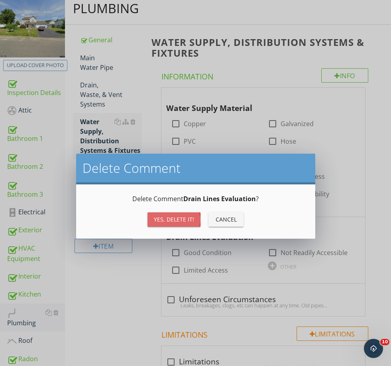
click at [167, 217] on div "Yes, Delete it!" at bounding box center [174, 219] width 40 height 8
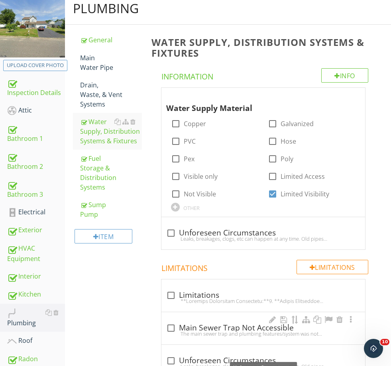
drag, startPoint x: 202, startPoint y: 358, endPoint x: 202, endPoint y: 335, distance: 22.7
click at [202, 358] on div "check_box_outline_blank Unforeseen Circumstances" at bounding box center [263, 361] width 194 height 10
checkbox input "true"
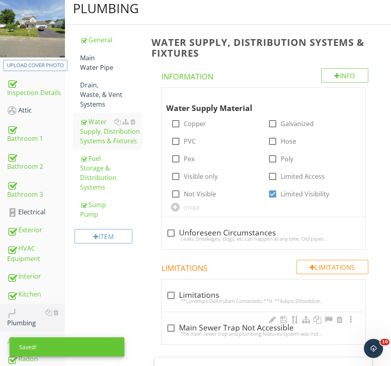
click at [202, 330] on div "The main sewer trap and plumbing features/system was not accessible." at bounding box center [263, 333] width 194 height 6
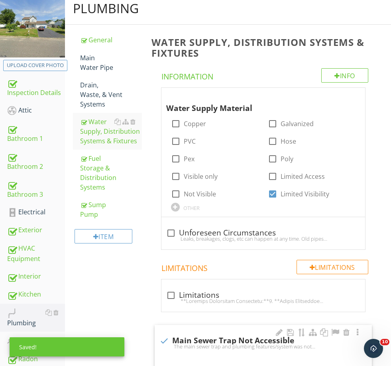
checkbox input "true"
click at [198, 293] on div "check_box_outline_blank Limitations" at bounding box center [263, 295] width 194 height 10
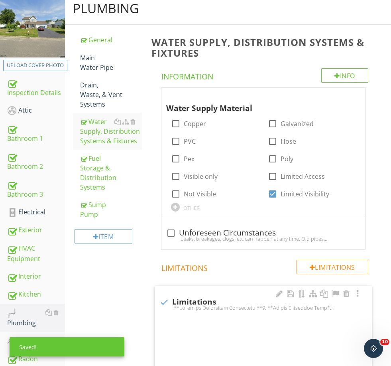
checkbox input "true"
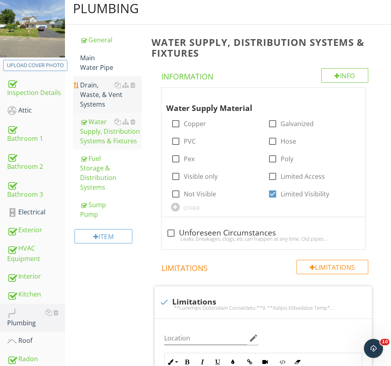
click at [97, 94] on div "Drain, Waste, & Vent Systems" at bounding box center [110, 94] width 61 height 29
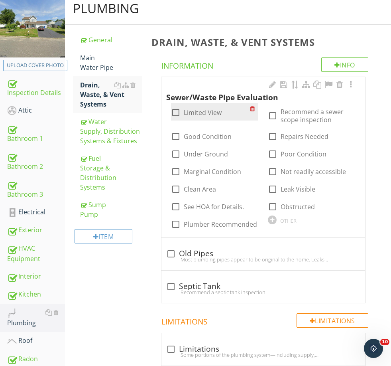
click at [195, 110] on label "Limited View" at bounding box center [203, 112] width 38 height 8
checkbox input "true"
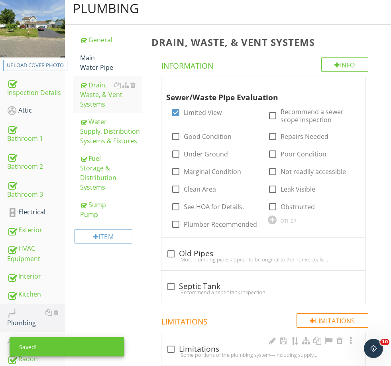
click at [195, 344] on div "check_box_outline_blank Limitations" at bounding box center [263, 349] width 194 height 10
checkbox input "true"
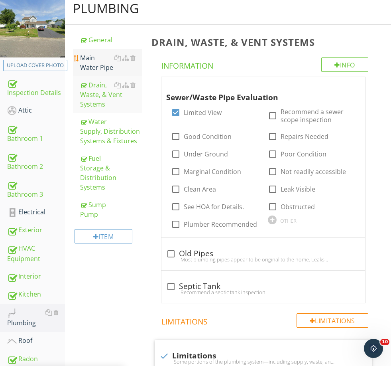
click at [102, 57] on div "Main Water Pipe" at bounding box center [110, 62] width 61 height 19
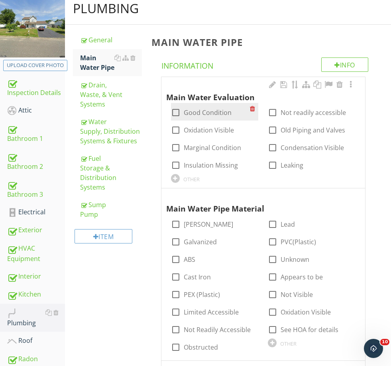
click at [199, 113] on label "Good Condition" at bounding box center [208, 112] width 48 height 8
checkbox input "true"
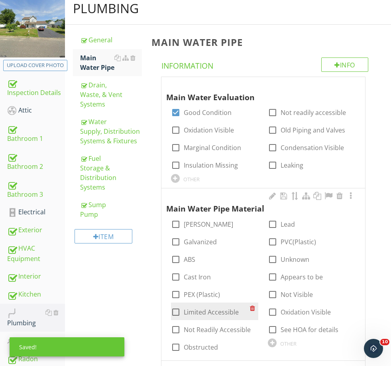
click at [217, 311] on label "Limited Accessible" at bounding box center [211, 312] width 55 height 8
checkbox input "true"
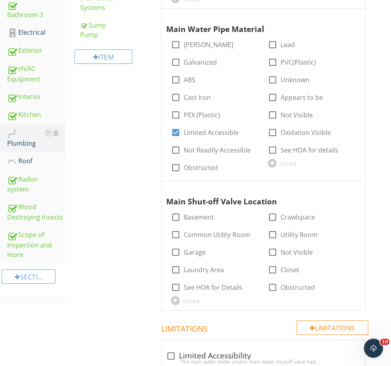
scroll to position [278, 0]
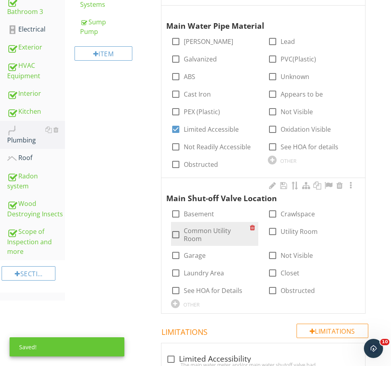
click at [210, 228] on label "Common Utility Room" at bounding box center [217, 234] width 67 height 16
checkbox input "false"
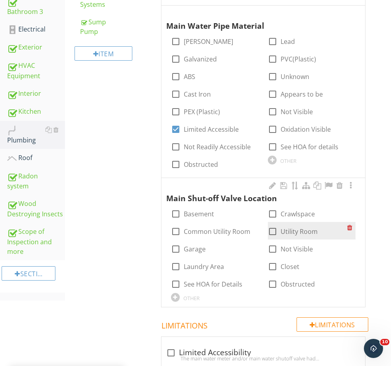
click at [289, 228] on label "Utility Room" at bounding box center [299, 231] width 37 height 8
checkbox input "true"
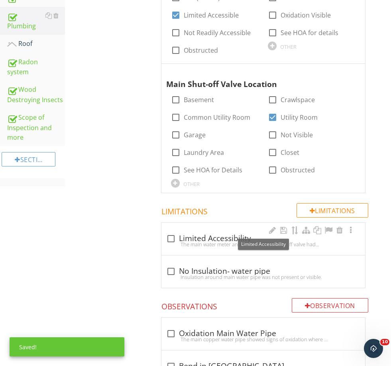
click at [221, 237] on div "check_box_outline_blank Limited Accessibility" at bounding box center [263, 239] width 194 height 10
checkbox input "true"
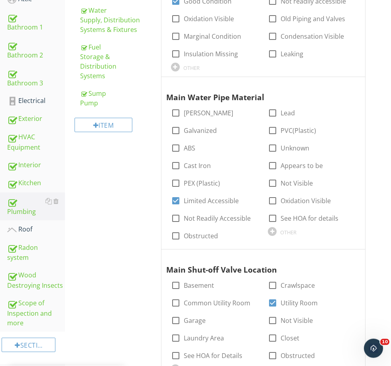
scroll to position [207, 0]
click at [42, 348] on div "Section" at bounding box center [29, 344] width 54 height 14
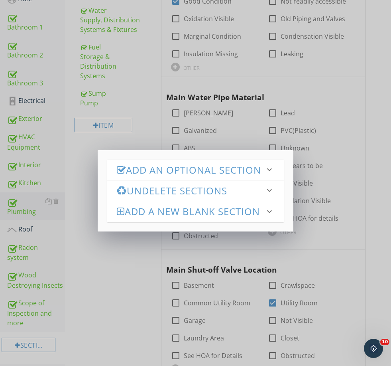
click at [149, 175] on h3 "Add an Optional Section" at bounding box center [191, 169] width 148 height 11
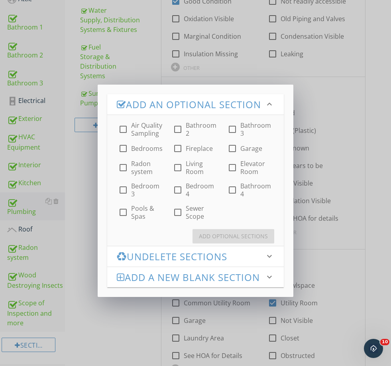
click at [240, 153] on div "check_box_outline_blank Garage" at bounding box center [245, 149] width 35 height 10
click at [254, 152] on label "Garage" at bounding box center [251, 148] width 22 height 8
checkbox input "true"
click at [249, 242] on button "Add Optional Sections" at bounding box center [234, 236] width 82 height 14
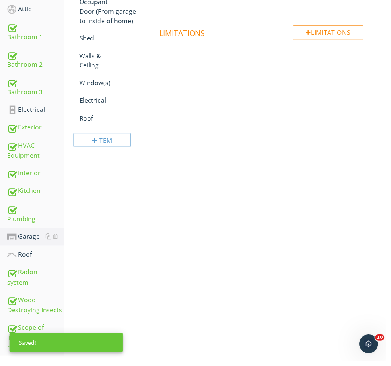
scroll to position [197, 0]
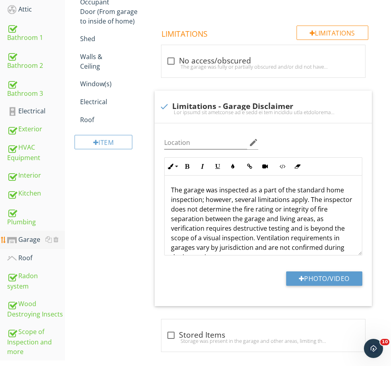
click at [24, 242] on div "Garage" at bounding box center [36, 239] width 58 height 10
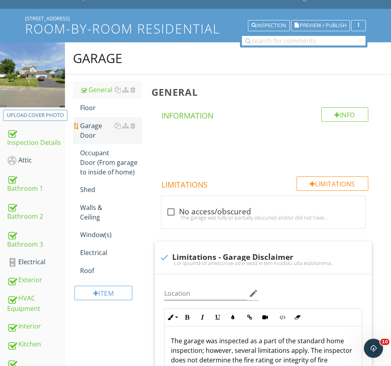
scroll to position [46, 0]
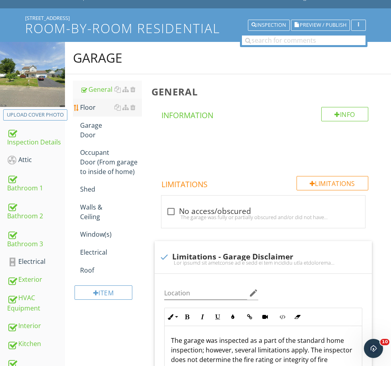
click at [92, 113] on link "Floor" at bounding box center [110, 107] width 61 height 18
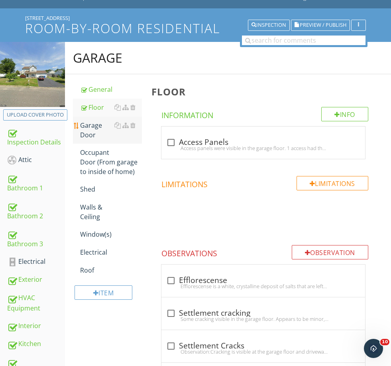
click at [91, 124] on div "Garage Door" at bounding box center [110, 129] width 61 height 19
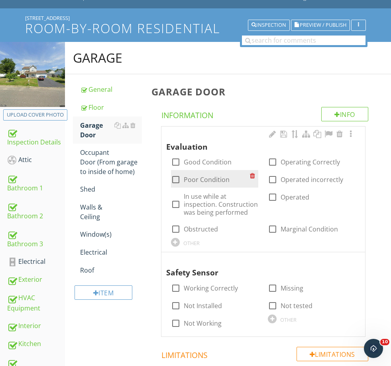
click at [212, 181] on label "Poor Condition" at bounding box center [207, 179] width 46 height 8
click at [218, 178] on label "Poor Condition" at bounding box center [207, 179] width 46 height 8
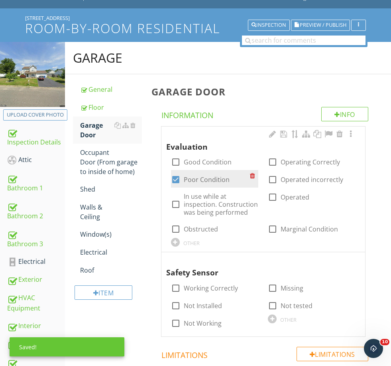
click at [202, 177] on label "Poor Condition" at bounding box center [207, 179] width 46 height 8
checkbox input "false"
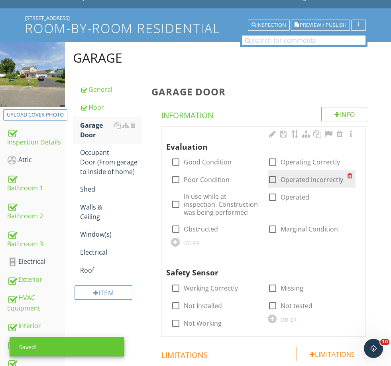
click at [299, 182] on label "Operated incorrectly" at bounding box center [312, 179] width 63 height 8
checkbox input "true"
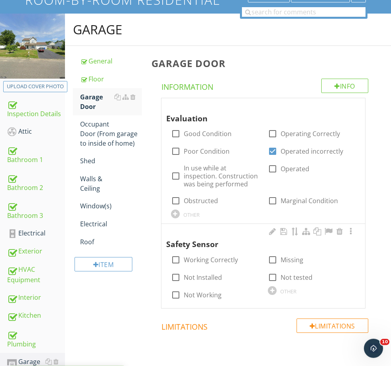
scroll to position [77, 0]
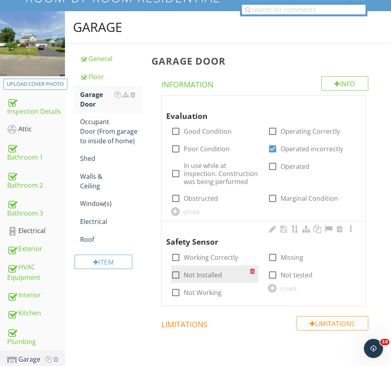
click at [197, 274] on label "Not Installed" at bounding box center [203, 275] width 38 height 8
checkbox input "true"
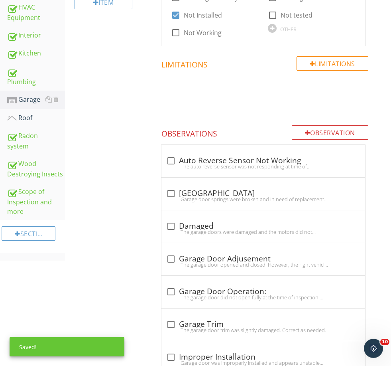
scroll to position [339, 0]
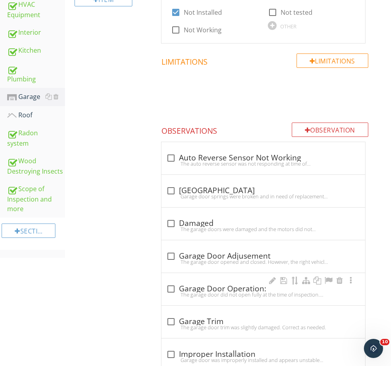
click at [195, 296] on div "check_box_outline_blank Garage Door Operation: The garage door did not open ful…" at bounding box center [263, 291] width 194 height 18
checkbox input "true"
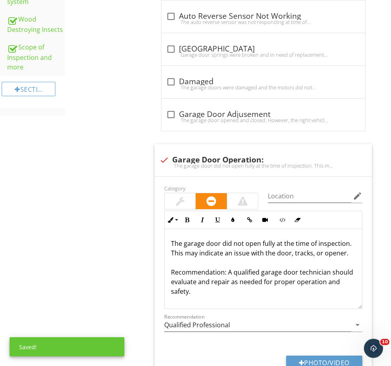
scroll to position [481, 0]
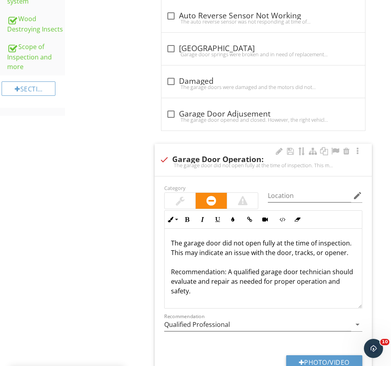
click at [238, 257] on p "The garage door did not open fully at the time of inspection. This may indicate…" at bounding box center [263, 266] width 185 height 57
click at [243, 241] on p "The garage door did not open fully at the time of inspection. This may indicate…" at bounding box center [263, 266] width 185 height 57
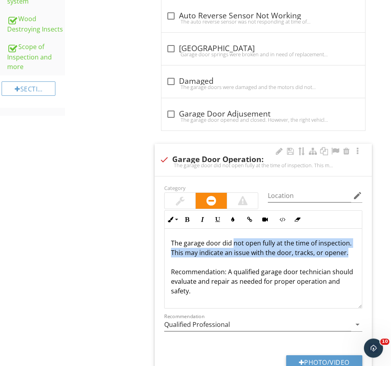
drag, startPoint x: 244, startPoint y: 240, endPoint x: 351, endPoint y: 248, distance: 107.6
click at [351, 248] on p "The garage door did not open fully at the time of inspection. This may indicate…" at bounding box center [263, 266] width 185 height 57
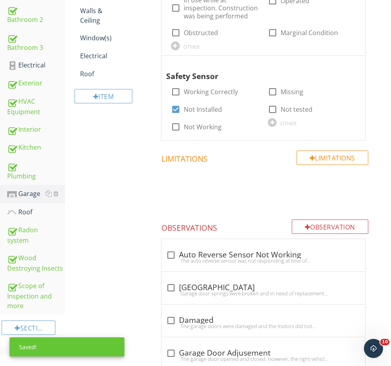
scroll to position [130, 0]
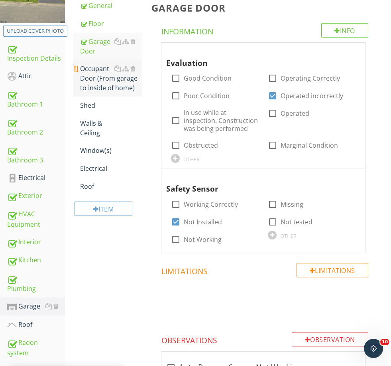
click at [96, 87] on div "Occupant Door (From garage to inside of home)" at bounding box center [110, 78] width 61 height 29
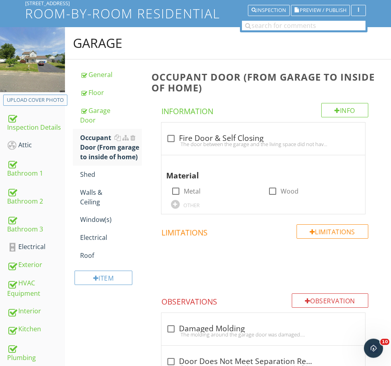
scroll to position [61, 0]
click at [195, 142] on div "The door between the garage and the living space did not have a visible fire ra…" at bounding box center [263, 144] width 194 height 6
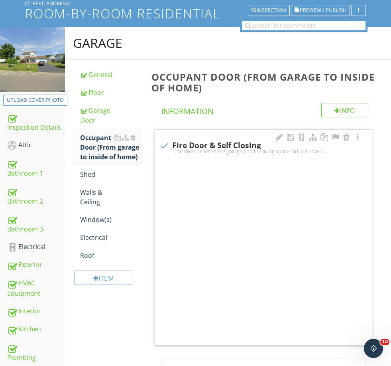
checkbox input "true"
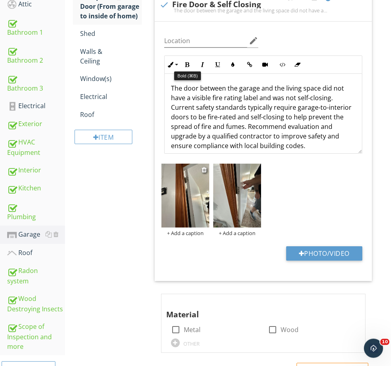
scroll to position [213, 0]
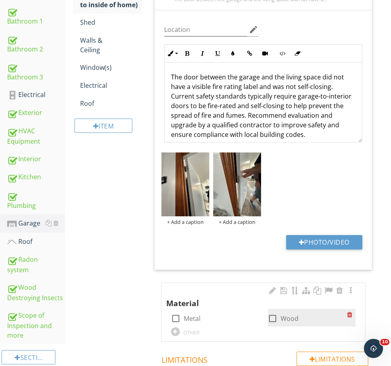
click at [285, 320] on label "Wood" at bounding box center [290, 318] width 18 height 8
checkbox input "true"
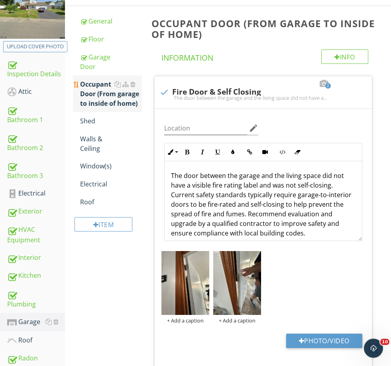
scroll to position [114, 0]
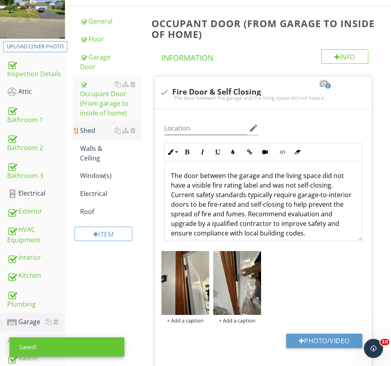
click at [89, 132] on div "Shed" at bounding box center [110, 131] width 61 height 10
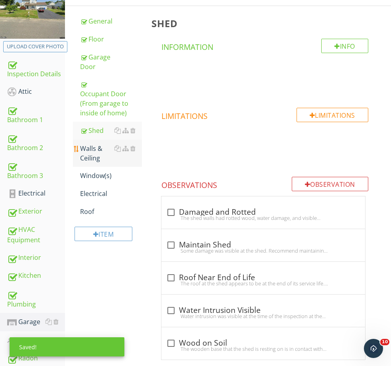
click at [101, 158] on div "Walls & Ceiling" at bounding box center [110, 153] width 61 height 19
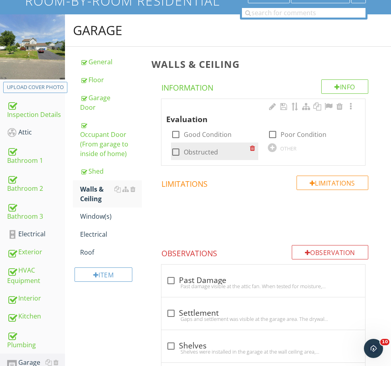
scroll to position [68, 0]
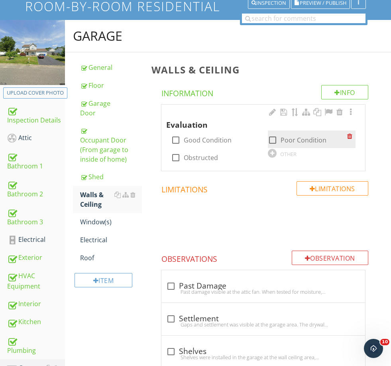
click at [293, 138] on label "Poor Condition" at bounding box center [304, 140] width 46 height 8
click at [292, 136] on label "Poor Condition" at bounding box center [304, 140] width 46 height 8
checkbox input "false"
click at [283, 154] on div "OTHER" at bounding box center [288, 154] width 16 height 6
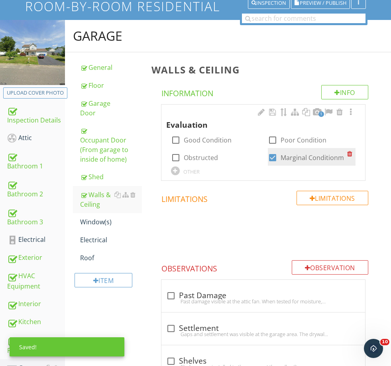
click at [348, 155] on div at bounding box center [351, 153] width 8 height 11
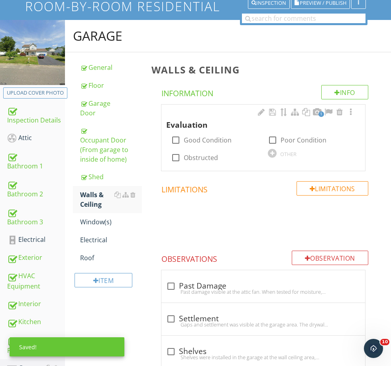
click at [295, 156] on div "OTHER" at bounding box center [288, 154] width 16 height 6
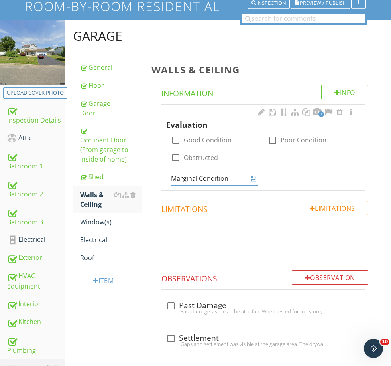
type input "Marginal Condition"
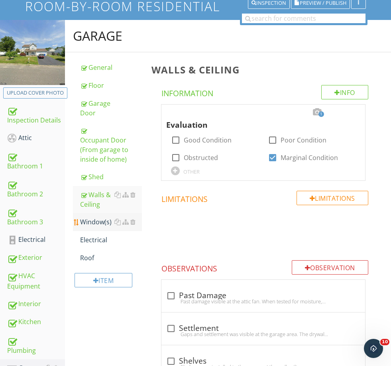
click at [91, 219] on div "Window(s)" at bounding box center [110, 222] width 61 height 10
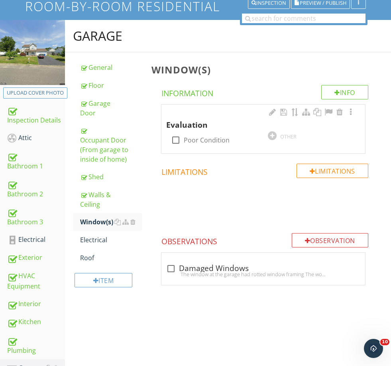
click at [297, 136] on div "OTHER" at bounding box center [312, 135] width 88 height 10
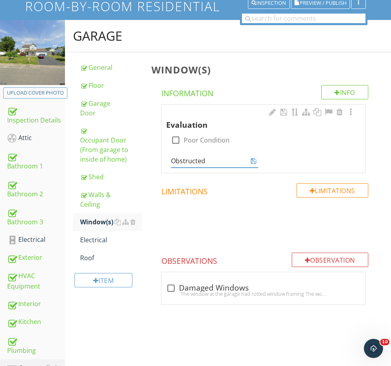
type input "Obstructed"
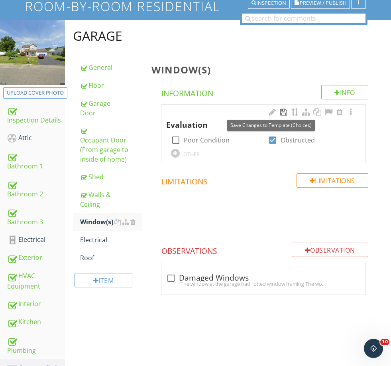
click at [284, 111] on div at bounding box center [284, 112] width 10 height 8
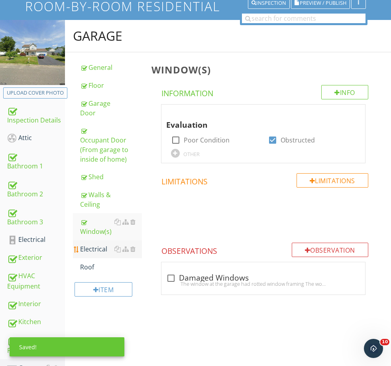
click at [100, 249] on div "Electrical" at bounding box center [110, 249] width 61 height 10
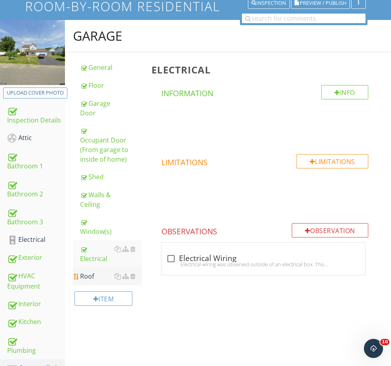
click at [94, 275] on div "Roof" at bounding box center [110, 276] width 61 height 10
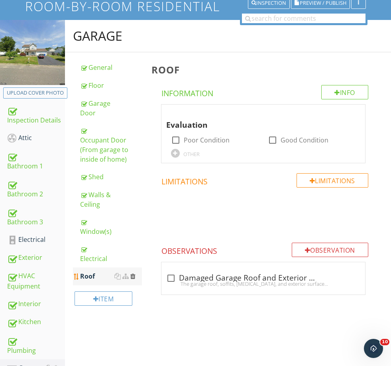
click at [133, 276] on div at bounding box center [132, 276] width 5 height 6
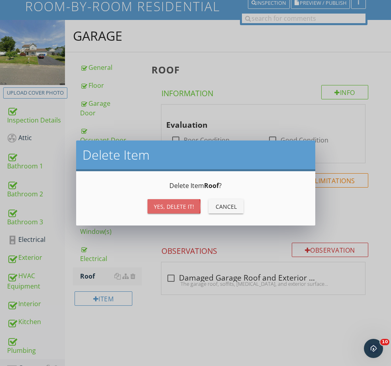
click at [179, 206] on div "Yes, Delete it!" at bounding box center [174, 206] width 40 height 8
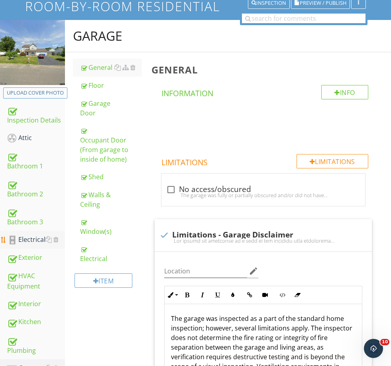
click at [30, 237] on div "Electrical" at bounding box center [36, 239] width 58 height 10
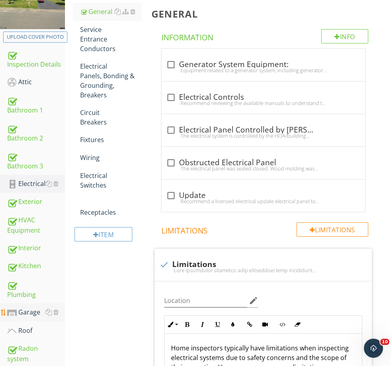
scroll to position [124, 0]
click at [24, 315] on div "Garage" at bounding box center [36, 312] width 58 height 10
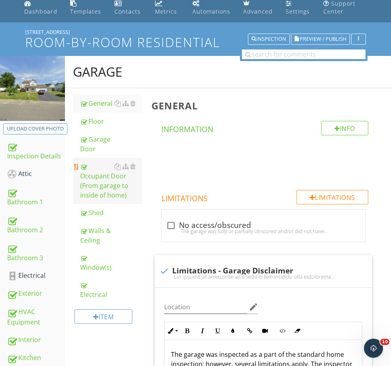
scroll to position [32, 0]
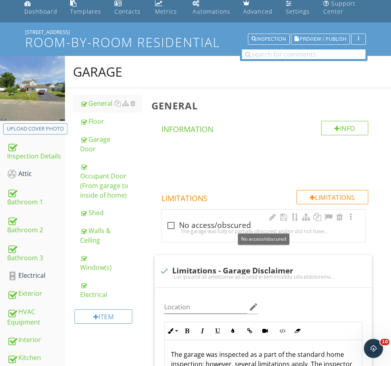
click at [193, 224] on div "check_box_outline_blank No access/obscured" at bounding box center [263, 225] width 194 height 10
checkbox input "true"
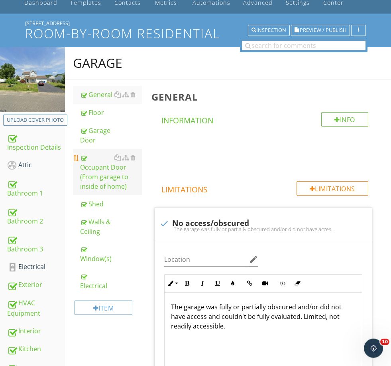
scroll to position [41, 0]
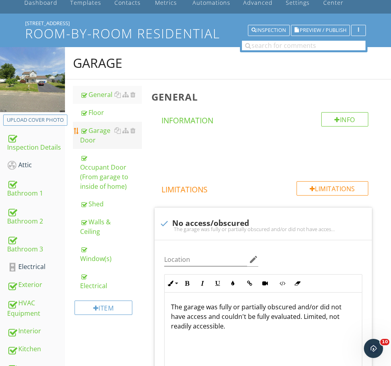
click at [94, 139] on div "Garage Door" at bounding box center [110, 135] width 61 height 19
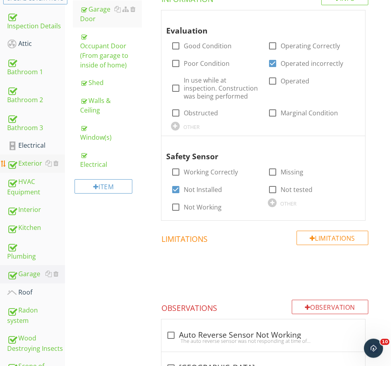
scroll to position [162, 0]
click at [33, 147] on div "Electrical" at bounding box center [36, 145] width 58 height 10
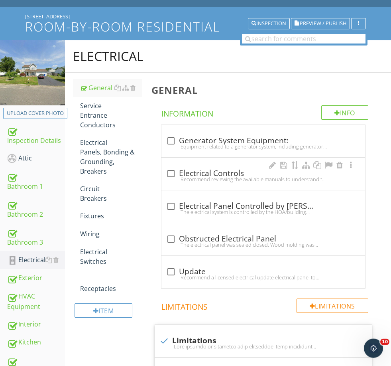
scroll to position [21, 0]
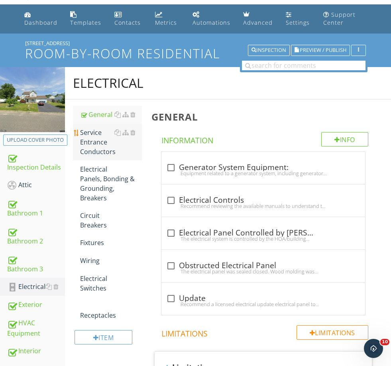
click at [92, 149] on div "Service Entrance Conductors" at bounding box center [110, 142] width 61 height 29
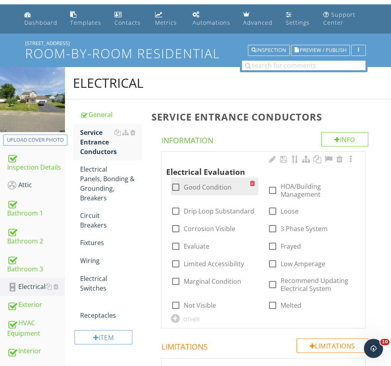
click at [210, 190] on label "Good Condition" at bounding box center [208, 187] width 48 height 8
checkbox input "true"
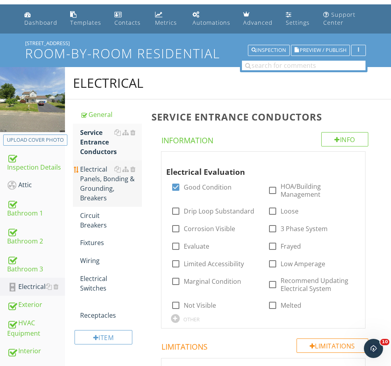
click at [106, 170] on div "Electrical Panels, Bonding & Grounding, Breakers" at bounding box center [110, 183] width 61 height 38
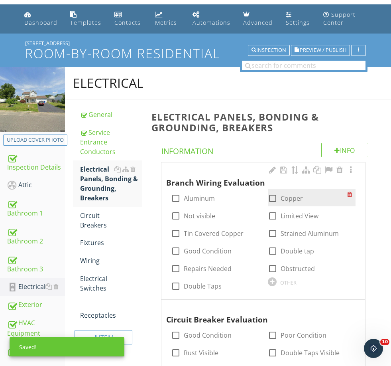
click at [285, 197] on label "Copper" at bounding box center [292, 198] width 22 height 8
checkbox input "true"
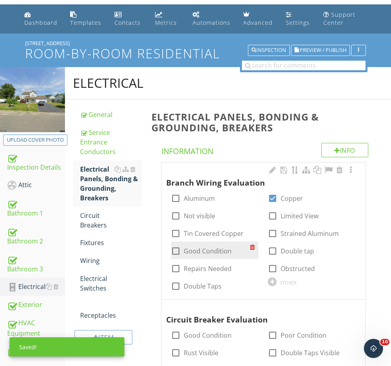
click at [206, 247] on label "Good Condition" at bounding box center [208, 251] width 48 height 8
checkbox input "true"
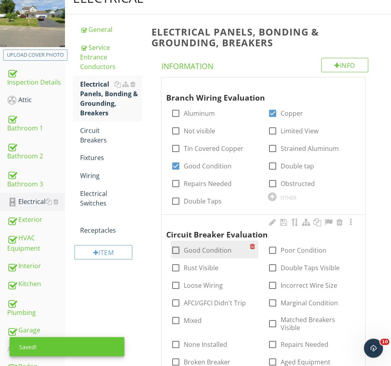
click at [203, 246] on label "Good Condition" at bounding box center [208, 250] width 48 height 8
checkbox input "true"
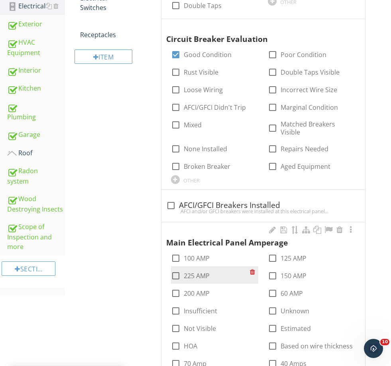
scroll to position [319, 0]
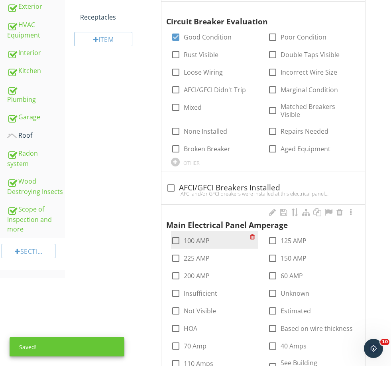
click at [196, 240] on label "100 AMP" at bounding box center [197, 240] width 26 height 8
checkbox input "true"
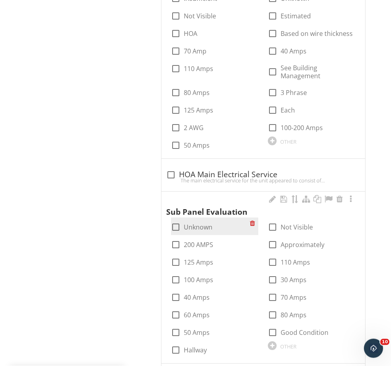
scroll to position [614, 0]
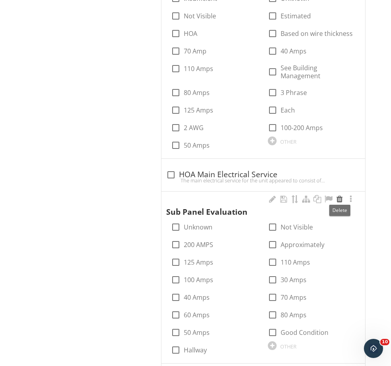
click at [342, 199] on div at bounding box center [340, 199] width 10 height 8
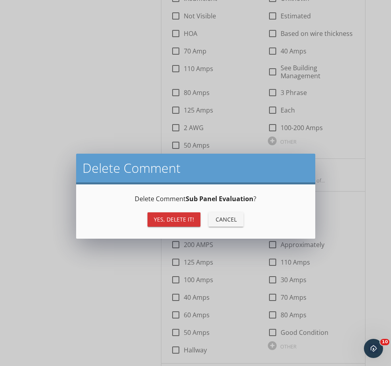
click at [176, 216] on div "Yes, Delete it!" at bounding box center [174, 219] width 40 height 8
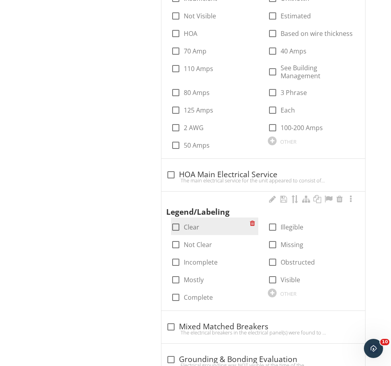
click at [191, 226] on label "Clear" at bounding box center [192, 227] width 16 height 8
checkbox input "true"
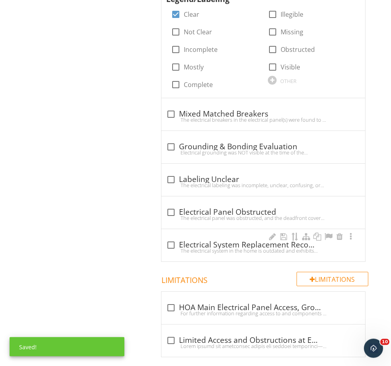
scroll to position [840, 0]
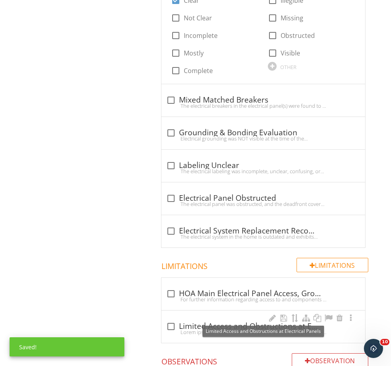
click at [195, 321] on div "check_box_outline_blank Limited Access and Obstructions at Electrical Panels" at bounding box center [263, 326] width 194 height 10
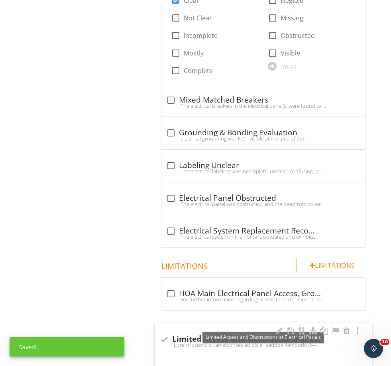
checkbox input "true"
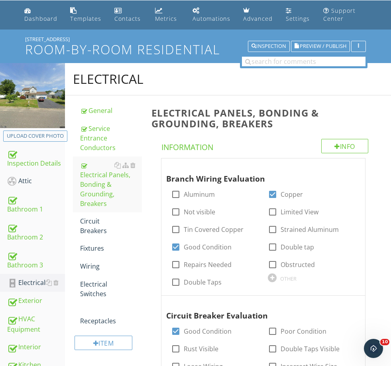
scroll to position [0, 0]
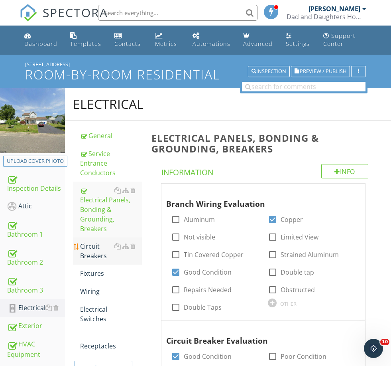
click at [100, 242] on div "Circuit Breakers" at bounding box center [110, 250] width 61 height 19
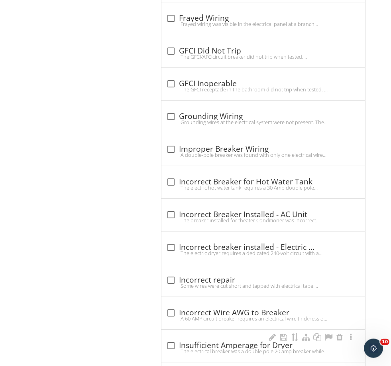
scroll to position [1130, 0]
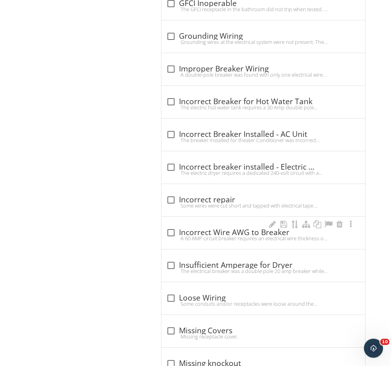
click at [209, 240] on div "A 60 AMP circuit breaker requires an electrical wire thickness of 4 gauge (AWG)…" at bounding box center [263, 238] width 194 height 6
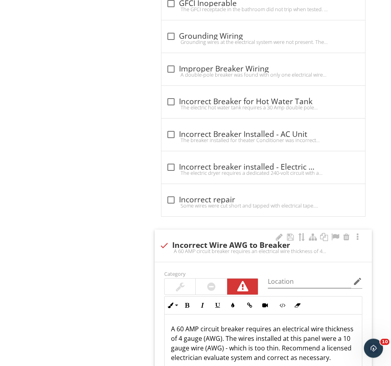
scroll to position [1130, 0]
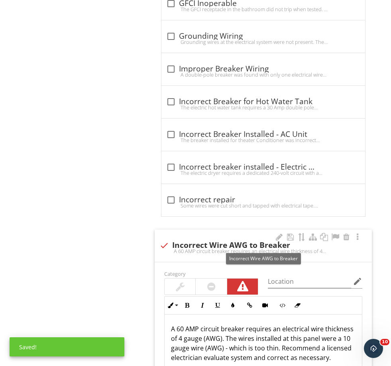
click at [204, 246] on div "check Incorrect Wire AWG to Breaker" at bounding box center [263, 245] width 208 height 10
checkbox input "true"
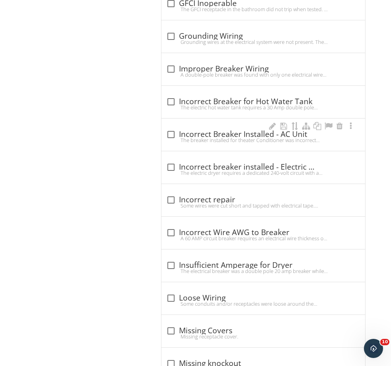
click at [221, 144] on div "check_box_outline_blank Incorrect Breaker Installed - AC Unit The breaker insta…" at bounding box center [263, 137] width 194 height 18
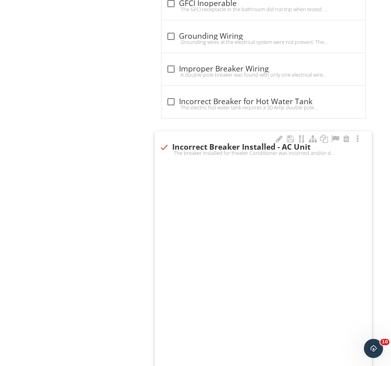
checkbox input "true"
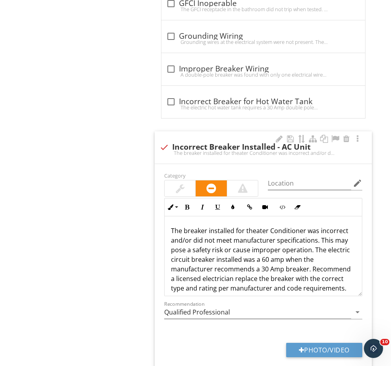
click at [265, 260] on p "The breaker installed for theater Conditioner was incorrect and/or did not meet…" at bounding box center [263, 259] width 185 height 67
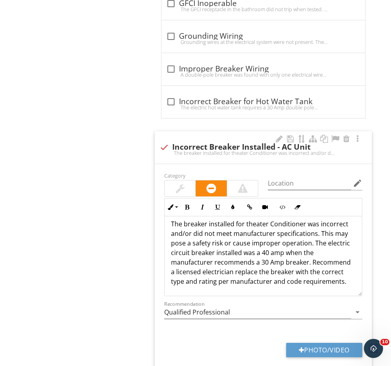
scroll to position [7, 0]
click at [224, 261] on p "The breaker installed for theater Conditioner was incorrect and/or did not meet…" at bounding box center [263, 252] width 185 height 67
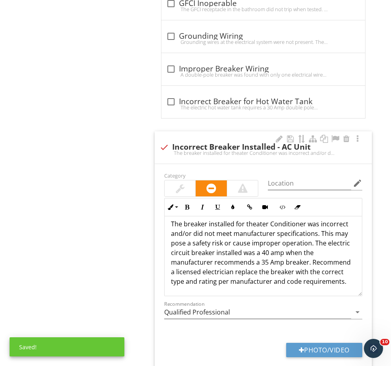
click at [212, 260] on p "The breaker installed for theater Conditioner was incorrect and/or did not meet…" at bounding box center [263, 252] width 185 height 67
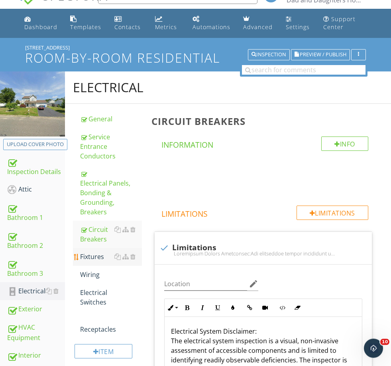
scroll to position [17, 0]
click at [96, 252] on div "Fixtures" at bounding box center [110, 257] width 61 height 10
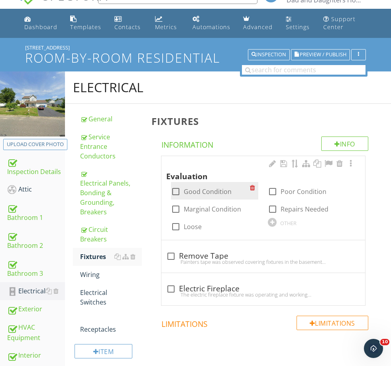
click at [202, 188] on label "Good Condition" at bounding box center [208, 191] width 48 height 8
checkbox input "true"
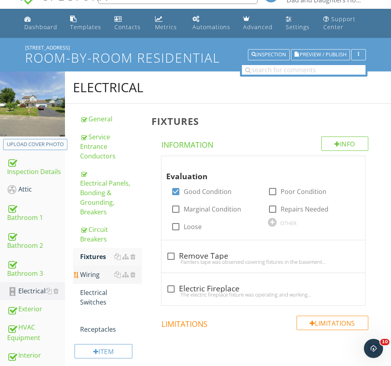
click at [94, 269] on link "Wiring" at bounding box center [110, 275] width 61 height 18
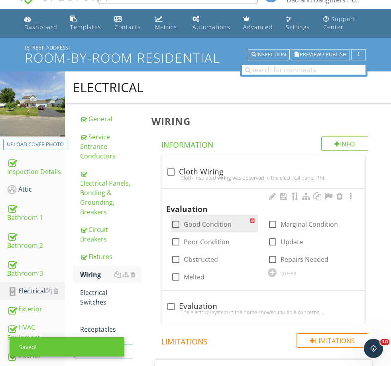
click at [196, 228] on div "check_box_outline_blank Good Condition" at bounding box center [215, 224] width 88 height 18
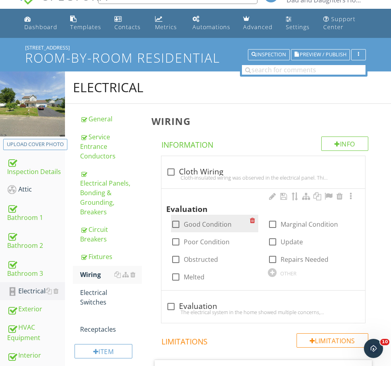
click at [195, 225] on label "Good Condition" at bounding box center [208, 224] width 48 height 8
checkbox input "true"
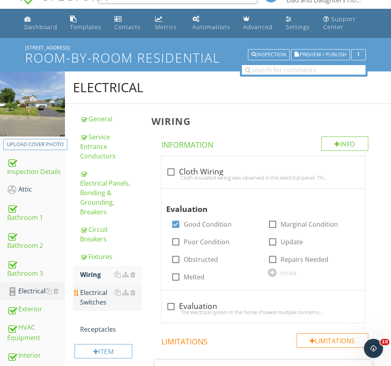
click at [93, 292] on div "Electrical Switches" at bounding box center [110, 296] width 61 height 19
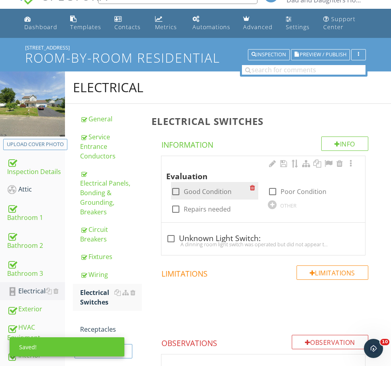
click at [198, 188] on label "Good Condition" at bounding box center [208, 191] width 48 height 8
checkbox input "true"
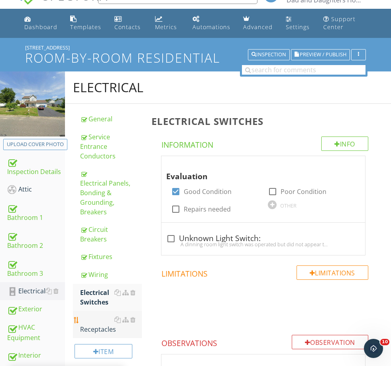
click at [97, 317] on div "Receptacles" at bounding box center [110, 324] width 61 height 19
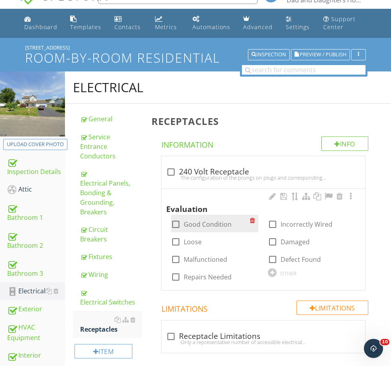
click at [199, 228] on div "check_box_outline_blank Good Condition" at bounding box center [215, 224] width 88 height 18
click at [199, 225] on label "Good Condition" at bounding box center [208, 224] width 48 height 8
checkbox input "true"
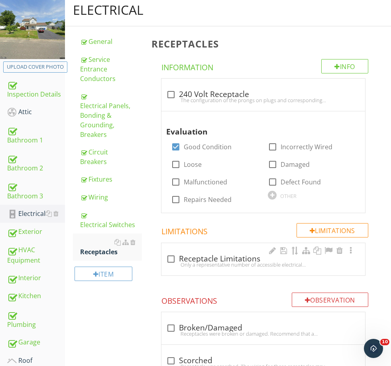
click at [193, 258] on div "check_box_outline_blank Receptacle Limitations" at bounding box center [263, 259] width 194 height 10
checkbox input "true"
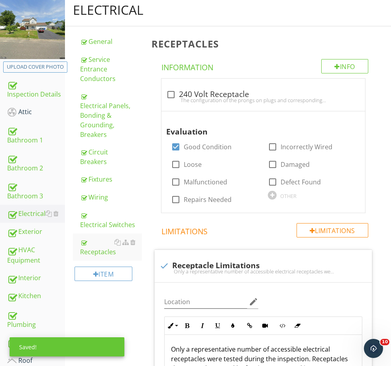
scroll to position [134, 0]
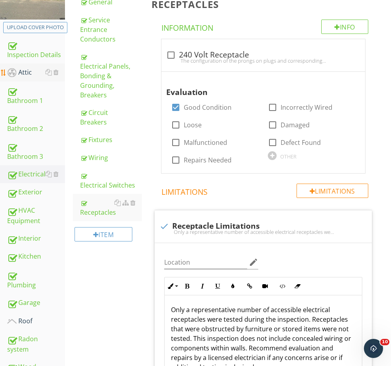
click at [28, 73] on div "Attic" at bounding box center [36, 72] width 58 height 10
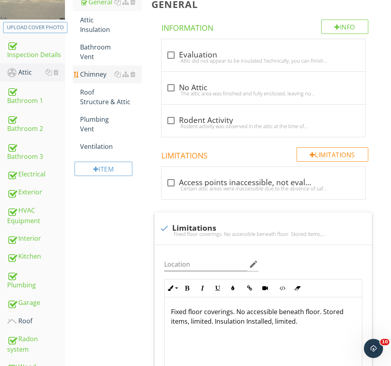
scroll to position [129, 0]
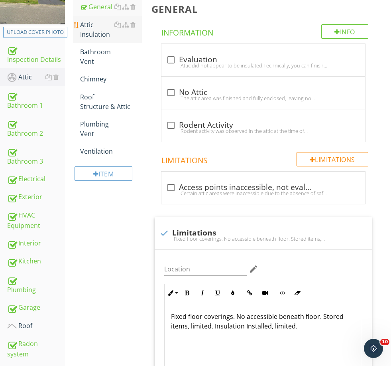
click at [90, 34] on div "Attic Insulation" at bounding box center [110, 29] width 61 height 19
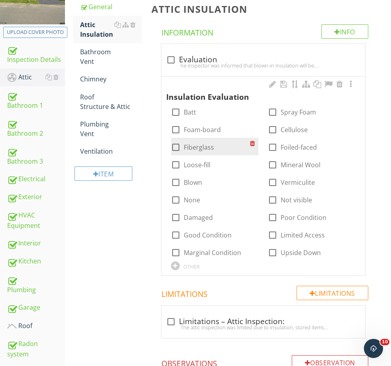
click at [196, 143] on label "Fiberglass" at bounding box center [199, 147] width 30 height 8
checkbox input "true"
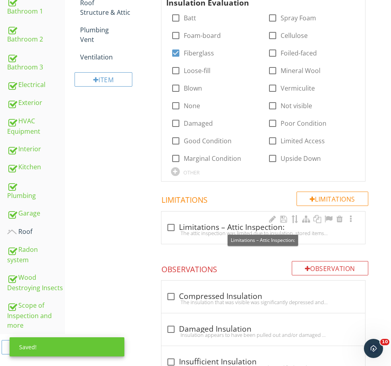
click at [192, 228] on div "check_box_outline_blank Limitations – Attic Inspection:" at bounding box center [263, 227] width 194 height 10
checkbox input "true"
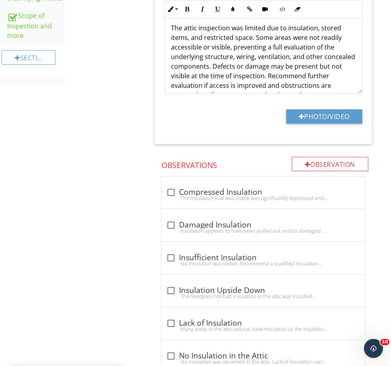
scroll to position [577, 0]
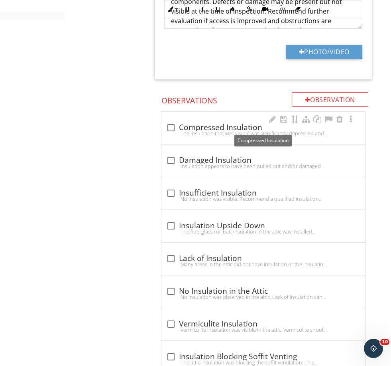
click at [198, 121] on div "check_box_outline_blank Compressed Insulation" at bounding box center [263, 126] width 194 height 11
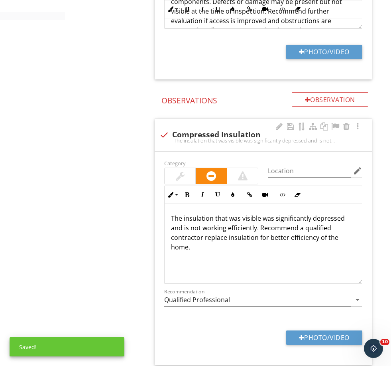
click at [181, 135] on div "check Compressed Insulation" at bounding box center [263, 135] width 208 height 10
checkbox input "true"
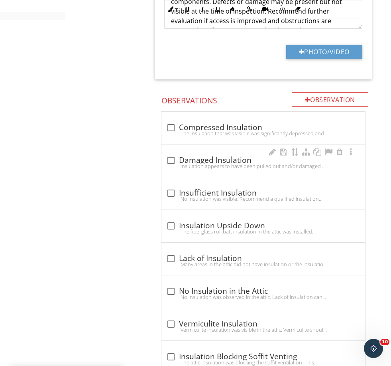
click at [200, 163] on div "Insulation appears to have been pulled out and/or damaged by pests. Recommend a…" at bounding box center [263, 166] width 194 height 6
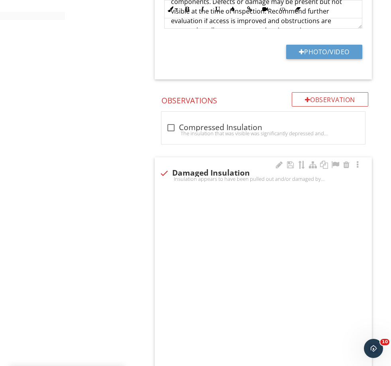
checkbox input "true"
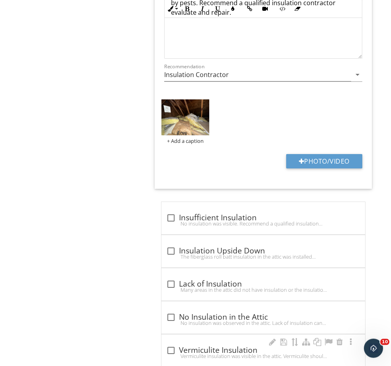
scroll to position [867, 0]
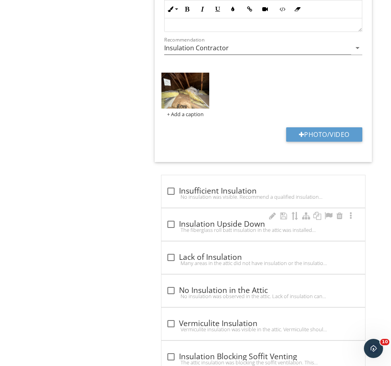
click at [198, 227] on div "The fiberglass roll batt insulation in the attic was installed upside down, wit…" at bounding box center [263, 229] width 194 height 6
checkbox input "true"
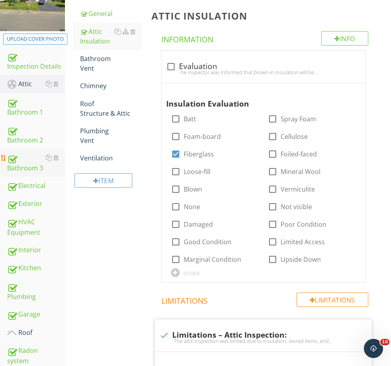
scroll to position [103, 0]
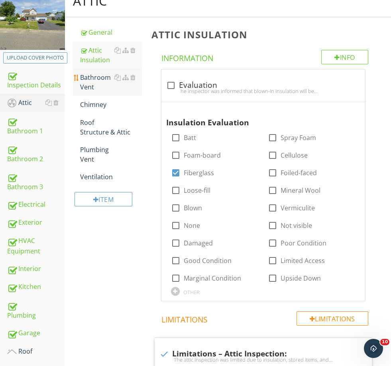
click at [88, 81] on div "Bathroom Vent" at bounding box center [110, 82] width 61 height 19
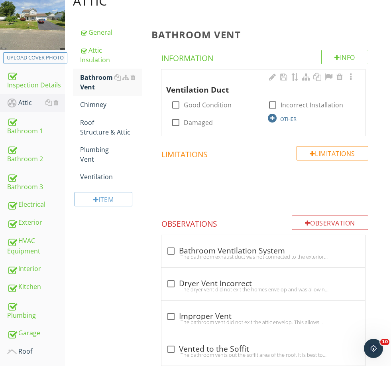
click at [289, 117] on div "OTHER" at bounding box center [288, 119] width 16 height 6
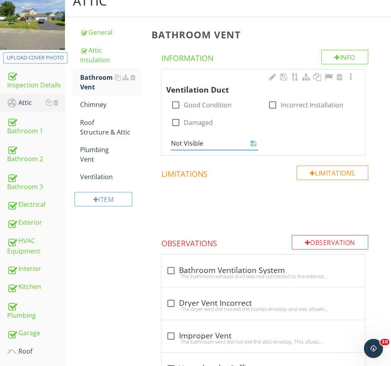
type input "Not Visible"
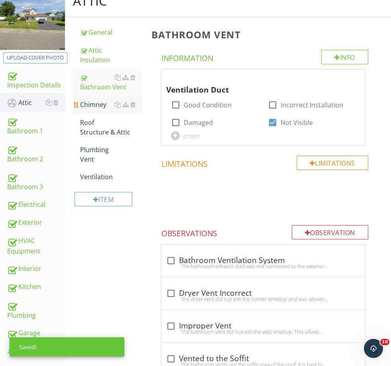
click at [95, 102] on div "Chimney" at bounding box center [110, 105] width 61 height 10
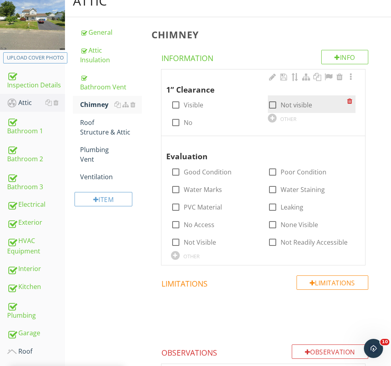
click at [298, 110] on div "check_box_outline_blank Not visible" at bounding box center [312, 104] width 88 height 18
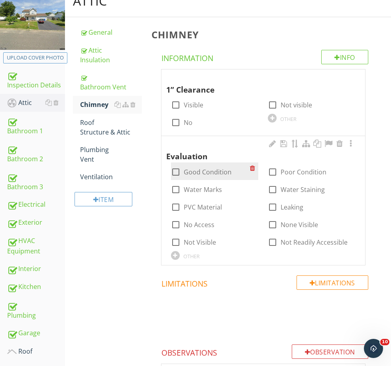
click at [209, 173] on label "Good Condition" at bounding box center [208, 172] width 48 height 8
checkbox input "true"
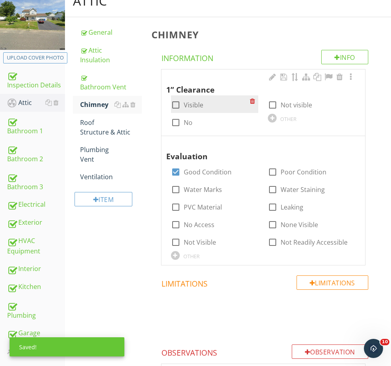
click at [193, 106] on label "Visible" at bounding box center [194, 105] width 20 height 8
checkbox input "true"
click at [285, 116] on div "OTHER" at bounding box center [288, 119] width 16 height 6
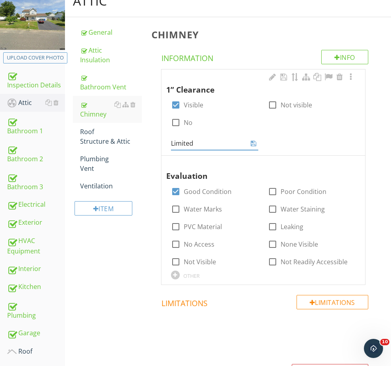
type input "Limited"
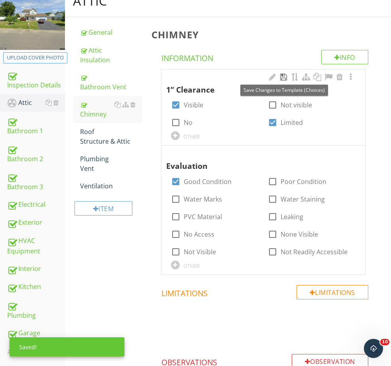
click at [283, 77] on div at bounding box center [284, 77] width 10 height 8
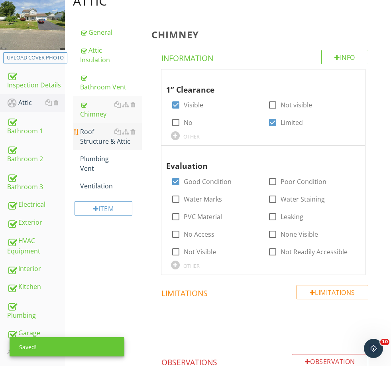
click at [96, 135] on div "Roof Structure & Attic" at bounding box center [110, 136] width 61 height 19
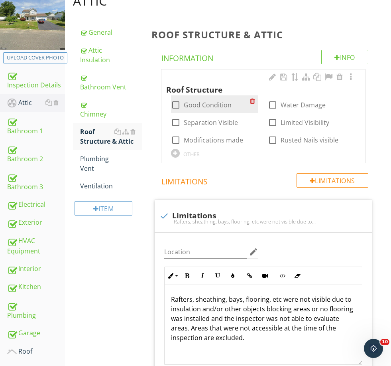
click at [195, 103] on label "Good Condition" at bounding box center [208, 105] width 48 height 8
checkbox input "true"
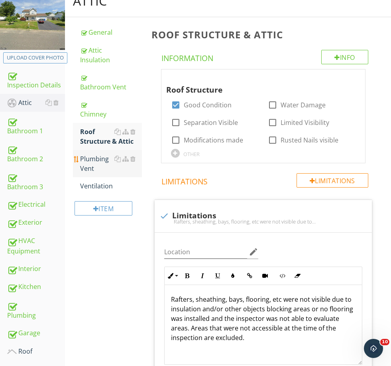
click at [93, 165] on div "Plumbing Vent" at bounding box center [110, 163] width 61 height 19
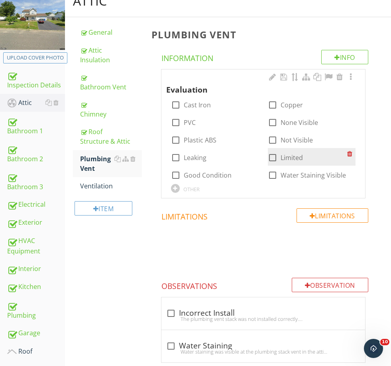
click at [301, 154] on label "Limited" at bounding box center [292, 158] width 22 height 8
checkbox input "true"
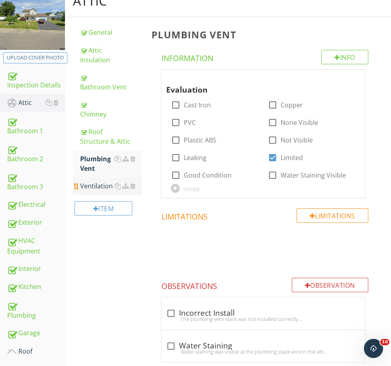
click at [100, 183] on div "Ventilation" at bounding box center [110, 186] width 61 height 10
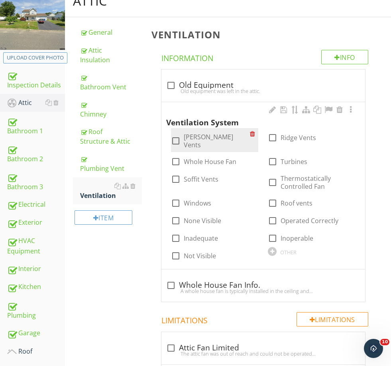
click at [201, 140] on label "Gable Vents" at bounding box center [217, 141] width 67 height 16
checkbox input "true"
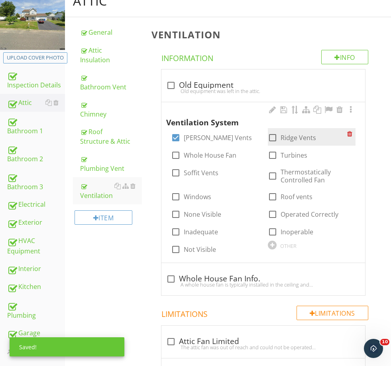
click at [293, 141] on label "Ridge Vents" at bounding box center [298, 138] width 35 height 8
checkbox input "true"
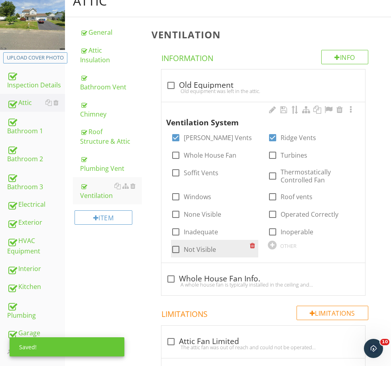
scroll to position [119, 0]
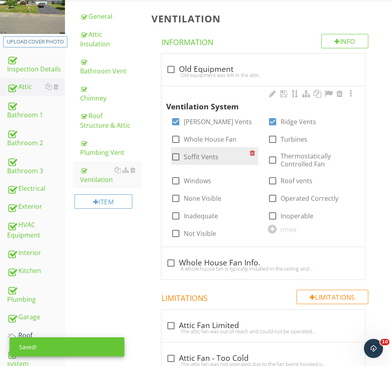
click at [199, 156] on label "Soffit Vents" at bounding box center [201, 157] width 35 height 8
checkbox input "true"
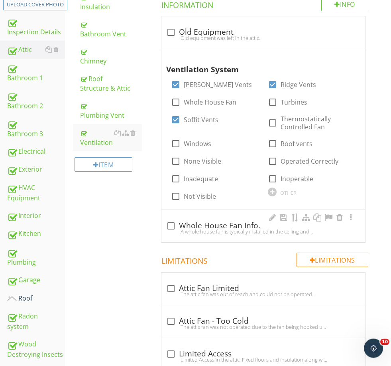
scroll to position [156, 0]
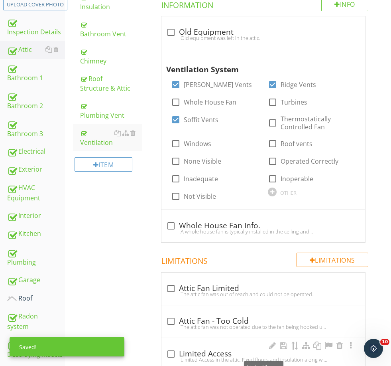
click at [188, 349] on div "check_box_outline_blank Limited Access" at bounding box center [263, 354] width 194 height 10
checkbox input "true"
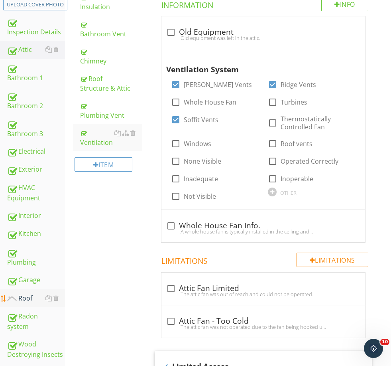
click at [24, 298] on div "Roof" at bounding box center [36, 298] width 58 height 10
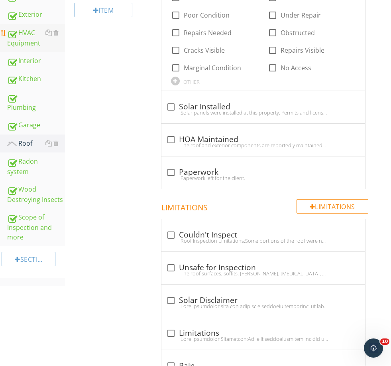
scroll to position [311, 0]
click at [33, 12] on div "Exterior" at bounding box center [36, 15] width 58 height 10
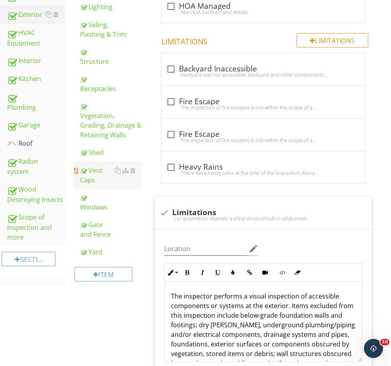
click at [97, 165] on div "Vent Caps" at bounding box center [110, 174] width 61 height 19
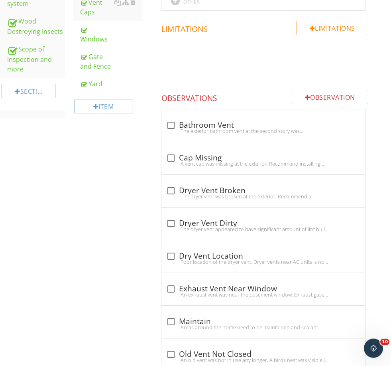
scroll to position [453, 0]
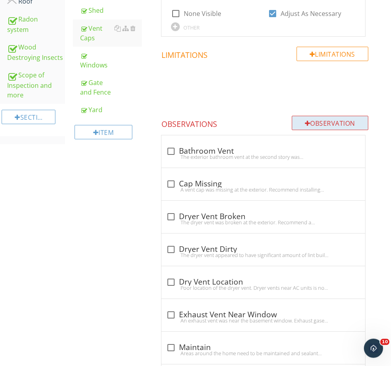
click at [317, 122] on div "Observation" at bounding box center [330, 123] width 77 height 14
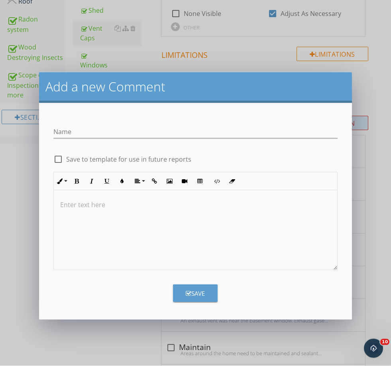
scroll to position [453, 0]
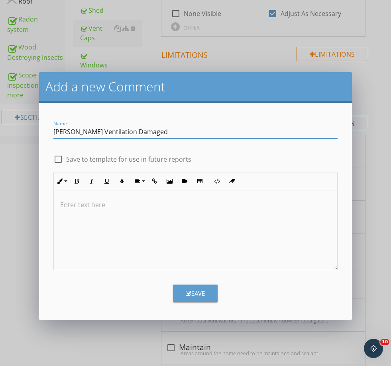
type input "Gable Ventilation Damaged"
click at [116, 157] on label "Save to template for use in future reports" at bounding box center [128, 159] width 125 height 8
checkbox input "true"
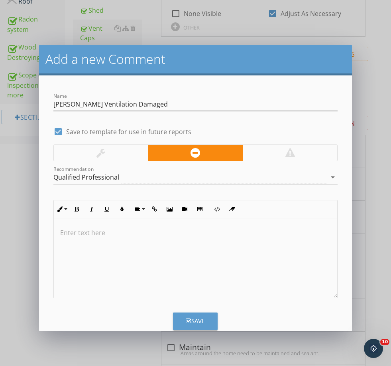
click at [135, 245] on div at bounding box center [195, 258] width 283 height 80
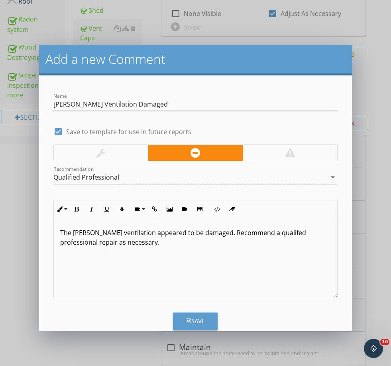
click at [195, 322] on div "Save" at bounding box center [195, 320] width 19 height 9
checkbox input "false"
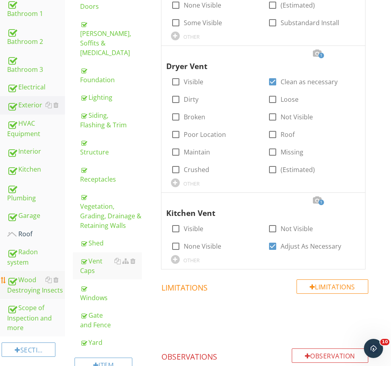
scroll to position [226, 0]
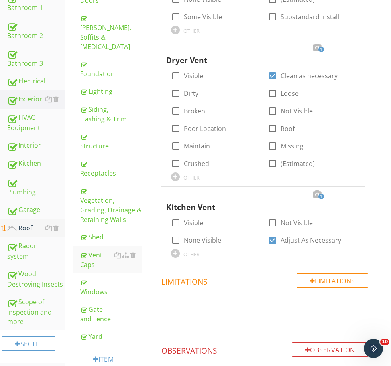
click at [31, 229] on div "Roof" at bounding box center [36, 228] width 58 height 10
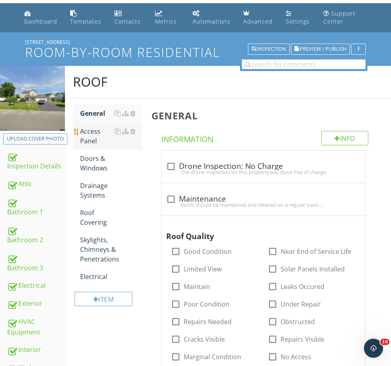
scroll to position [22, 0]
click at [200, 205] on div "Roofs should be maintained and cleaned on a regular basis. Damaged or missing s…" at bounding box center [263, 204] width 194 height 6
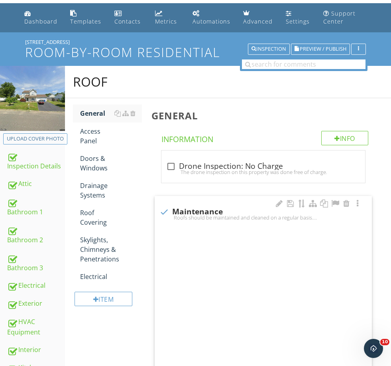
checkbox input "true"
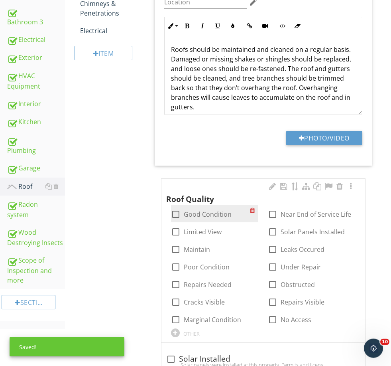
scroll to position [268, 0]
click at [200, 205] on div "check_box_outline_blank Good Condition" at bounding box center [215, 214] width 88 height 18
click at [197, 210] on label "Good Condition" at bounding box center [208, 214] width 48 height 8
checkbox input "true"
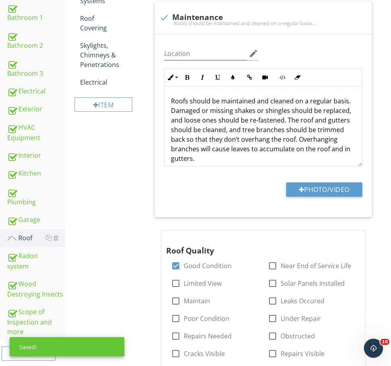
scroll to position [0, 0]
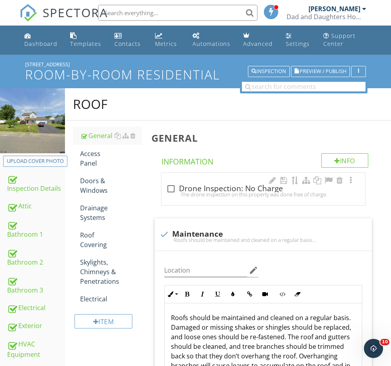
click at [209, 190] on div "check_box_outline_blank Drone Inspection: No Charge" at bounding box center [263, 189] width 194 height 10
checkbox input "true"
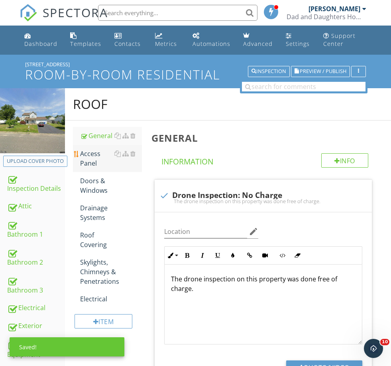
click at [100, 167] on div "Access Panel" at bounding box center [110, 158] width 61 height 19
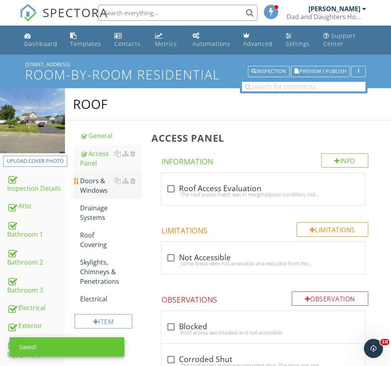
click at [100, 187] on div "Doors & Windows" at bounding box center [110, 185] width 61 height 19
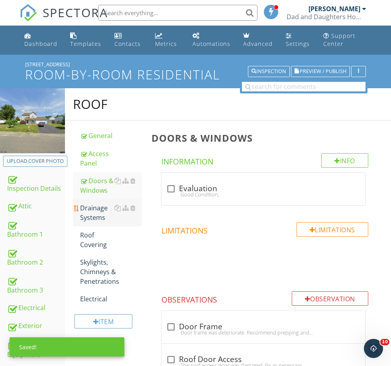
click at [100, 212] on div "Drainage Systems" at bounding box center [110, 212] width 61 height 19
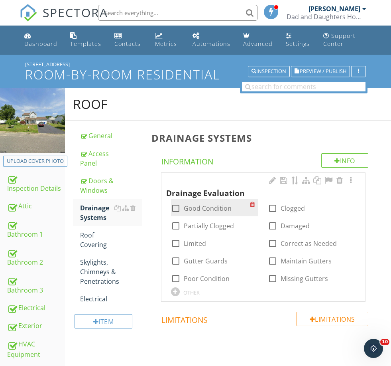
click at [193, 204] on label "Good Condition" at bounding box center [208, 208] width 48 height 8
checkbox input "true"
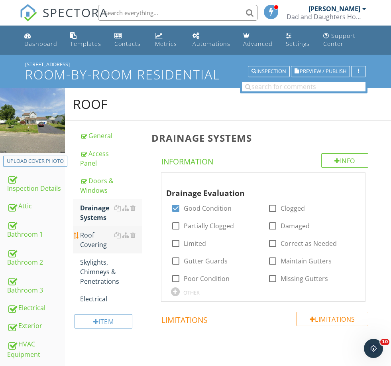
click at [102, 243] on div "Roof Covering" at bounding box center [110, 239] width 61 height 19
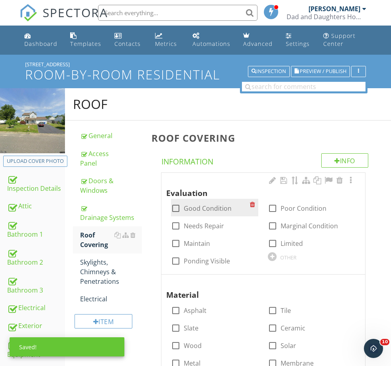
click at [210, 205] on label "Good Condition" at bounding box center [208, 208] width 48 height 8
checkbox input "true"
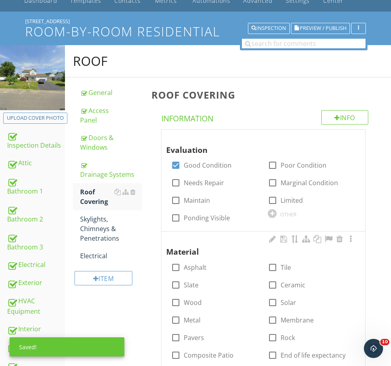
scroll to position [53, 0]
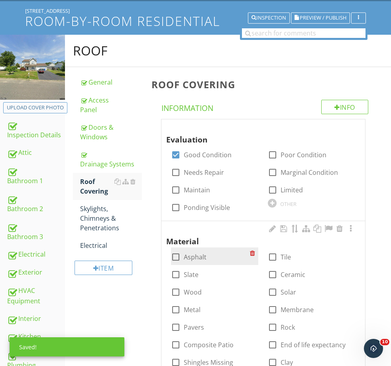
click at [191, 255] on label "Asphalt" at bounding box center [195, 257] width 23 height 8
checkbox input "true"
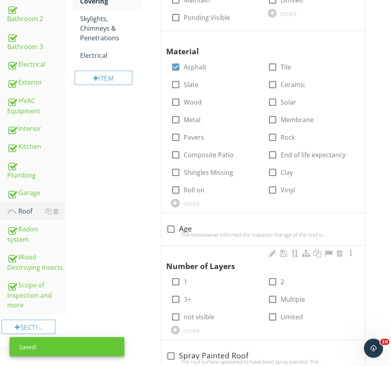
scroll to position [246, 0]
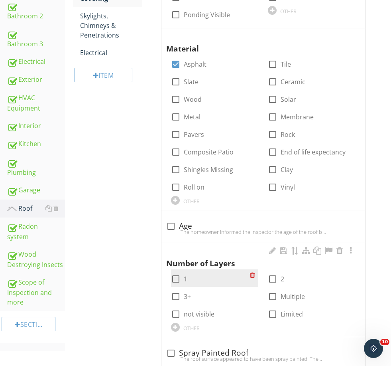
click at [178, 275] on div at bounding box center [176, 279] width 14 height 14
checkbox input "true"
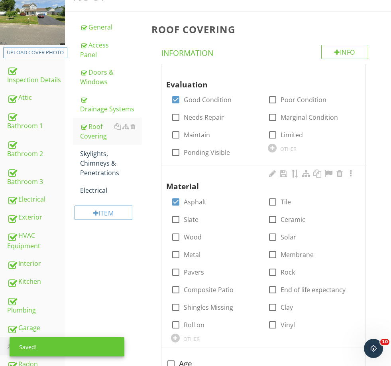
scroll to position [8, 0]
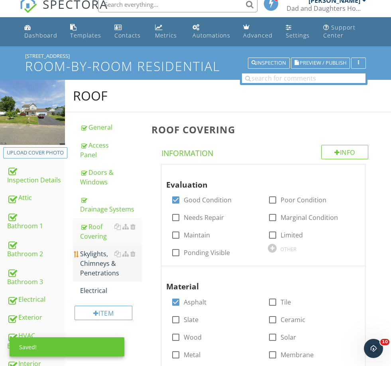
click at [96, 254] on div "Skylights, Chimneys & Penetrations" at bounding box center [110, 263] width 61 height 29
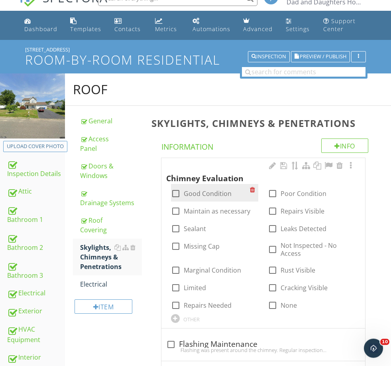
scroll to position [15, 0]
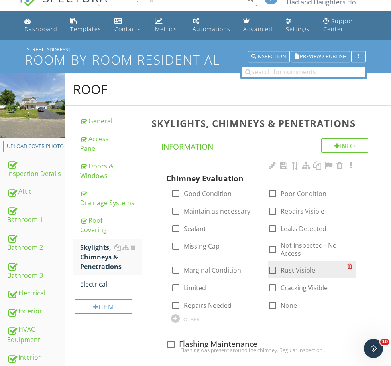
click at [288, 270] on label "Rust Visible" at bounding box center [298, 270] width 35 height 8
checkbox input "true"
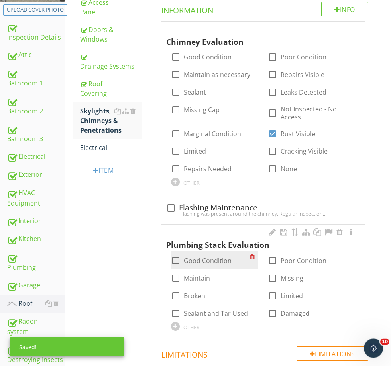
scroll to position [151, 0]
click at [208, 258] on label "Good Condition" at bounding box center [208, 260] width 48 height 8
checkbox input "true"
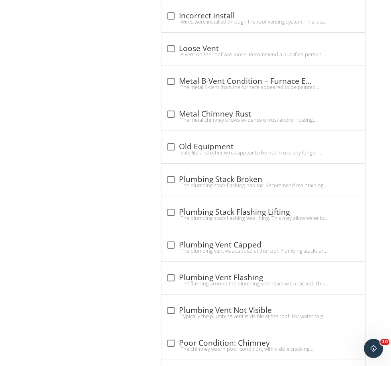
scroll to position [1445, 0]
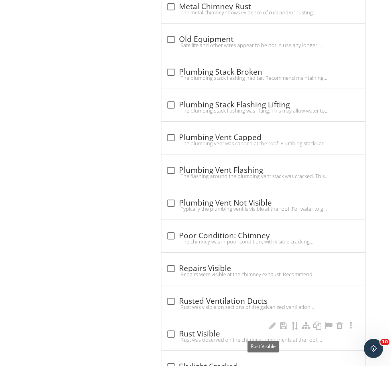
click at [198, 333] on div "check_box_outline_blank Rust Visible" at bounding box center [263, 334] width 194 height 10
checkbox input "true"
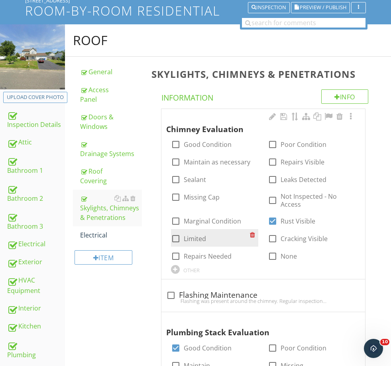
scroll to position [65, 0]
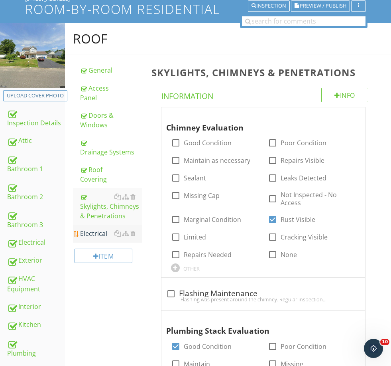
click at [91, 235] on div "Electrical" at bounding box center [110, 233] width 61 height 10
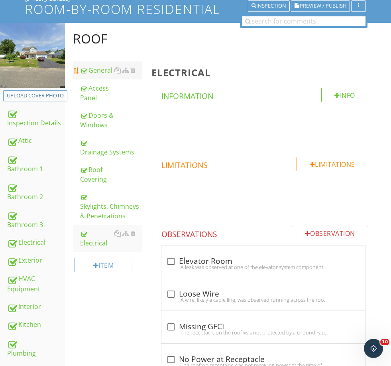
click at [99, 67] on div "General" at bounding box center [110, 70] width 61 height 10
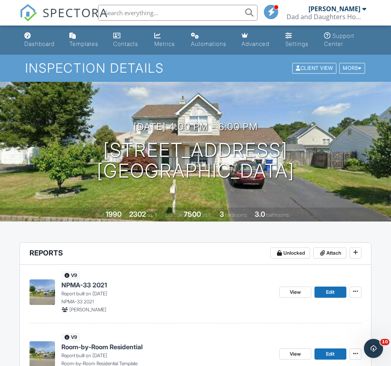
click at [101, 283] on span "NPMA-33 2021" at bounding box center [83, 284] width 45 height 9
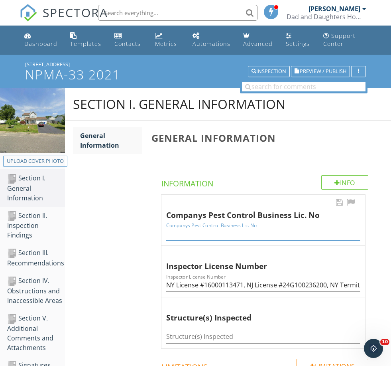
drag, startPoint x: 220, startPoint y: 227, endPoint x: 225, endPoint y: 222, distance: 6.8
click at [222, 225] on div "Companys Pest Control Business Lic. No" at bounding box center [263, 231] width 194 height 18
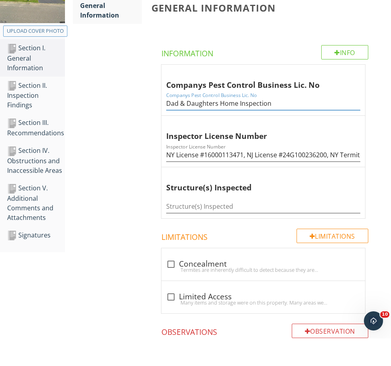
scroll to position [164, 0]
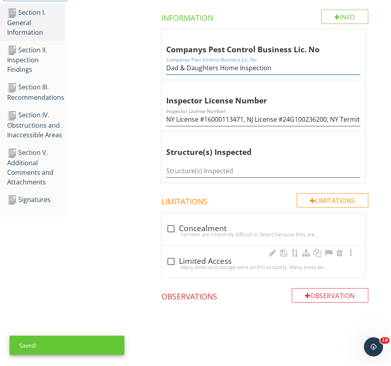
type input "Dad & Daughters Home Inspection"
click at [195, 265] on div "Many items and storage were on this property. Many areas were not accessible an…" at bounding box center [263, 268] width 194 height 6
checkbox input "true"
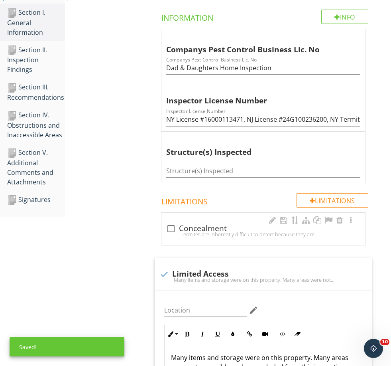
click at [195, 231] on div "Termites are inherently difficult to detect because they are hidden by the soil…" at bounding box center [263, 234] width 194 height 6
checkbox input "true"
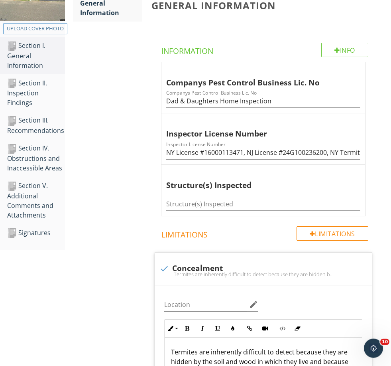
scroll to position [132, 0]
click at [34, 123] on div "Section III. Recommendations" at bounding box center [36, 125] width 58 height 20
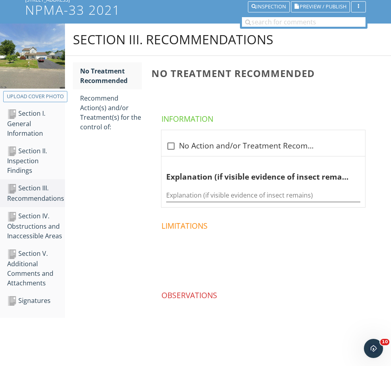
scroll to position [51, 0]
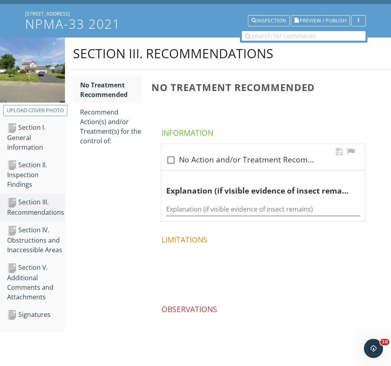
click at [203, 159] on div "check_box_outline_blank No Action and/or Treatment Recommended" at bounding box center [263, 160] width 194 height 10
checkbox input "true"
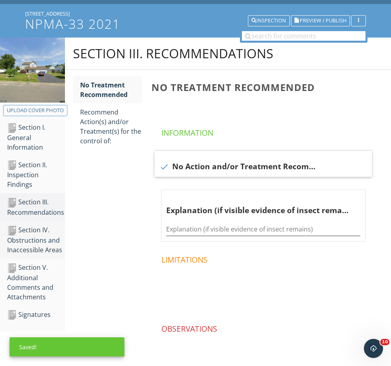
click at [33, 235] on div "Section IV. Obstructions and Inaccessible Areas" at bounding box center [36, 240] width 58 height 30
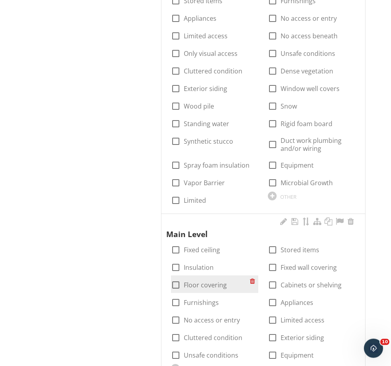
scroll to position [573, 0]
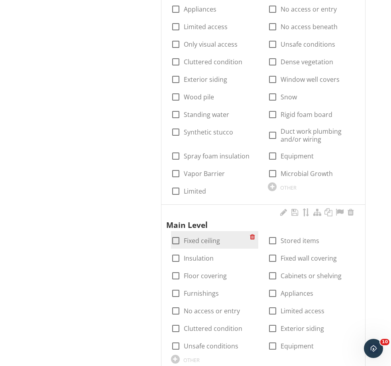
click at [201, 238] on label "Fixed ceiling" at bounding box center [202, 240] width 36 height 8
checkbox input "true"
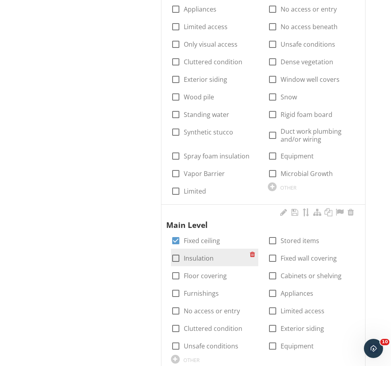
click at [201, 258] on label "Insulation" at bounding box center [199, 258] width 30 height 8
checkbox input "false"
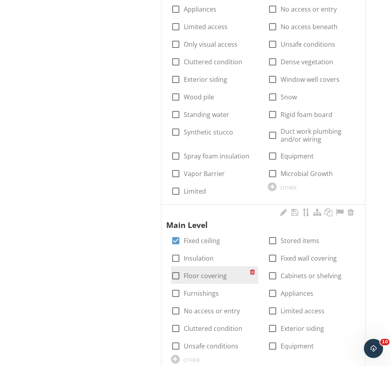
click at [202, 274] on label "Floor covering" at bounding box center [205, 276] width 43 height 8
checkbox input "true"
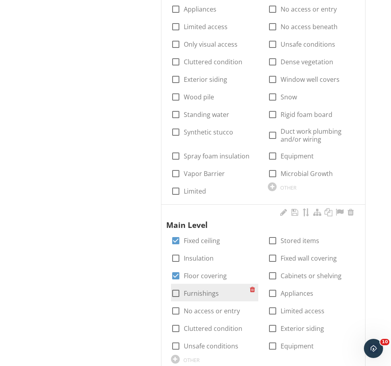
click at [204, 289] on label "Furnishings" at bounding box center [201, 293] width 35 height 8
checkbox input "true"
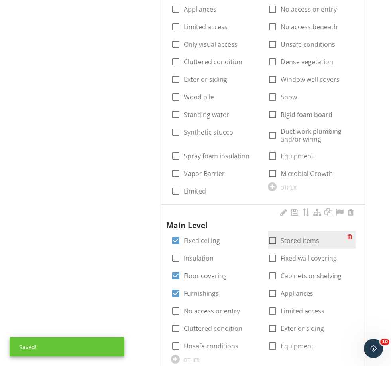
click at [304, 240] on label "Stored items" at bounding box center [300, 240] width 39 height 8
checkbox input "true"
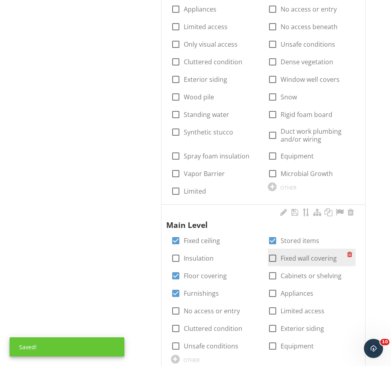
click at [305, 260] on label "Fixed wall covering" at bounding box center [309, 258] width 56 height 8
checkbox input "true"
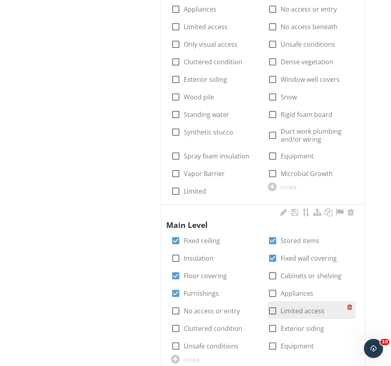
click at [298, 309] on label "Limited access" at bounding box center [303, 311] width 44 height 8
checkbox input "true"
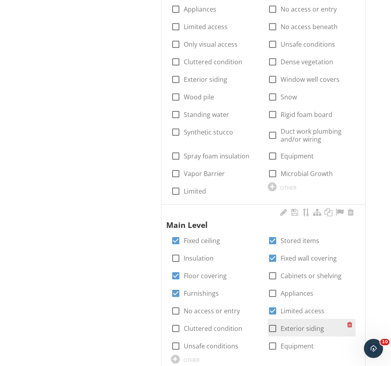
click at [298, 324] on label "Exterior siding" at bounding box center [302, 328] width 43 height 8
checkbox input "true"
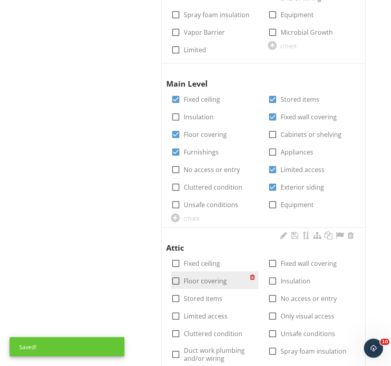
scroll to position [715, 0]
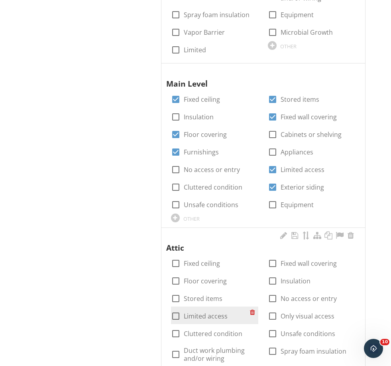
click at [206, 313] on label "Limited access" at bounding box center [206, 316] width 44 height 8
checkbox input "true"
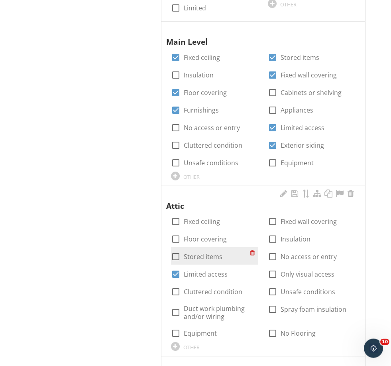
scroll to position [756, 0]
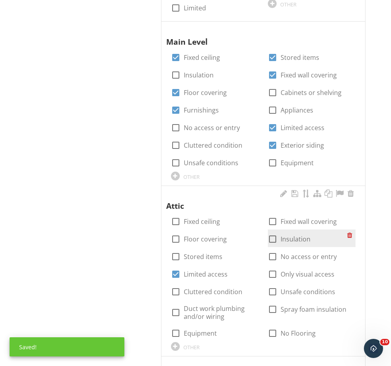
click at [293, 238] on label "Insulation" at bounding box center [296, 239] width 30 height 8
checkbox input "true"
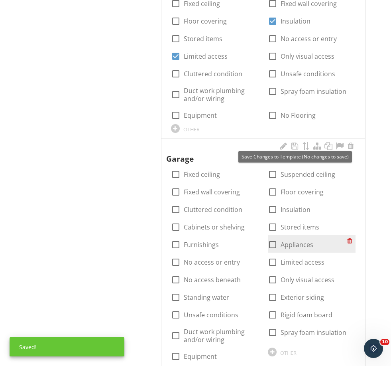
scroll to position [975, 0]
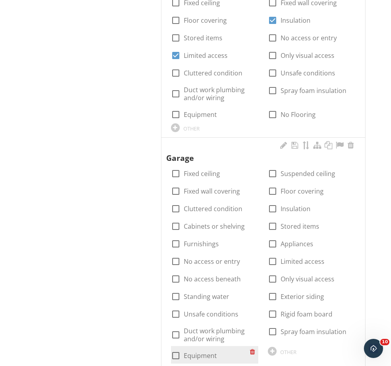
click at [206, 353] on label "Equipment" at bounding box center [200, 355] width 33 height 8
checkbox input "true"
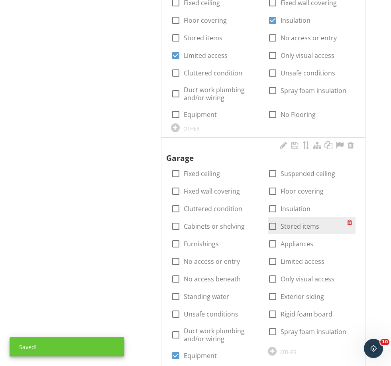
click at [295, 225] on label "Stored items" at bounding box center [300, 226] width 39 height 8
checkbox input "true"
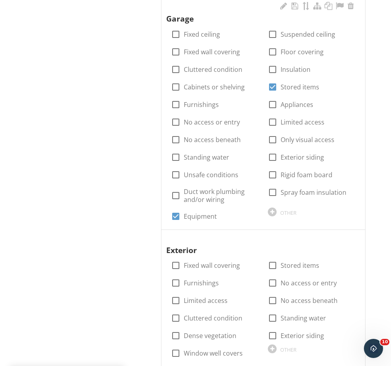
scroll to position [1115, 0]
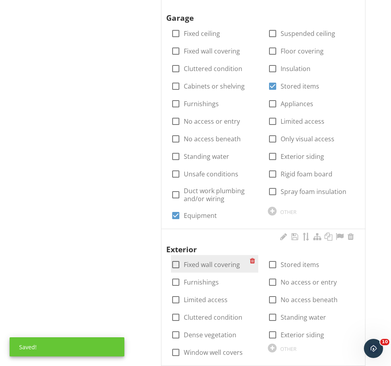
click at [199, 262] on label "Fixed wall covering" at bounding box center [212, 264] width 56 height 8
checkbox input "true"
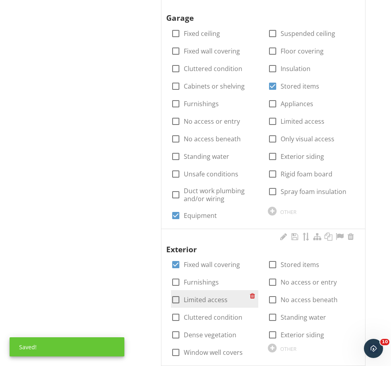
click at [200, 295] on label "Limited access" at bounding box center [206, 299] width 44 height 8
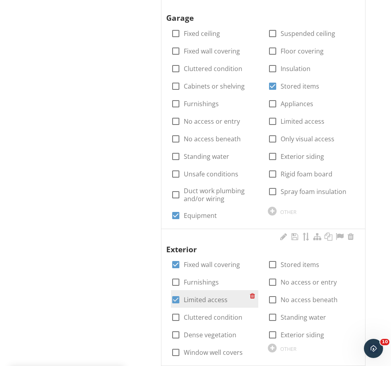
click at [200, 295] on label "Limited access" at bounding box center [206, 299] width 44 height 8
checkbox input "false"
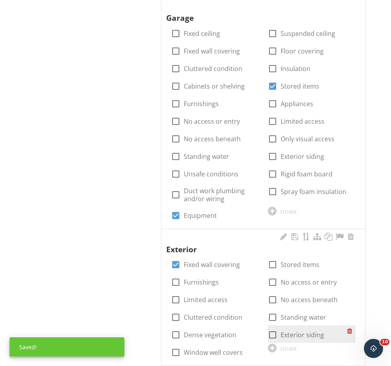
click at [293, 331] on label "Exterior siding" at bounding box center [302, 335] width 43 height 8
checkbox input "true"
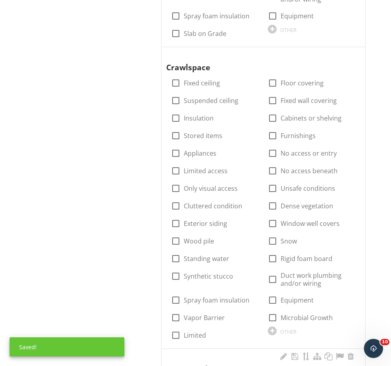
scroll to position [0, 0]
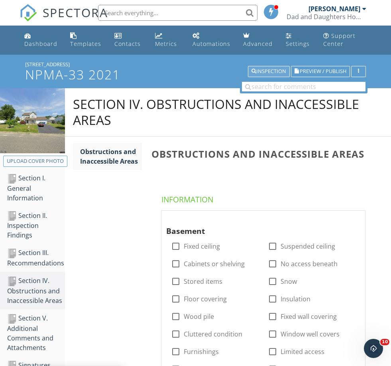
click at [268, 74] on div "Inspection" at bounding box center [269, 72] width 35 height 6
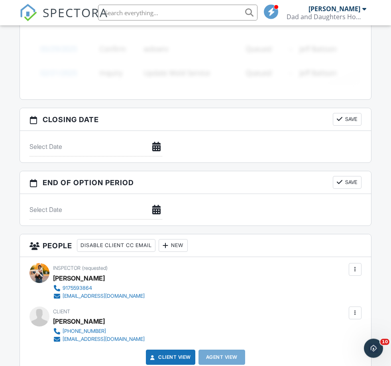
scroll to position [748, 0]
click at [183, 245] on div "New" at bounding box center [173, 245] width 29 height 13
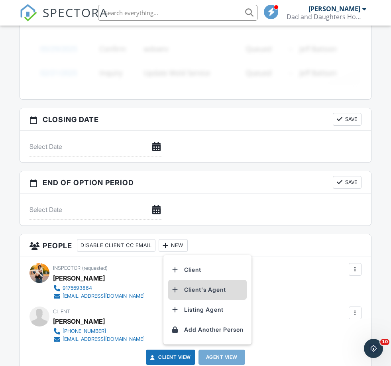
click at [195, 290] on li "Client's Agent" at bounding box center [207, 290] width 79 height 20
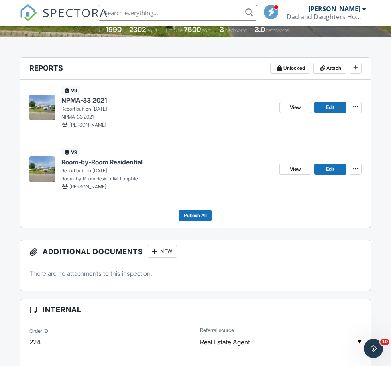
scroll to position [153, 0]
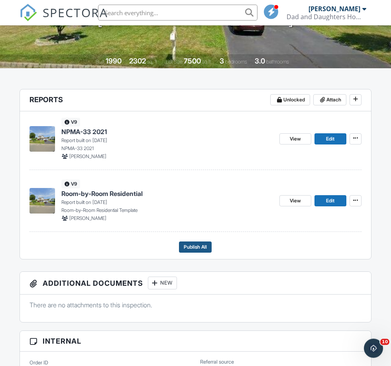
click at [195, 244] on span "Publish All" at bounding box center [195, 247] width 23 height 8
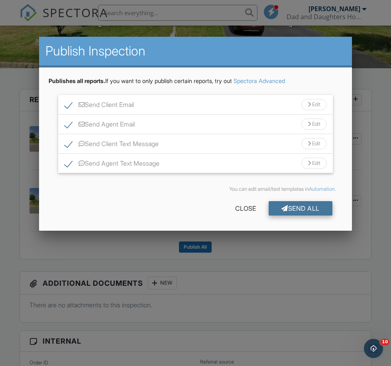
click at [296, 209] on div "Send All" at bounding box center [301, 208] width 64 height 14
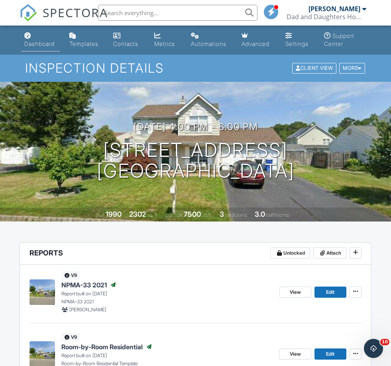
click at [30, 43] on div "Dashboard" at bounding box center [39, 43] width 30 height 7
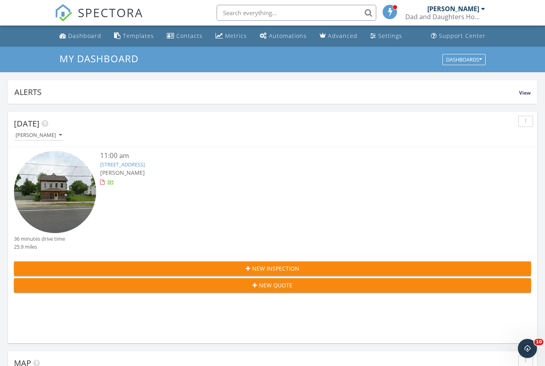
scroll to position [1364, 545]
click at [83, 37] on div "Dashboard" at bounding box center [84, 36] width 33 height 8
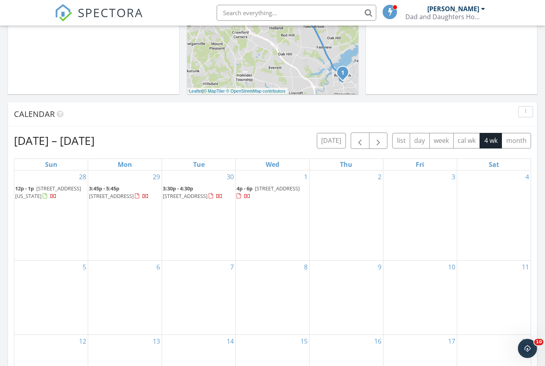
scroll to position [248, 0]
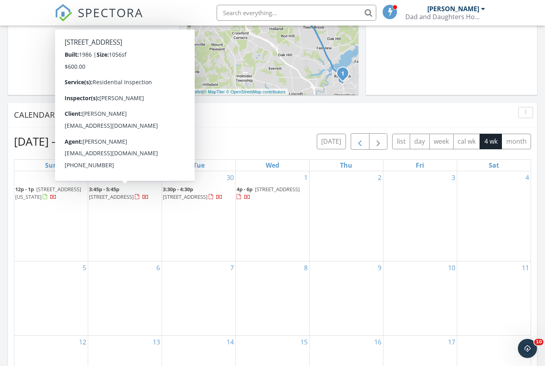
click at [358, 144] on span "button" at bounding box center [360, 142] width 10 height 10
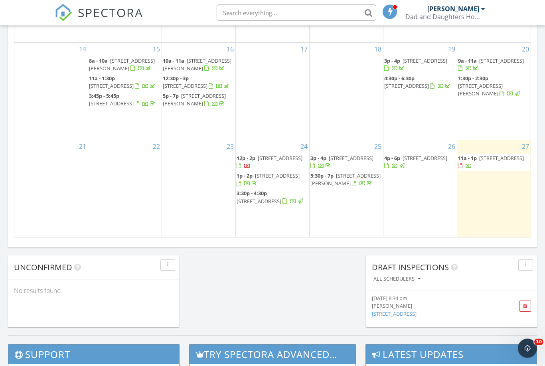
scroll to position [495, 0]
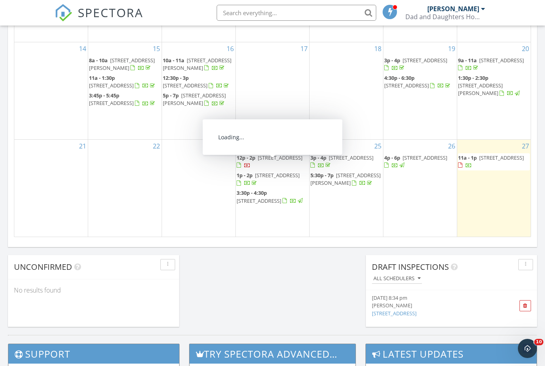
click at [272, 161] on span "[STREET_ADDRESS]" at bounding box center [280, 157] width 45 height 7
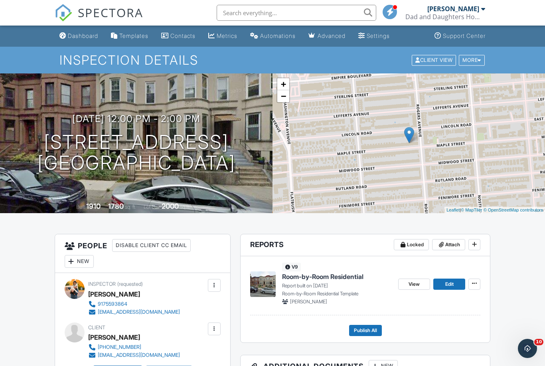
scroll to position [73, 0]
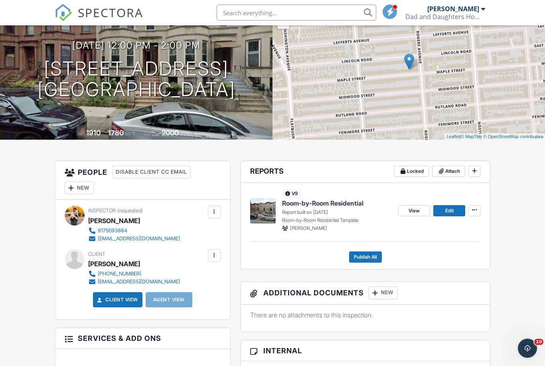
click at [322, 203] on span "Room-by-Room Residential" at bounding box center [322, 203] width 81 height 9
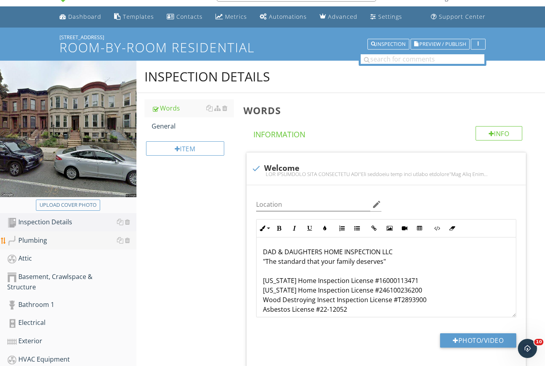
scroll to position [25, 0]
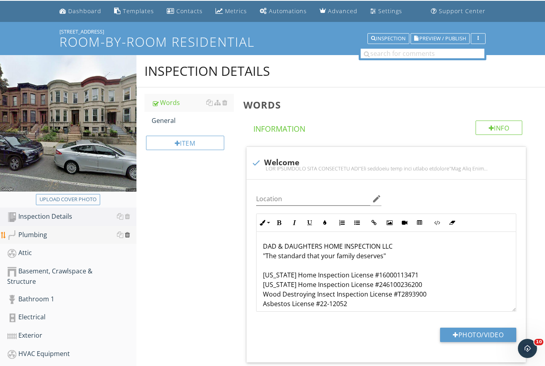
click at [127, 235] on div at bounding box center [127, 234] width 5 height 6
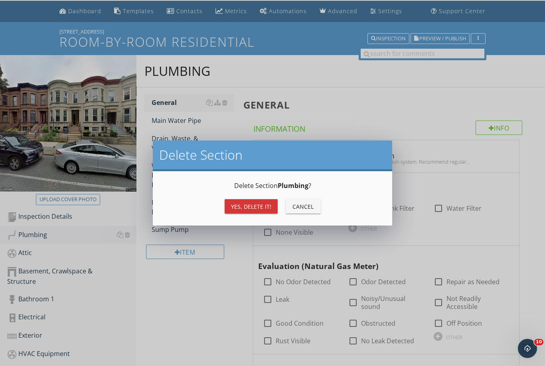
click at [245, 204] on div "Yes, Delete it!" at bounding box center [251, 206] width 40 height 8
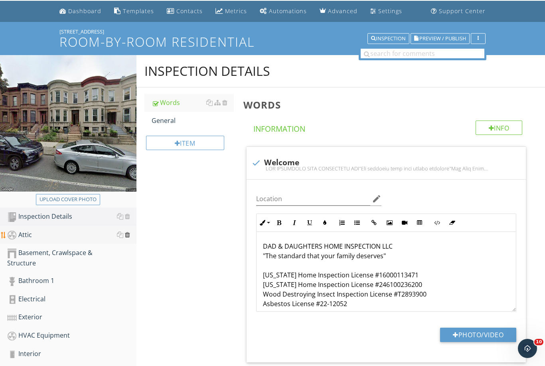
click at [129, 233] on div at bounding box center [127, 234] width 5 height 6
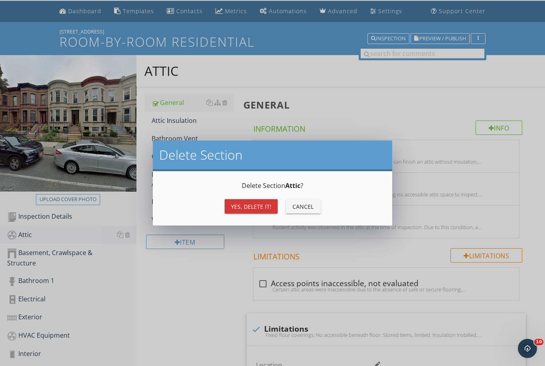
click at [245, 209] on div "Yes, Delete it!" at bounding box center [251, 206] width 40 height 8
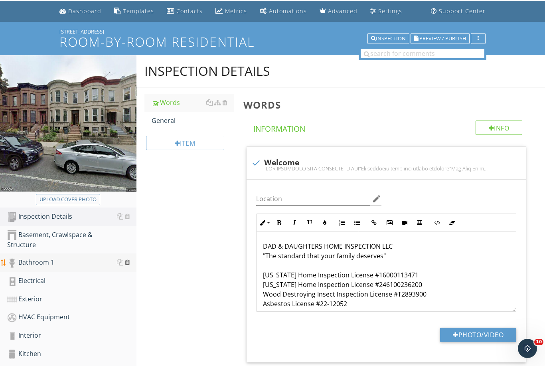
click at [126, 262] on div at bounding box center [127, 262] width 5 height 6
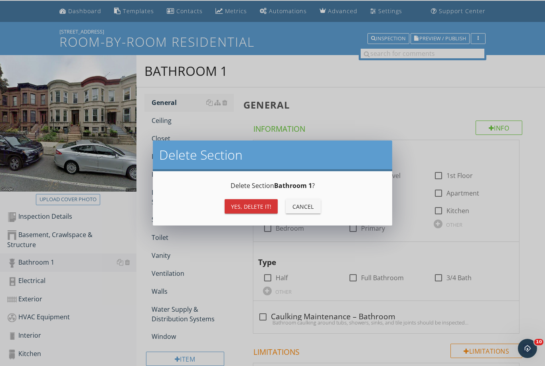
click at [244, 202] on div "Yes, Delete it!" at bounding box center [251, 206] width 40 height 8
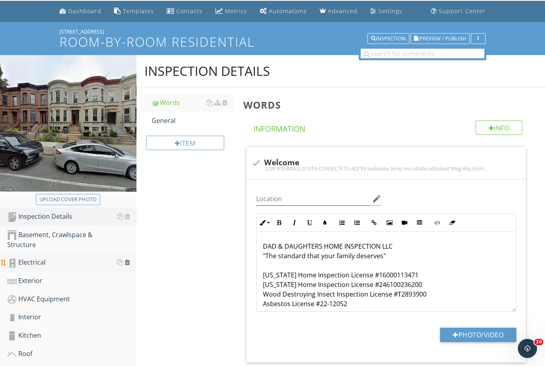
click at [128, 262] on div at bounding box center [127, 262] width 5 height 6
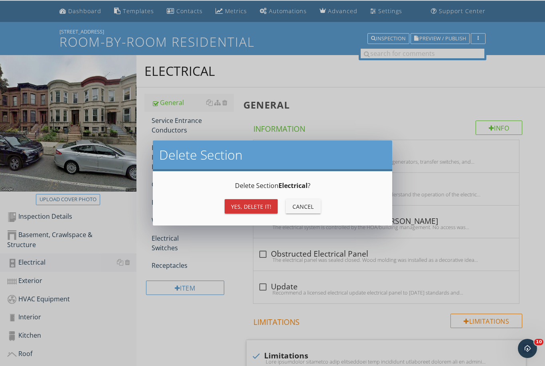
click at [266, 208] on div "Yes, Delete it!" at bounding box center [251, 206] width 40 height 8
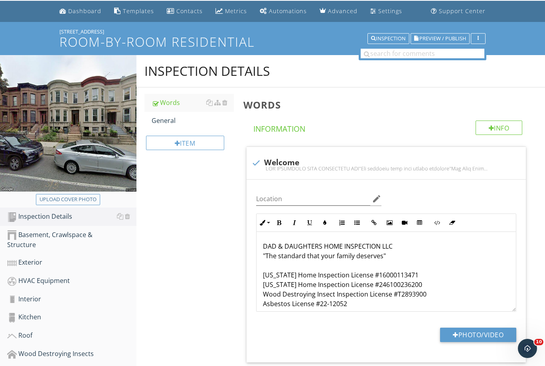
drag, startPoint x: 127, startPoint y: 262, endPoint x: 0, endPoint y: -25, distance: 314.2
click at [127, 262] on html "SPECTORA Michael Zarcone Dad and Daughters Home Inspection Role: Inspector Chan…" at bounding box center [272, 249] width 545 height 548
click at [128, 263] on div at bounding box center [127, 262] width 5 height 6
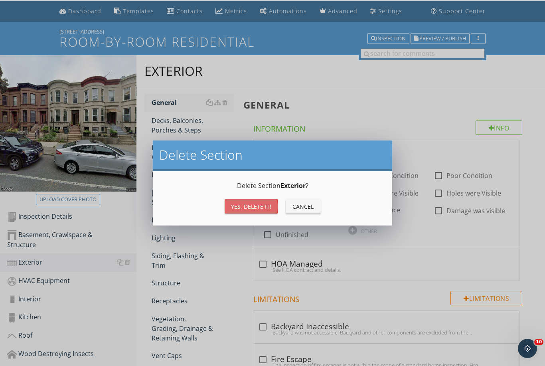
click at [256, 209] on div "Yes, Delete it!" at bounding box center [251, 206] width 40 height 8
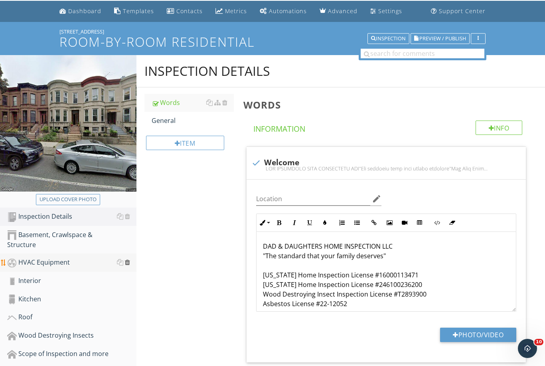
click at [127, 263] on div at bounding box center [127, 262] width 5 height 6
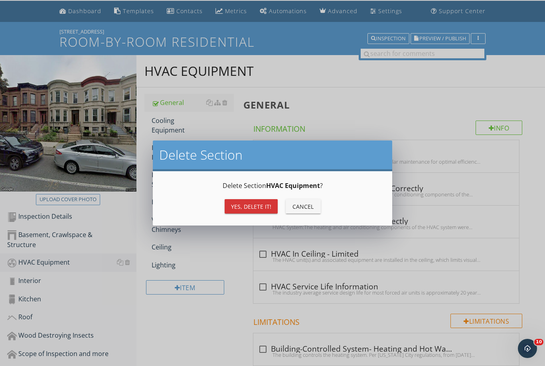
click at [254, 203] on div "Yes, Delete it!" at bounding box center [251, 206] width 40 height 8
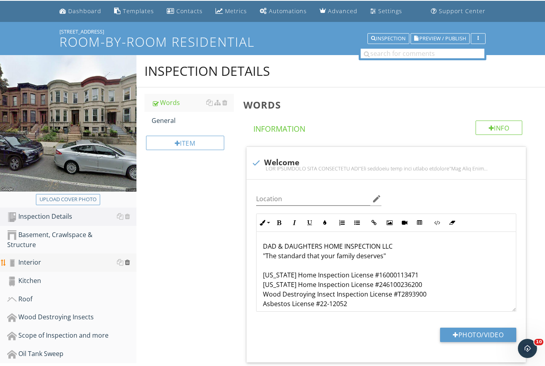
click at [126, 264] on div at bounding box center [127, 262] width 5 height 6
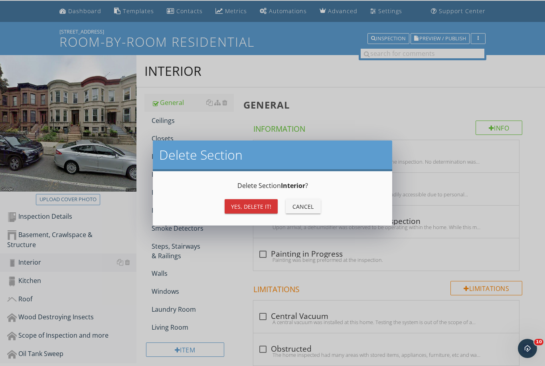
click at [257, 207] on div "Yes, Delete it!" at bounding box center [251, 206] width 40 height 8
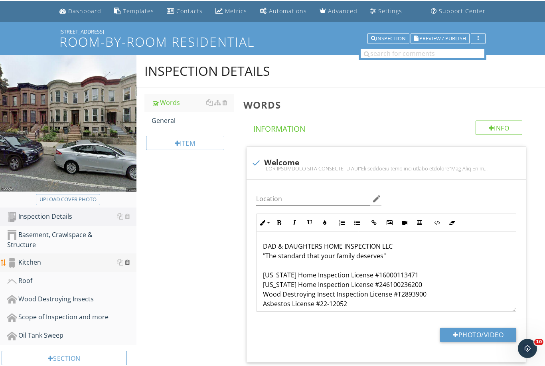
click at [127, 261] on div at bounding box center [127, 262] width 5 height 6
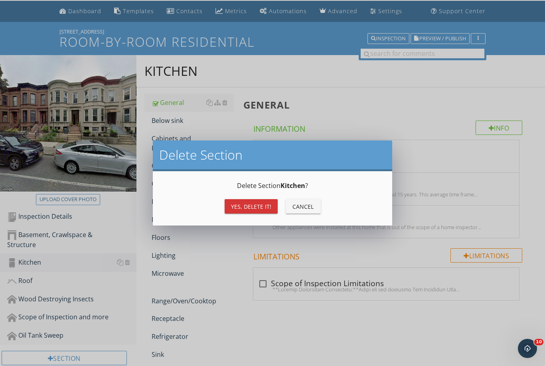
click at [259, 213] on button "Yes, Delete it!" at bounding box center [250, 206] width 53 height 14
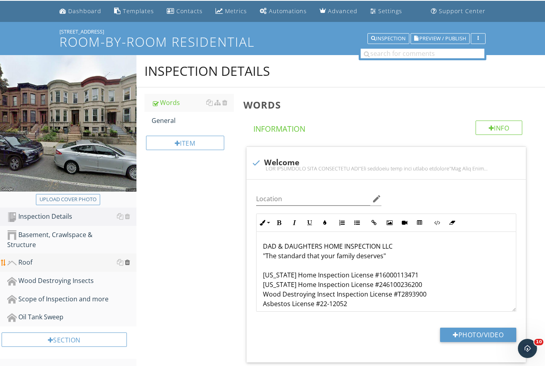
click at [129, 262] on div at bounding box center [127, 262] width 5 height 6
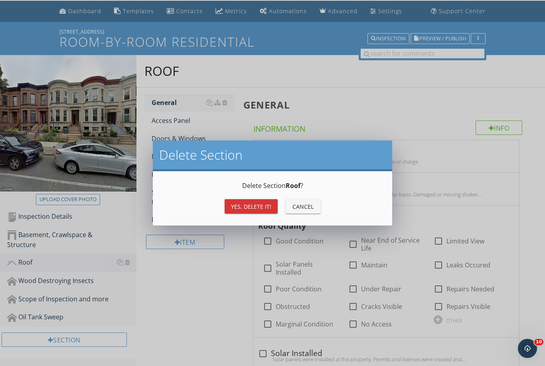
click at [255, 211] on button "Yes, Delete it!" at bounding box center [250, 206] width 53 height 14
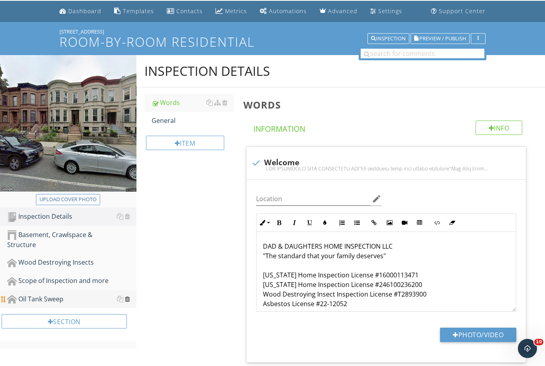
click at [127, 297] on div at bounding box center [127, 298] width 5 height 6
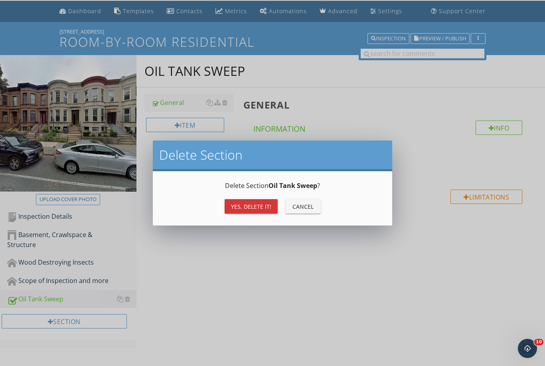
click at [244, 207] on div "Yes, Delete it!" at bounding box center [251, 206] width 40 height 8
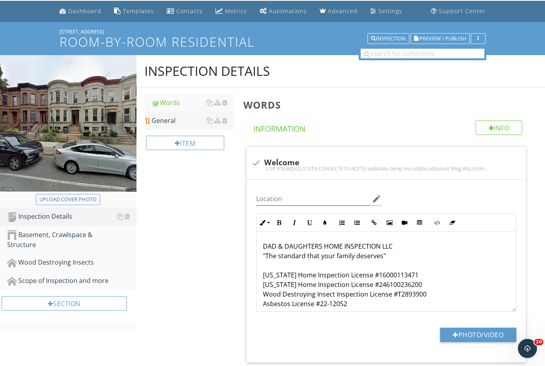
click at [171, 118] on div "General" at bounding box center [193, 121] width 82 height 10
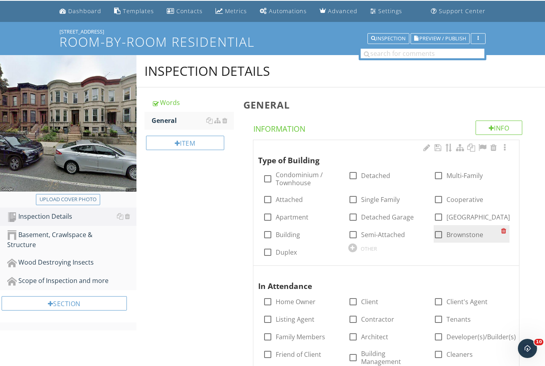
click at [450, 232] on label "Brownstone" at bounding box center [464, 234] width 37 height 8
checkbox input "true"
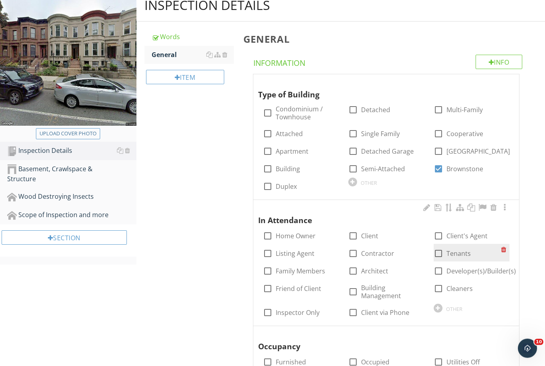
scroll to position [91, 0]
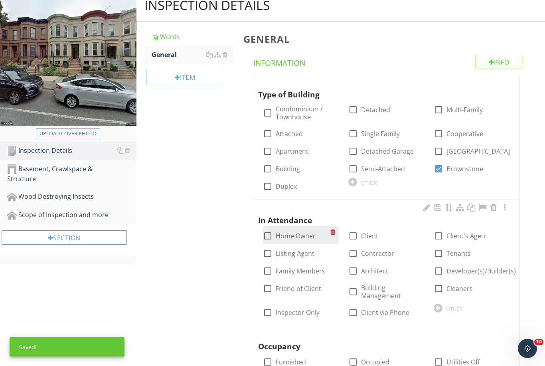
click at [300, 234] on label "Home Owner" at bounding box center [296, 236] width 40 height 8
checkbox input "true"
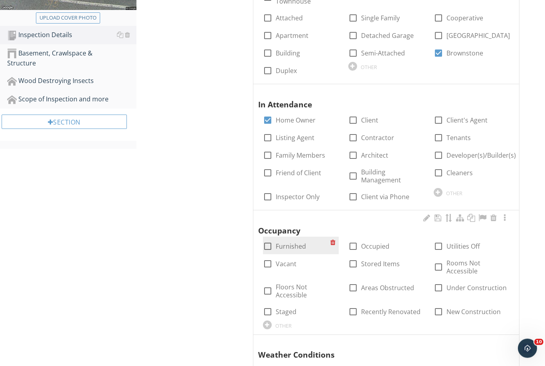
scroll to position [206, 0]
click at [372, 246] on label "Occupied" at bounding box center [375, 246] width 28 height 8
checkbox input "true"
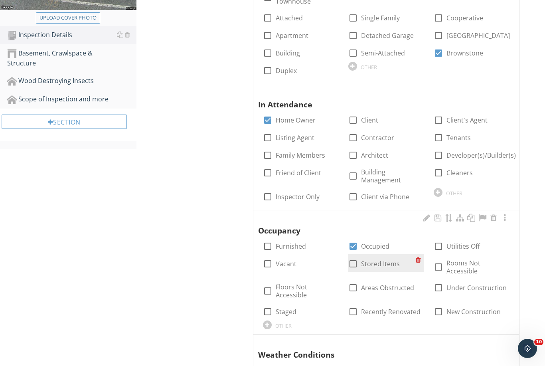
click at [378, 260] on label "Stored Items" at bounding box center [380, 264] width 39 height 8
checkbox input "true"
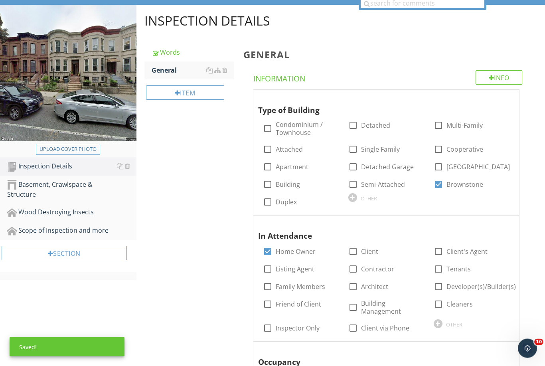
scroll to position [75, 0]
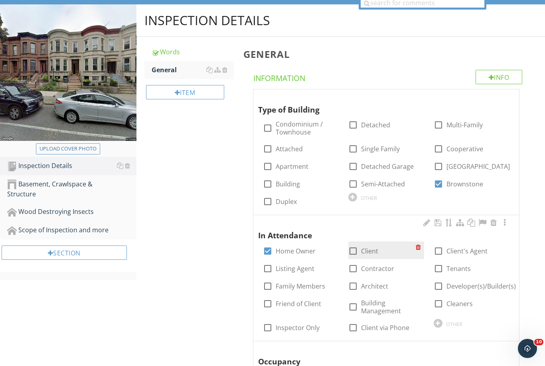
click at [368, 249] on label "Client" at bounding box center [369, 251] width 17 height 8
checkbox input "true"
click at [471, 251] on label "Client's Agent" at bounding box center [466, 251] width 41 height 8
checkbox input "true"
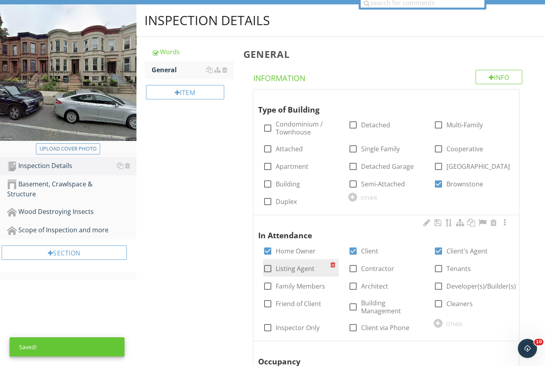
click at [300, 266] on label "Listing Agent" at bounding box center [295, 268] width 39 height 8
checkbox input "true"
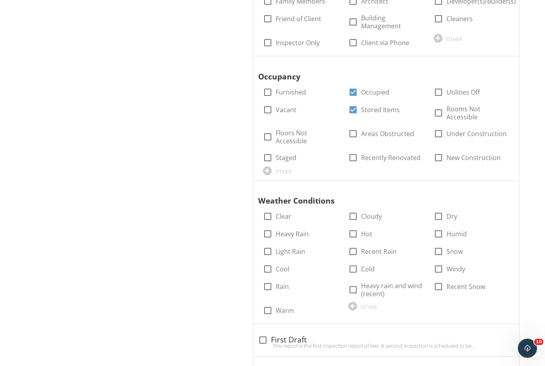
scroll to position [386, 0]
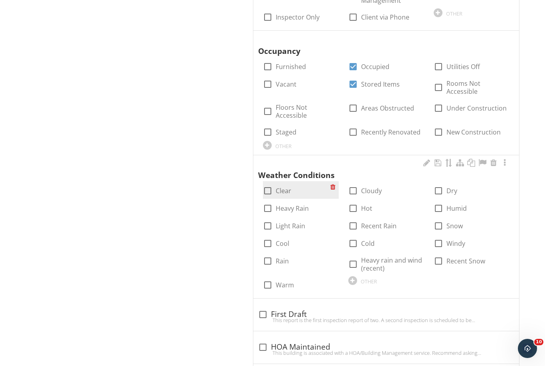
click at [281, 187] on label "Clear" at bounding box center [284, 191] width 16 height 8
checkbox input "true"
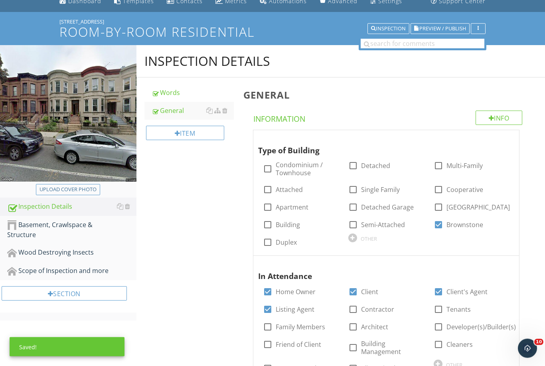
scroll to position [35, 0]
click at [50, 278] on link "Scope of Inspection and more" at bounding box center [71, 271] width 129 height 18
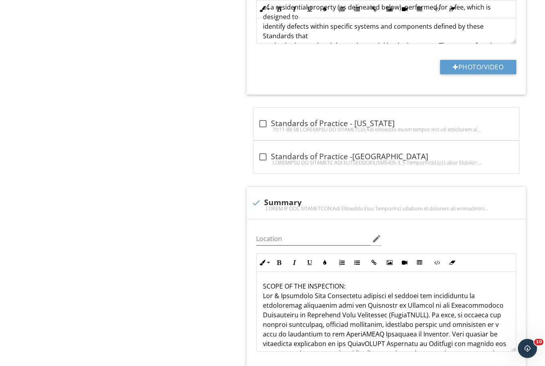
scroll to position [1032, 0]
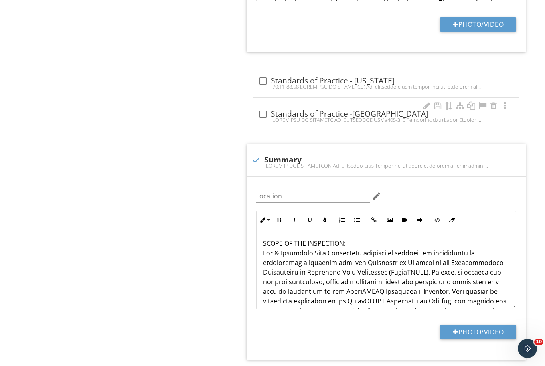
click at [321, 119] on div at bounding box center [386, 119] width 256 height 6
checkbox input "true"
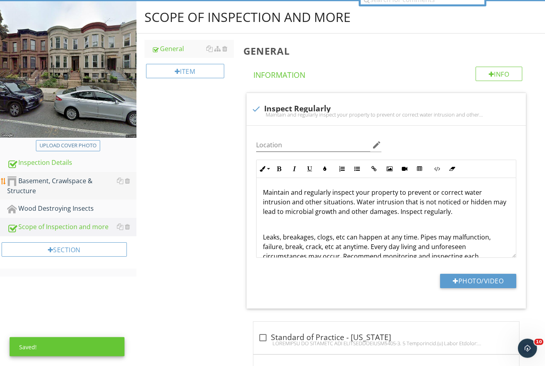
scroll to position [91, 0]
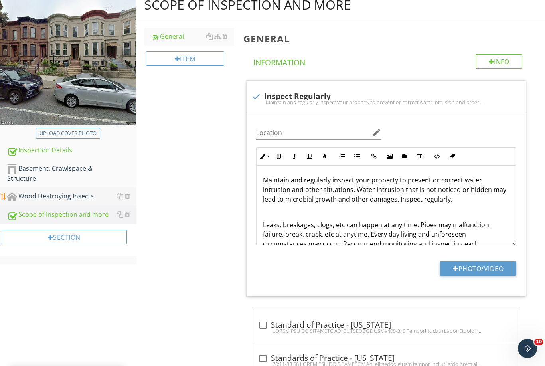
click at [67, 196] on div "Wood Destroying Insects" at bounding box center [71, 196] width 129 height 10
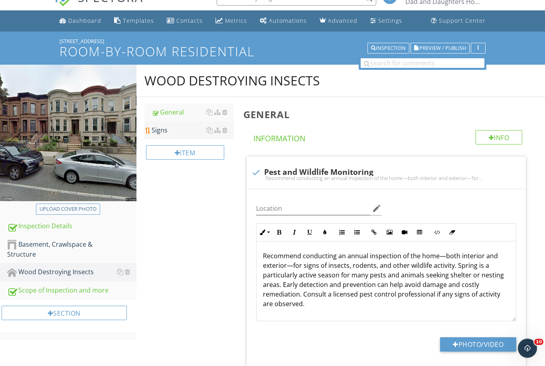
scroll to position [15, 0]
click at [163, 132] on div "Signs" at bounding box center [193, 130] width 82 height 10
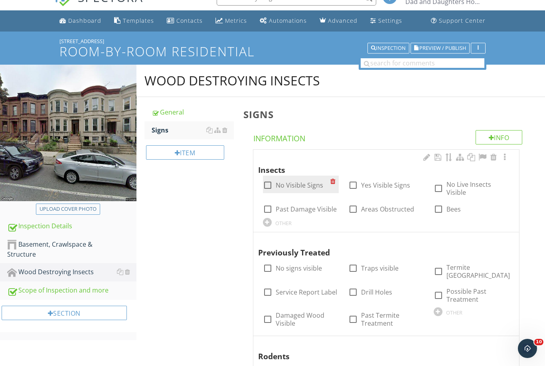
click at [287, 185] on label "No Visible Signs" at bounding box center [299, 185] width 47 height 8
checkbox input "true"
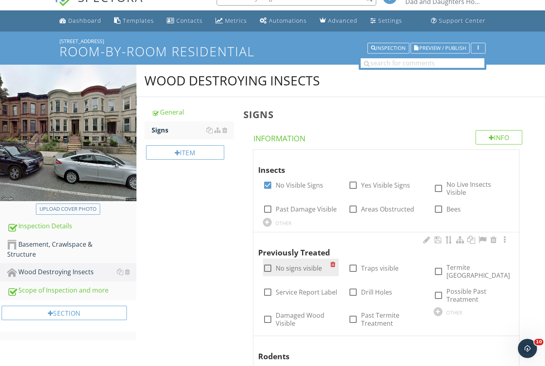
click at [293, 267] on label "No signs visible" at bounding box center [299, 268] width 46 height 8
checkbox input "true"
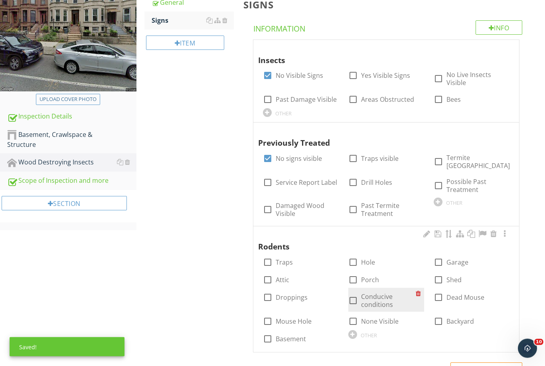
scroll to position [125, 0]
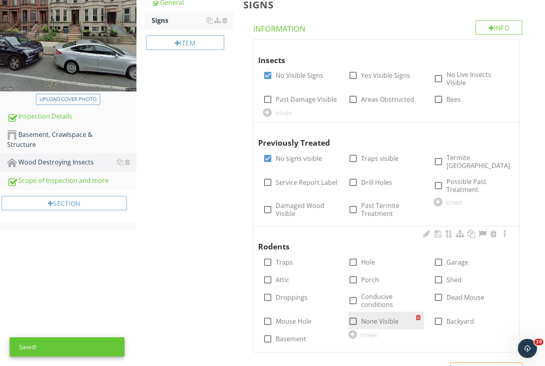
click at [368, 317] on label "None Visible" at bounding box center [379, 321] width 37 height 8
checkbox input "true"
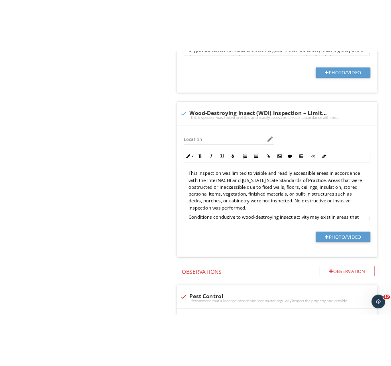
scroll to position [0, 0]
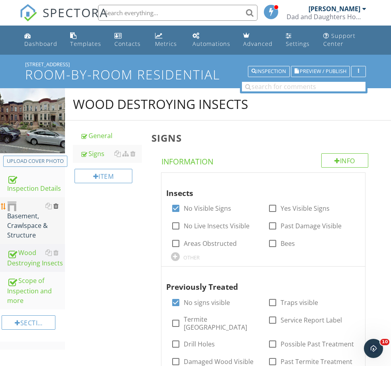
click at [58, 203] on div at bounding box center [55, 206] width 5 height 6
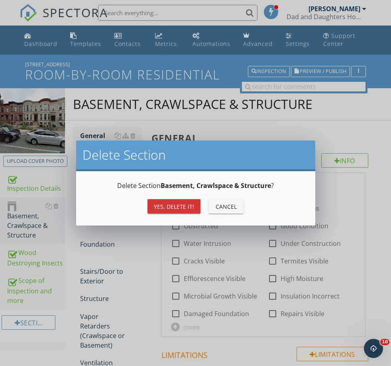
click at [218, 207] on div "Cancel" at bounding box center [226, 206] width 22 height 8
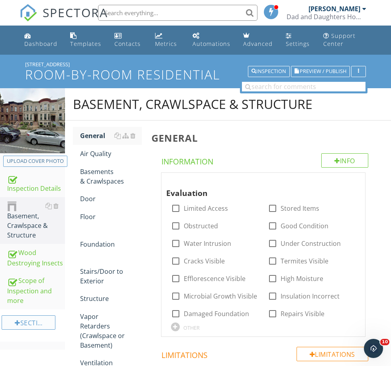
click at [35, 317] on div "Section" at bounding box center [29, 322] width 54 height 14
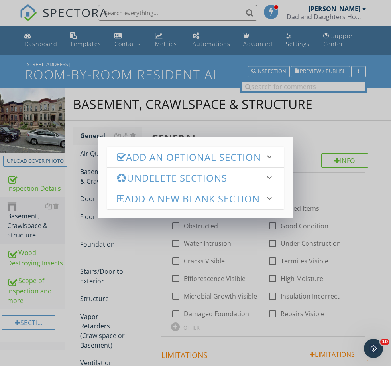
click at [153, 162] on h3 "Add an Optional Section" at bounding box center [191, 157] width 148 height 11
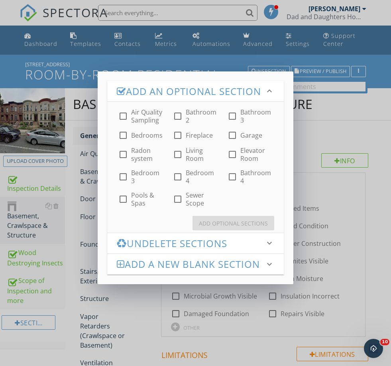
click at [144, 124] on label "Air Quality Sampling" at bounding box center [147, 116] width 32 height 16
checkbox input "true"
click at [233, 227] on div "Add Optional Sections" at bounding box center [233, 223] width 69 height 8
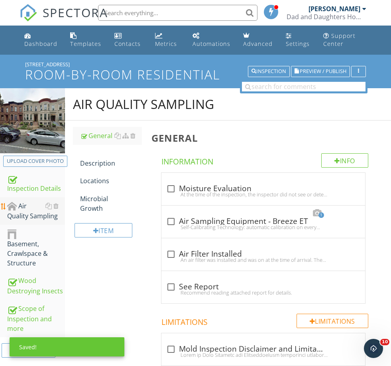
click at [29, 216] on div "Air Quality Sampling" at bounding box center [36, 211] width 58 height 20
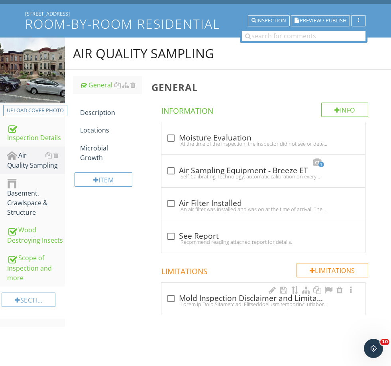
scroll to position [55, 0]
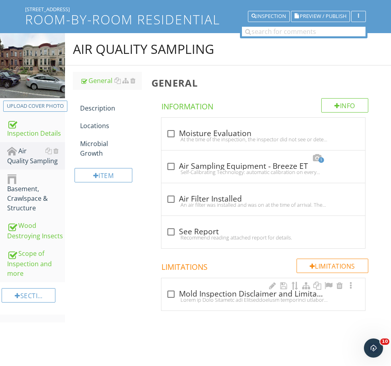
click at [202, 293] on div "check_box_outline_blank Mold Inspection Disclaimer and Limitation of Liability …" at bounding box center [263, 294] width 194 height 10
checkbox input "true"
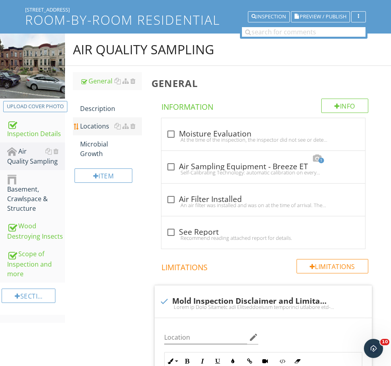
click at [95, 121] on div "Locations" at bounding box center [110, 126] width 61 height 10
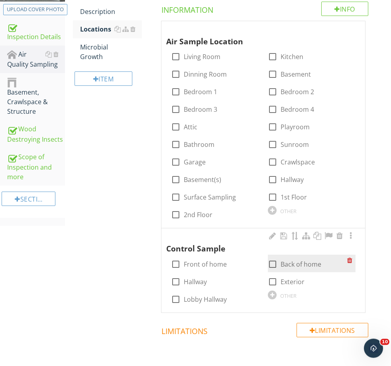
scroll to position [144, 0]
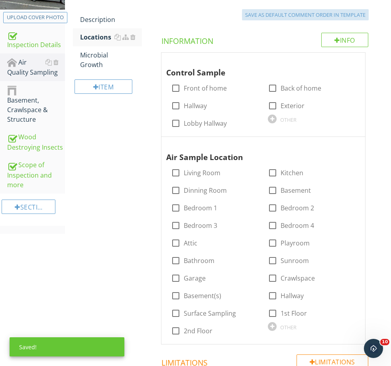
click at [274, 14] on div "Save as default comment order in template" at bounding box center [305, 15] width 120 height 8
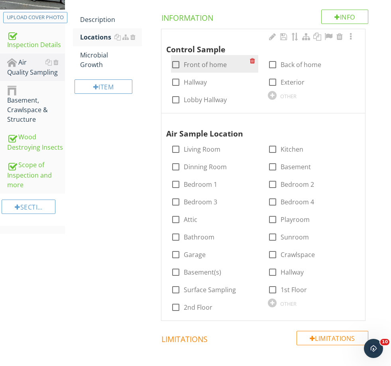
click at [207, 65] on label "Front of home" at bounding box center [205, 65] width 43 height 8
checkbox input "true"
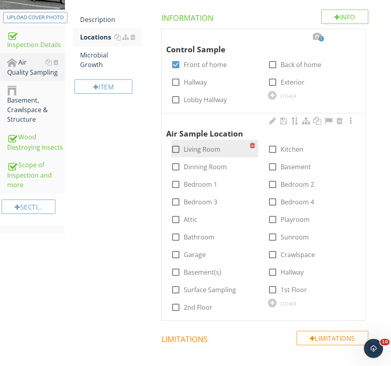
click at [198, 145] on label "Living Room" at bounding box center [202, 149] width 37 height 8
checkbox input "true"
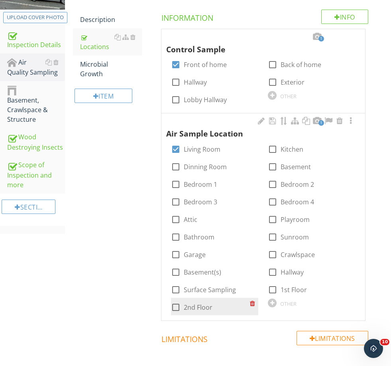
click at [198, 304] on label "2nd Floor" at bounding box center [198, 307] width 29 height 8
checkbox input "true"
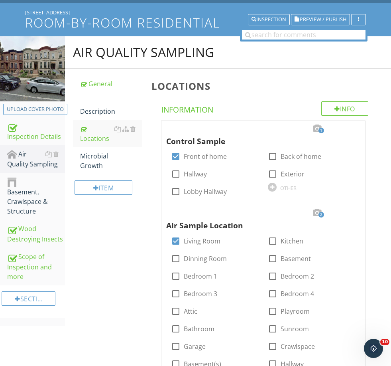
scroll to position [228, 0]
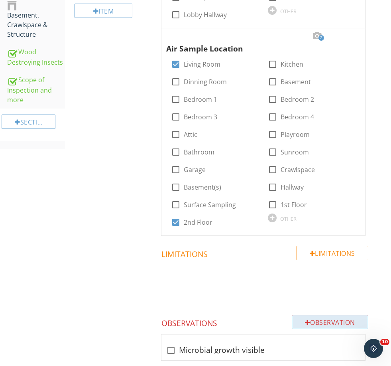
click at [328, 320] on div "Observation" at bounding box center [330, 322] width 77 height 14
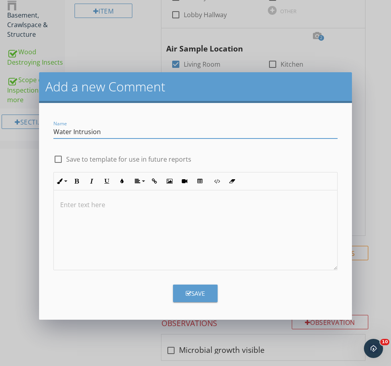
type input "Water Intrusion"
click at [152, 157] on label "Save to template for use in future reports" at bounding box center [128, 159] width 125 height 8
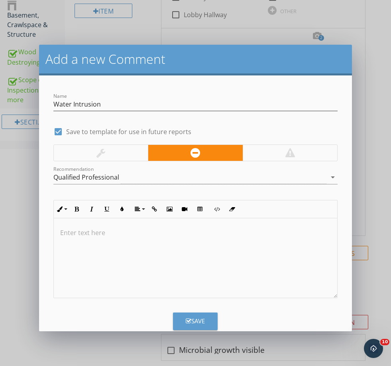
checkbox input "true"
click at [166, 231] on p at bounding box center [195, 233] width 271 height 10
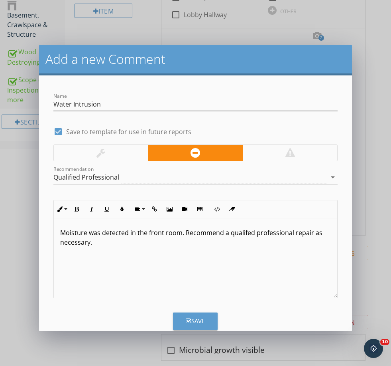
type textarea "<p>Moisture was detected in the front room. Recommend a qualifed professional r…"
click at [210, 319] on button "Save" at bounding box center [195, 321] width 45 height 18
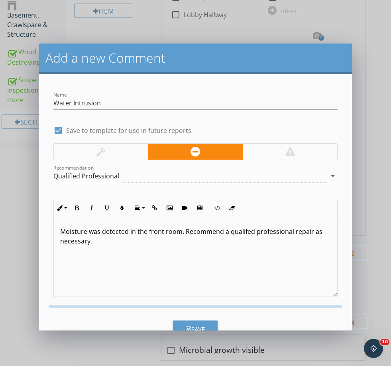
checkbox input "false"
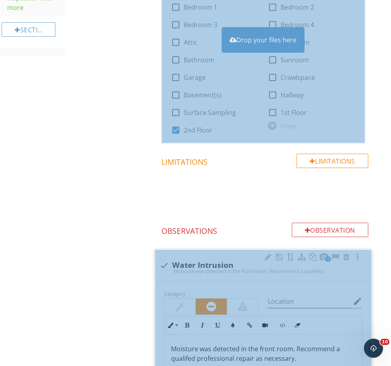
scroll to position [0, 0]
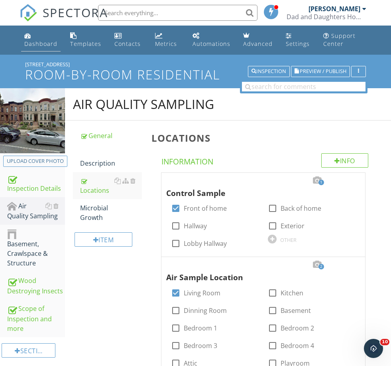
click at [40, 43] on div "Dashboard" at bounding box center [40, 44] width 33 height 8
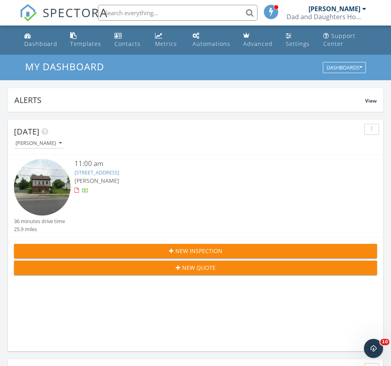
click at [27, 17] on img at bounding box center [29, 13] width 18 height 18
click at [341, 12] on div "[PERSON_NAME]" at bounding box center [335, 9] width 52 height 8
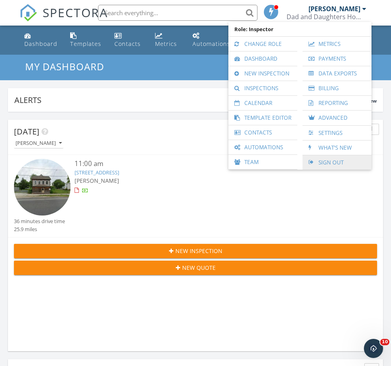
click at [336, 159] on link "Sign Out" at bounding box center [337, 162] width 61 height 14
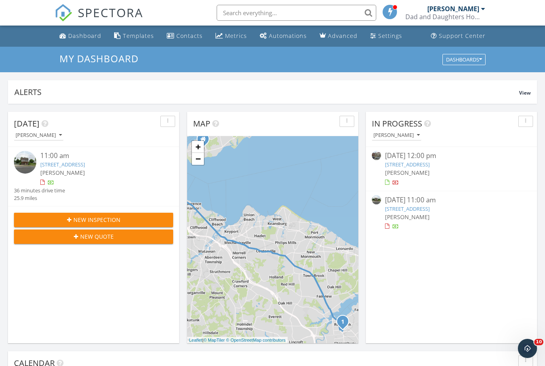
click at [439, 168] on div "[PERSON_NAME]" at bounding box center [451, 172] width 133 height 8
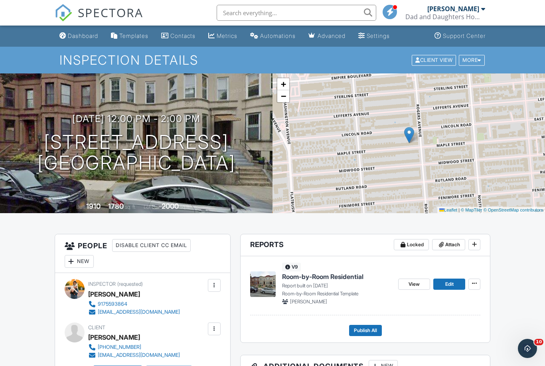
click at [333, 280] on span "Room-by-Room Residential" at bounding box center [322, 276] width 81 height 9
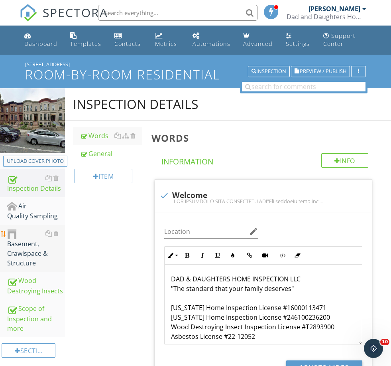
click at [35, 251] on div "Basement, Crawlspace & Structure" at bounding box center [36, 247] width 58 height 39
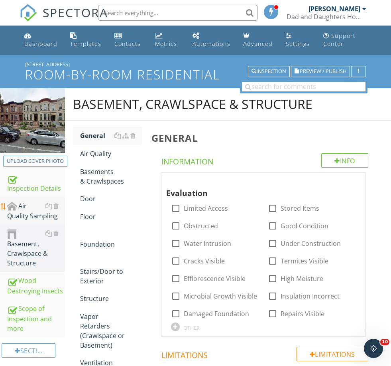
click at [25, 212] on div "Air Quality Sampling" at bounding box center [36, 211] width 58 height 20
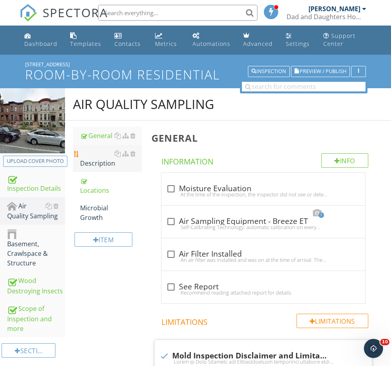
click at [101, 149] on div "Description" at bounding box center [110, 158] width 61 height 19
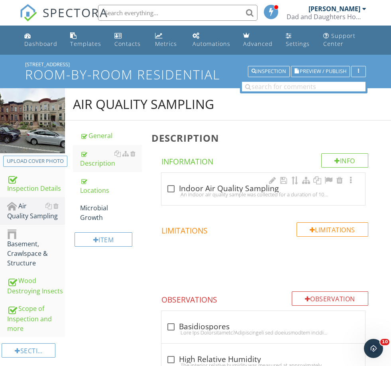
click at [210, 187] on div "check_box_outline_blank Indoor Air Quality Sampling" at bounding box center [263, 189] width 194 height 10
checkbox input "true"
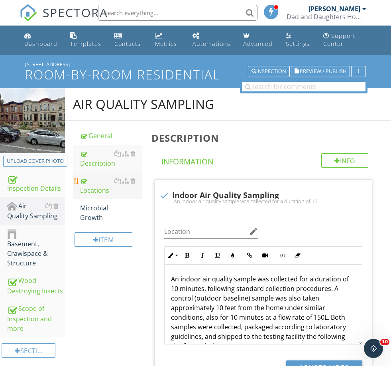
click at [94, 195] on link "Locations" at bounding box center [110, 185] width 61 height 27
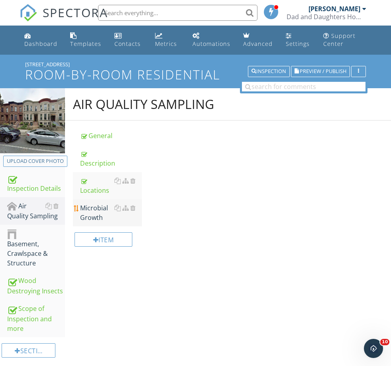
scroll to position [0, 0]
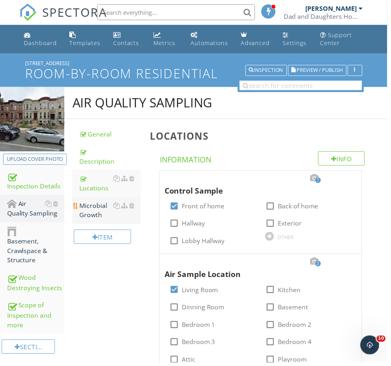
click at [95, 211] on div "Microbial Growth" at bounding box center [110, 212] width 61 height 19
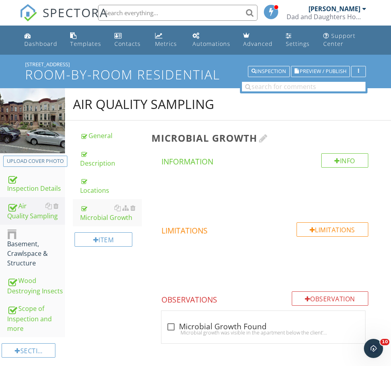
click at [263, 136] on div at bounding box center [263, 138] width 9 height 10
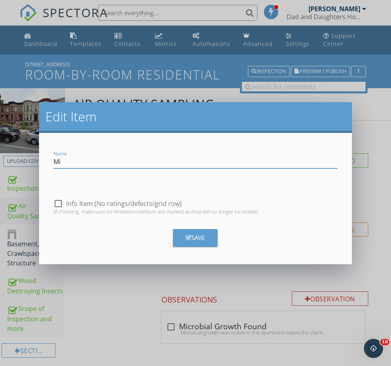
type input "M"
type input "Evaluation"
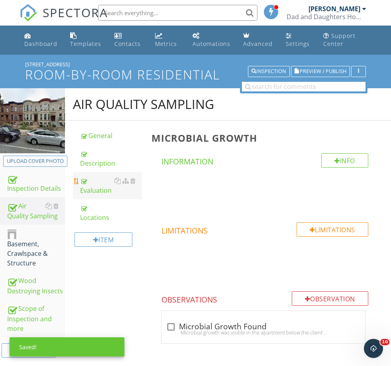
click at [97, 191] on div "Evaluation" at bounding box center [110, 185] width 61 height 19
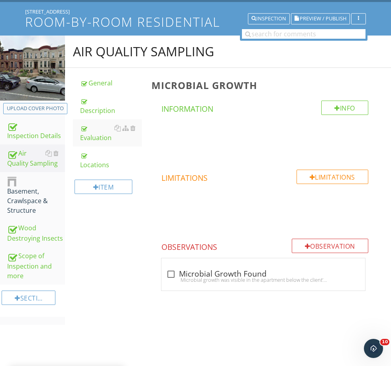
scroll to position [55, 0]
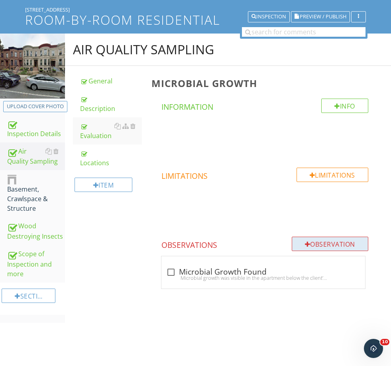
click at [325, 240] on div "Observation" at bounding box center [330, 243] width 77 height 14
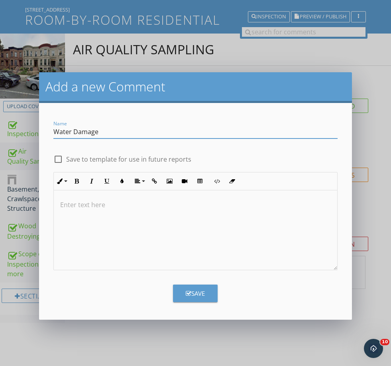
type input "Water Damage"
click at [161, 157] on label "Save to template for use in future reports" at bounding box center [128, 159] width 125 height 8
checkbox input "true"
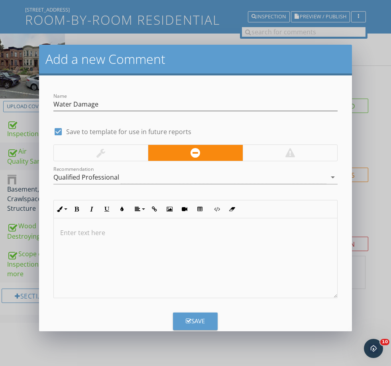
click at [160, 243] on div at bounding box center [195, 258] width 283 height 80
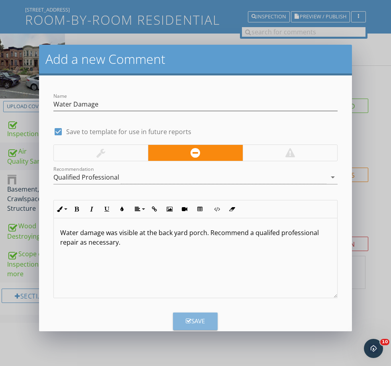
click at [199, 323] on div "Save" at bounding box center [195, 320] width 19 height 9
checkbox input "false"
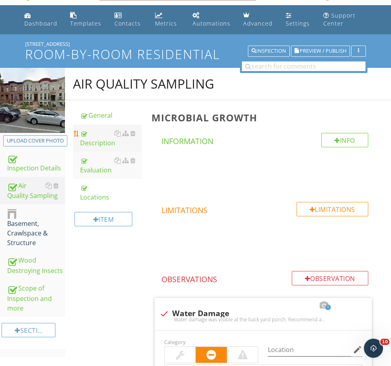
scroll to position [20, 0]
click at [104, 142] on div "Description" at bounding box center [110, 137] width 61 height 19
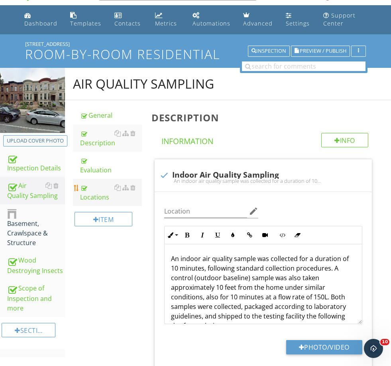
scroll to position [21, 0]
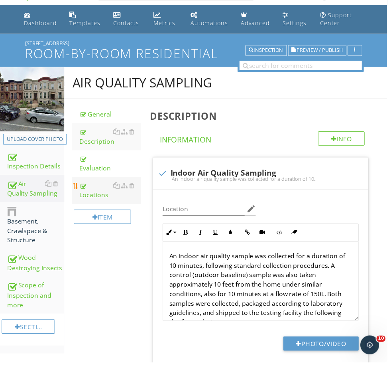
click at [98, 197] on div "Locations" at bounding box center [110, 191] width 61 height 19
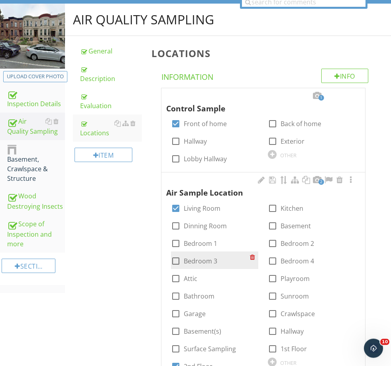
scroll to position [85, 0]
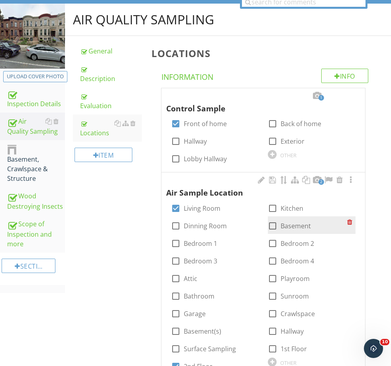
click at [305, 222] on label "Basement" at bounding box center [296, 226] width 30 height 8
checkbox input "true"
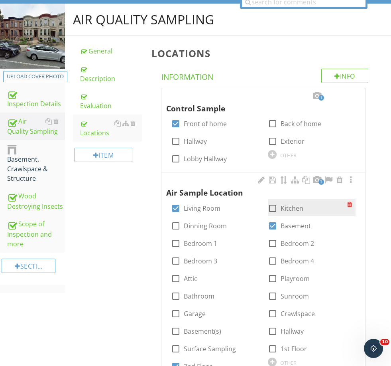
click at [294, 207] on label "Kitchen" at bounding box center [292, 208] width 23 height 8
checkbox input "true"
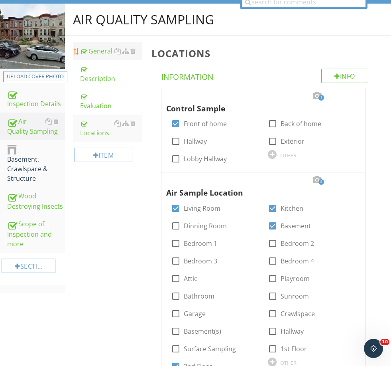
click at [93, 53] on div "General" at bounding box center [110, 51] width 61 height 10
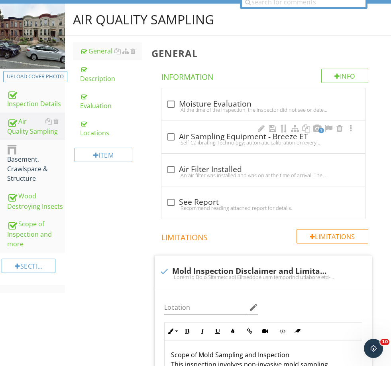
click at [212, 145] on div "check_box_outline_blank Air Sampling Equipment - Breeze ET Self-Calibrating Tec…" at bounding box center [263, 139] width 194 height 18
checkbox input "true"
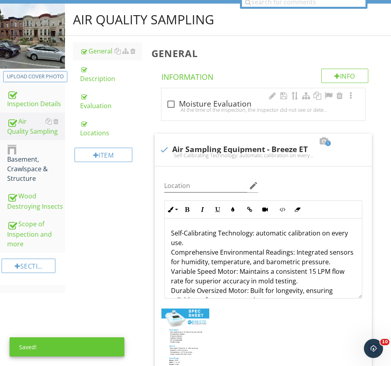
click at [220, 106] on div "At the time of the inspection, the inspector did not see or detect moisture int…" at bounding box center [263, 109] width 194 height 6
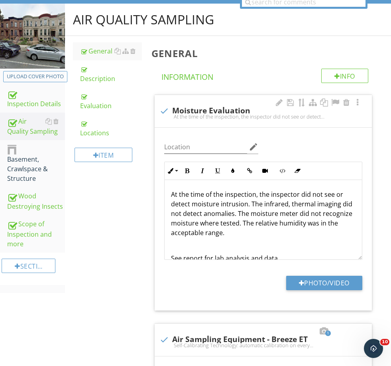
click at [248, 203] on p "At the time of the inspection, the inspector did not see or detect moisture int…" at bounding box center [263, 213] width 185 height 48
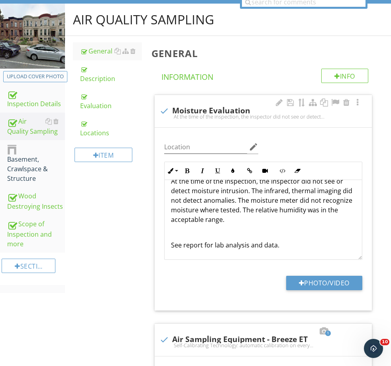
scroll to position [13, 0]
click at [211, 117] on div "At the time of the inspection, the inspector did not see or detect moisture int…" at bounding box center [263, 116] width 208 height 6
checkbox input "true"
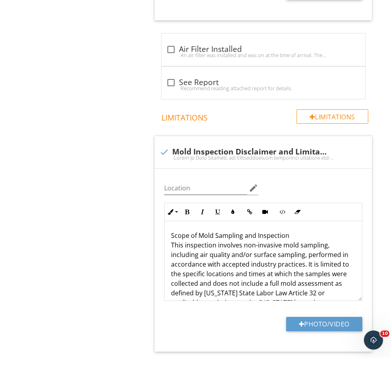
scroll to position [0, 0]
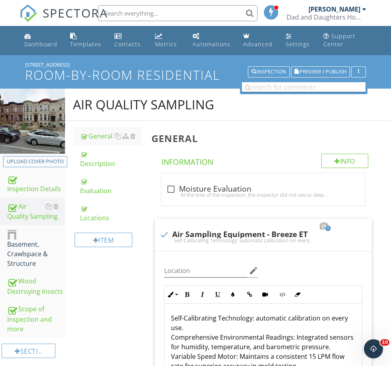
click at [285, 85] on input "text" at bounding box center [304, 87] width 124 height 10
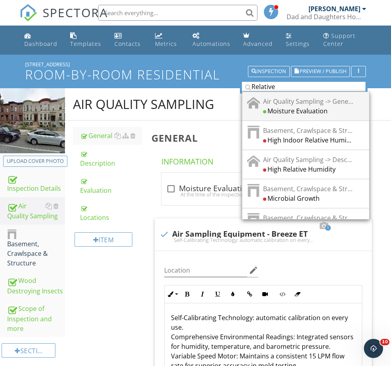
type input "Relative"
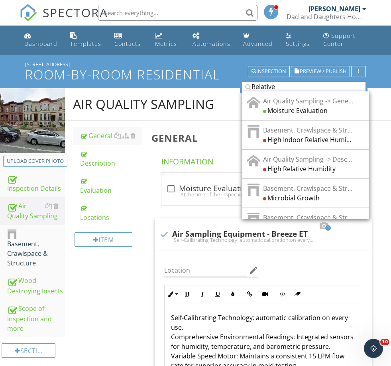
click at [307, 113] on div "Moisture Evaluation" at bounding box center [308, 111] width 91 height 10
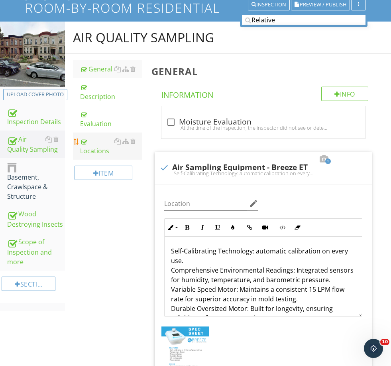
scroll to position [40, 0]
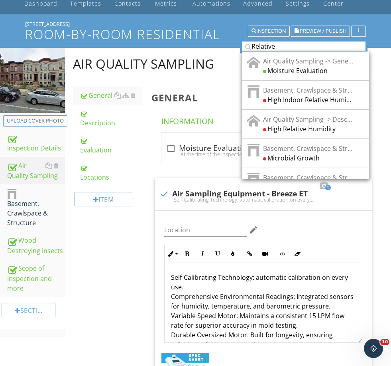
click at [315, 47] on input "Relative" at bounding box center [304, 46] width 124 height 10
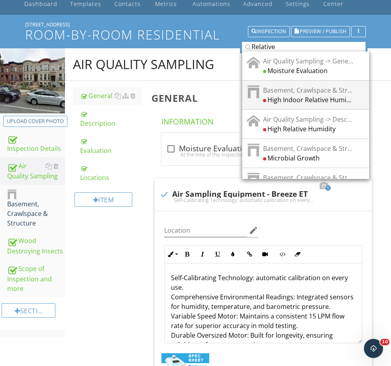
click at [306, 100] on div "High Indoor Relative Humidity" at bounding box center [308, 100] width 91 height 10
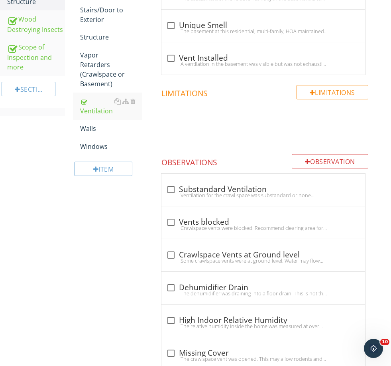
scroll to position [312, 0]
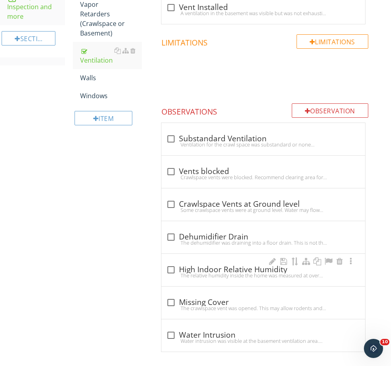
click at [206, 267] on div "check_box_outline_blank High Indoor Relative Humidity" at bounding box center [263, 270] width 194 height 10
checkbox input "true"
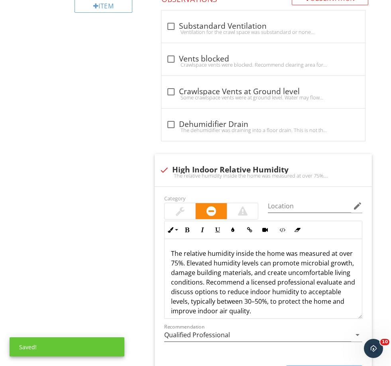
scroll to position [430, 0]
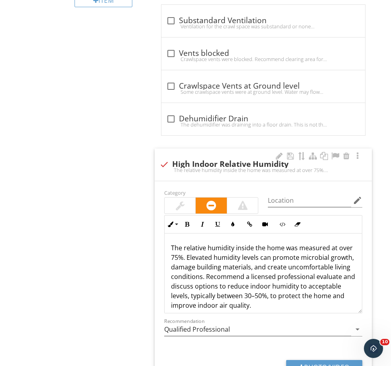
click at [178, 257] on p "The relative humidity inside the home was measured at over 75%. Elevated humidi…" at bounding box center [263, 276] width 185 height 67
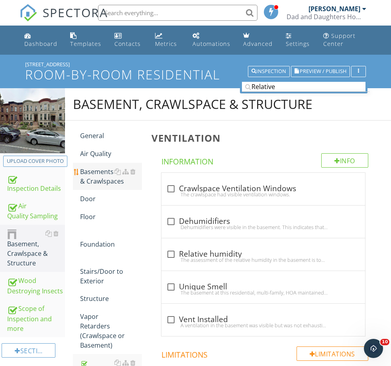
scroll to position [16, 0]
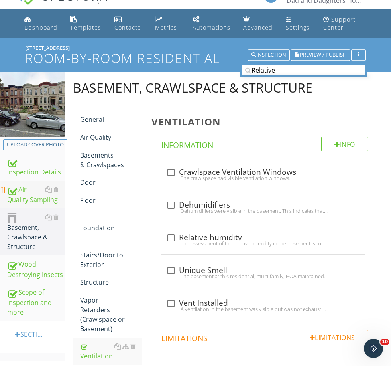
click at [25, 190] on div "Air Quality Sampling" at bounding box center [36, 195] width 58 height 20
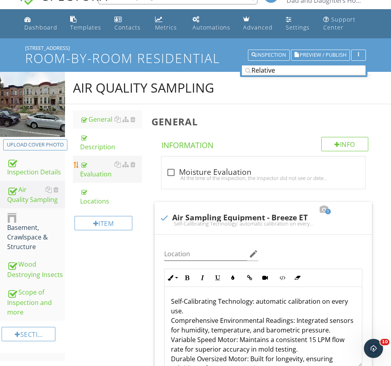
click at [99, 169] on div "Evaluation" at bounding box center [110, 168] width 61 height 19
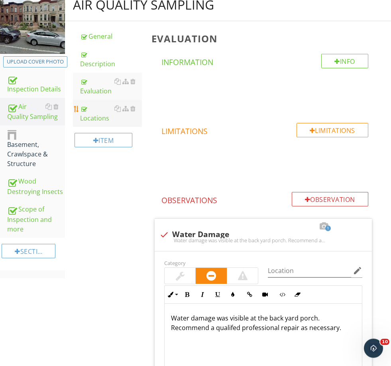
scroll to position [99, 0]
click at [97, 120] on div "Locations" at bounding box center [110, 113] width 61 height 19
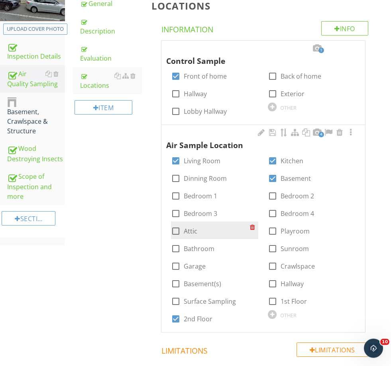
scroll to position [132, 0]
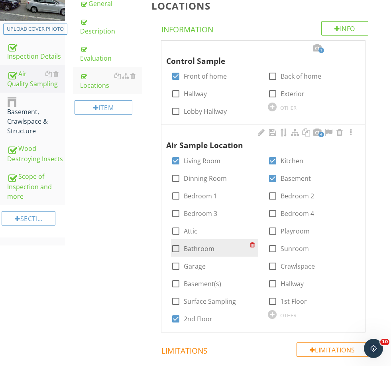
click at [195, 244] on label "Bathroom" at bounding box center [199, 248] width 31 height 8
checkbox input "true"
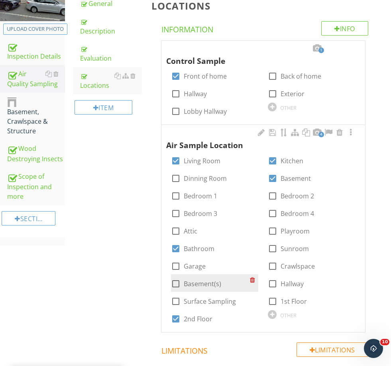
click at [201, 281] on label "Basement(s)" at bounding box center [202, 284] width 37 height 8
checkbox input "true"
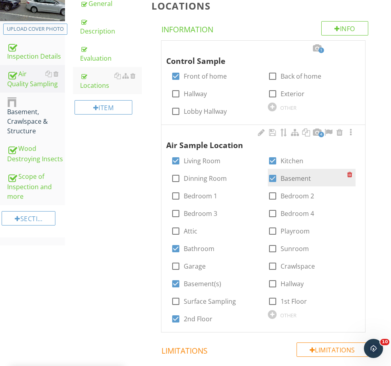
click at [292, 176] on label "Basement" at bounding box center [296, 178] width 30 height 8
checkbox input "false"
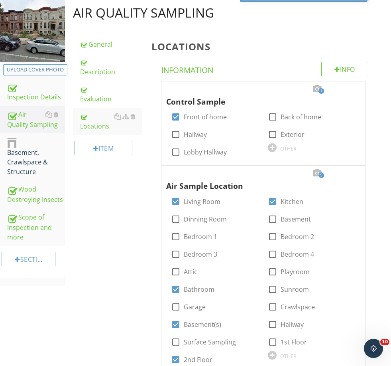
scroll to position [0, 0]
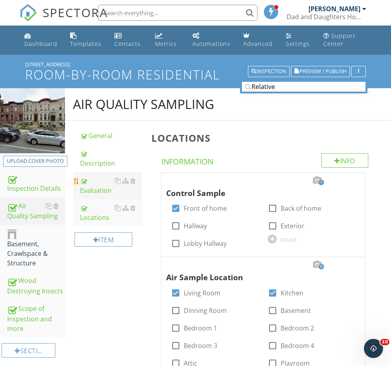
click at [96, 191] on div "Evaluation" at bounding box center [110, 185] width 61 height 19
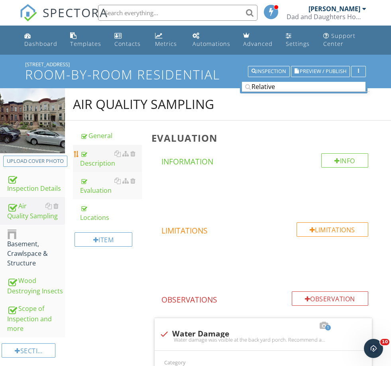
click at [99, 160] on div "Description" at bounding box center [110, 158] width 61 height 19
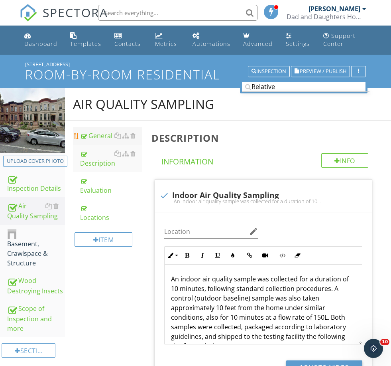
click at [99, 140] on link "General" at bounding box center [110, 136] width 61 height 18
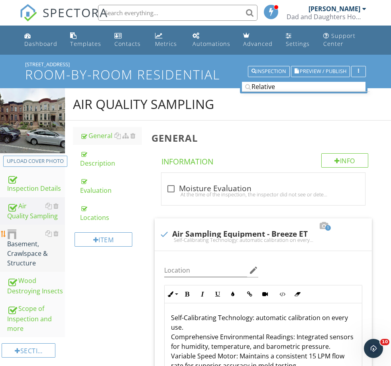
click at [30, 257] on div "Basement, Crawlspace & Structure" at bounding box center [36, 247] width 58 height 39
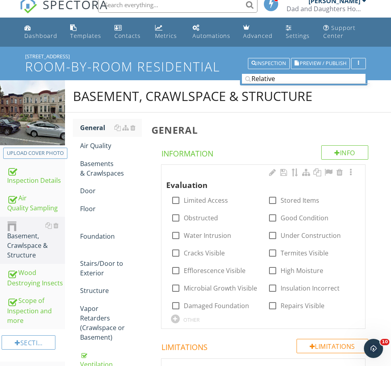
scroll to position [17, 0]
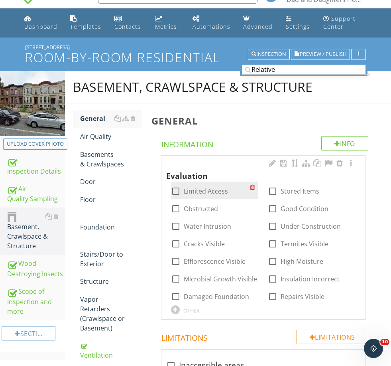
click at [201, 187] on label "Limited Access" at bounding box center [206, 191] width 44 height 8
checkbox input "true"
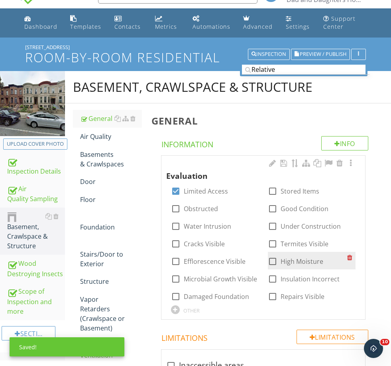
click at [299, 258] on label "High Moisture" at bounding box center [302, 261] width 43 height 8
checkbox input "true"
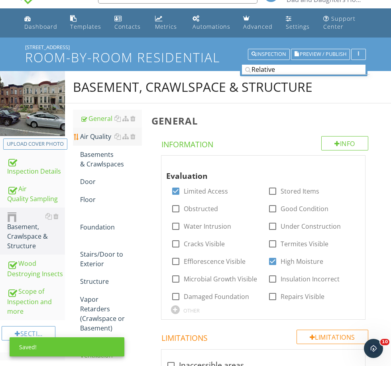
click at [96, 134] on div "Air Quality" at bounding box center [110, 137] width 61 height 10
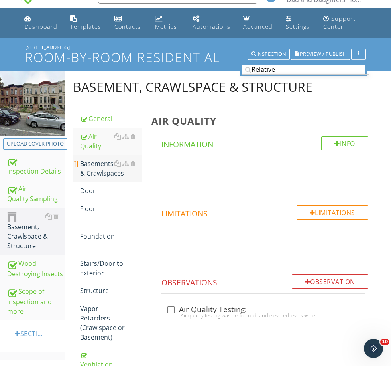
click at [95, 162] on div "Basements & Crawlspaces" at bounding box center [110, 168] width 61 height 19
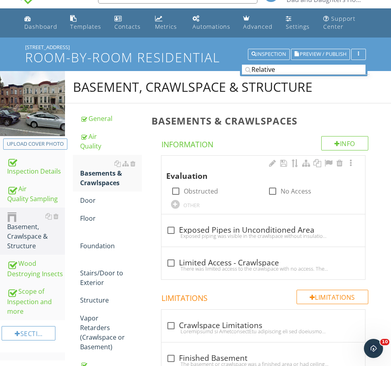
click at [191, 203] on div "OTHER" at bounding box center [191, 205] width 16 height 6
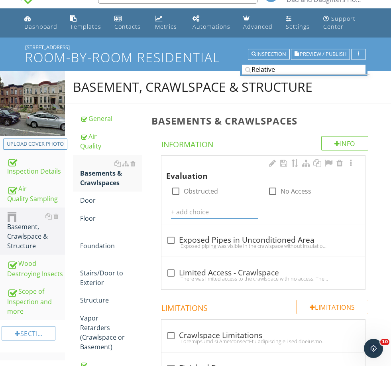
scroll to position [17, 0]
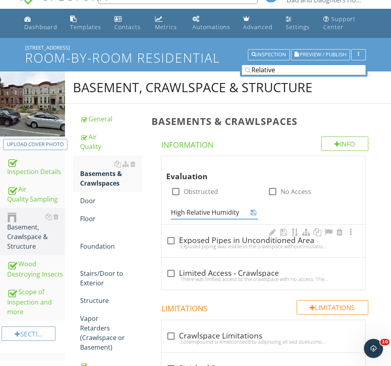
type input "High Relative Humidity"
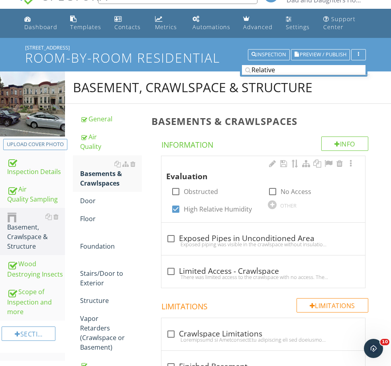
scroll to position [17, 0]
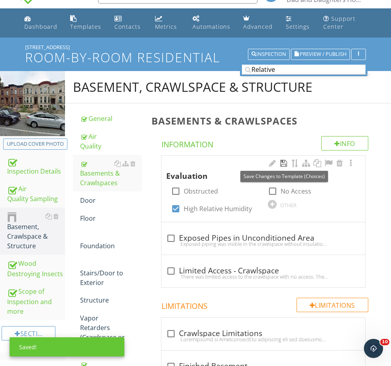
click at [284, 163] on div at bounding box center [284, 163] width 10 height 8
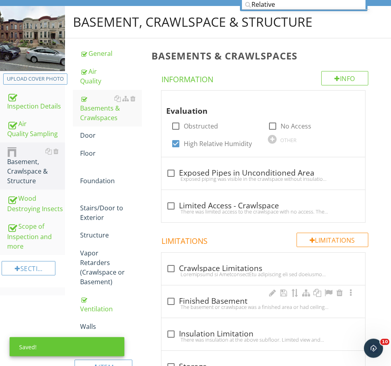
scroll to position [157, 0]
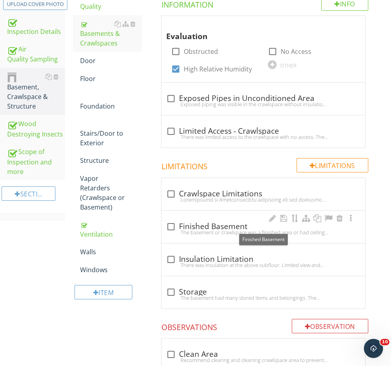
click at [203, 226] on div "check_box_outline_blank Finished Basement" at bounding box center [263, 227] width 194 height 10
checkbox input "true"
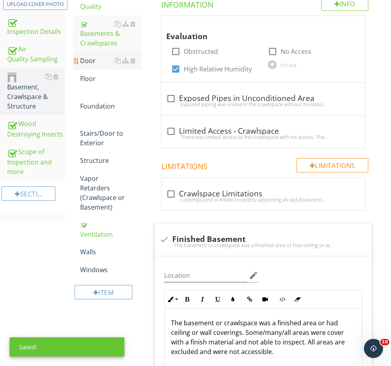
click at [89, 59] on div "Door" at bounding box center [110, 61] width 61 height 10
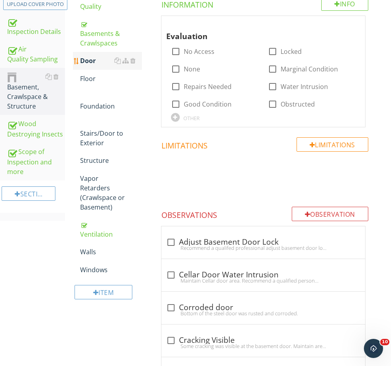
click at [136, 59] on div "Door" at bounding box center [110, 61] width 61 height 10
click at [135, 59] on div at bounding box center [132, 60] width 5 height 6
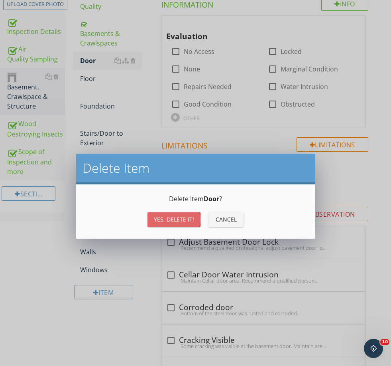
click at [188, 216] on div "Yes, Delete it!" at bounding box center [174, 219] width 40 height 8
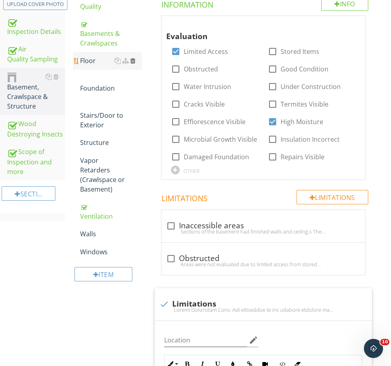
click at [134, 61] on div at bounding box center [132, 60] width 5 height 6
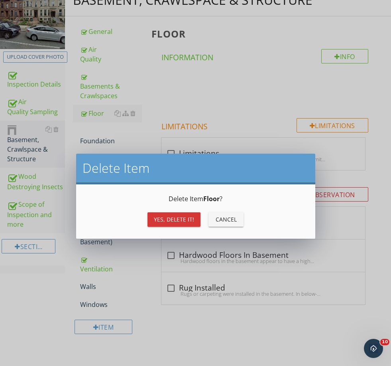
scroll to position [59, 0]
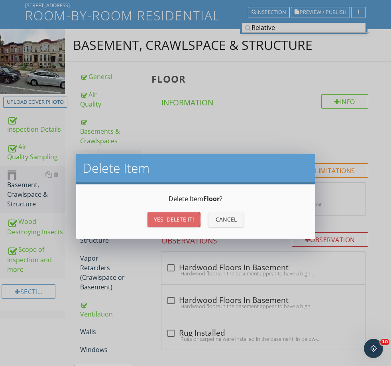
click at [187, 224] on button "Yes, Delete it!" at bounding box center [174, 219] width 53 height 14
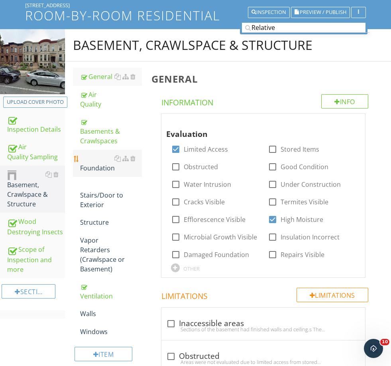
click at [100, 161] on div "Foundation" at bounding box center [110, 163] width 61 height 19
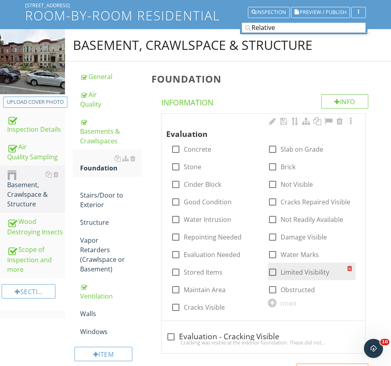
click at [306, 273] on label "Limited Visibility" at bounding box center [305, 272] width 49 height 8
checkbox input "true"
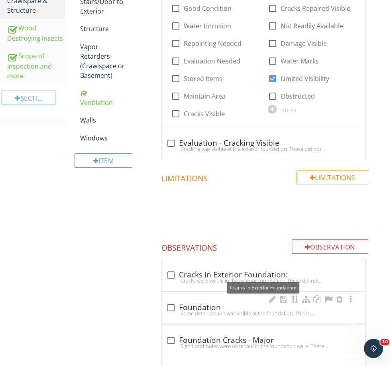
scroll to position [254, 0]
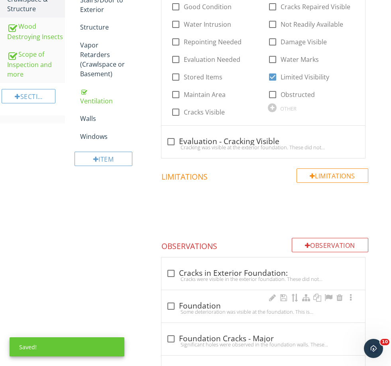
click at [188, 311] on div "Some deterioration was visible at the foundation. This is common with age. Reco…" at bounding box center [263, 311] width 194 height 6
checkbox input "true"
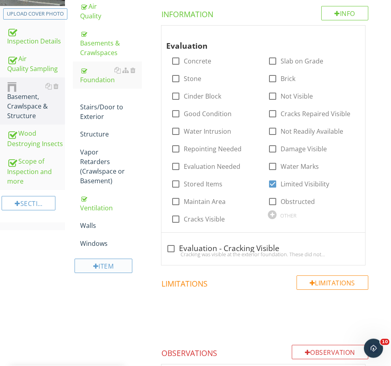
scroll to position [147, 0]
click at [94, 98] on div "Stairs/Door to Exterior" at bounding box center [110, 107] width 61 height 29
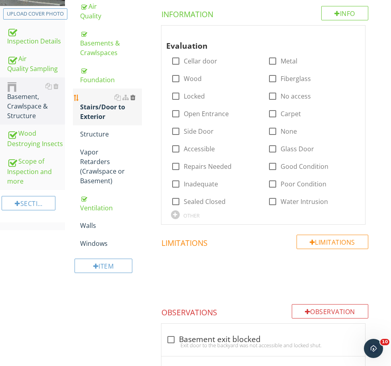
click at [132, 96] on div at bounding box center [132, 97] width 5 height 6
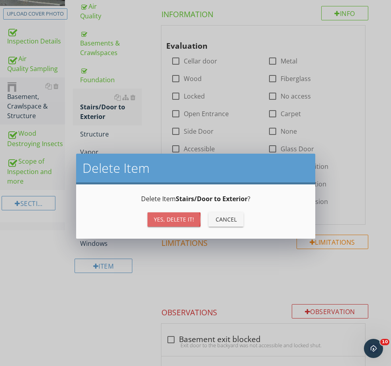
click at [172, 222] on div "Yes, Delete it!" at bounding box center [174, 219] width 40 height 8
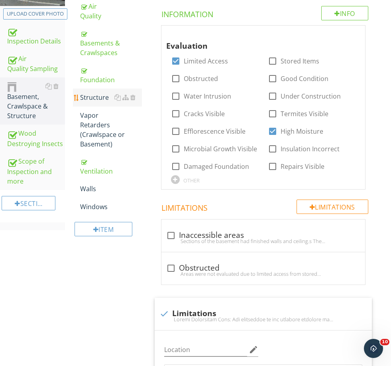
click at [99, 99] on div "Structure" at bounding box center [110, 98] width 61 height 10
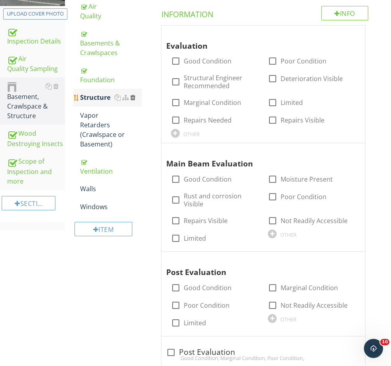
click at [134, 97] on div at bounding box center [132, 97] width 5 height 6
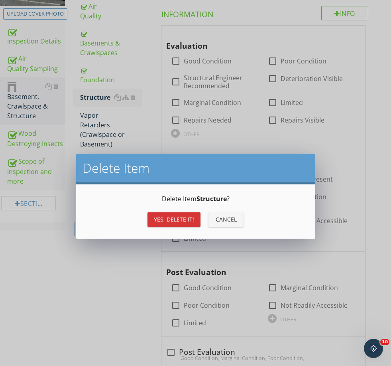
click at [181, 223] on button "Yes, Delete it!" at bounding box center [174, 219] width 53 height 14
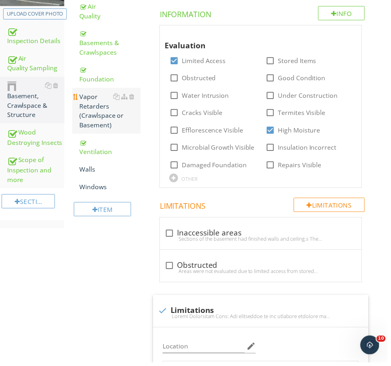
click at [101, 104] on div "Vapor Retarders (Crawlspace or Basement)" at bounding box center [110, 112] width 61 height 38
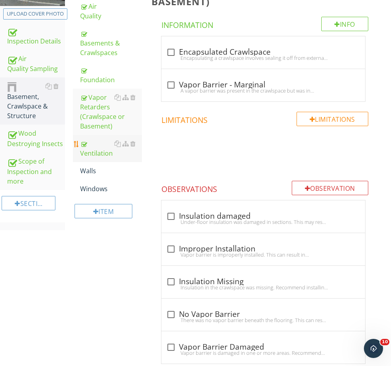
scroll to position [134, 0]
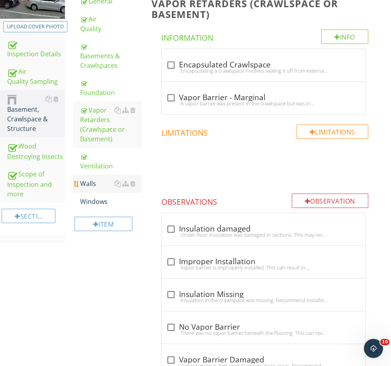
click at [97, 184] on div "Walls" at bounding box center [110, 184] width 61 height 10
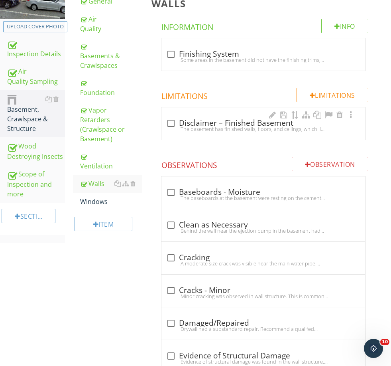
click at [199, 128] on div "The basement has finished walls, floors, and ceilings, which limit visibility a…" at bounding box center [263, 129] width 194 height 6
checkbox input "true"
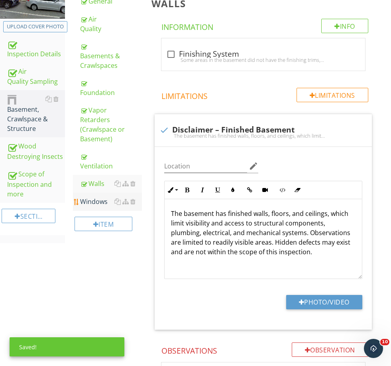
click at [95, 203] on div "Windows" at bounding box center [110, 202] width 61 height 10
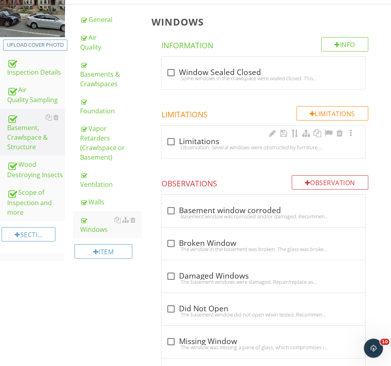
click at [201, 144] on div "Observation: Several windows were obstructed by furniture, coverings, or person…" at bounding box center [263, 147] width 194 height 6
checkbox input "true"
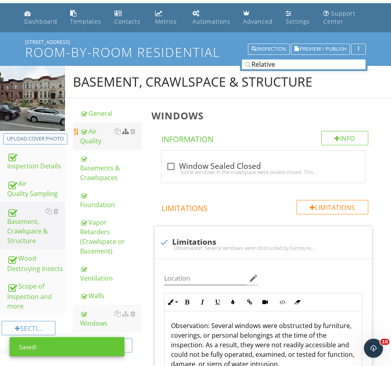
scroll to position [22, 0]
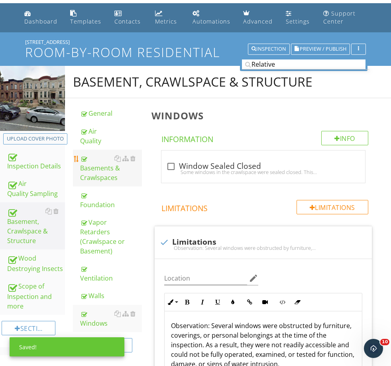
click at [95, 162] on div "Basements & Crawlspaces" at bounding box center [110, 168] width 61 height 29
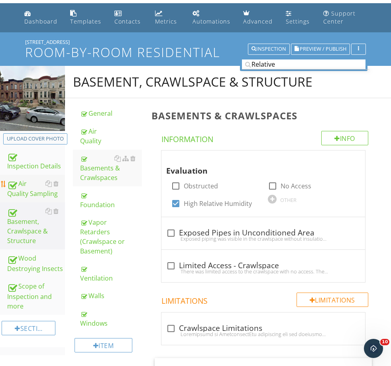
click at [28, 189] on div "Air Quality Sampling" at bounding box center [36, 189] width 58 height 20
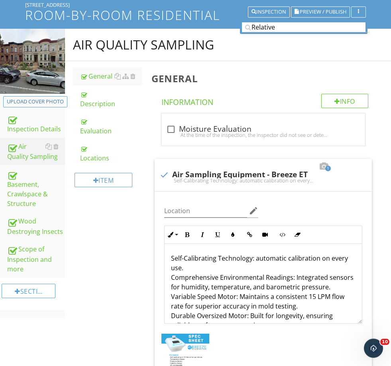
scroll to position [57, 0]
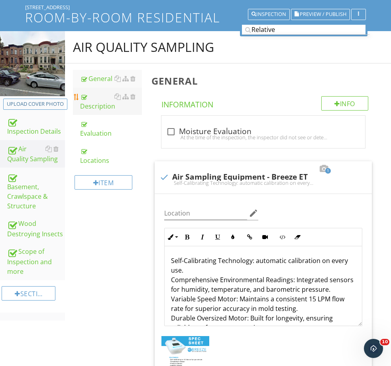
click at [92, 103] on div "Description" at bounding box center [110, 101] width 61 height 19
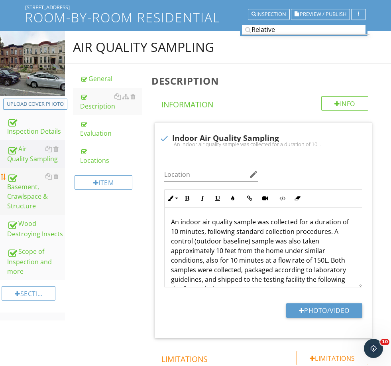
click at [30, 202] on div "Basement, Crawlspace & Structure" at bounding box center [36, 190] width 58 height 39
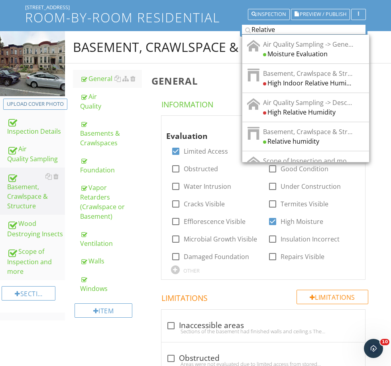
click at [289, 31] on input "Relative" at bounding box center [304, 30] width 124 height 10
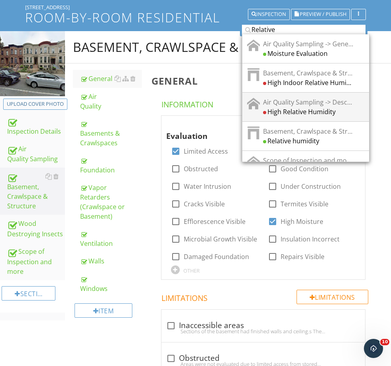
click at [289, 114] on div "High Relative Humidity" at bounding box center [308, 112] width 91 height 10
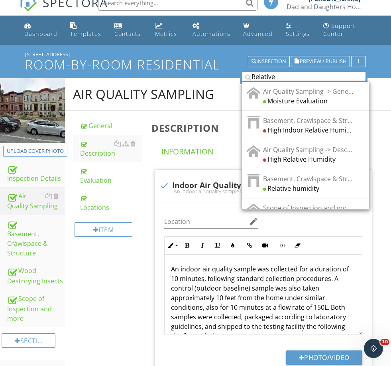
click at [310, 77] on input "Relative" at bounding box center [304, 77] width 124 height 10
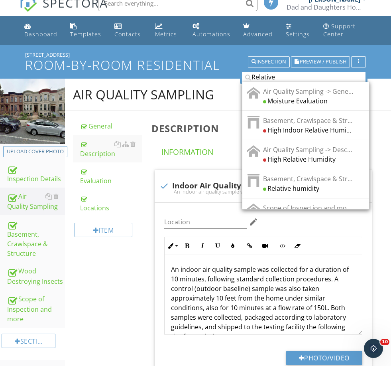
click at [281, 126] on div "High Indoor Relative Humidity" at bounding box center [308, 130] width 91 height 10
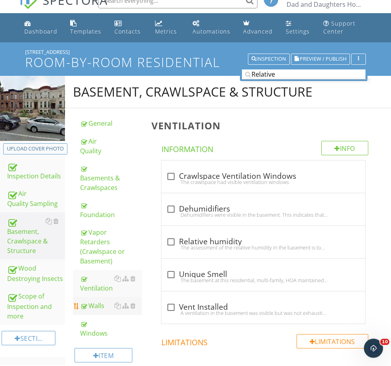
scroll to position [12, 0]
click at [99, 302] on div "Walls" at bounding box center [110, 306] width 61 height 10
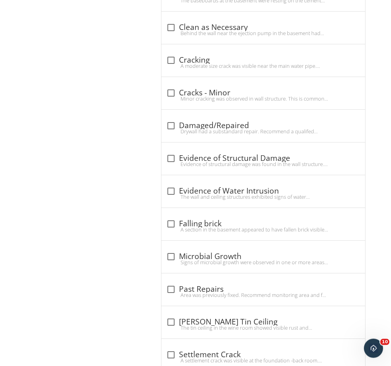
scroll to position [514, 0]
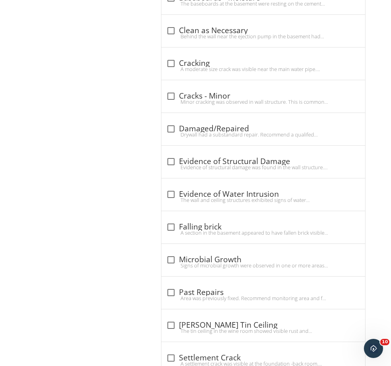
click at [194, 184] on div "check_box_outline_blank Evidence of Water Intrusion The wall and ceiling struct…" at bounding box center [263, 194] width 204 height 32
checkbox input "true"
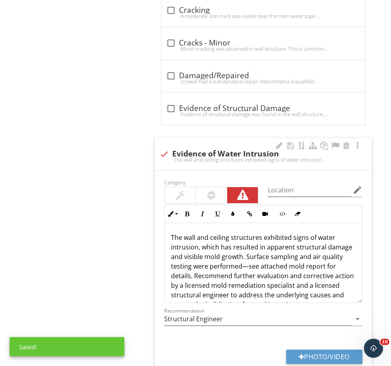
scroll to position [567, 0]
click at [215, 193] on div at bounding box center [211, 195] width 8 height 10
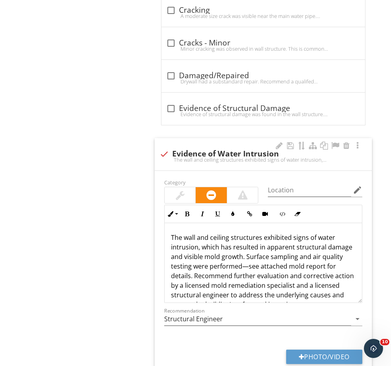
click at [244, 258] on p "The wall and ceiling structures exhibited signs of water intrusion, which has r…" at bounding box center [263, 270] width 185 height 77
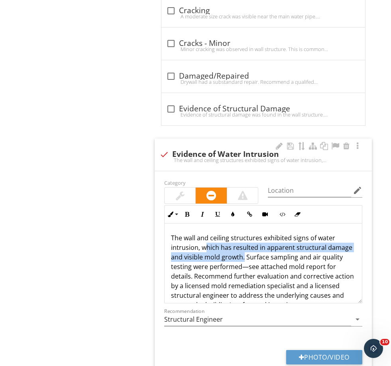
drag, startPoint x: 244, startPoint y: 258, endPoint x: 206, endPoint y: 246, distance: 39.5
click at [206, 246] on p "The wall and ceiling structures exhibited signs of water intrusion, which has r…" at bounding box center [263, 271] width 185 height 77
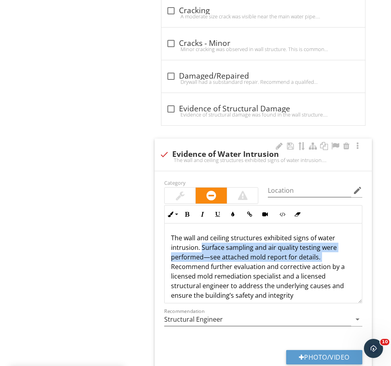
drag, startPoint x: 201, startPoint y: 244, endPoint x: 330, endPoint y: 257, distance: 129.8
click at [330, 257] on p "The wall and ceiling structures exhibited signs of water intrusion. Surface sam…" at bounding box center [263, 266] width 185 height 67
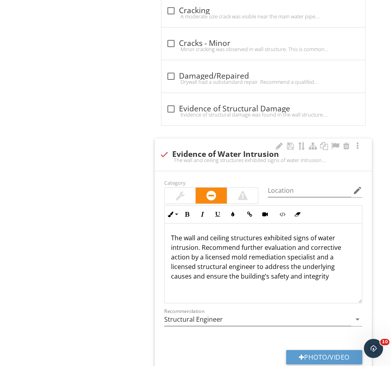
click at [256, 266] on p "The wall and ceiling structures exhibited signs of water intrusion. Recommend f…" at bounding box center [263, 257] width 185 height 48
drag, startPoint x: 256, startPoint y: 266, endPoint x: 329, endPoint y: 253, distance: 74.9
click at [329, 253] on p "The wall and ceiling structures exhibited signs of water intrusion. Recommend f…" at bounding box center [263, 257] width 185 height 48
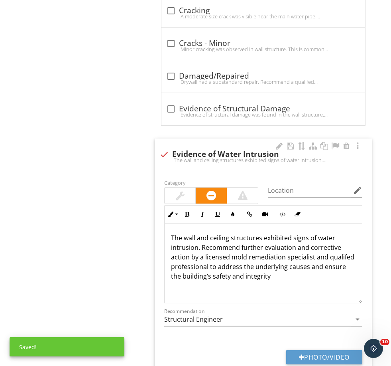
click at [296, 273] on p "The wall and ceiling structures exhibited signs of water intrusion. Recommend f…" at bounding box center [263, 257] width 185 height 48
click at [229, 236] on p "The wall and ceiling structures exhibited signs of water intrusion. Recommend f…" at bounding box center [263, 252] width 185 height 38
drag, startPoint x: 279, startPoint y: 238, endPoint x: 244, endPoint y: 235, distance: 34.4
click at [244, 235] on p "The wall in the basement structures exhibited signs of water intrusion. Recomme…" at bounding box center [263, 252] width 185 height 38
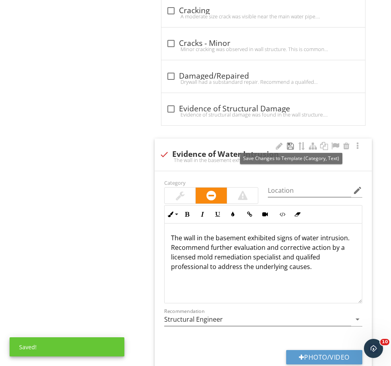
click at [291, 146] on div at bounding box center [291, 146] width 10 height 8
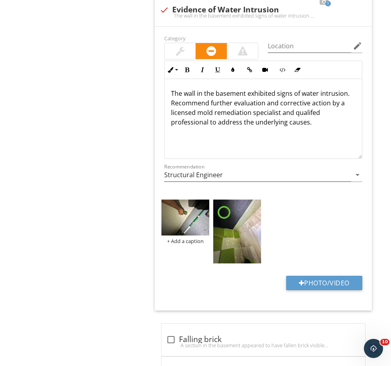
scroll to position [742, 0]
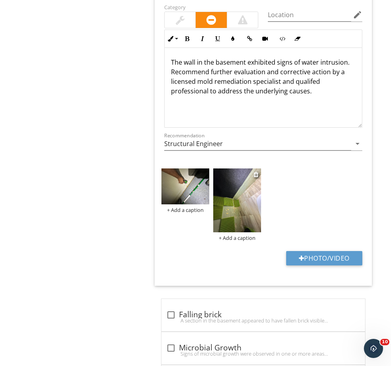
click at [229, 206] on img at bounding box center [237, 200] width 48 height 64
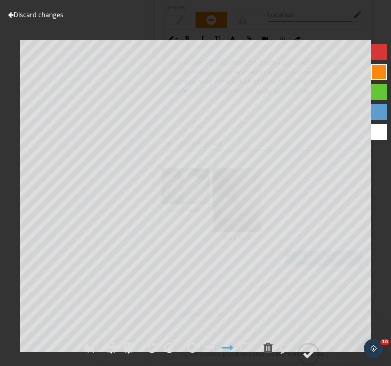
click at [159, 358] on div at bounding box center [160, 348] width 33 height 18
click at [168, 353] on div at bounding box center [169, 347] width 10 height 12
click at [307, 360] on div at bounding box center [309, 354] width 12 height 12
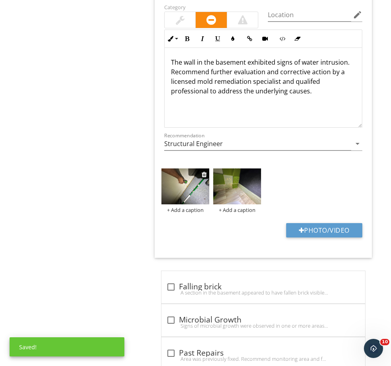
click at [192, 181] on img at bounding box center [185, 186] width 48 height 36
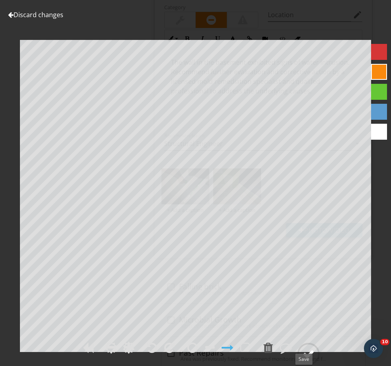
click at [311, 360] on div at bounding box center [309, 354] width 12 height 12
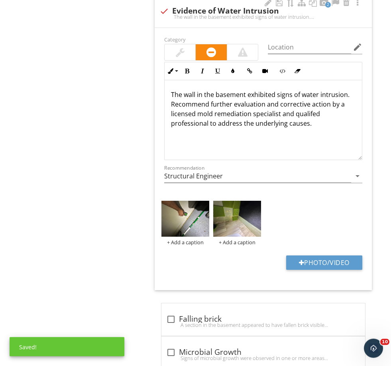
scroll to position [709, 0]
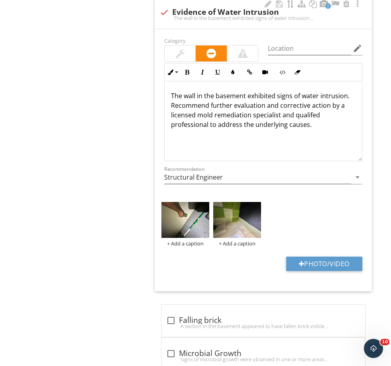
click at [245, 93] on p "The wall in the basement exhibited signs of water intrusion. Recommend further …" at bounding box center [263, 110] width 185 height 38
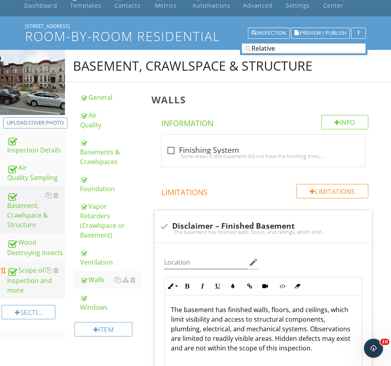
scroll to position [38, 0]
click at [30, 254] on div "Wood Destroying Insects" at bounding box center [36, 247] width 58 height 20
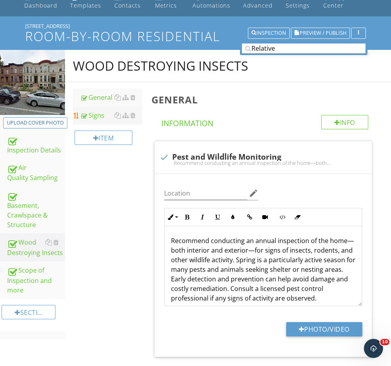
click at [96, 114] on div "Signs" at bounding box center [110, 115] width 61 height 10
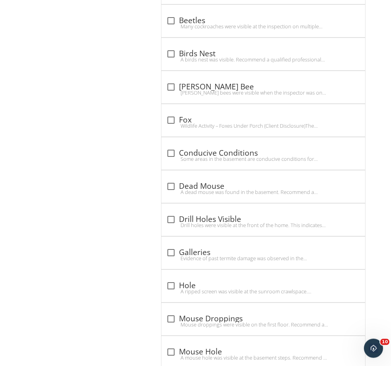
scroll to position [1564, 0]
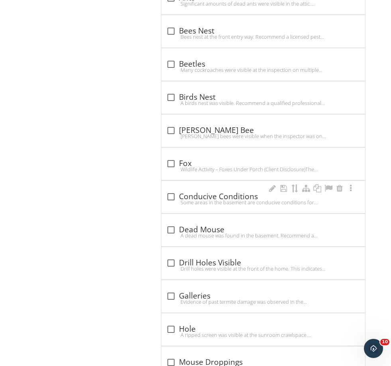
click at [198, 199] on div "Some areas in the basement are conducive conditions for termites and other inse…" at bounding box center [263, 202] width 194 height 6
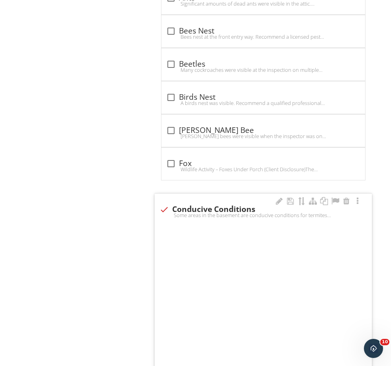
checkbox input "true"
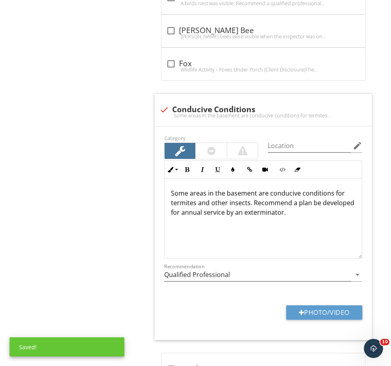
scroll to position [1679, 0]
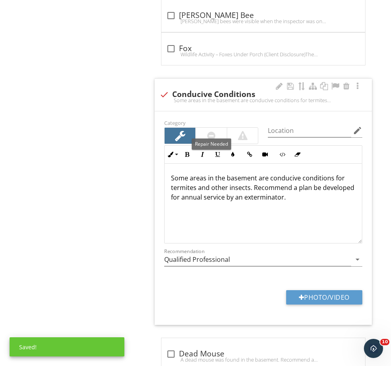
click at [209, 131] on div at bounding box center [211, 136] width 8 height 10
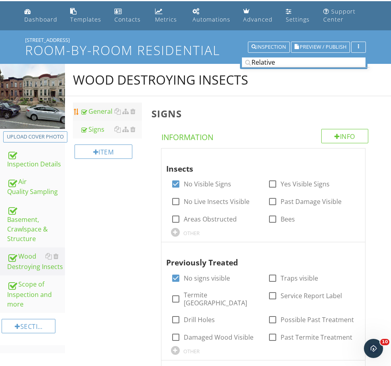
scroll to position [25, 0]
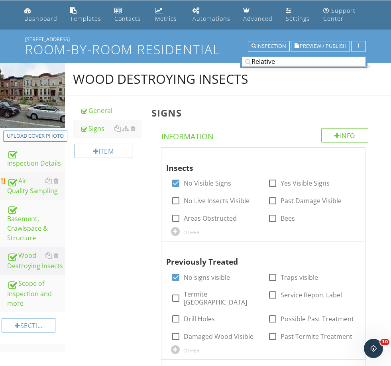
click at [28, 193] on div "Air Quality Sampling" at bounding box center [36, 186] width 58 height 20
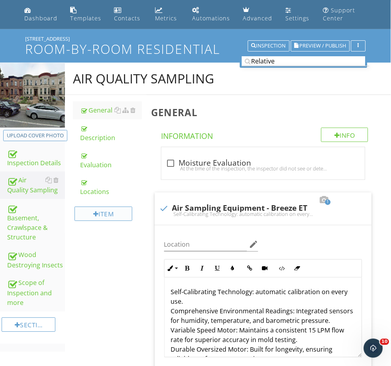
scroll to position [25, 0]
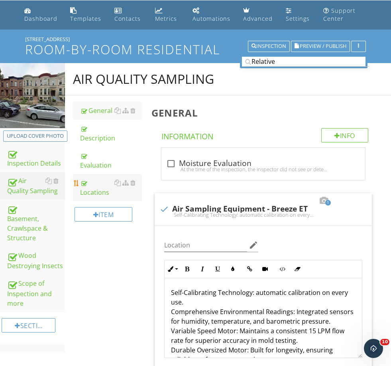
click at [92, 197] on link "Locations" at bounding box center [110, 187] width 61 height 27
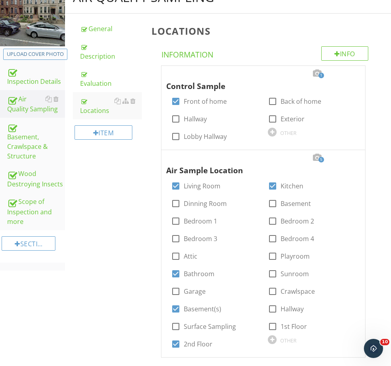
scroll to position [98, 0]
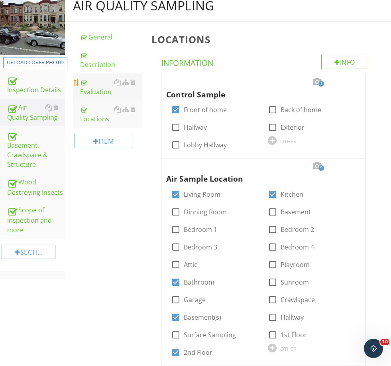
click at [104, 99] on link "Evaluation" at bounding box center [110, 86] width 61 height 27
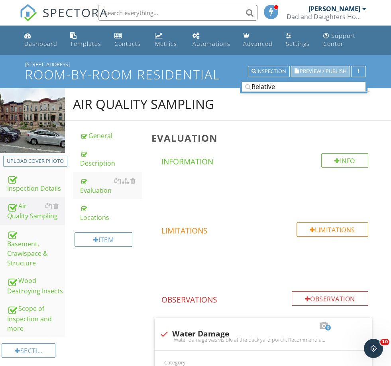
click at [314, 69] on span "Preview / Publish" at bounding box center [323, 71] width 47 height 5
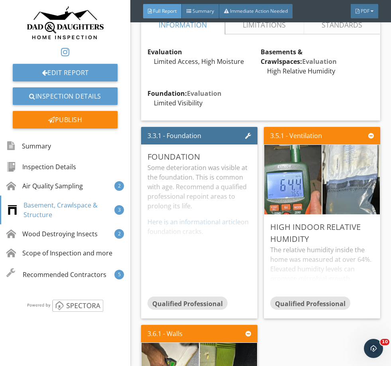
scroll to position [1480, 0]
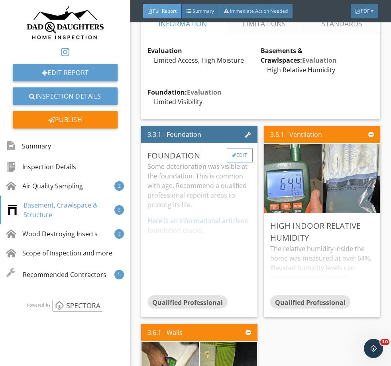
click at [242, 152] on div "Edit" at bounding box center [240, 155] width 26 height 14
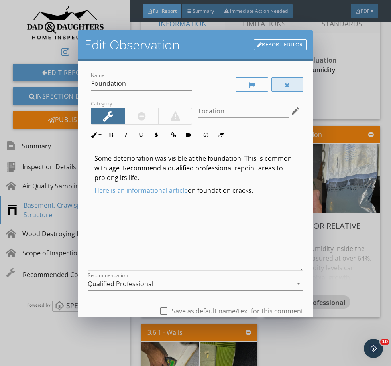
click at [287, 85] on div at bounding box center [288, 85] width 6 height 6
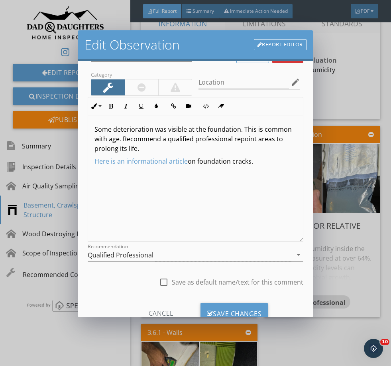
scroll to position [0, 0]
click at [230, 314] on div "Save Changes" at bounding box center [235, 314] width 68 height 22
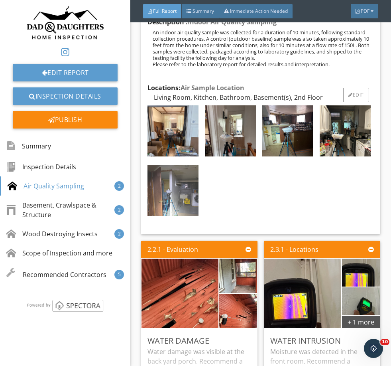
scroll to position [913, 0]
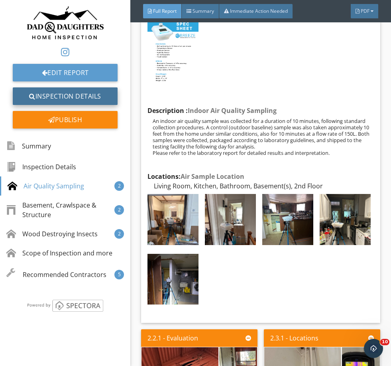
click at [59, 89] on link "Inspection Details" at bounding box center [65, 96] width 105 height 18
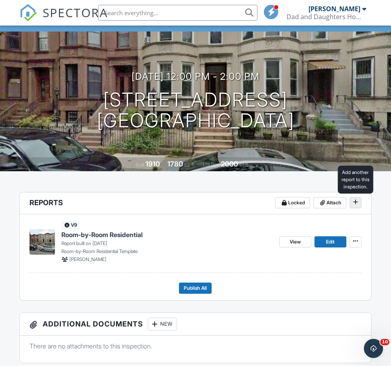
click at [358, 205] on span at bounding box center [356, 202] width 8 height 8
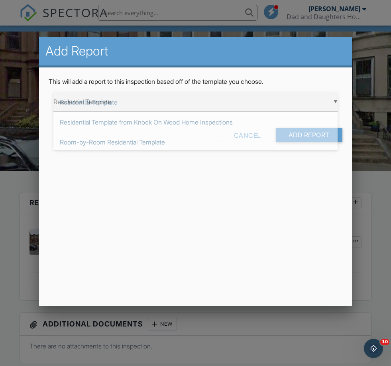
click at [126, 104] on div "▼ Residential Template Residential Template Residential Template from Knock On …" at bounding box center [195, 102] width 284 height 20
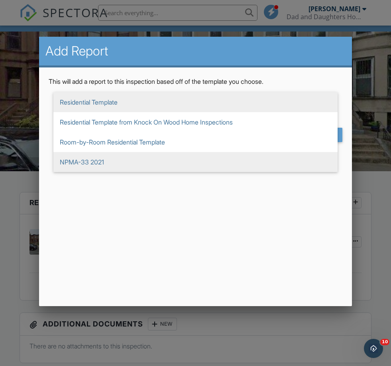
click at [108, 159] on span "NPMA-33 2021" at bounding box center [195, 162] width 284 height 20
type input "NPMA-33 2021"
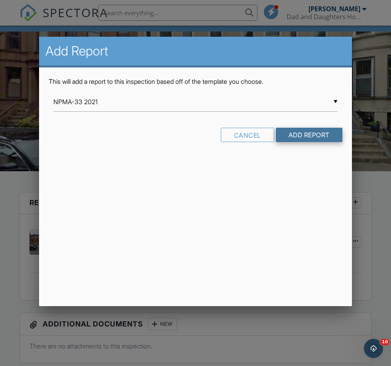
click at [331, 139] on input "Add Report" at bounding box center [309, 135] width 67 height 14
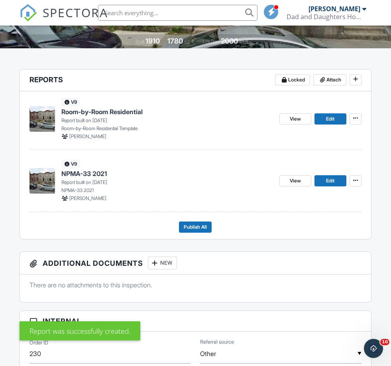
click at [100, 172] on span "NPMA-33 2021" at bounding box center [83, 173] width 45 height 9
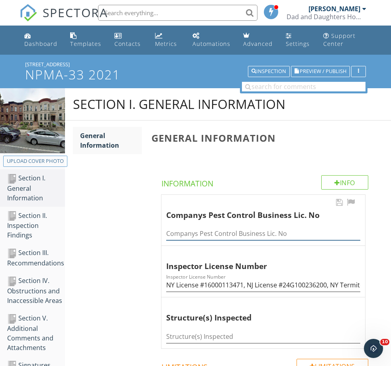
click at [201, 232] on input "Companys Pest Control Business Lic. No" at bounding box center [263, 233] width 194 height 13
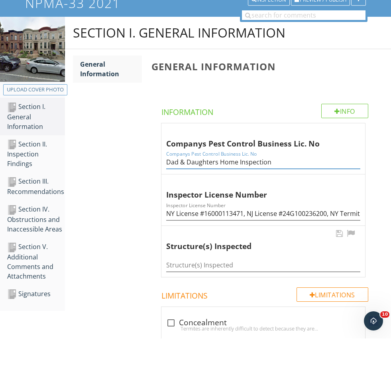
scroll to position [60, 0]
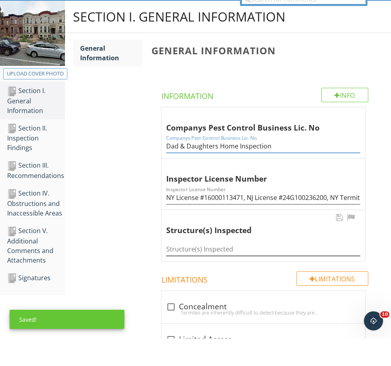
type input "Dad & Daughters Home Inspection"
click at [199, 270] on input "Structure(s) Inspected" at bounding box center [263, 276] width 194 height 13
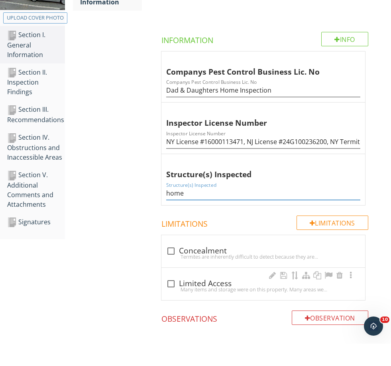
type input "home"
click at [197, 295] on div "check_box_outline_blank Limited Access Many items and storage were on this prop…" at bounding box center [263, 306] width 204 height 32
checkbox input "true"
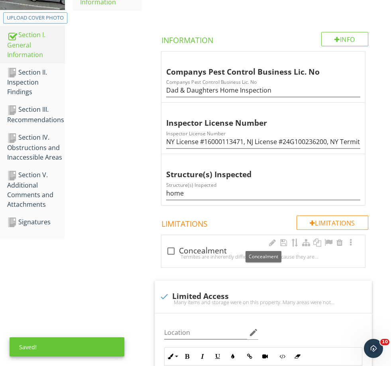
drag, startPoint x: 191, startPoint y: 248, endPoint x: 186, endPoint y: 250, distance: 5.4
click at [191, 248] on div "check_box_outline_blank Concealment" at bounding box center [263, 251] width 194 height 10
checkbox input "true"
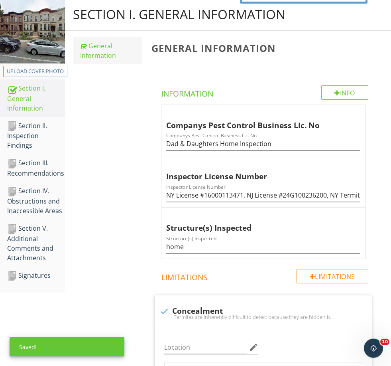
scroll to position [0, 0]
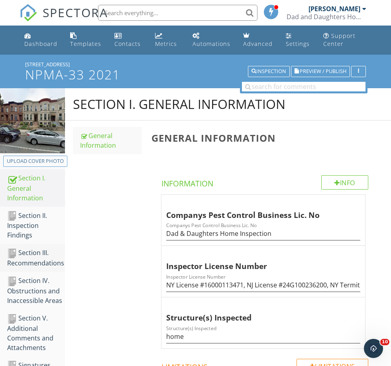
click at [47, 248] on div "Section III. Recommendations" at bounding box center [36, 258] width 58 height 20
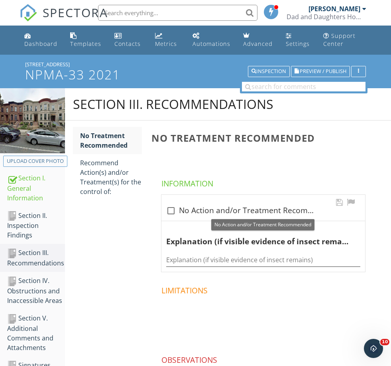
click at [218, 207] on div "check_box_outline_blank No Action and/or Treatment Recommended" at bounding box center [263, 211] width 194 height 10
checkbox input "true"
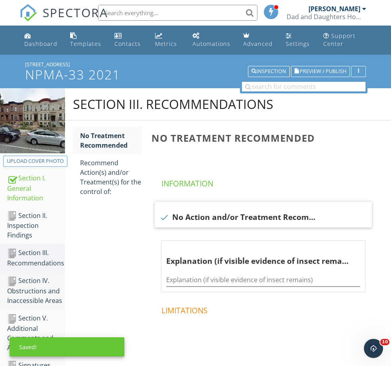
click at [32, 282] on div "Section IV. Obstructions and Inaccessible Areas" at bounding box center [36, 291] width 58 height 30
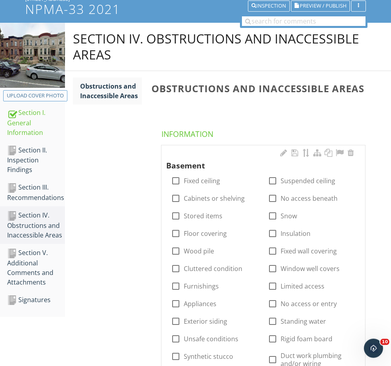
scroll to position [65, 0]
click at [207, 178] on label "Fixed ceiling" at bounding box center [202, 181] width 36 height 8
checkbox input "true"
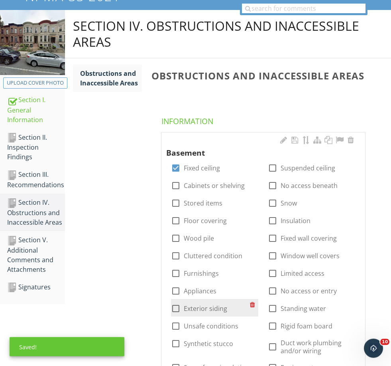
scroll to position [78, 0]
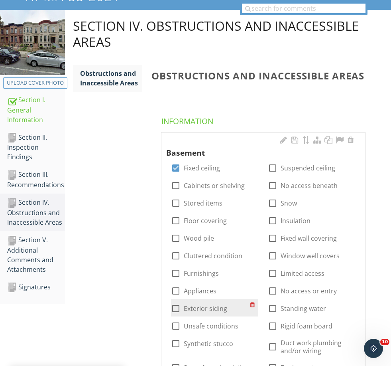
click at [205, 309] on label "Exterior siding" at bounding box center [205, 308] width 43 height 8
checkbox input "true"
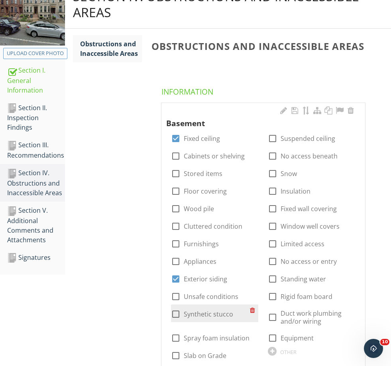
scroll to position [113, 0]
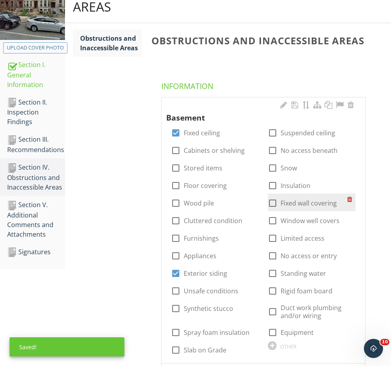
click at [311, 201] on label "Fixed wall covering" at bounding box center [309, 203] width 56 height 8
checkbox input "true"
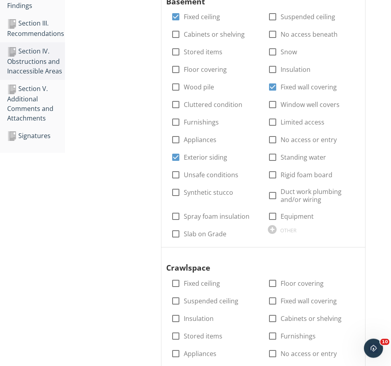
scroll to position [229, 0]
click at [300, 216] on label "Equipment" at bounding box center [297, 216] width 33 height 8
checkbox input "true"
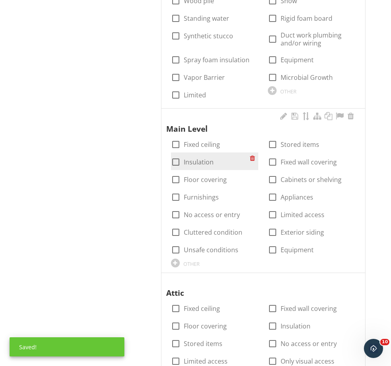
scroll to position [674, 0]
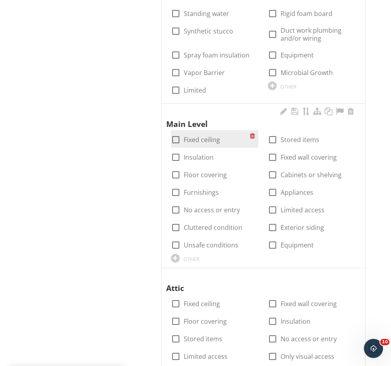
click at [201, 136] on label "Fixed ceiling" at bounding box center [202, 140] width 36 height 8
checkbox input "true"
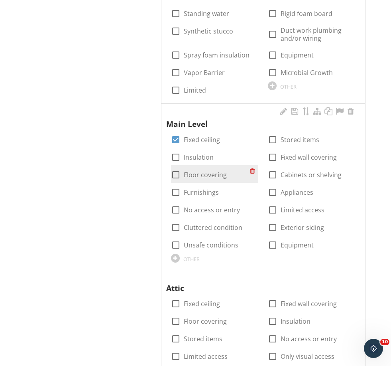
click at [201, 173] on label "Floor covering" at bounding box center [205, 175] width 43 height 8
checkbox input "true"
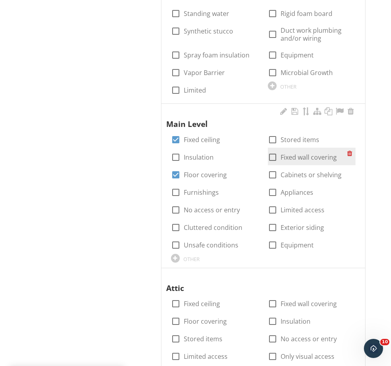
click at [306, 130] on div "check_box Fixed ceiling check_box_outline_blank Stored items check_box_outline_…" at bounding box center [263, 130] width 194 height 0
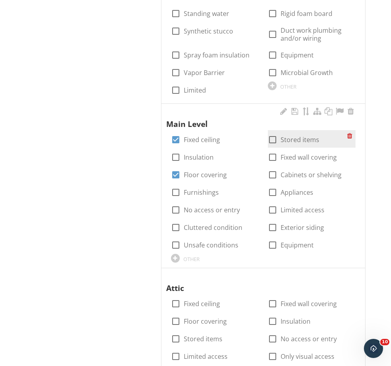
click at [301, 141] on div "check_box_outline_blank Stored items" at bounding box center [293, 140] width 51 height 10
click at [301, 138] on label "Stored items" at bounding box center [300, 140] width 39 height 8
checkbox input "true"
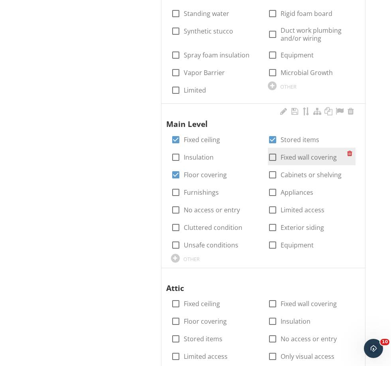
click at [298, 154] on label "Fixed wall covering" at bounding box center [309, 157] width 56 height 8
checkbox input "true"
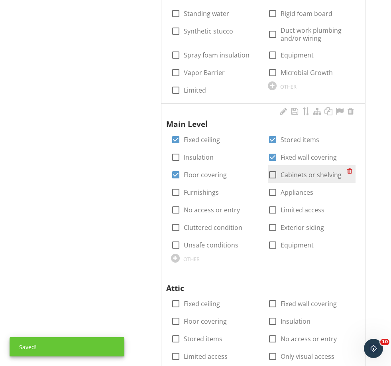
click at [297, 172] on label "Cabinets or shelving" at bounding box center [311, 175] width 61 height 8
checkbox input "true"
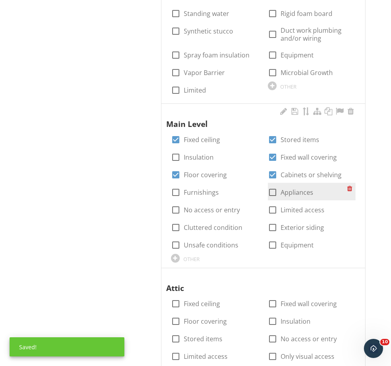
click at [297, 191] on label "Appliances" at bounding box center [297, 192] width 33 height 8
checkbox input "true"
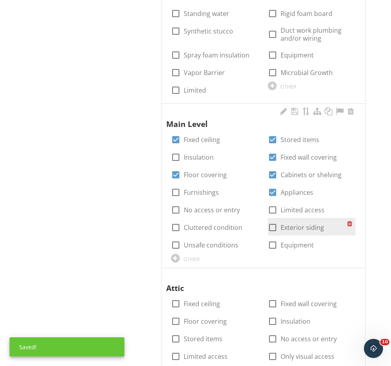
click at [300, 227] on label "Exterior siding" at bounding box center [302, 227] width 43 height 8
checkbox input "true"
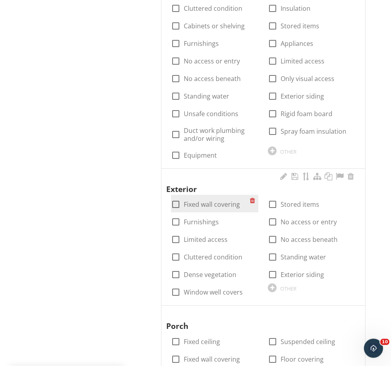
scroll to position [1175, 0]
click at [201, 200] on label "Fixed wall covering" at bounding box center [212, 204] width 56 height 8
checkbox input "true"
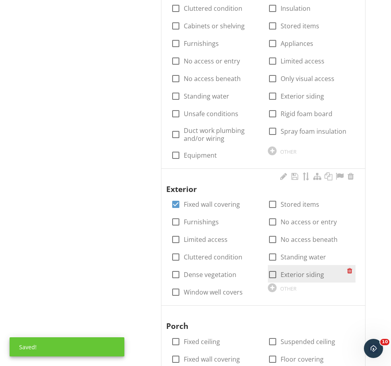
click at [290, 270] on label "Exterior siding" at bounding box center [302, 274] width 43 height 8
checkbox input "true"
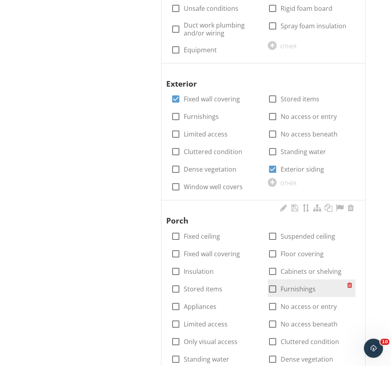
scroll to position [1280, 0]
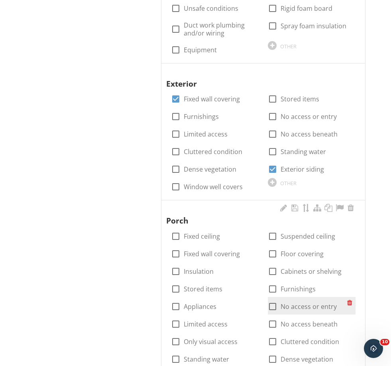
click at [296, 302] on label "No access or entry" at bounding box center [309, 306] width 56 height 8
checkbox input "true"
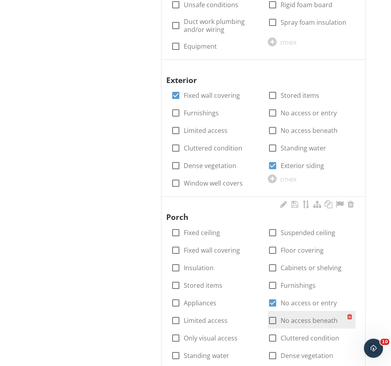
scroll to position [1284, 0]
click at [296, 316] on label "No access beneath" at bounding box center [309, 320] width 57 height 8
checkbox input "true"
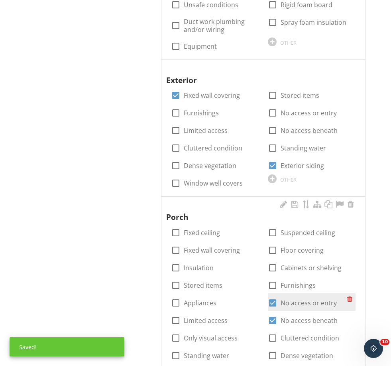
click at [295, 299] on label "No access or entry" at bounding box center [309, 303] width 56 height 8
checkbox input "false"
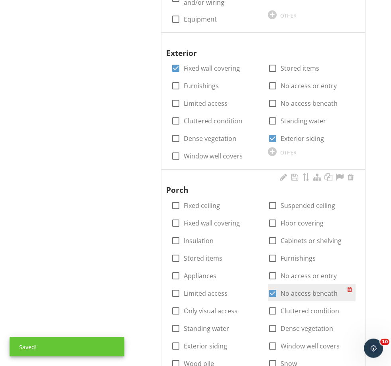
scroll to position [1311, 0]
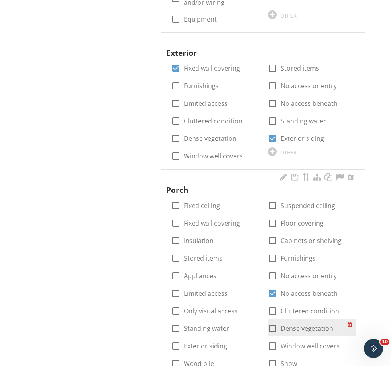
click at [298, 324] on label "Dense vegetation" at bounding box center [307, 328] width 53 height 8
checkbox input "true"
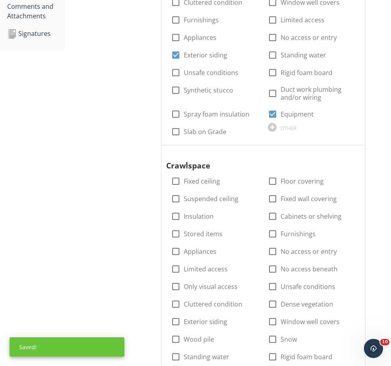
scroll to position [0, 0]
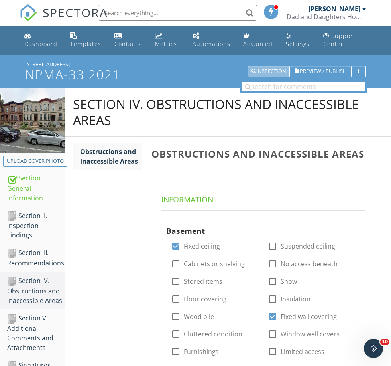
click at [281, 73] on div "Inspection" at bounding box center [269, 72] width 35 height 6
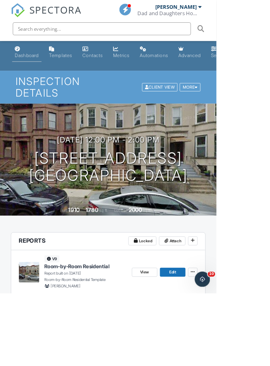
click at [33, 59] on link "Dashboard" at bounding box center [33, 65] width 37 height 23
click at [27, 65] on link "Dashboard" at bounding box center [33, 65] width 37 height 23
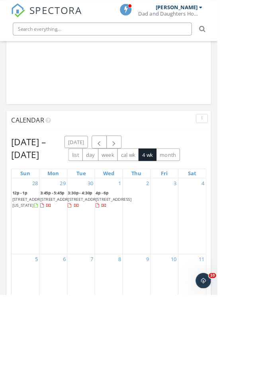
scroll to position [733, 0]
click at [67, 251] on span "[STREET_ADDRESS]" at bounding box center [72, 247] width 45 height 7
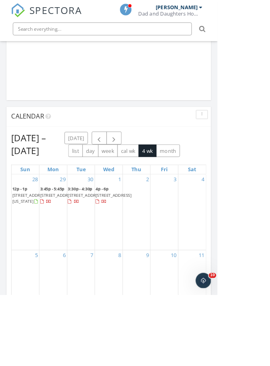
scroll to position [736, 0]
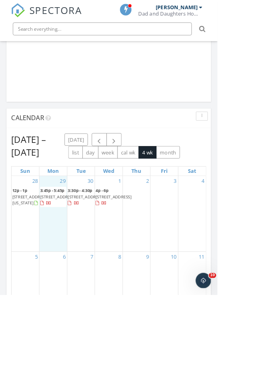
click at [73, 283] on div "29 3:45p - 5:45p [STREET_ADDRESS]" at bounding box center [66, 265] width 34 height 94
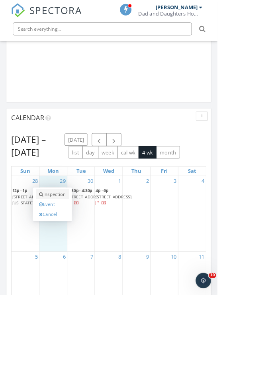
click at [67, 247] on link "Inspection" at bounding box center [65, 240] width 41 height 13
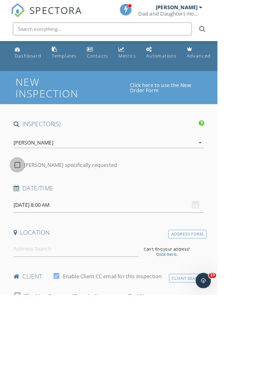
click at [26, 205] on div at bounding box center [22, 205] width 14 height 14
checkbox input "true"
click at [85, 258] on input "09/29/2025 8:00 AM" at bounding box center [135, 254] width 237 height 20
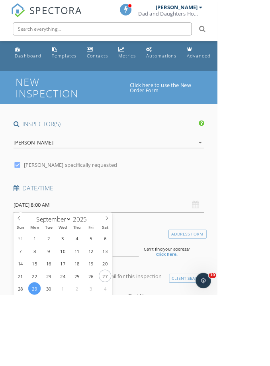
type input "03"
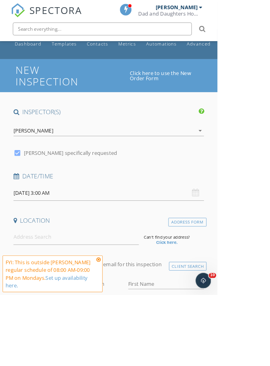
scroll to position [4, 0]
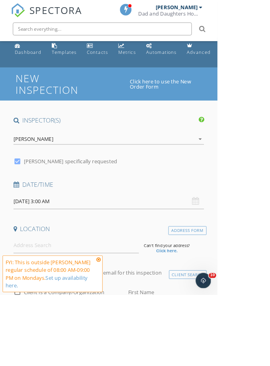
click at [126, 250] on input "09/29/2025 3:00 AM" at bounding box center [135, 250] width 237 height 20
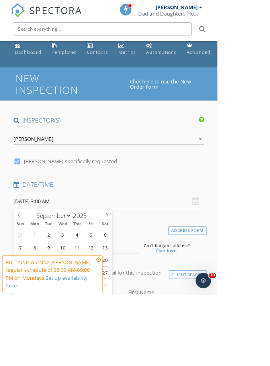
type input "[DATE] 3:00 PM"
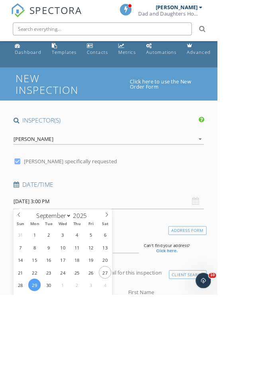
scroll to position [0, 0]
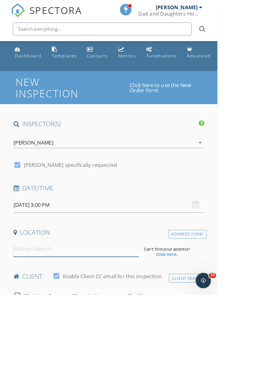
click at [99, 311] on input at bounding box center [95, 309] width 156 height 20
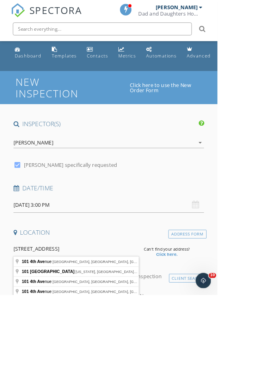
click at [95, 289] on h4 "Location" at bounding box center [135, 288] width 237 height 10
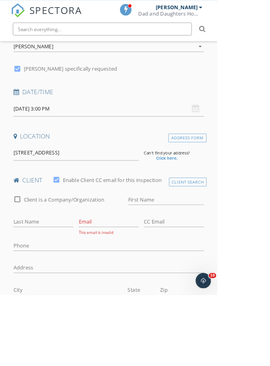
scroll to position [116, 0]
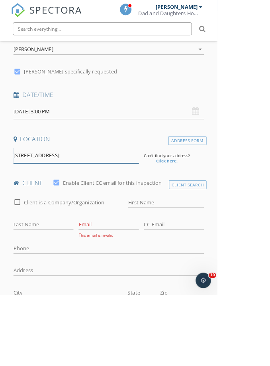
click at [88, 195] on input "101 4th ave" at bounding box center [95, 193] width 156 height 20
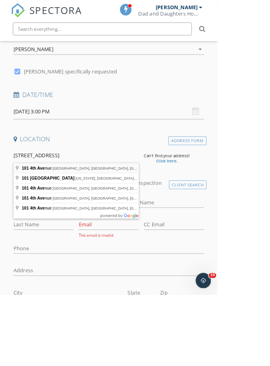
type input "101 4th Avenue, Brooklyn, NY, USA"
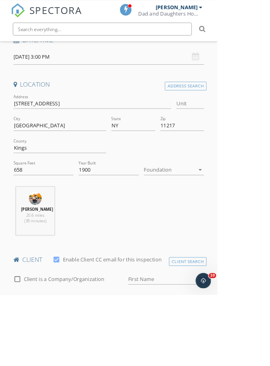
scroll to position [234, 0]
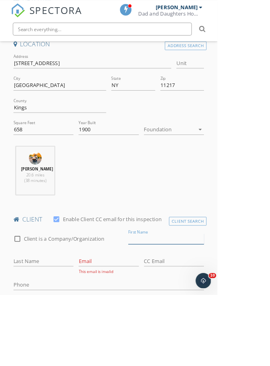
click at [175, 301] on input "First Name" at bounding box center [206, 295] width 94 height 13
type input "Matt"
type input "Sullivan"
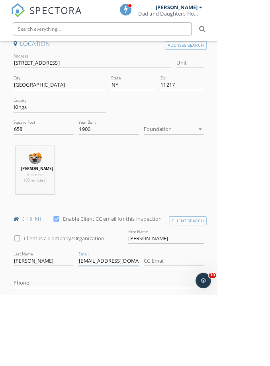
type input "msullivanxi@gmail.com"
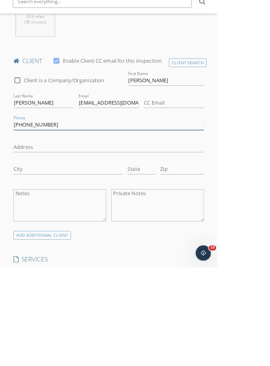
scroll to position [459, 0]
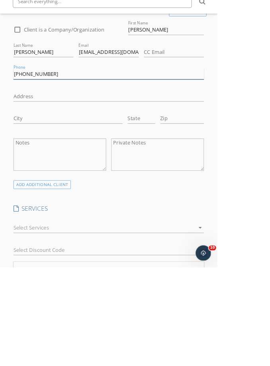
type input "732-299-9602"
click at [117, 310] on div at bounding box center [130, 316] width 226 height 13
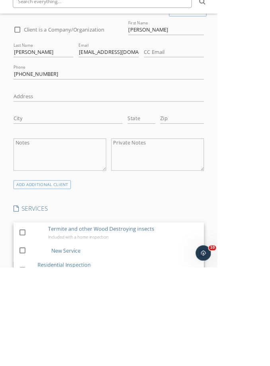
scroll to position [494, 0]
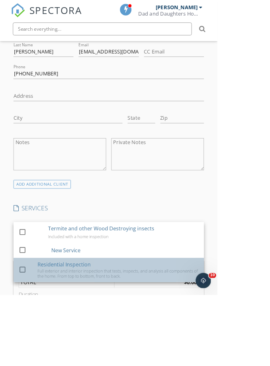
click at [89, 339] on div "Full exterior and interior inspection that tests, inspects, and analysis all co…" at bounding box center [147, 339] width 201 height 13
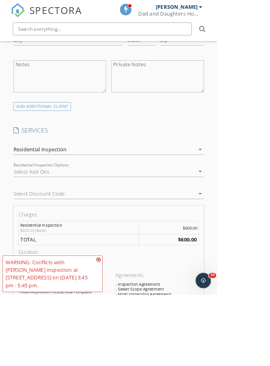
scroll to position [590, 0]
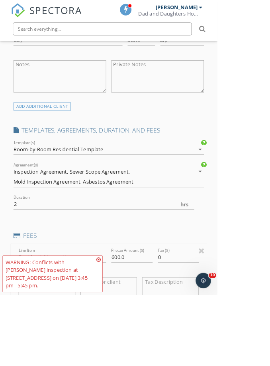
click at [191, 232] on div "Inspection Agreement, Sewer Scope Agreement, Mold Inspection Agreement, Asbesto…" at bounding box center [130, 220] width 226 height 26
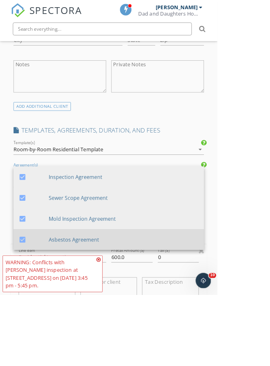
click at [119, 302] on div "Asbestos Agreement" at bounding box center [154, 297] width 187 height 10
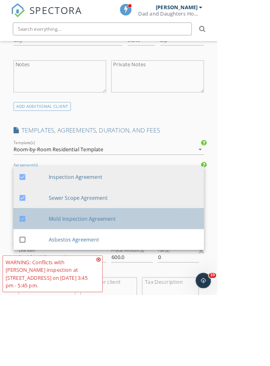
click at [116, 276] on div "Mold Inspection Agreement" at bounding box center [154, 271] width 187 height 10
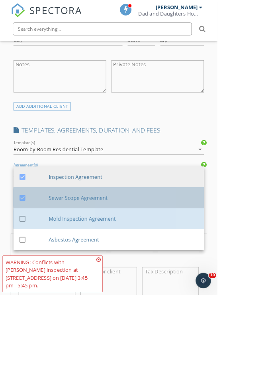
click at [118, 250] on div "Sewer Scope Agreement" at bounding box center [154, 245] width 187 height 10
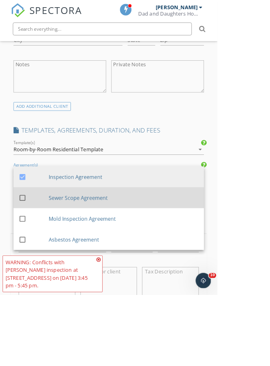
click at [270, 242] on html "SPECTORA Michael Zarcone Dad and Daughters Home Inspection Role: Inspector Chan…" at bounding box center [135, 255] width 270 height 1690
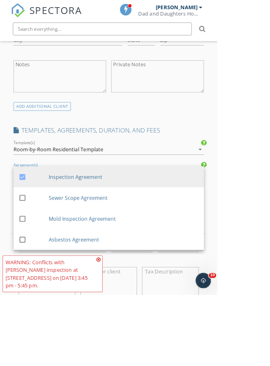
click at [76, 360] on textarea "$600.00 (Base)" at bounding box center [58, 351] width 71 height 40
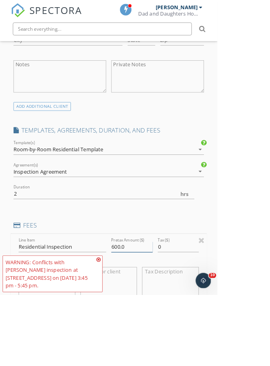
click at [155, 311] on input "600.0" at bounding box center [163, 306] width 51 height 13
type input "6"
type input "550"
click at [66, 350] on textarea "$600.00 (Base)" at bounding box center [58, 351] width 71 height 40
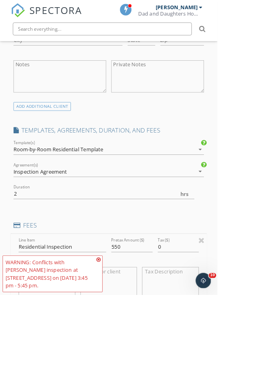
click at [66, 350] on textarea "$600.00 (Base)" at bounding box center [58, 351] width 71 height 40
click at [65, 349] on textarea "$600.00 (Base)" at bounding box center [58, 351] width 71 height 40
type textarea "$"
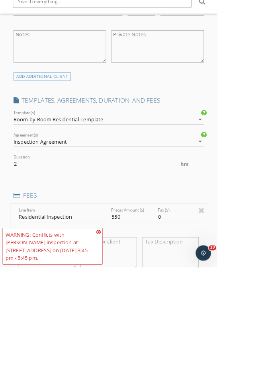
scroll to position [602, 0]
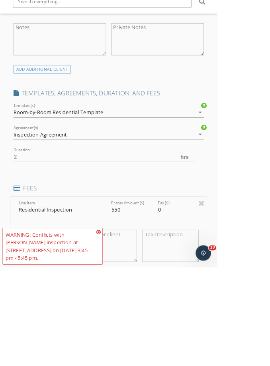
click at [193, 217] on div "Duration 2 hrs" at bounding box center [135, 230] width 237 height 26
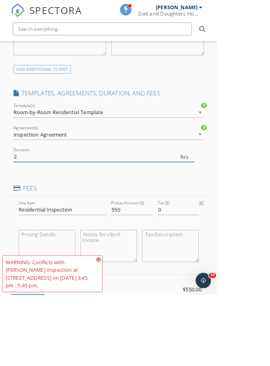
click at [156, 199] on input "2" at bounding box center [129, 194] width 225 height 13
type input "1"
click at [270, 235] on html "SPECTORA Michael Zarcone Dad and Daughters Home Inspection Role: Inspector Chan…" at bounding box center [135, 209] width 270 height 1690
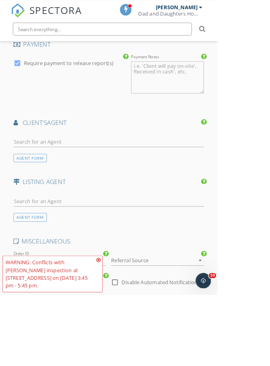
scroll to position [1057, 0]
click at [41, 199] on div "AGENT FORM" at bounding box center [37, 196] width 41 height 11
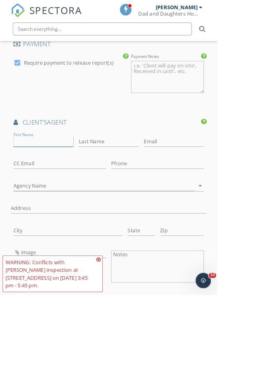
click at [73, 181] on input "First Name" at bounding box center [54, 175] width 75 height 13
type input "Lauren"
type input "Snisky"
type input "lauren.snisky@serhant.com"
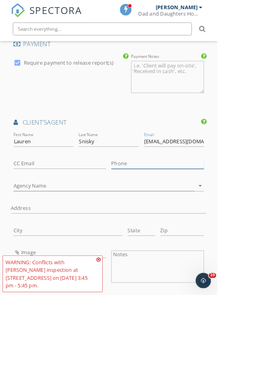
click at [138, 207] on input "Phone" at bounding box center [195, 203] width 115 height 13
type input "646-319-1874"
click at [191, 224] on input "Agency Name" at bounding box center [130, 230] width 226 height 13
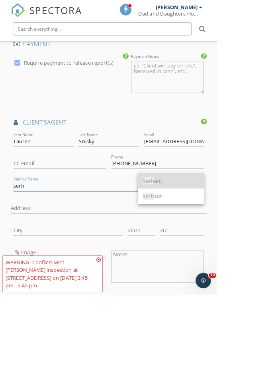
click at [194, 224] on div "Serh ant" at bounding box center [212, 225] width 69 height 10
type input "Serhant"
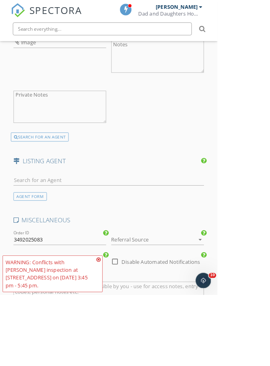
scroll to position [1318, 0]
click at [175, 290] on div at bounding box center [184, 296] width 93 height 13
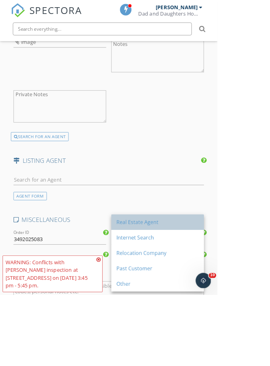
click at [166, 275] on div "Real Estate Agent" at bounding box center [196, 276] width 102 height 10
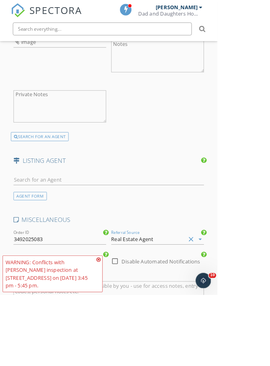
checkbox input "false"
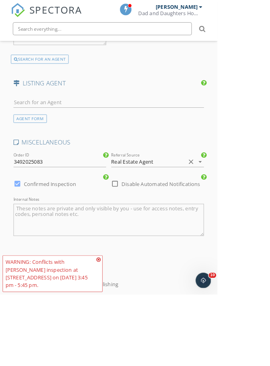
scroll to position [1414, 0]
checkbox input "false"
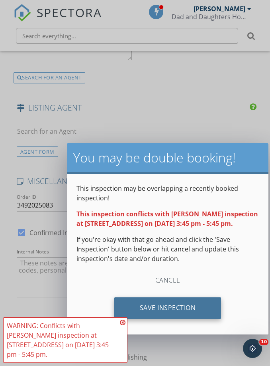
click at [158, 319] on div "Save Inspection" at bounding box center [167, 308] width 107 height 22
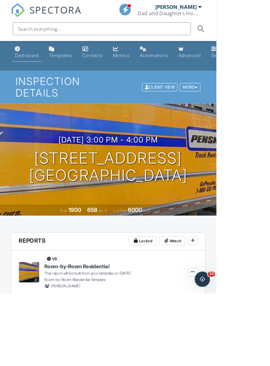
click at [20, 68] on div "Dashboard" at bounding box center [33, 69] width 30 height 7
